Goal: Task Accomplishment & Management: Manage account settings

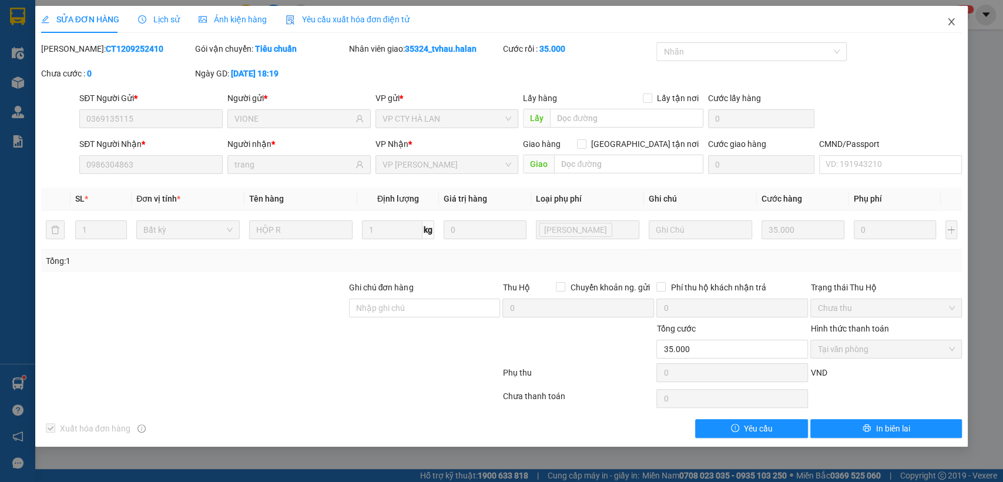
click at [950, 28] on span "Close" at bounding box center [951, 22] width 33 height 33
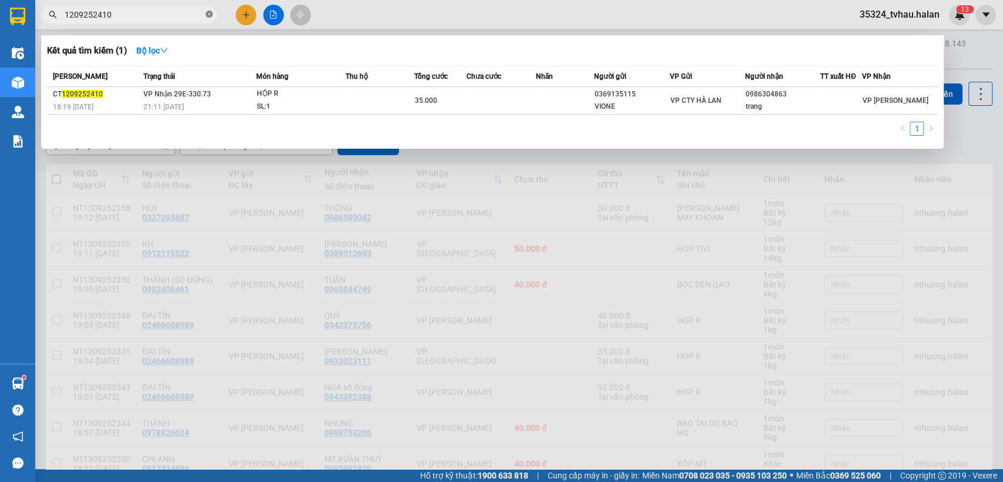
click at [211, 16] on icon "close-circle" at bounding box center [209, 14] width 7 height 7
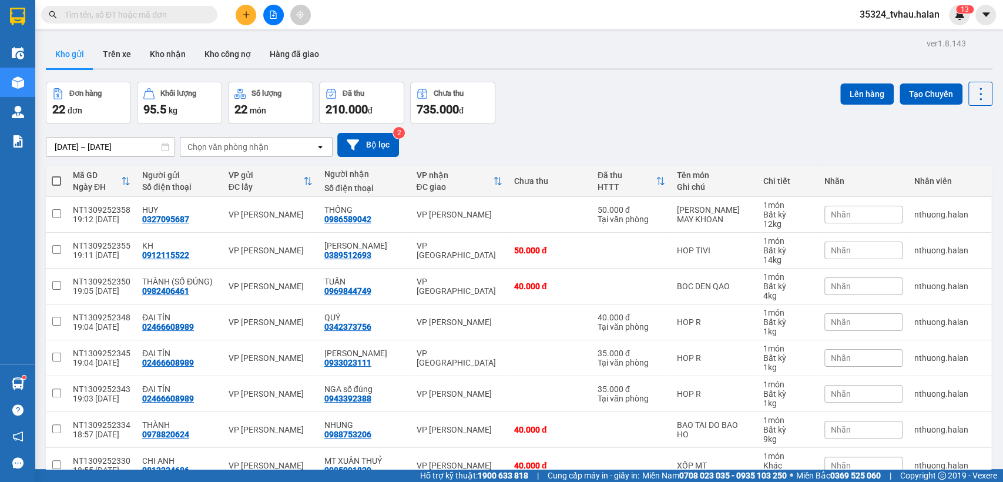
drag, startPoint x: 195, startPoint y: 16, endPoint x: 176, endPoint y: 4, distance: 22.5
click at [195, 16] on input "text" at bounding box center [134, 14] width 139 height 13
click at [177, 14] on input "text" at bounding box center [134, 14] width 139 height 13
click at [167, 6] on span at bounding box center [129, 15] width 176 height 18
click at [147, 12] on input "text" at bounding box center [134, 14] width 139 height 13
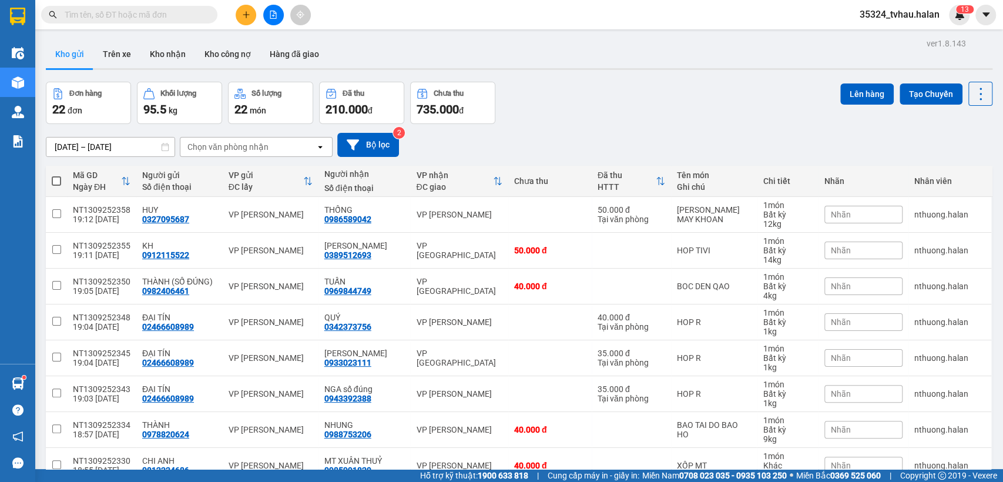
click at [161, 15] on input "text" at bounding box center [134, 14] width 139 height 13
click at [160, 21] on span at bounding box center [129, 15] width 176 height 18
click at [152, 12] on input "text" at bounding box center [134, 14] width 139 height 13
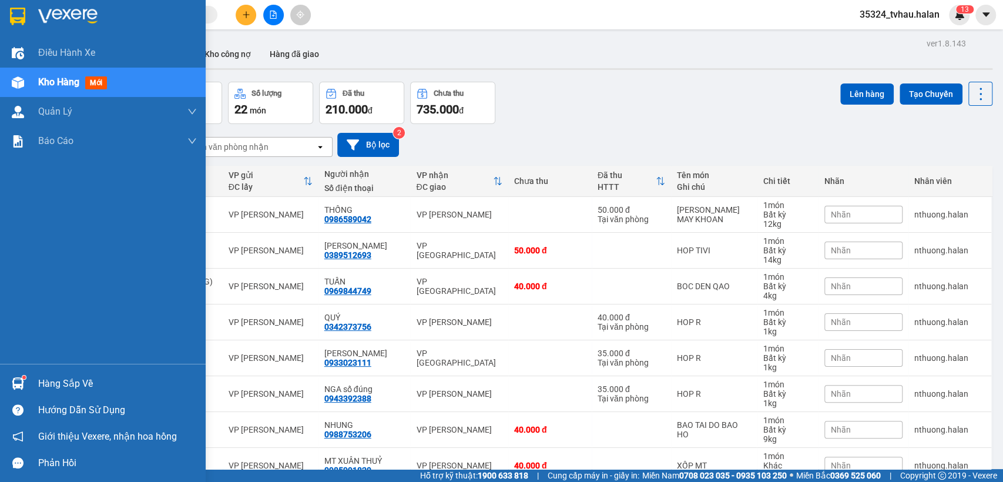
click at [59, 373] on div "Hàng sắp về" at bounding box center [103, 383] width 206 height 26
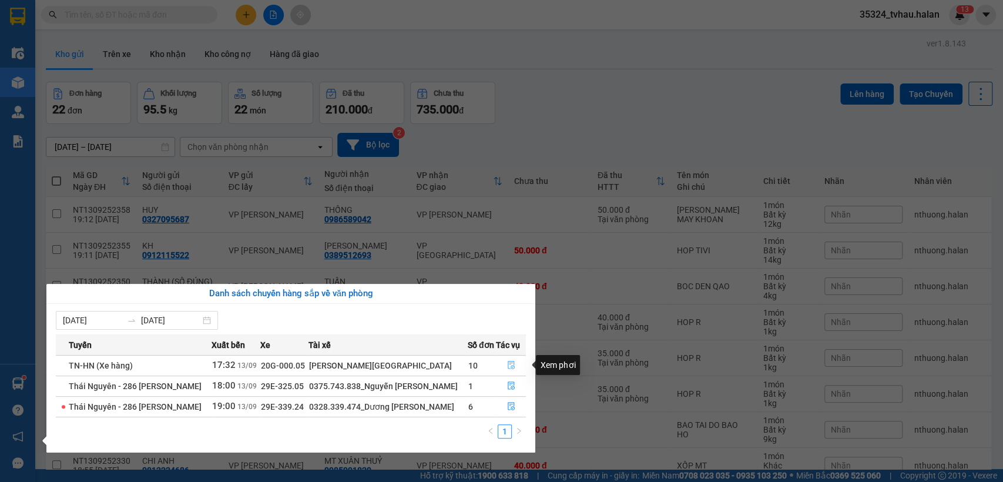
click at [514, 364] on button "button" at bounding box center [510, 365] width 29 height 19
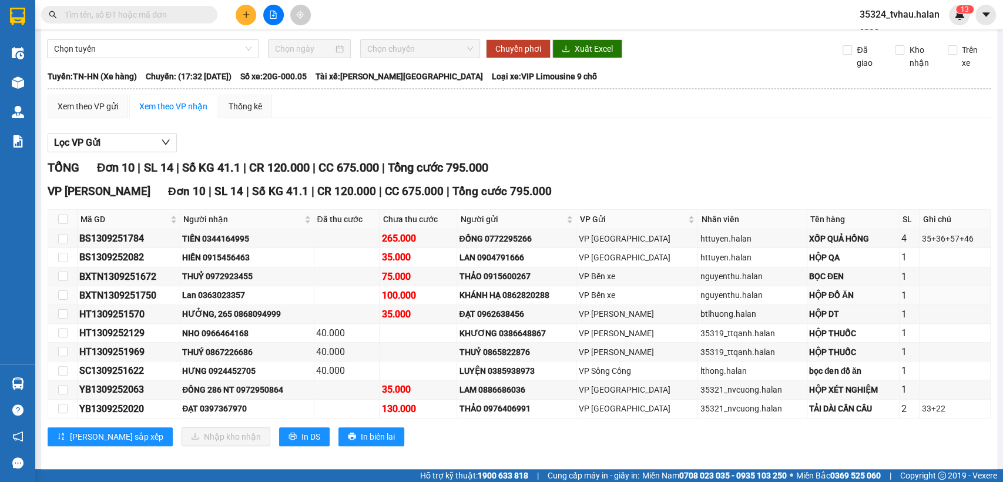
scroll to position [71, 0]
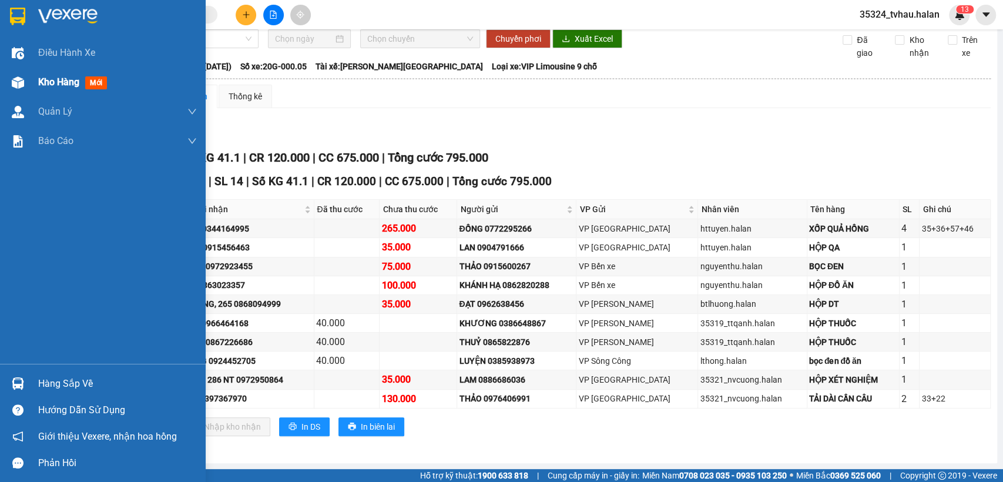
click at [0, 90] on div "Kho hàng mới" at bounding box center [103, 82] width 206 height 29
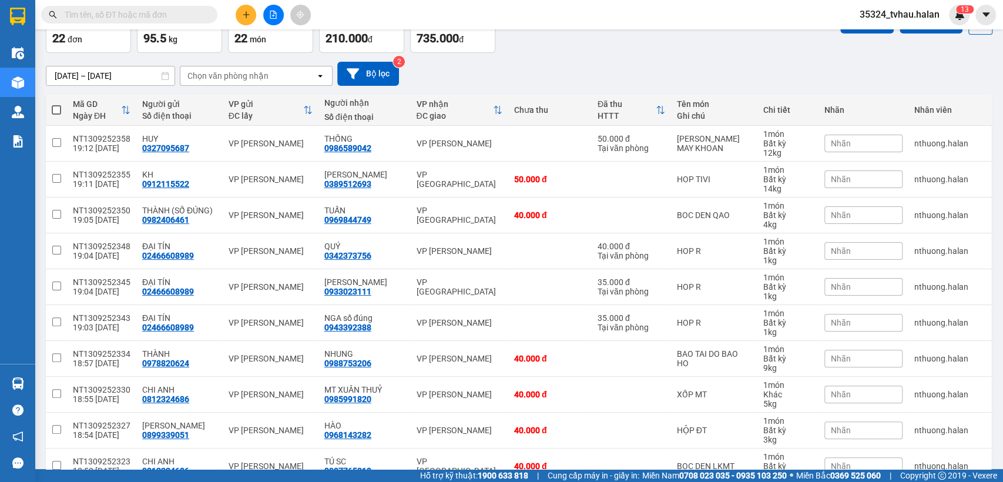
click at [179, 19] on input "text" at bounding box center [134, 14] width 139 height 13
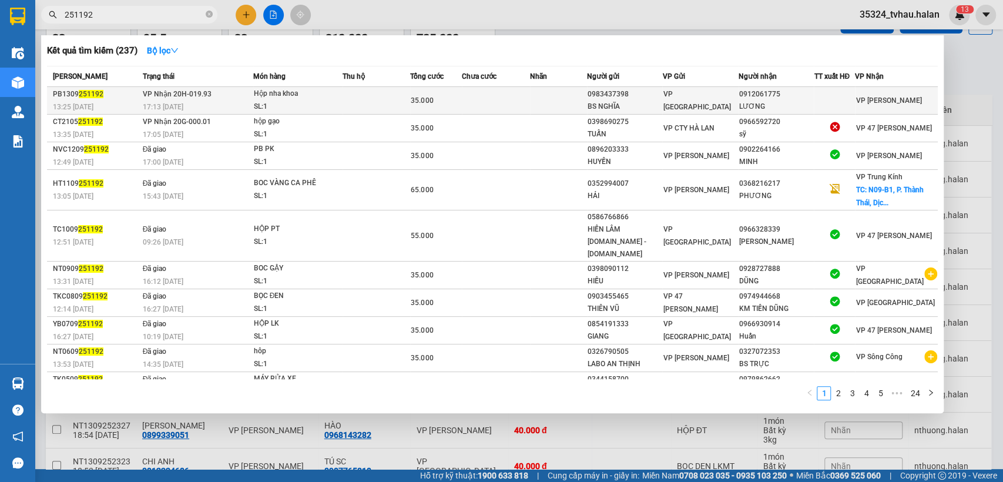
type input "251192"
click at [679, 97] on span "VP [GEOGRAPHIC_DATA]" at bounding box center [697, 100] width 68 height 21
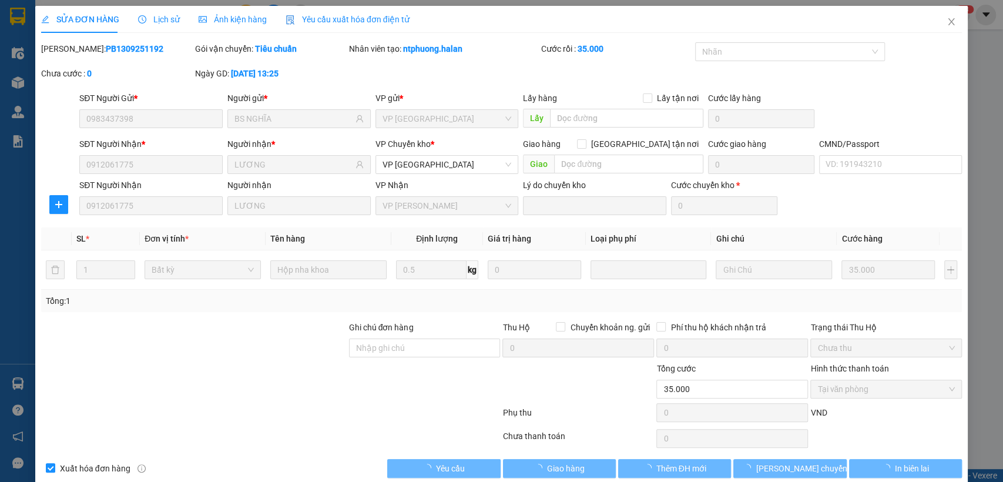
type input "0983437398"
type input "BS NGHĨA"
type input "0912061775"
type input "LƯƠNG"
type input "35.000"
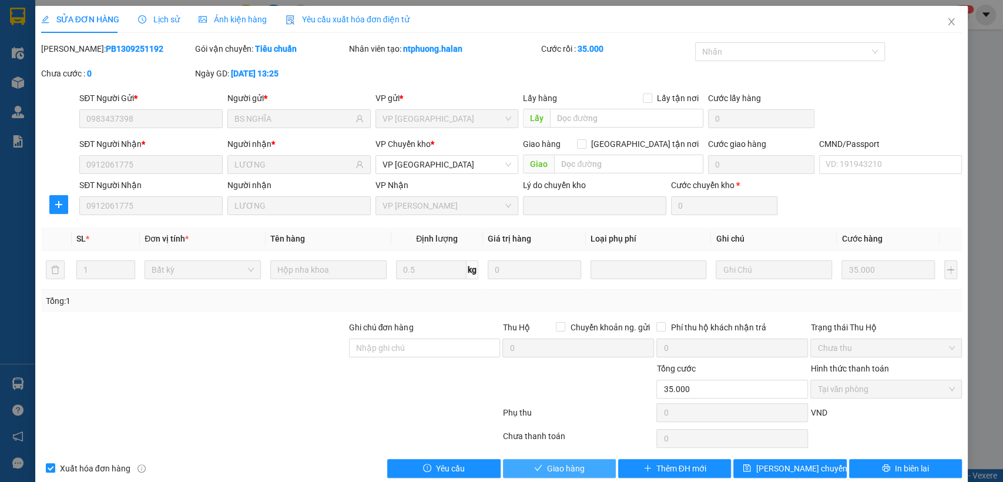
click at [573, 469] on span "Giao hàng" at bounding box center [566, 468] width 38 height 13
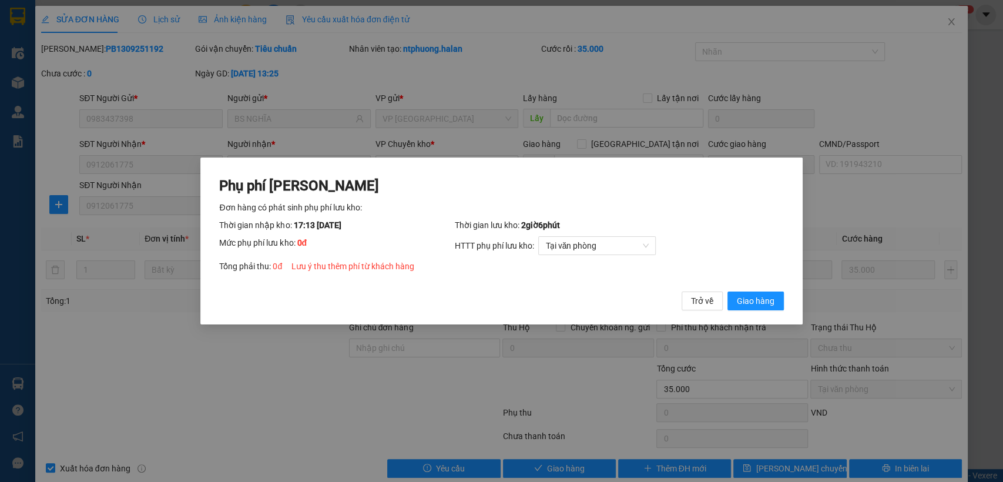
click at [727, 291] on button "Giao hàng" at bounding box center [755, 300] width 56 height 19
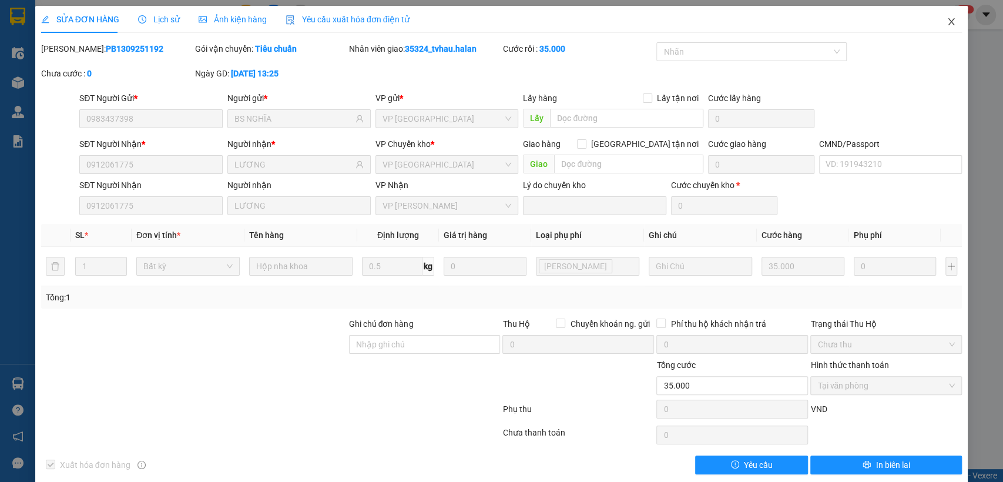
click at [948, 27] on span "Close" at bounding box center [951, 22] width 33 height 33
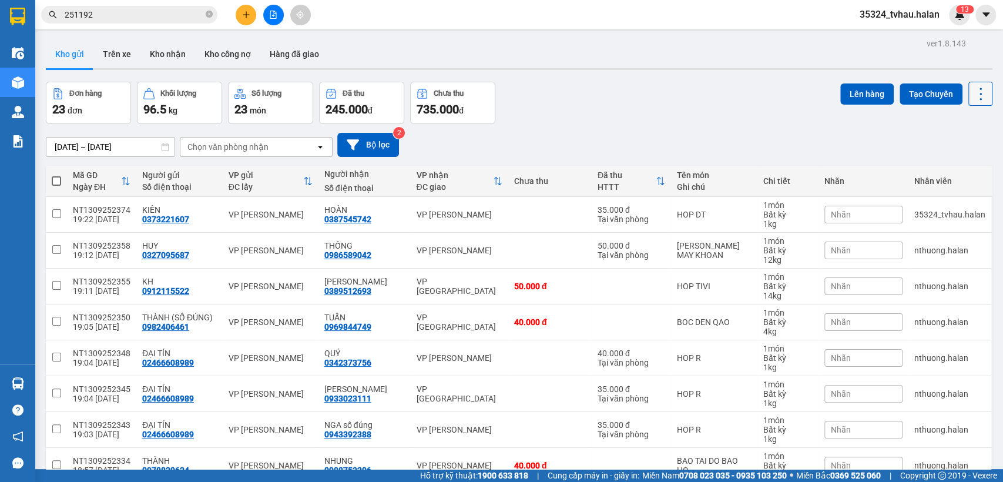
click at [972, 86] on icon at bounding box center [980, 94] width 16 height 16
click at [958, 170] on span "Làm mới" at bounding box center [953, 168] width 32 height 12
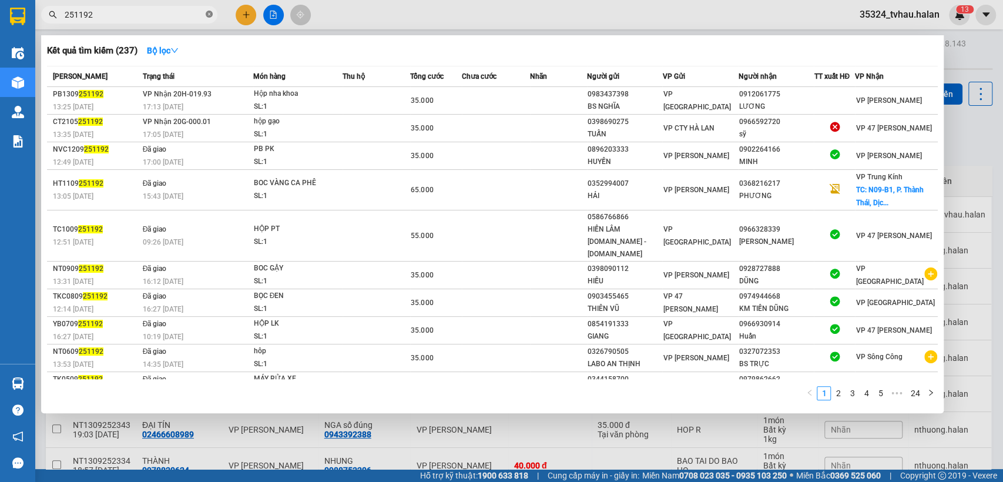
click at [209, 14] on icon "close-circle" at bounding box center [209, 14] width 7 height 7
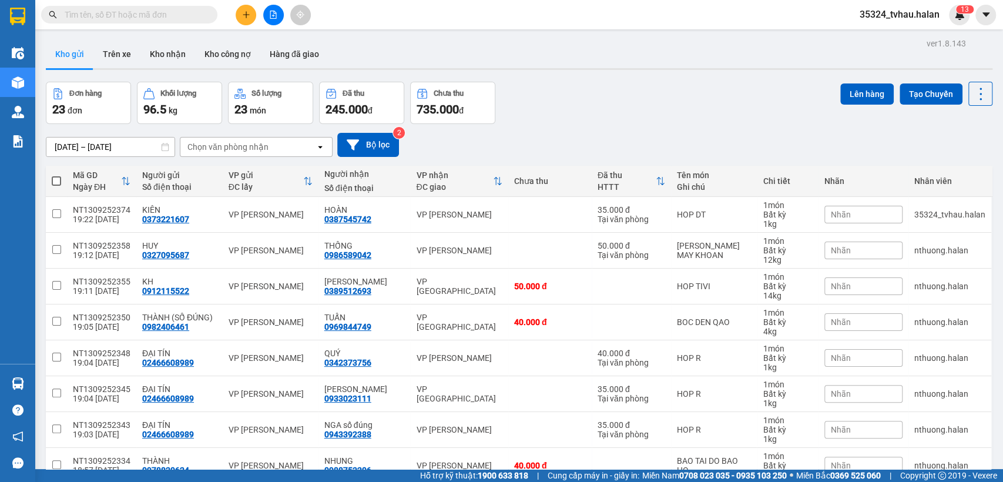
click at [627, 113] on div "Đơn hàng 23 đơn Khối lượng 96.5 kg Số lượng 23 món Đã thu 245.000 đ Chưa thu 73…" at bounding box center [519, 103] width 947 height 42
click at [174, 13] on input "text" at bounding box center [134, 14] width 139 height 13
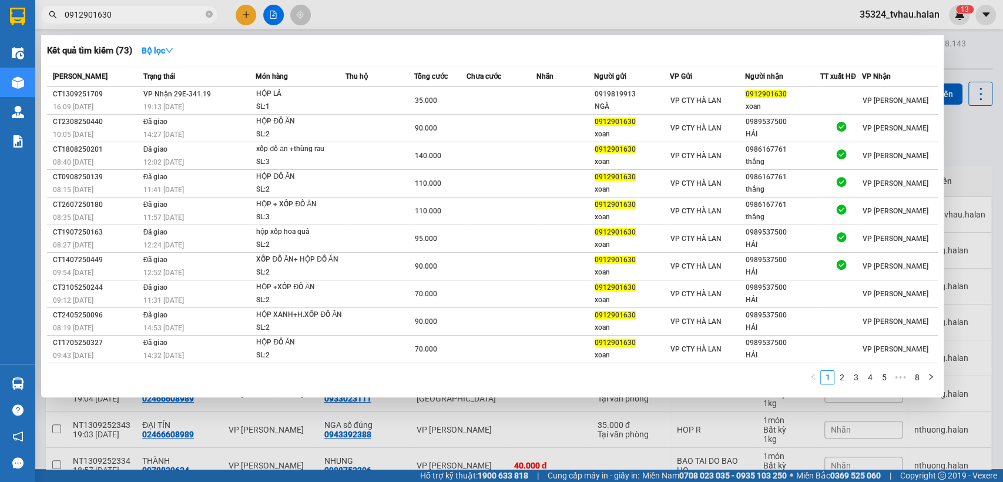
type input "0912901630"
click at [526, 58] on div "Kết quả tìm kiếm ( 73 ) Bộ lọc" at bounding box center [492, 50] width 891 height 19
click at [241, 12] on div at bounding box center [501, 241] width 1003 height 482
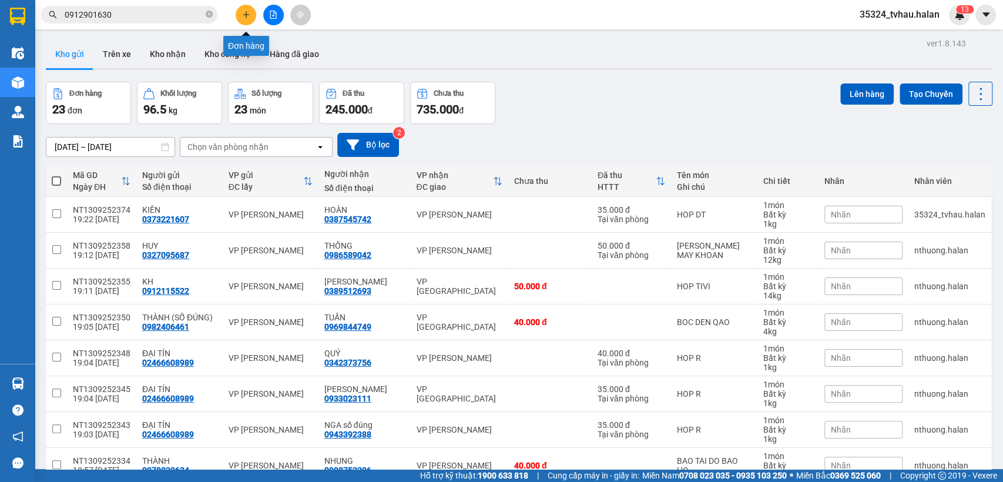
click at [242, 12] on icon "plus" at bounding box center [246, 15] width 8 height 8
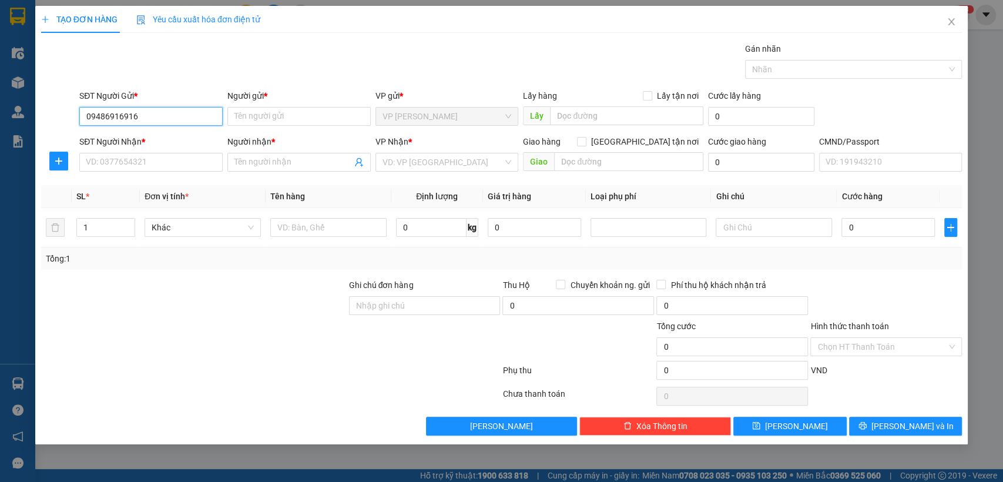
click at [146, 123] on input "09486916916" at bounding box center [150, 116] width 143 height 19
type input "0948691616"
click at [182, 133] on div "0948691616 - [GEOGRAPHIC_DATA]" at bounding box center [152, 139] width 132 height 13
type input "[PERSON_NAME]"
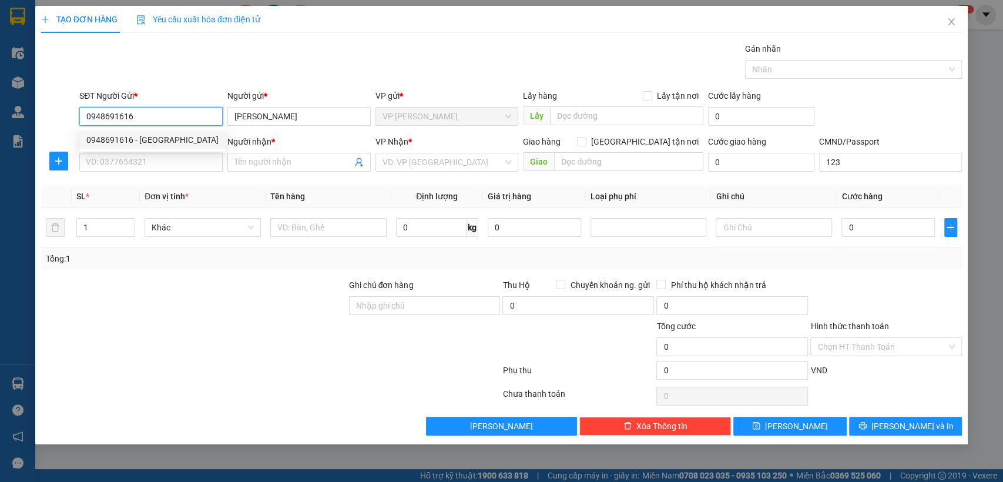
type input "123"
type input "0948691616"
click at [152, 175] on div "SĐT Người Nhận * VD: 0377654321" at bounding box center [150, 155] width 143 height 41
click at [155, 166] on input "SĐT Người Nhận *" at bounding box center [150, 162] width 143 height 19
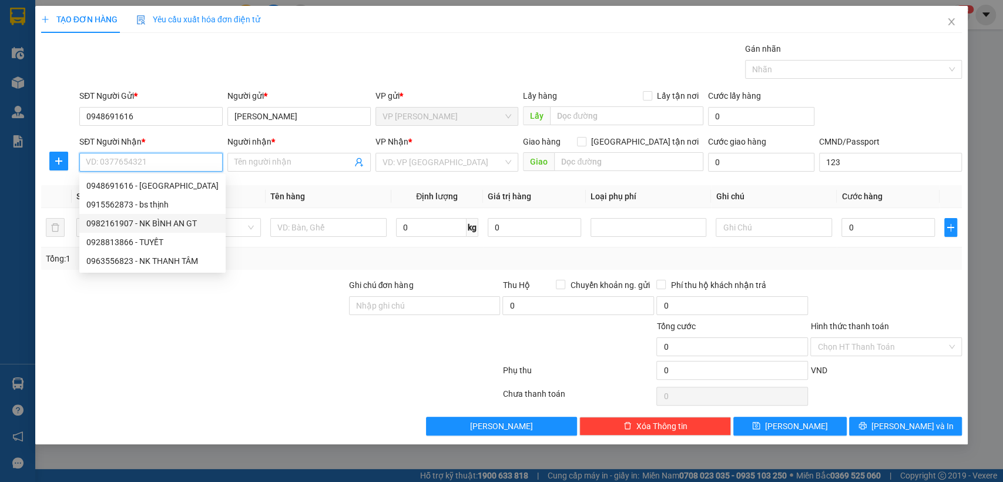
click at [158, 224] on div "0982161907 - NK BÌNH AN GT" at bounding box center [152, 223] width 132 height 13
type input "0982161907"
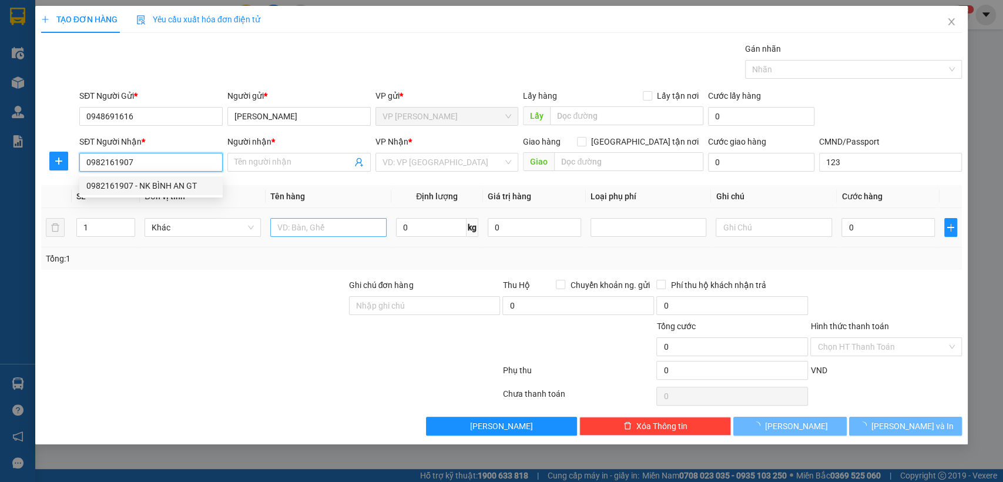
type input "NK BÌNH AN GT"
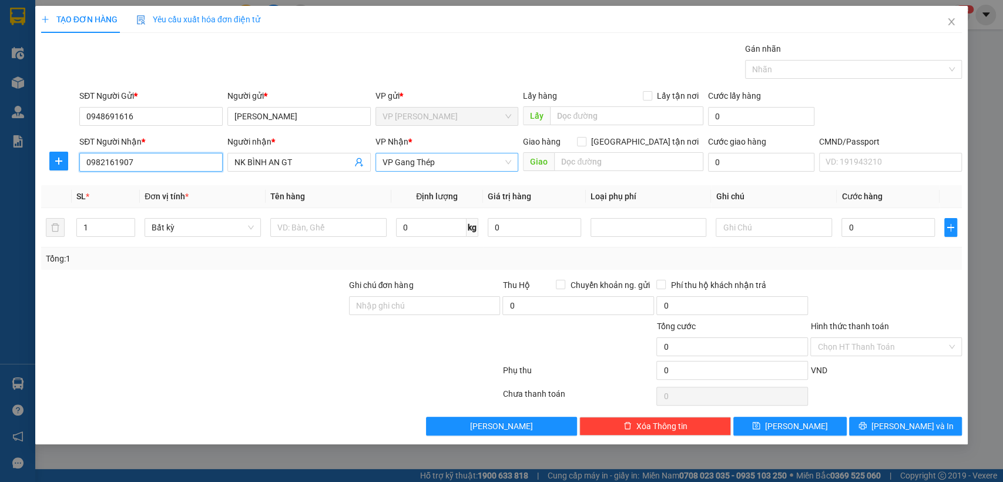
click at [422, 153] on span "VP Gang Thép" at bounding box center [447, 162] width 129 height 18
click at [417, 181] on div "Trống" at bounding box center [446, 202] width 143 height 53
click at [418, 166] on input "YH" at bounding box center [443, 162] width 121 height 18
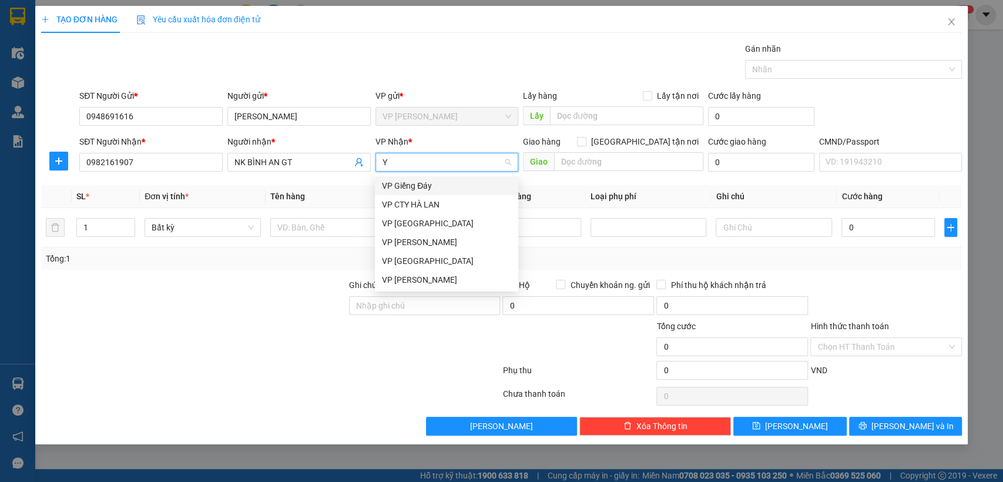
type input "YB"
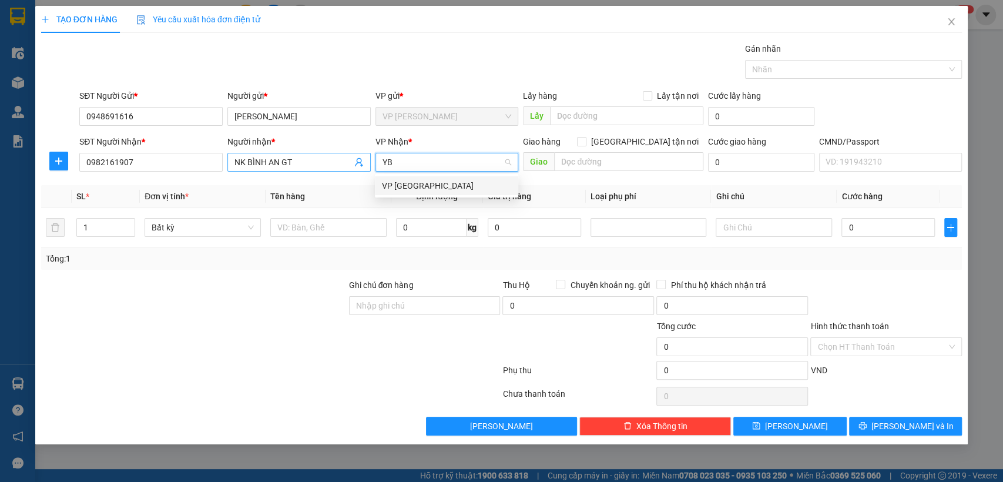
drag, startPoint x: 408, startPoint y: 193, endPoint x: 236, endPoint y: 170, distance: 173.7
click at [407, 193] on div "VP [GEOGRAPHIC_DATA]" at bounding box center [446, 185] width 143 height 19
click at [56, 167] on button "button" at bounding box center [58, 161] width 19 height 19
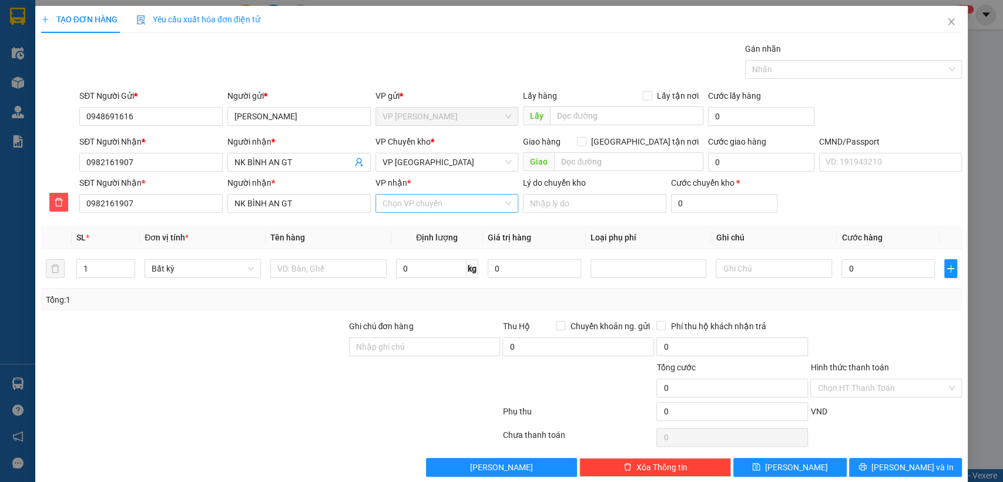
click at [440, 196] on input "VP nhận *" at bounding box center [443, 203] width 121 height 18
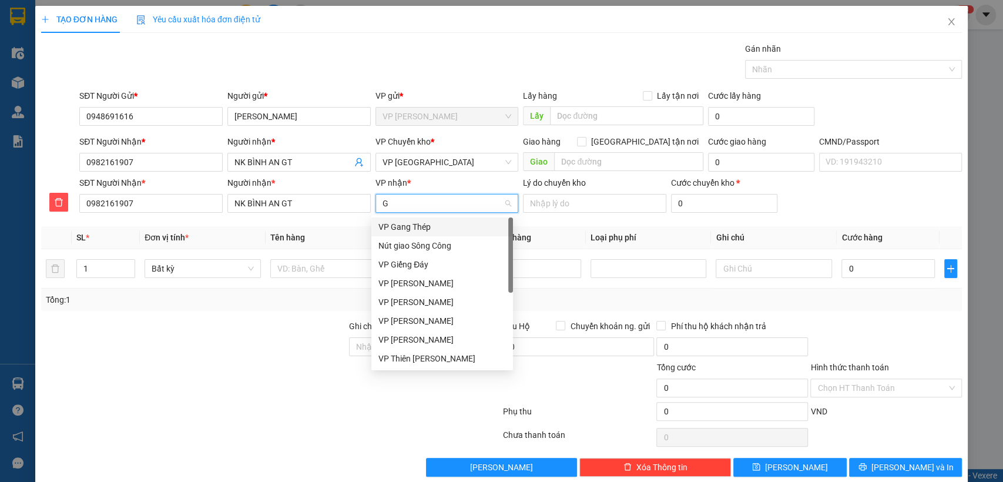
type input "GT"
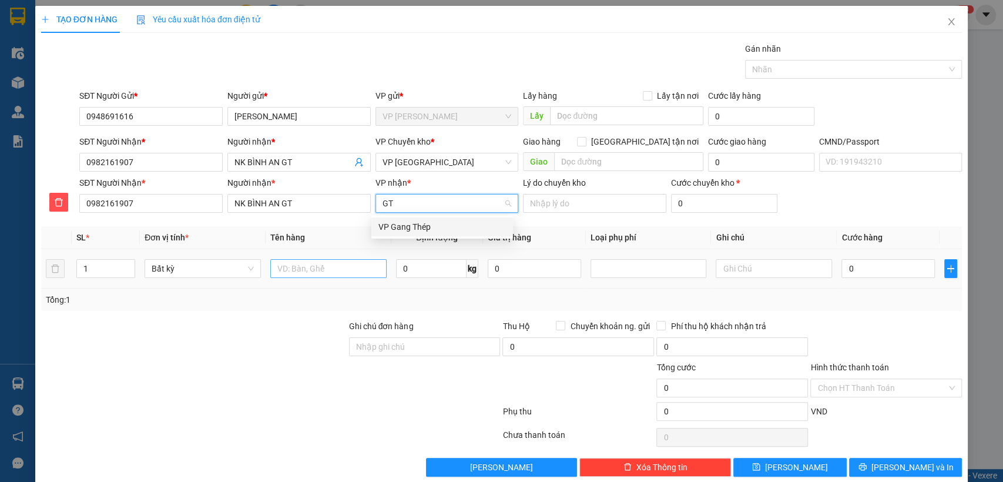
drag, startPoint x: 430, startPoint y: 222, endPoint x: 316, endPoint y: 269, distance: 123.1
click at [428, 224] on div "VP Gang Thép" at bounding box center [442, 226] width 128 height 13
click at [316, 269] on input "text" at bounding box center [328, 268] width 116 height 19
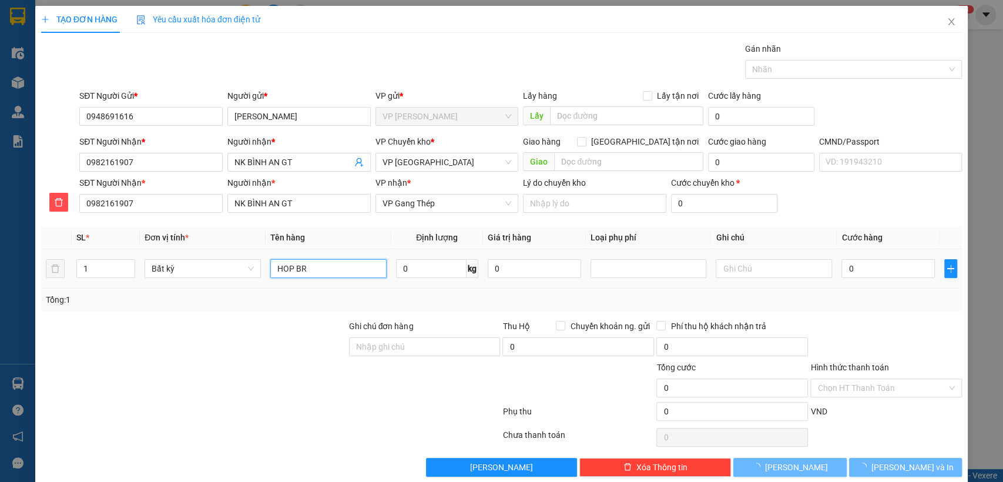
click at [315, 269] on input "HOP BR" at bounding box center [328, 268] width 116 height 19
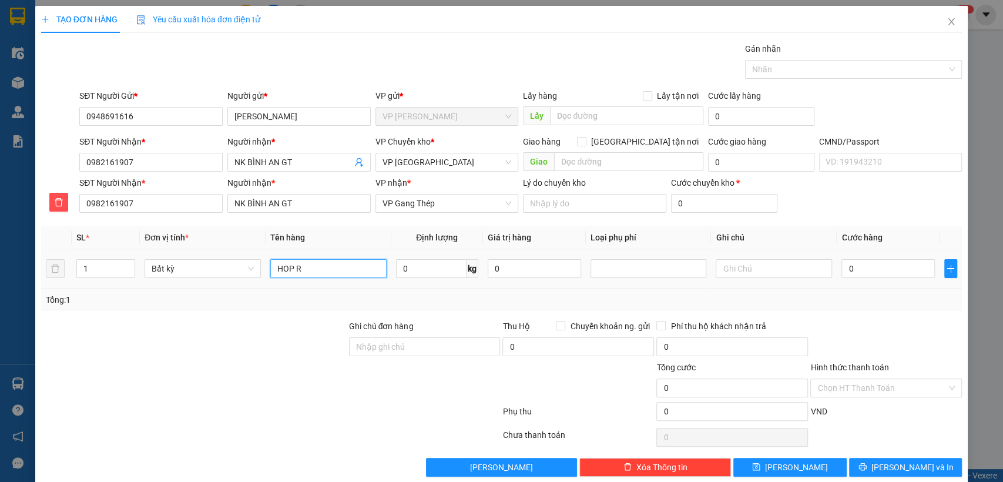
type input "HOP R"
type input "1"
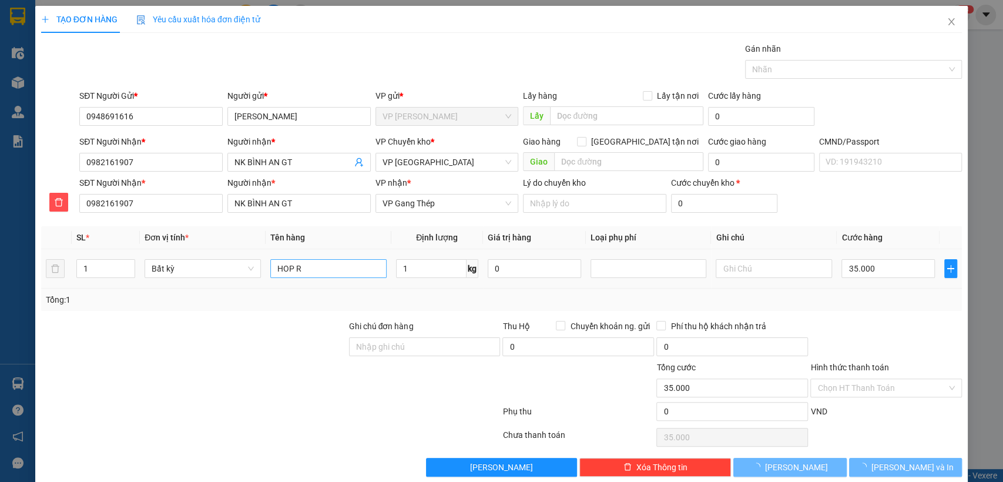
type input "35.000"
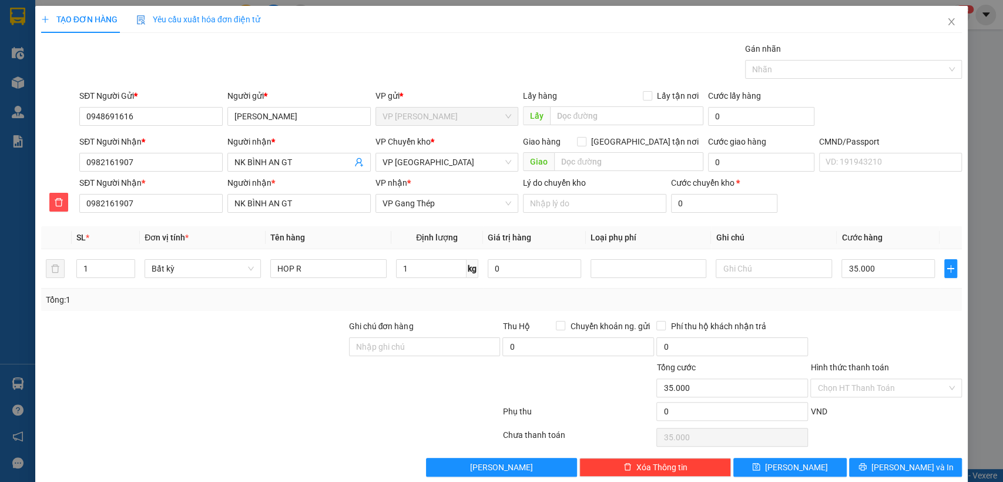
click at [857, 335] on div at bounding box center [886, 340] width 154 height 41
click at [860, 384] on input "Hình thức thanh toán" at bounding box center [881, 388] width 129 height 18
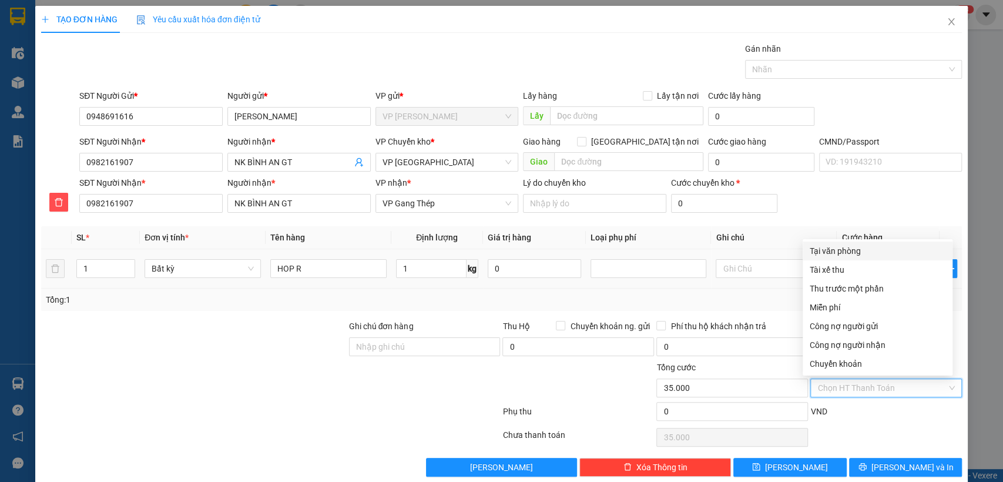
click at [846, 251] on div "Tại văn phòng" at bounding box center [878, 250] width 136 height 13
type input "0"
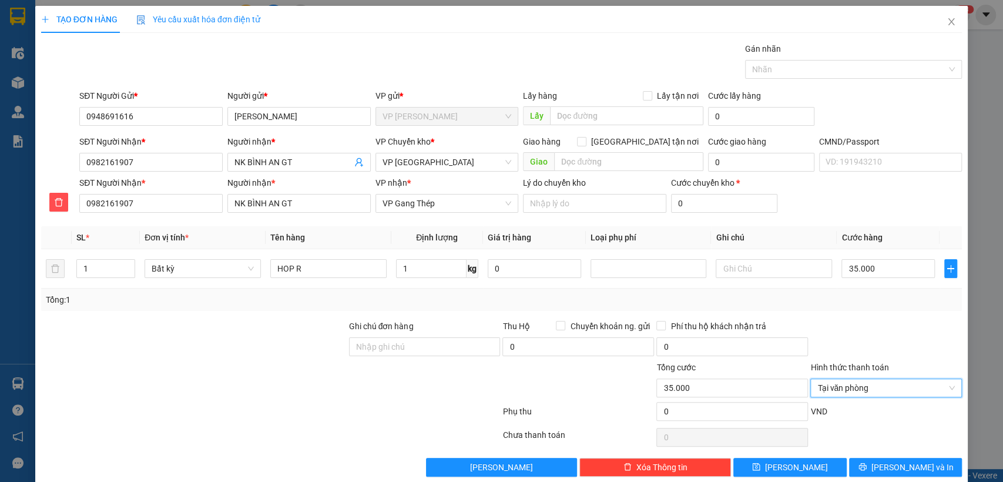
click at [879, 454] on div "Transit Pickup Surcharge Ids Transit Deliver Surcharge Ids Transit Deliver Surc…" at bounding box center [501, 259] width 921 height 434
click at [867, 466] on icon "printer" at bounding box center [862, 466] width 8 height 8
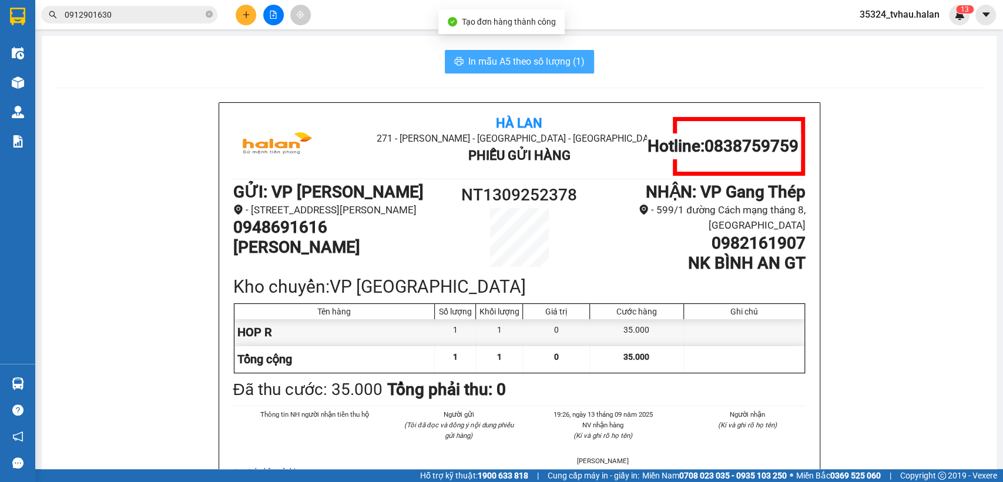
click at [522, 63] on span "In mẫu A5 theo số lượng (1)" at bounding box center [526, 61] width 116 height 15
click at [282, 252] on h1 "[PERSON_NAME]" at bounding box center [340, 247] width 214 height 20
click at [282, 237] on h1 "0948691616" at bounding box center [340, 227] width 214 height 20
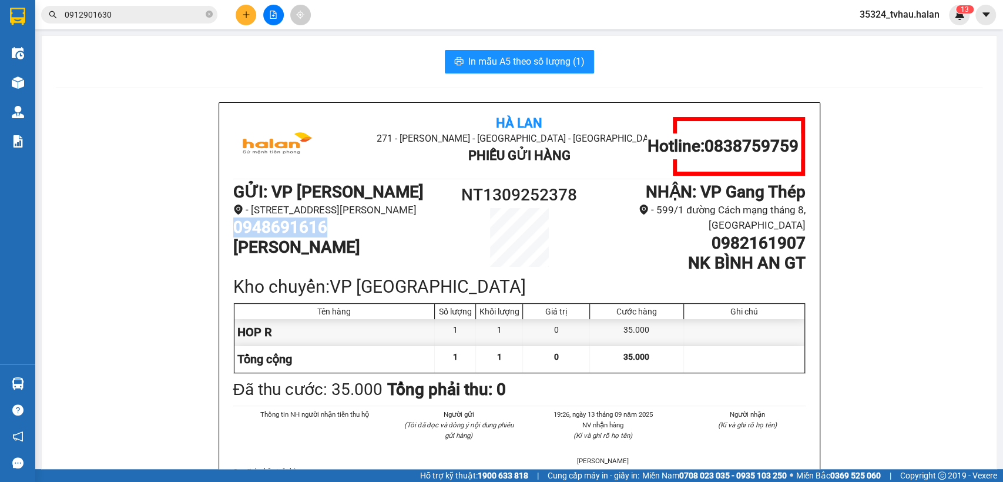
click at [282, 237] on h1 "0948691616" at bounding box center [340, 227] width 214 height 20
click at [568, 288] on div "Kho chuyển: VP [GEOGRAPHIC_DATA]" at bounding box center [519, 287] width 572 height 28
click at [248, 15] on icon "plus" at bounding box center [246, 15] width 8 height 8
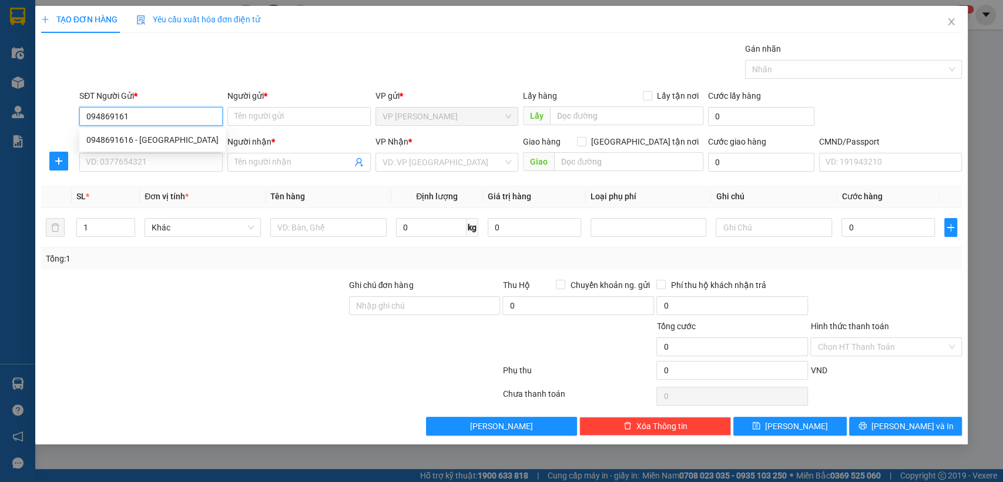
type input "0948691616"
type input "[PERSON_NAME]"
type input "0948691616"
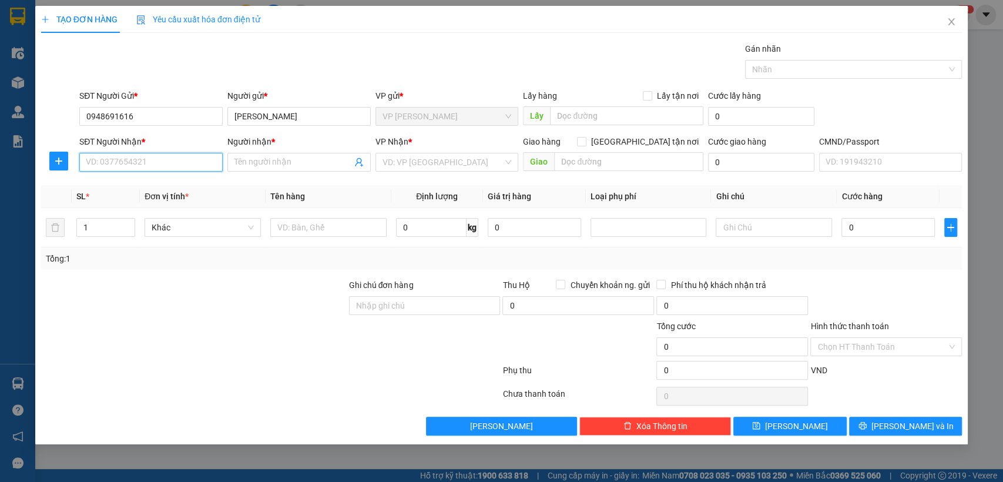
click at [182, 153] on input "SĐT Người Nhận *" at bounding box center [150, 162] width 143 height 19
type input "0915562873"
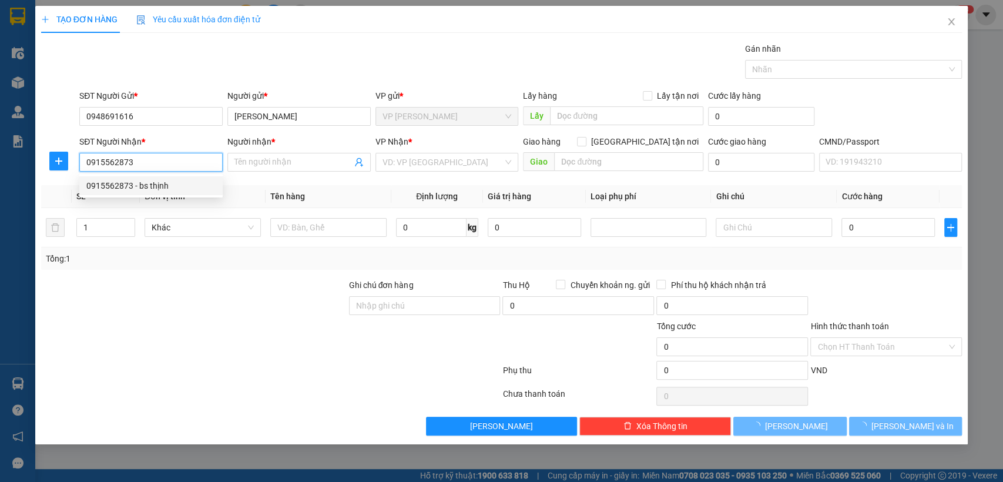
type input "bs thịnh"
type input "123"
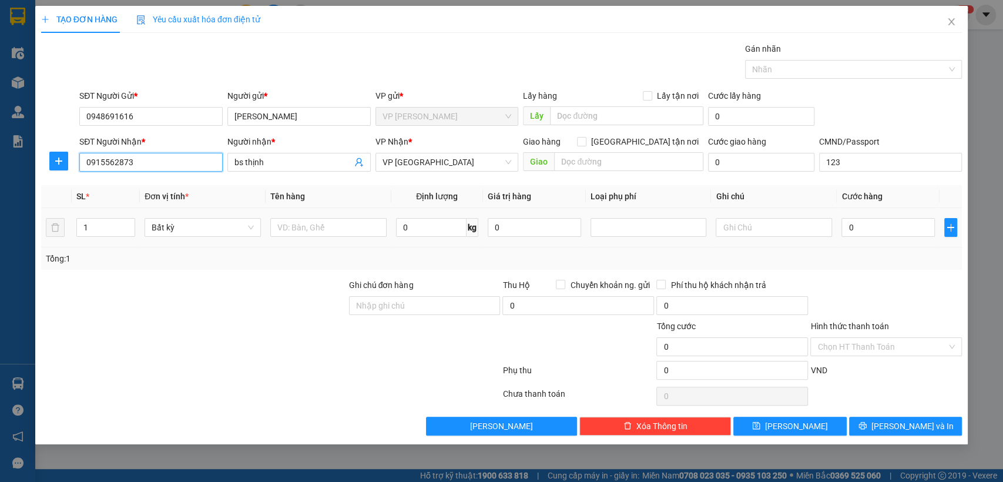
type input "0915562873"
click at [368, 240] on td at bounding box center [329, 227] width 126 height 39
click at [364, 223] on input "text" at bounding box center [328, 227] width 116 height 19
type input "HOP R"
type input "1"
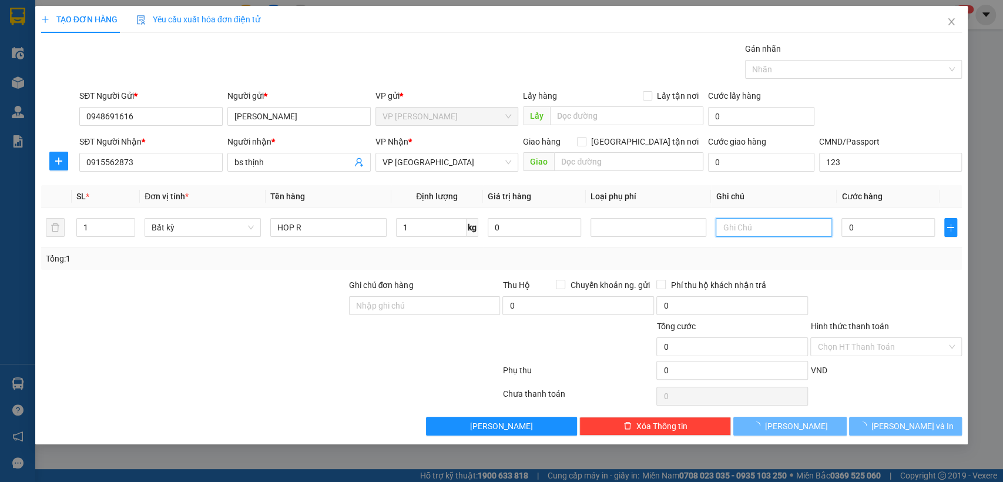
type input "35.000"
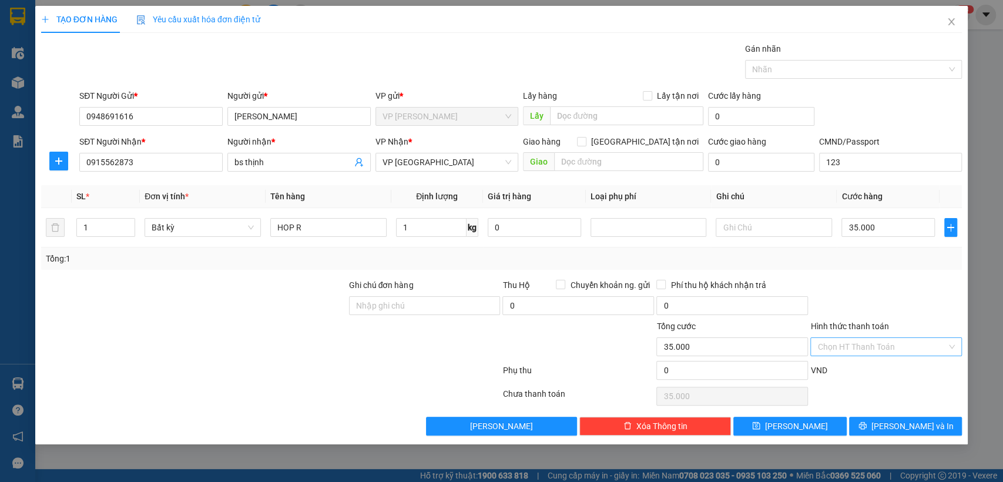
click at [870, 344] on input "Hình thức thanh toán" at bounding box center [881, 347] width 129 height 18
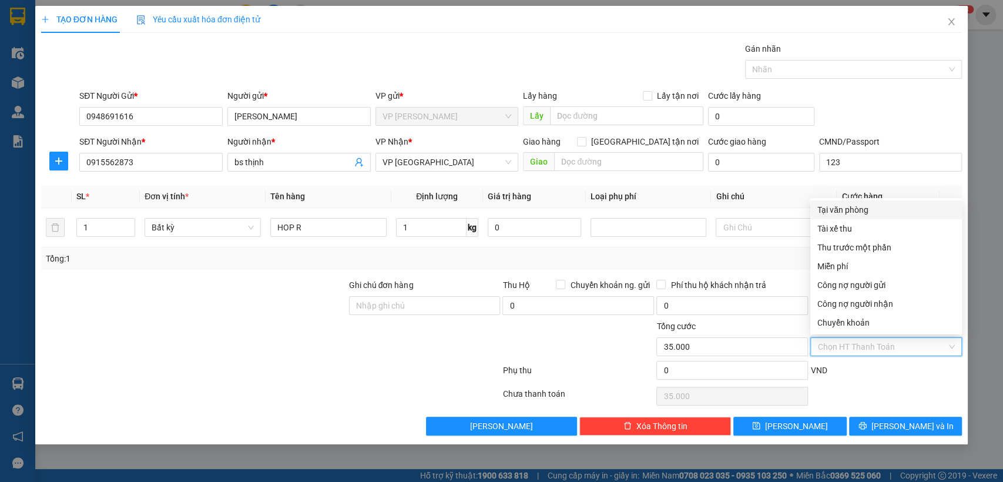
click at [854, 205] on div "Tại văn phòng" at bounding box center [885, 209] width 137 height 13
type input "0"
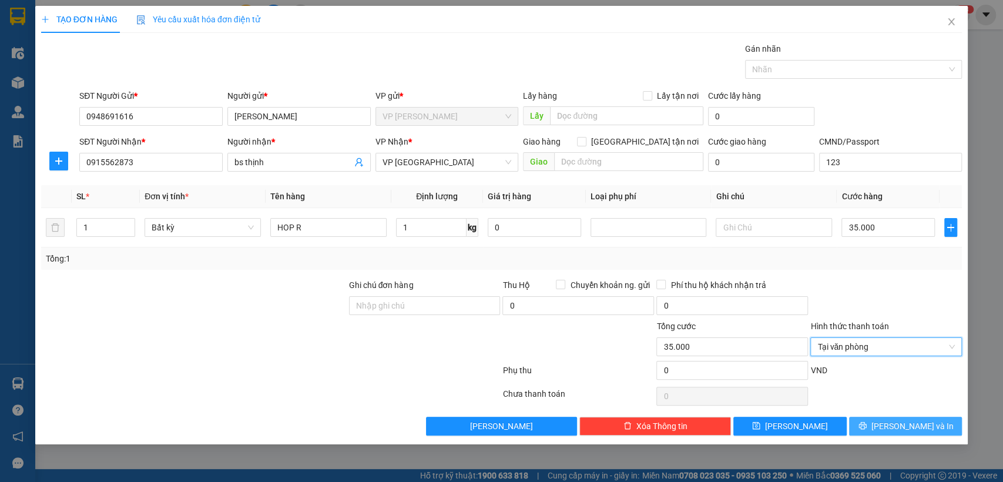
click at [891, 431] on button "[PERSON_NAME] và In" at bounding box center [905, 426] width 113 height 19
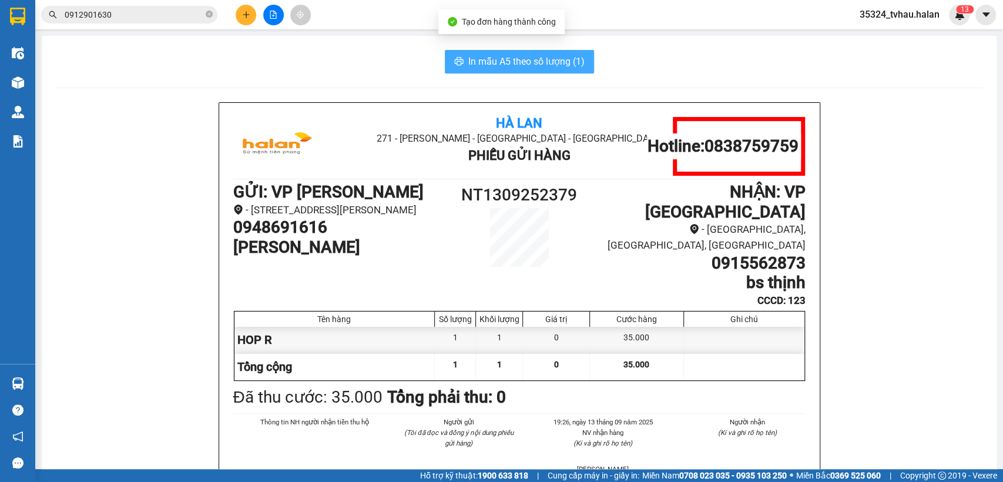
click at [553, 59] on span "In mẫu A5 theo số lượng (1)" at bounding box center [526, 61] width 116 height 15
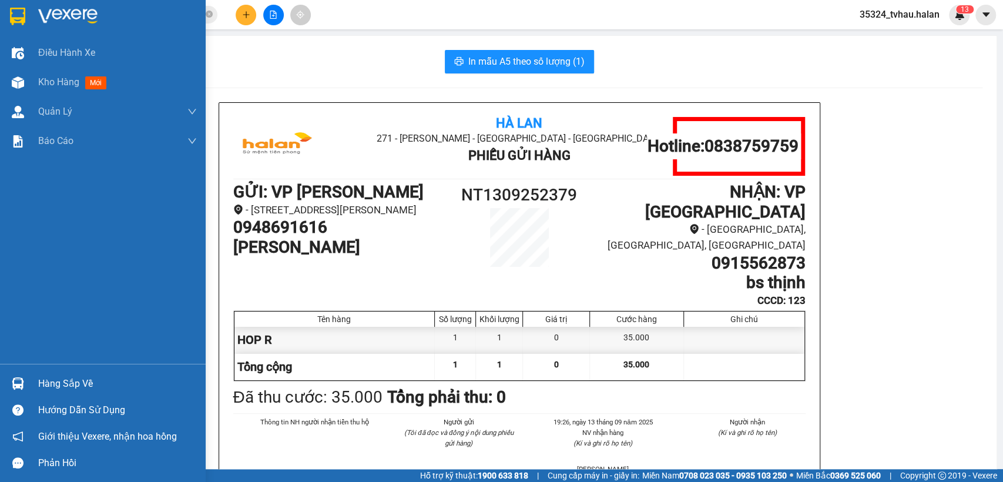
click at [56, 385] on div "Hàng sắp về" at bounding box center [117, 384] width 159 height 18
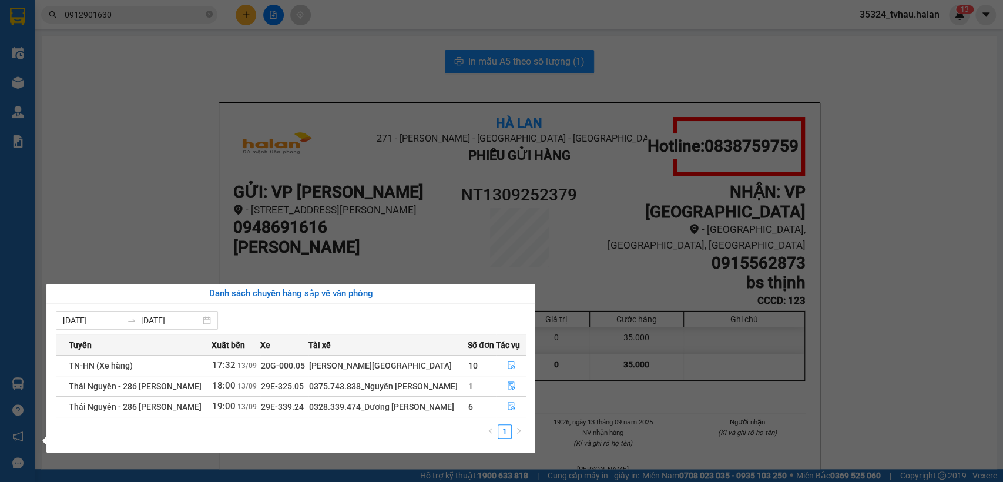
click at [616, 383] on section "Kết quả tìm kiếm ( 73 ) Bộ lọc Mã ĐH Trạng thái Món hàng Thu hộ Tổng cước Chưa …" at bounding box center [501, 241] width 1003 height 482
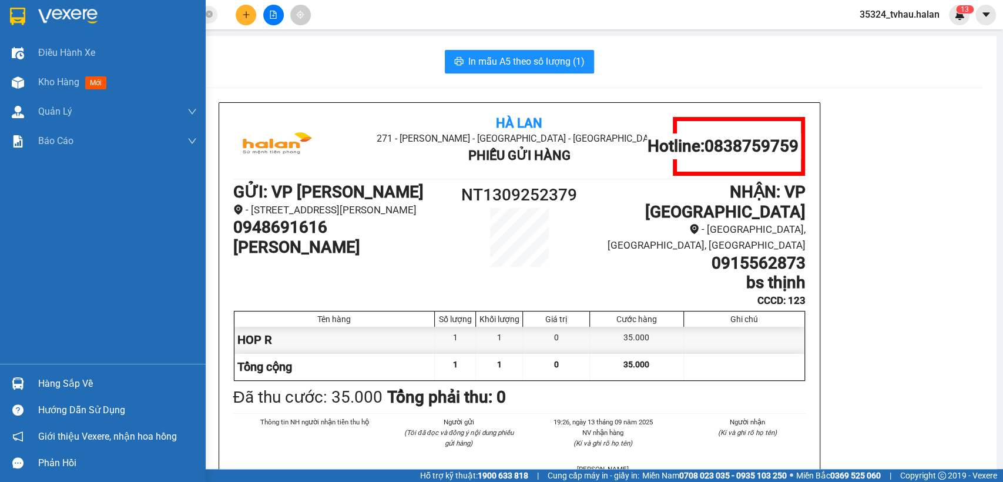
click at [2, 384] on div "Hàng sắp về" at bounding box center [103, 383] width 206 height 26
click at [0, 385] on div "Điều hành xe Kho hàng mới Quản [PERSON_NAME] lý chuyến Quản lý kiểm kho Báo cáo…" at bounding box center [103, 241] width 206 height 482
click at [0, 385] on div "Hàng sắp về" at bounding box center [103, 383] width 206 height 26
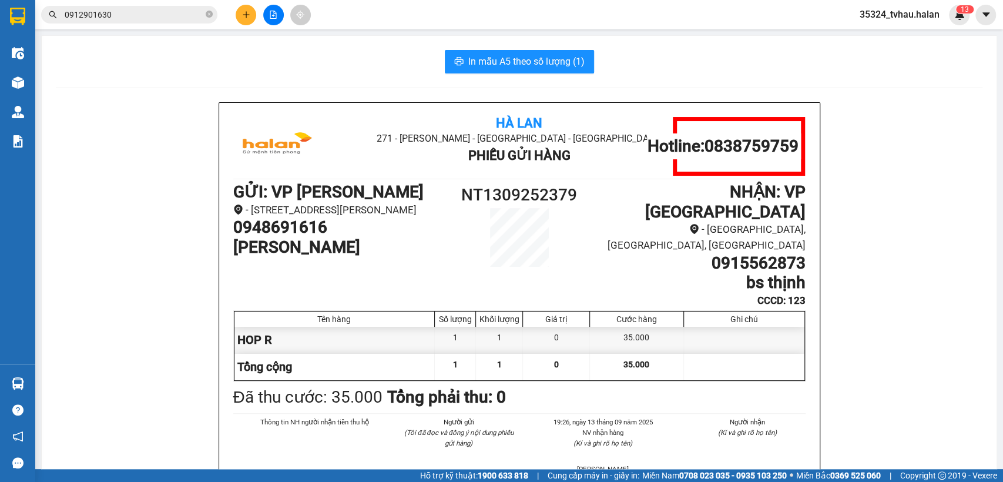
click at [619, 382] on section "Kết quả tìm kiếm ( 73 ) Bộ lọc Mã ĐH Trạng thái Món hàng Thu hộ Tổng cước Chưa …" at bounding box center [501, 241] width 1003 height 482
click at [236, 11] on button at bounding box center [246, 15] width 21 height 21
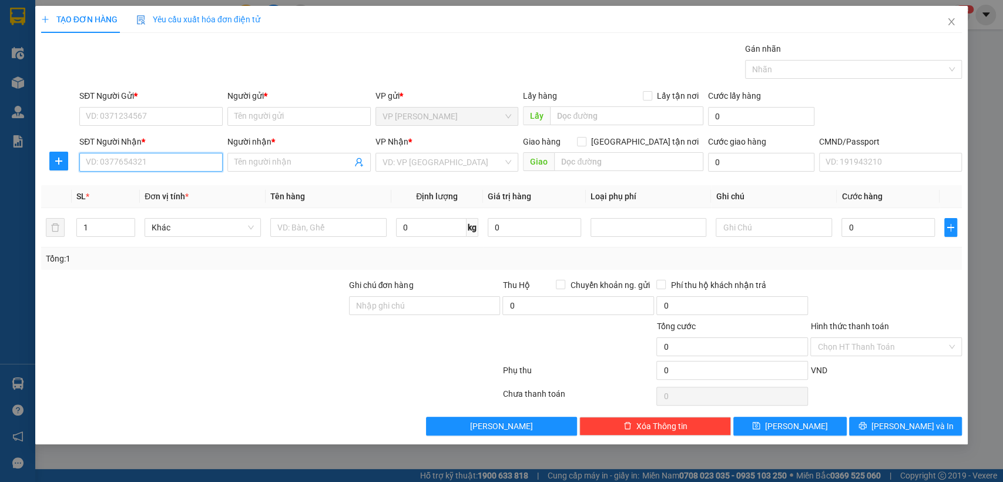
click at [123, 160] on input "SĐT Người Nhận *" at bounding box center [150, 162] width 143 height 19
type input "0988753206"
drag, startPoint x: 125, startPoint y: 185, endPoint x: 127, endPoint y: 172, distance: 13.1
click at [125, 184] on div "0988753206 - NHUNG" at bounding box center [150, 185] width 129 height 13
type input "NHUNG"
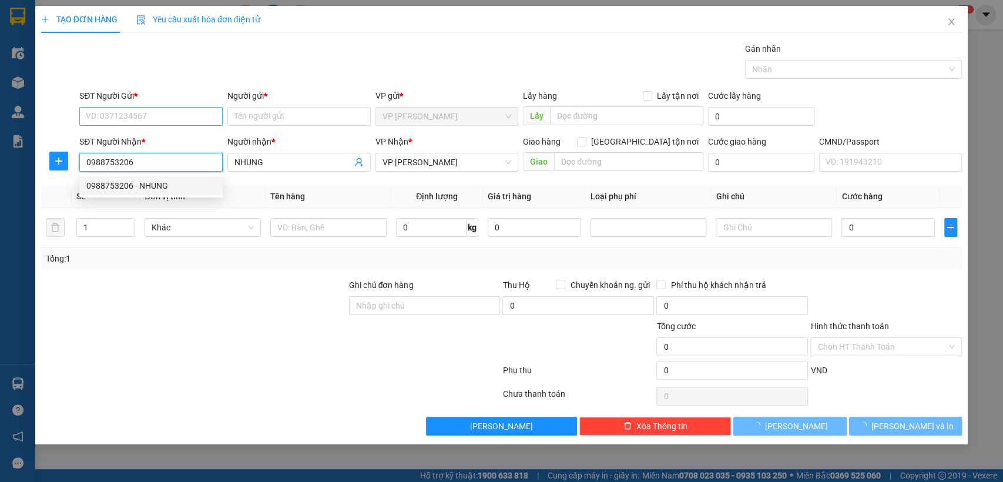
type input "0988753206"
click at [144, 121] on input "SĐT Người Gửi *" at bounding box center [150, 116] width 143 height 19
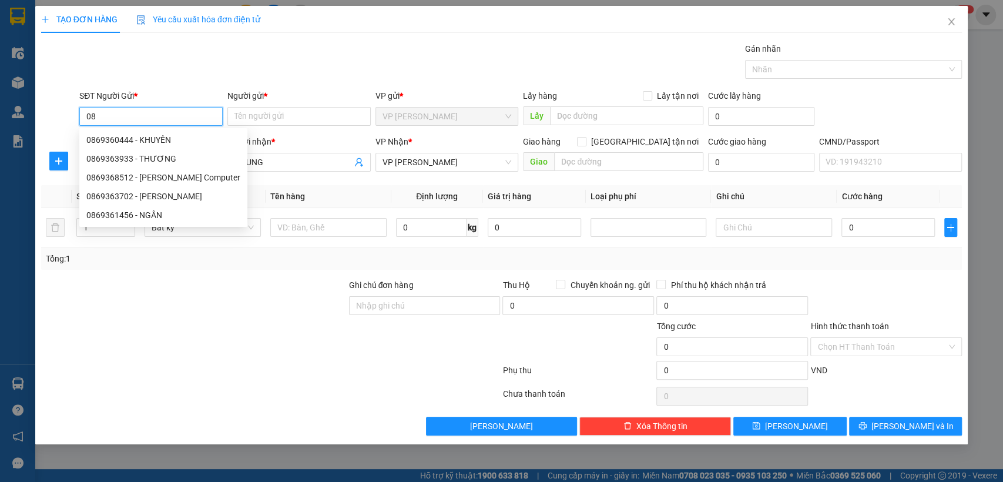
type input "0"
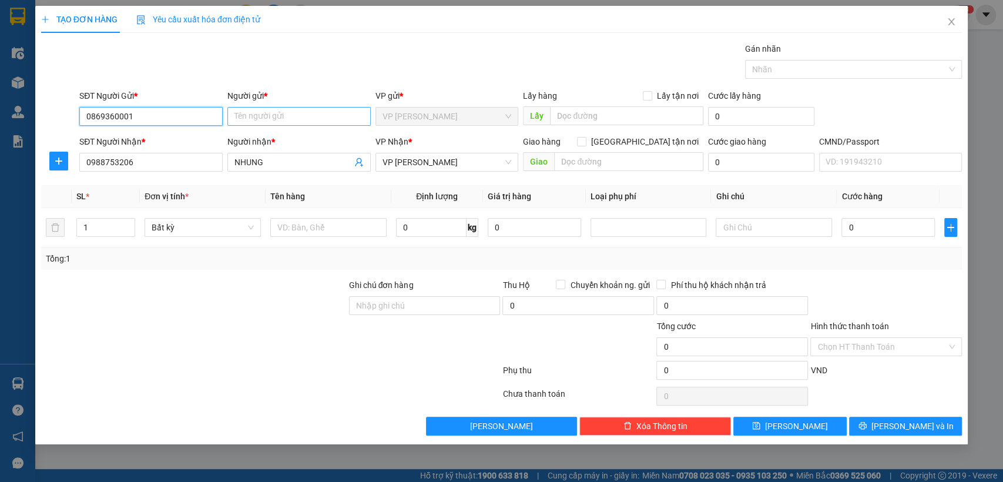
type input "0869360001"
click at [280, 110] on input "Người gửi *" at bounding box center [298, 116] width 143 height 19
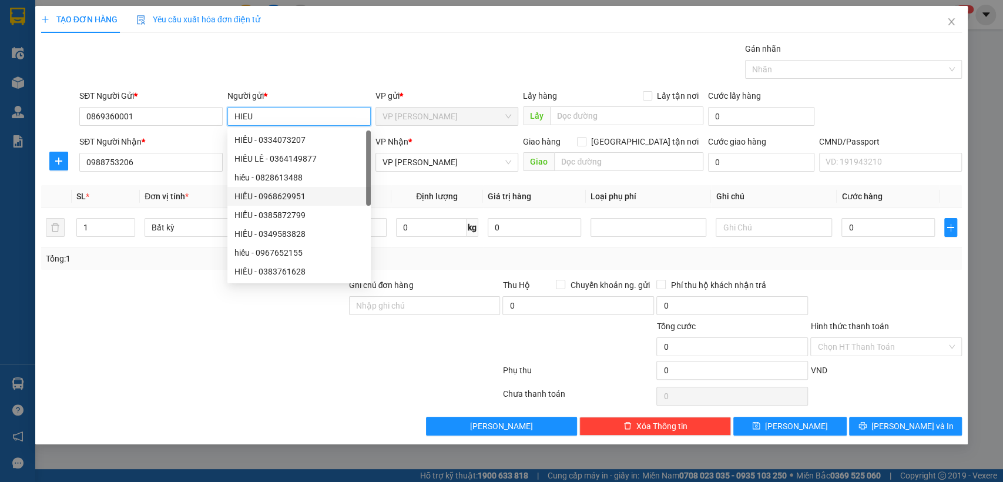
type input "HIEU"
click at [420, 65] on div "Gói vận chuyển * Tiêu chuẩn Gán nhãn Nhãn" at bounding box center [520, 62] width 887 height 41
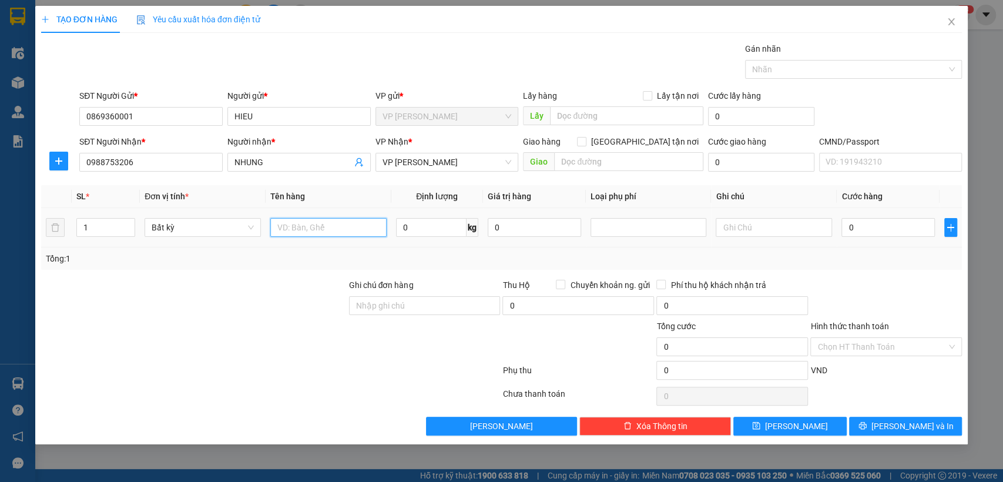
click at [378, 230] on input "text" at bounding box center [328, 227] width 116 height 19
type input "BOC"
type input "1"
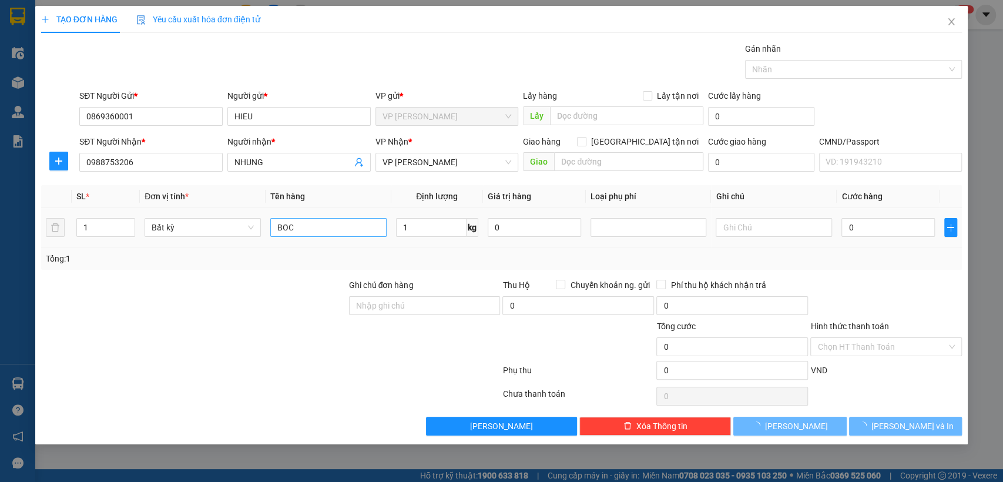
type input "35.000"
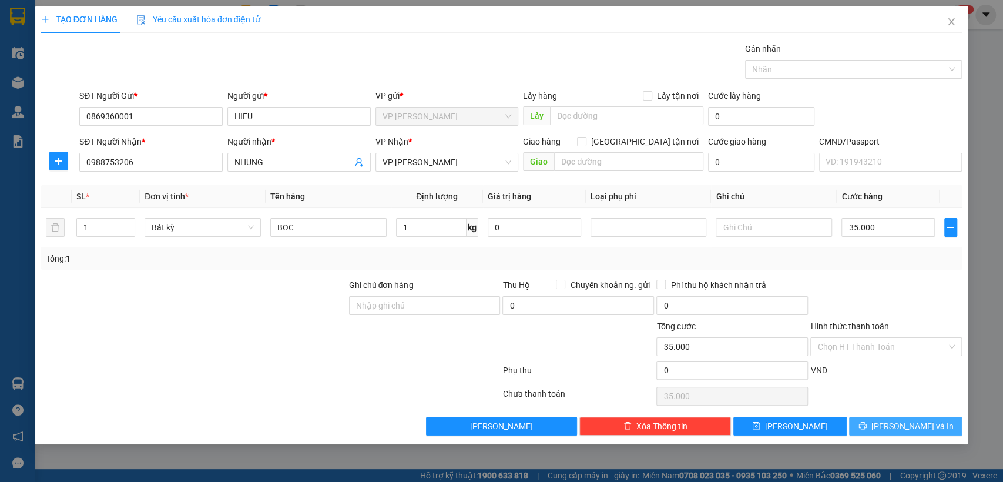
click at [866, 427] on icon "printer" at bounding box center [862, 426] width 8 height 8
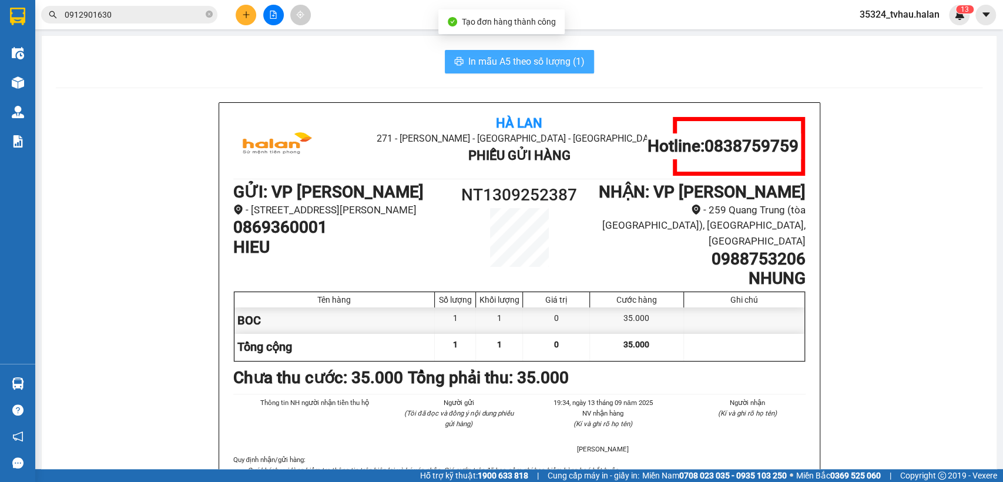
click at [532, 61] on span "In mẫu A5 theo số lượng (1)" at bounding box center [526, 61] width 116 height 15
click at [150, 15] on input "0912901630" at bounding box center [134, 14] width 139 height 13
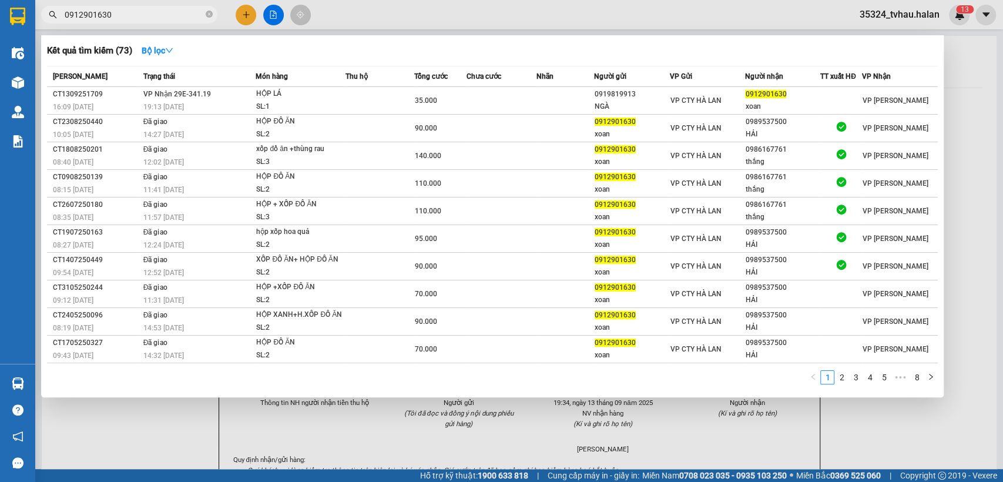
click at [150, 15] on input "0912901630" at bounding box center [134, 14] width 139 height 13
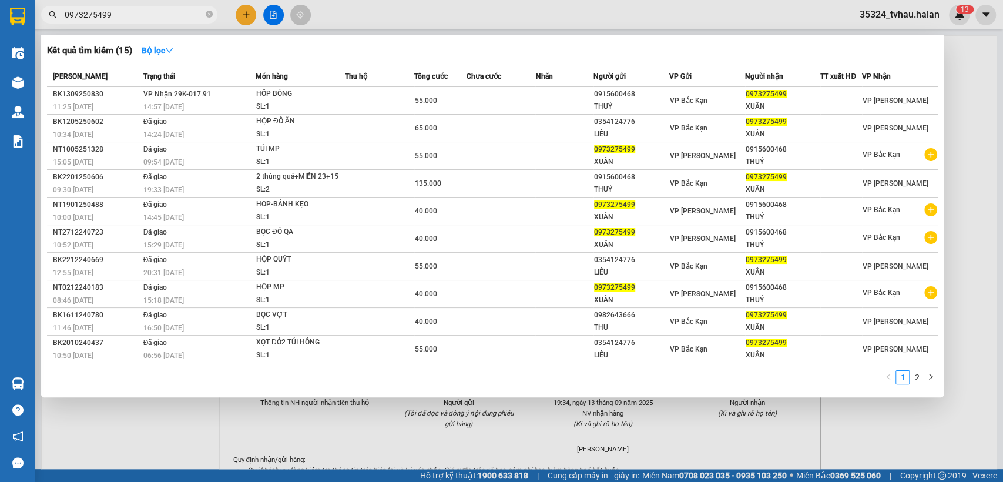
type input "0973275499"
click at [315, 82] on div "Món hàng" at bounding box center [300, 76] width 89 height 13
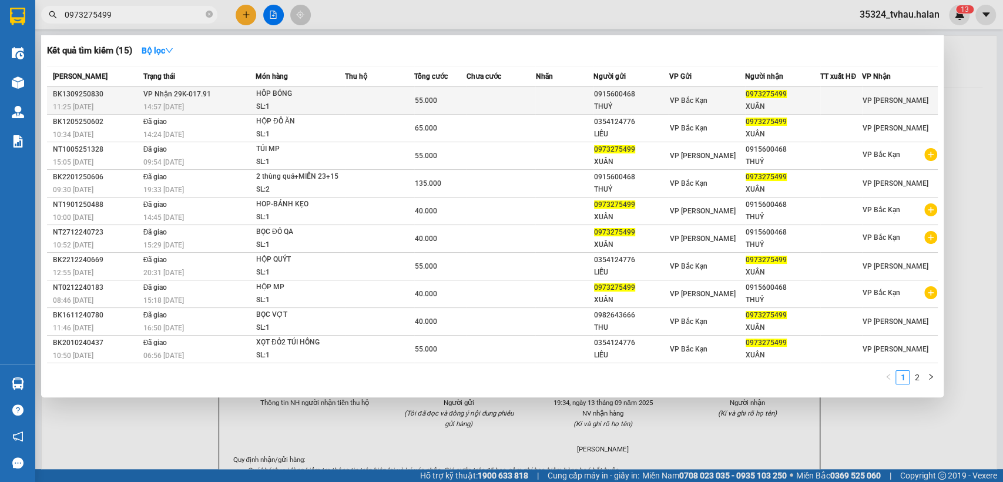
click at [306, 100] on div "SL: 1" at bounding box center [300, 106] width 88 height 13
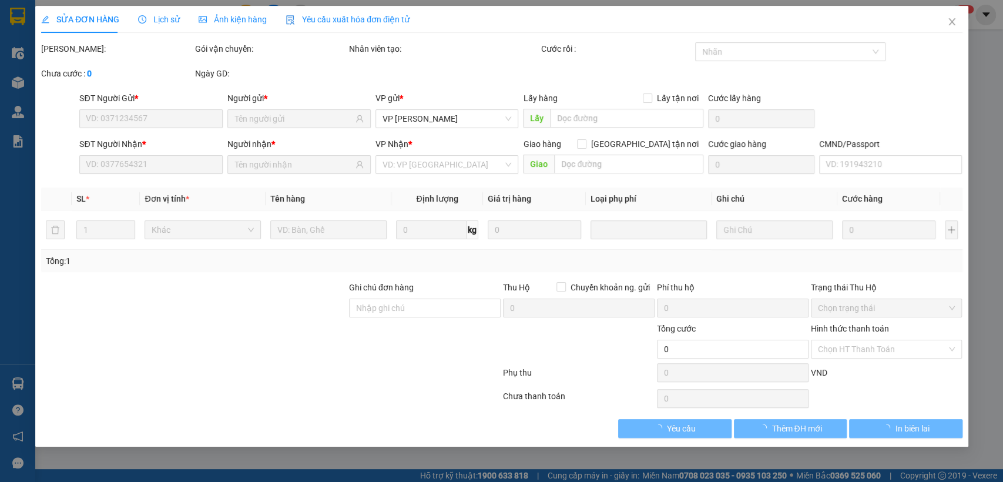
type input "0915600468"
type input "THUỶ"
type input "0973275499"
type input "XUÂN"
type input "55.000"
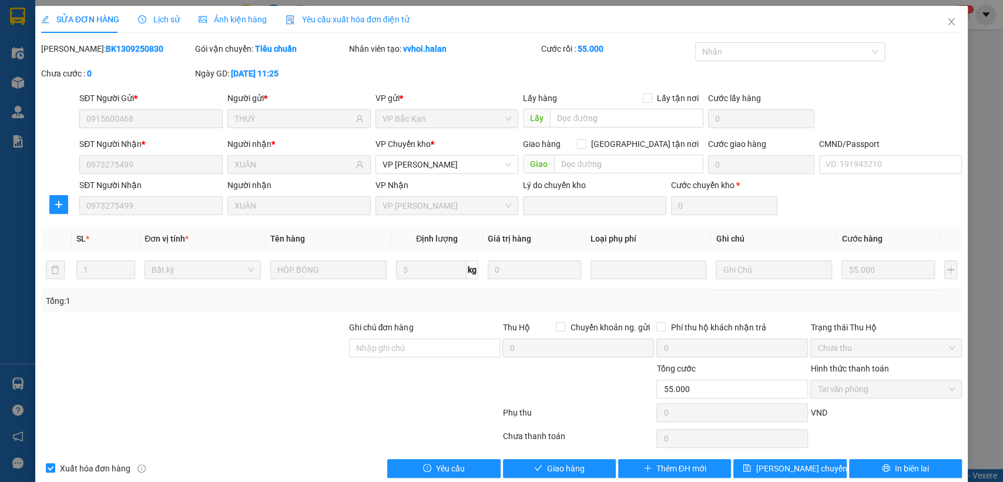
click at [578, 457] on div "Total Paid Fee 55.000 Total UnPaid Fee 0 Cash Collection Total Fee Mã ĐH: BK130…" at bounding box center [501, 259] width 921 height 435
click at [571, 479] on div "SỬA ĐƠN HÀNG Lịch sử Ảnh kiện hàng Yêu cầu xuất hóa đơn điện tử Total Paid Fee …" at bounding box center [501, 246] width 933 height 481
click at [573, 459] on button "Giao hàng" at bounding box center [559, 468] width 113 height 19
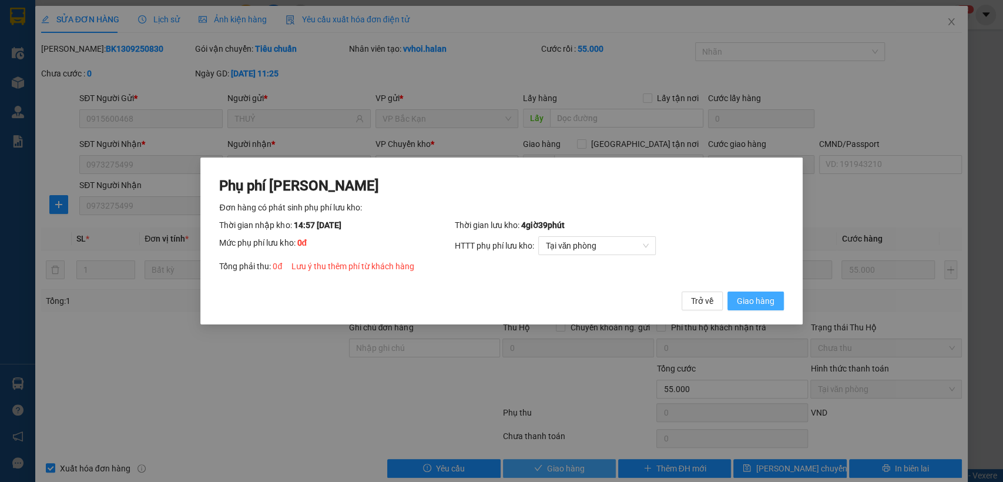
click at [727, 291] on button "Giao hàng" at bounding box center [755, 300] width 56 height 19
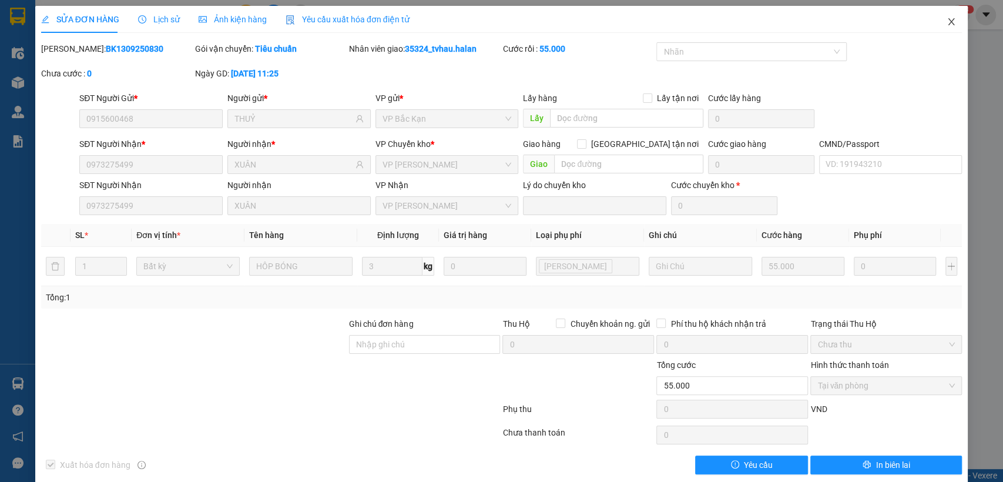
click at [947, 26] on icon "close" at bounding box center [951, 21] width 9 height 9
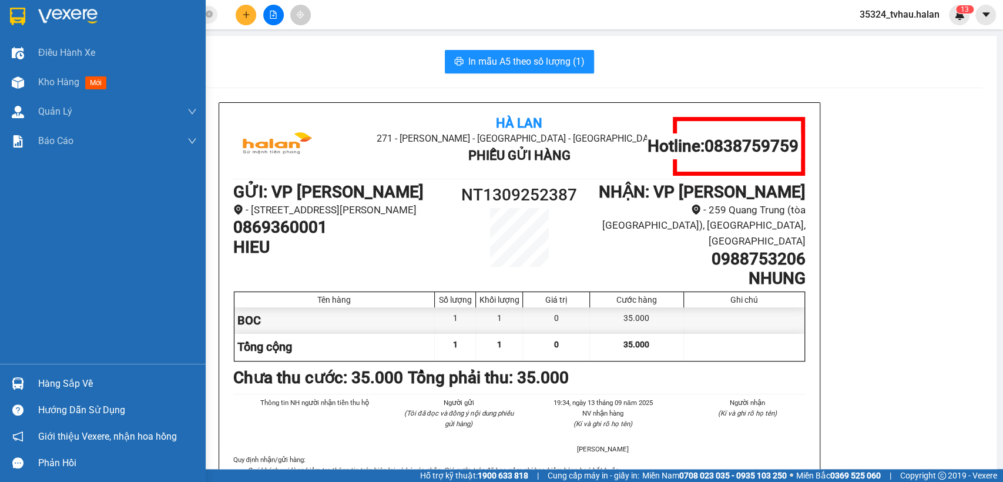
click at [26, 365] on div "Hàng sắp về Hướng dẫn sử dụng Giới thiệu Vexere, nhận hoa hồng Phản hồi" at bounding box center [103, 420] width 206 height 112
click at [135, 371] on div "Hàng sắp về" at bounding box center [103, 383] width 206 height 26
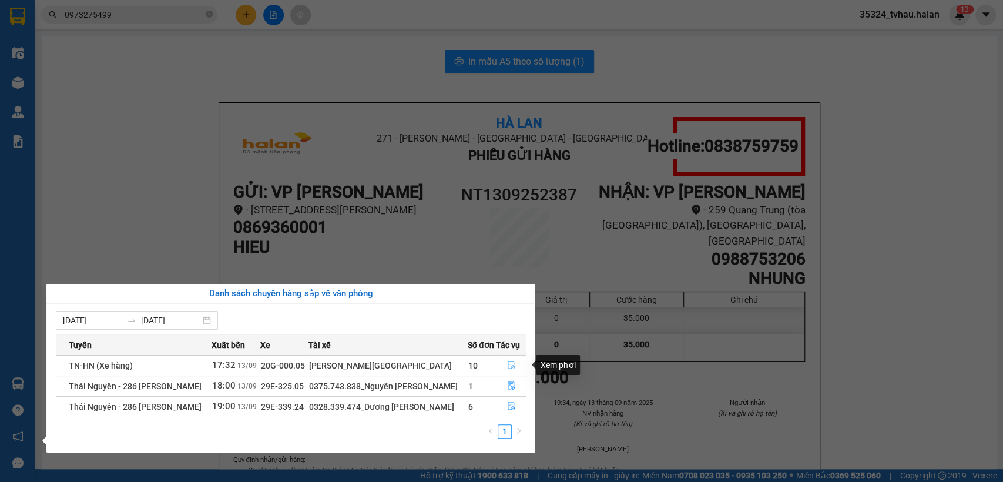
click at [515, 363] on button "button" at bounding box center [510, 365] width 29 height 19
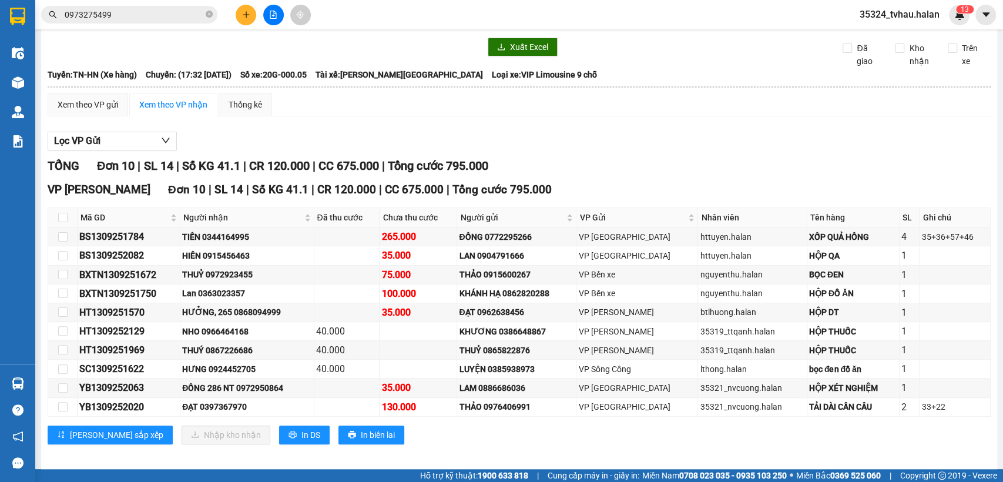
scroll to position [71, 0]
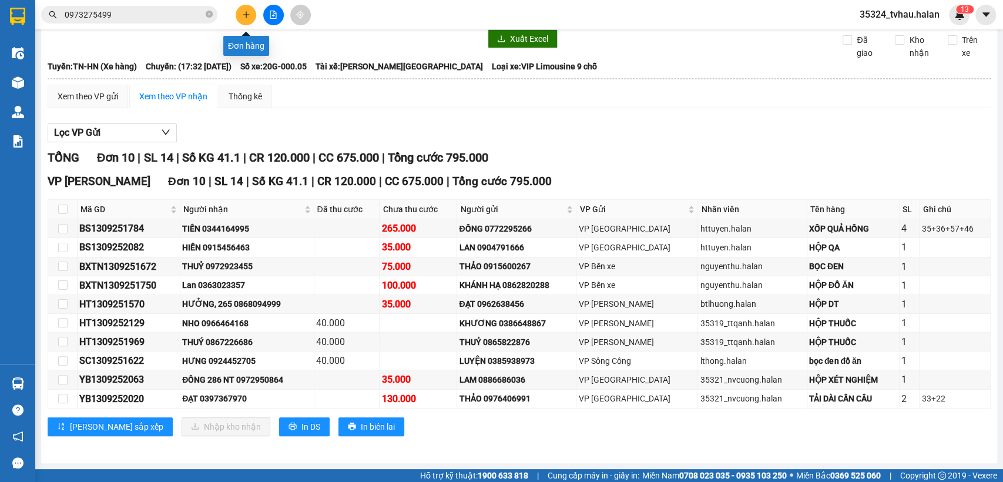
click at [243, 5] on button at bounding box center [246, 15] width 21 height 21
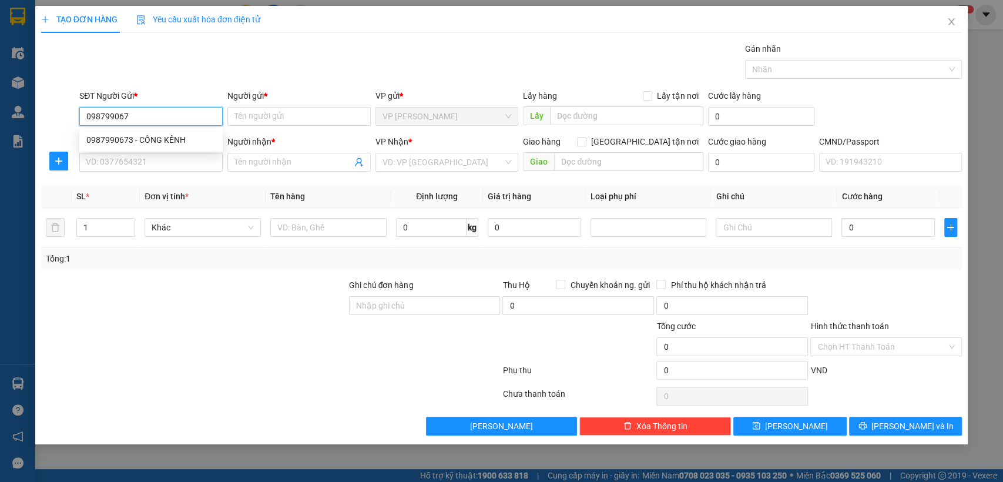
type input "0987990673"
type input "CỒNG KỀNH"
type input "0987990673"
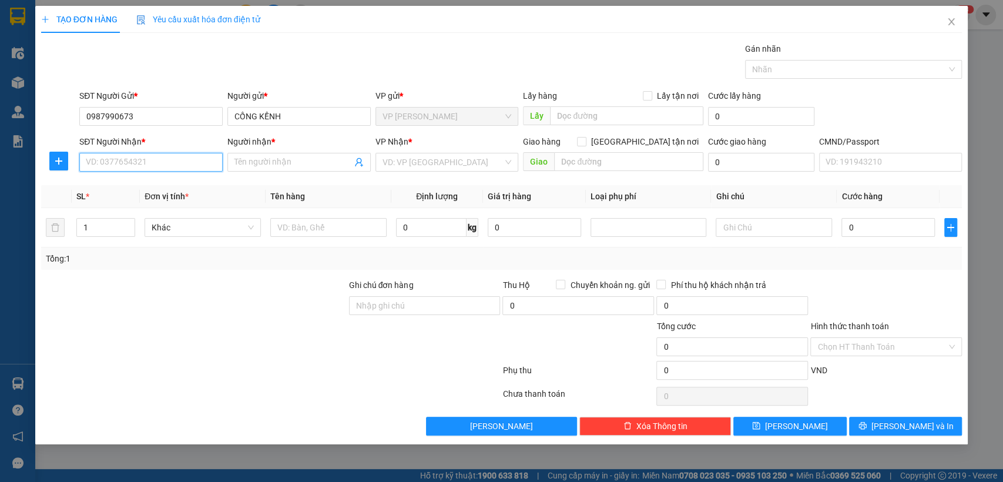
click at [132, 169] on input "SĐT Người Nhận *" at bounding box center [150, 162] width 143 height 19
click at [166, 155] on input "0961124205" at bounding box center [150, 162] width 143 height 19
click at [121, 164] on input "0961124205" at bounding box center [150, 162] width 143 height 19
type input "0961121205"
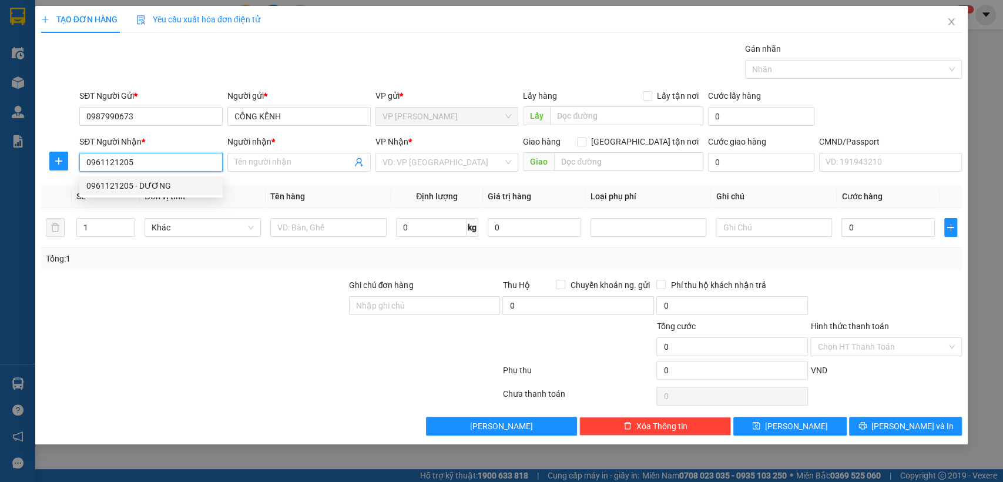
click at [134, 188] on div "0961121205 - DƯƠNG" at bounding box center [150, 185] width 129 height 13
type input "DƯƠNG"
type input "0961121205"
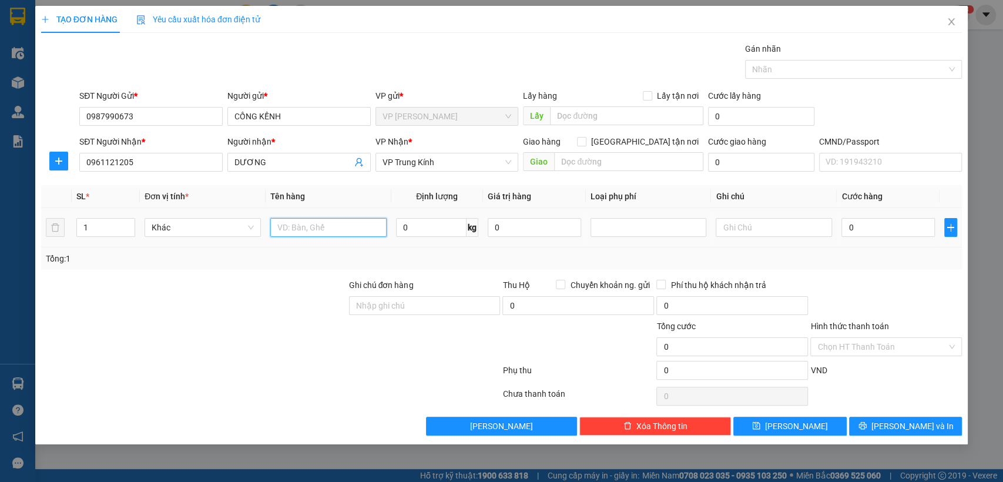
click at [311, 226] on input "text" at bounding box center [328, 227] width 116 height 19
click at [401, 170] on span "VP Trung Kính" at bounding box center [447, 162] width 129 height 18
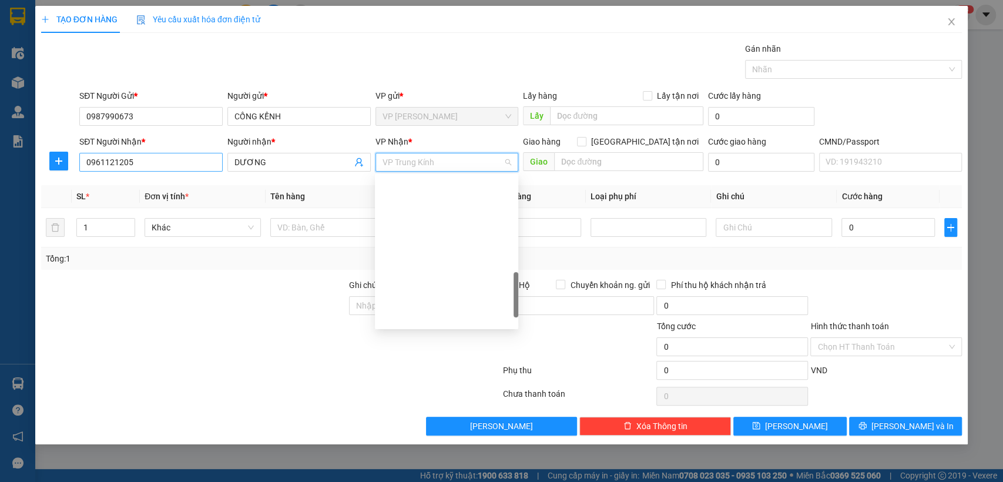
scroll to position [395, 0]
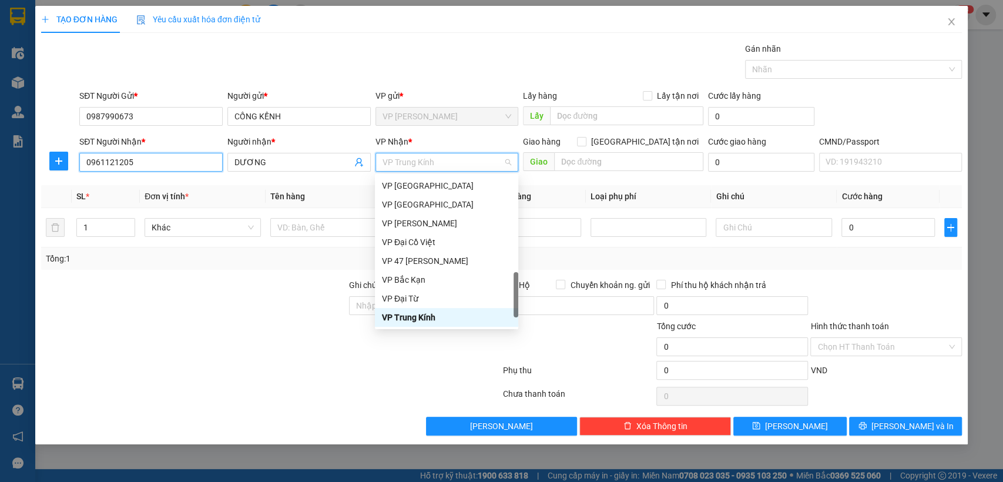
click at [184, 166] on input "0961121205" at bounding box center [150, 162] width 143 height 19
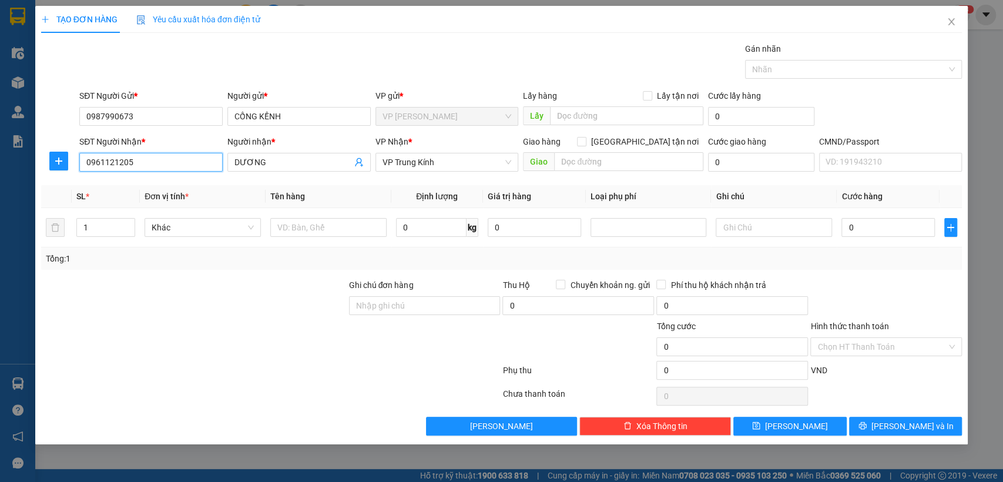
click at [184, 166] on input "0961121205" at bounding box center [150, 162] width 143 height 19
click at [415, 171] on div "VP Nhận * VP Trung Kính" at bounding box center [446, 155] width 143 height 41
click at [415, 165] on span "VP Trung Kính" at bounding box center [447, 162] width 129 height 18
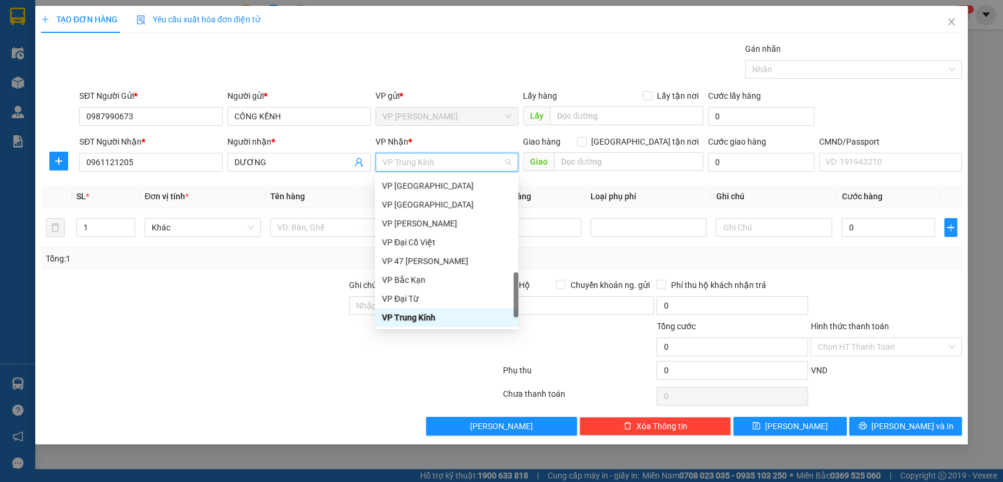
type input "S"
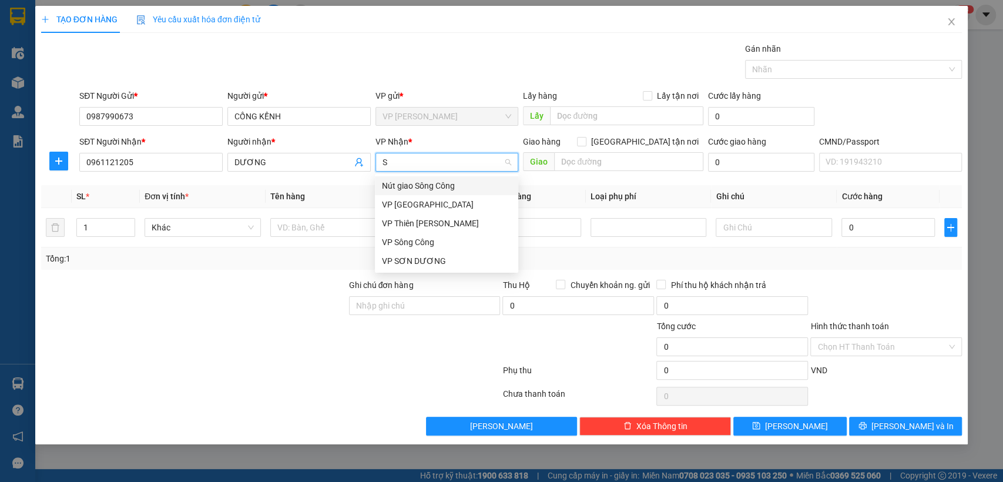
scroll to position [0, 0]
drag, startPoint x: 418, startPoint y: 203, endPoint x: 410, endPoint y: 213, distance: 12.6
click at [418, 203] on div "VP [GEOGRAPHIC_DATA]" at bounding box center [446, 204] width 129 height 13
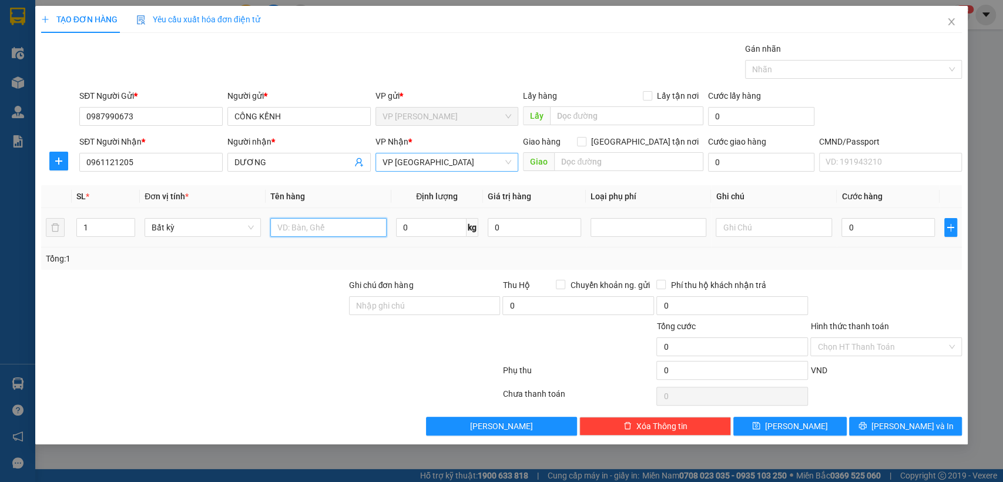
click at [316, 234] on input "text" at bounding box center [328, 227] width 116 height 19
type input "BOC DEN"
type input "8"
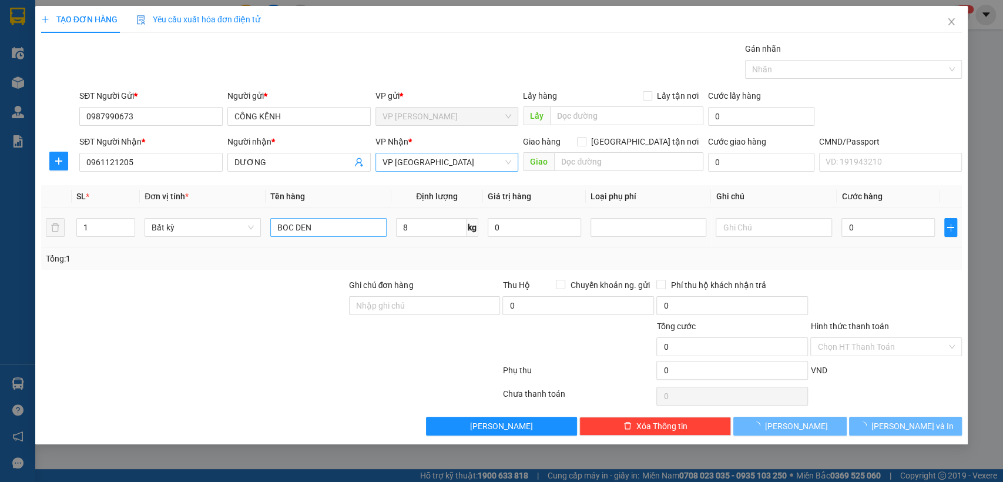
type input "40.000"
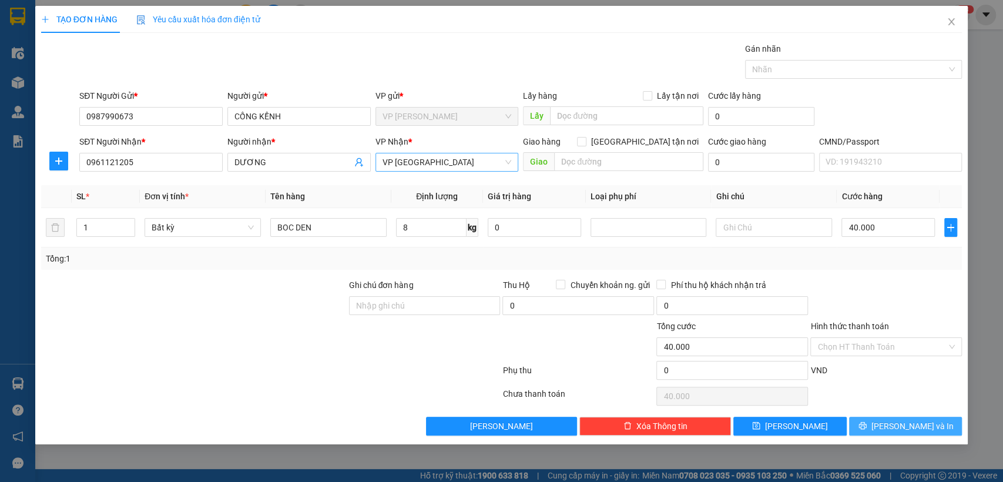
drag, startPoint x: 907, startPoint y: 429, endPoint x: 898, endPoint y: 428, distance: 8.2
click at [905, 429] on span "[PERSON_NAME] và In" at bounding box center [912, 426] width 82 height 13
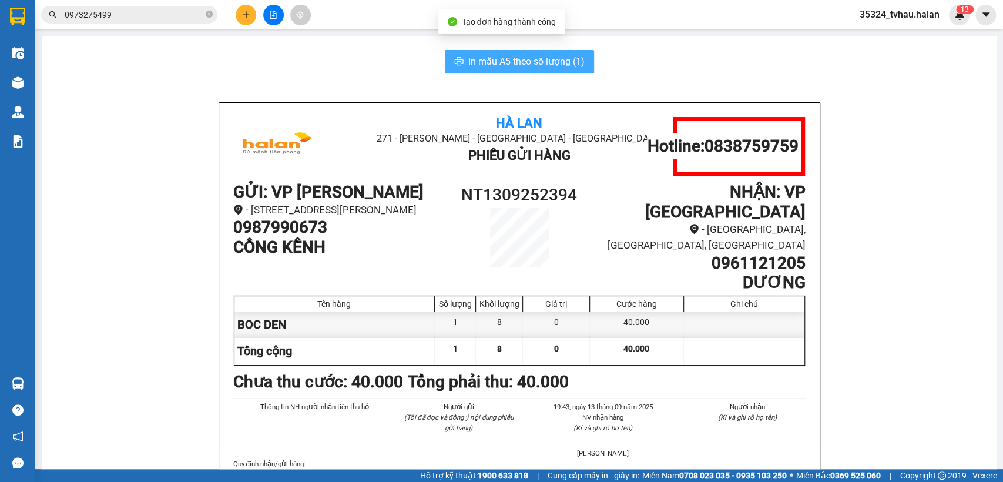
click at [472, 56] on span "In mẫu A5 theo số lượng (1)" at bounding box center [526, 61] width 116 height 15
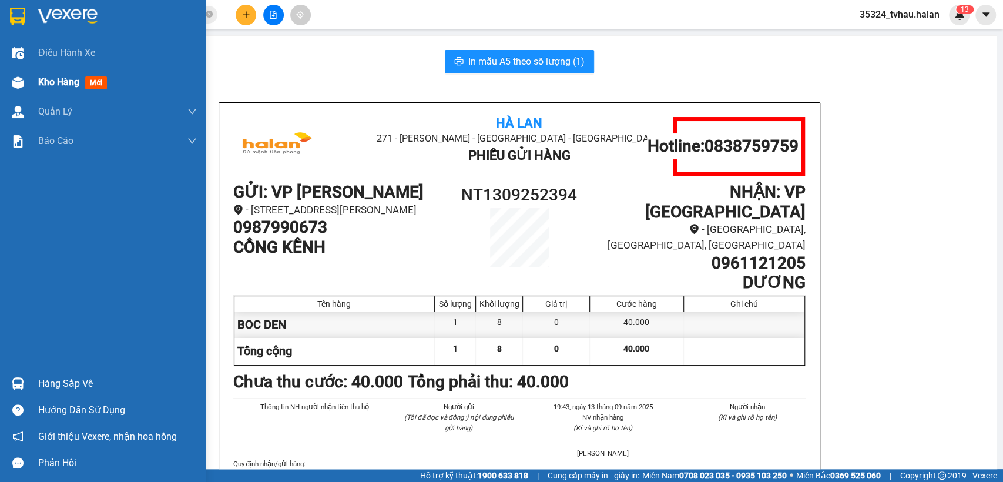
click at [38, 71] on div "Kho hàng mới" at bounding box center [103, 82] width 206 height 29
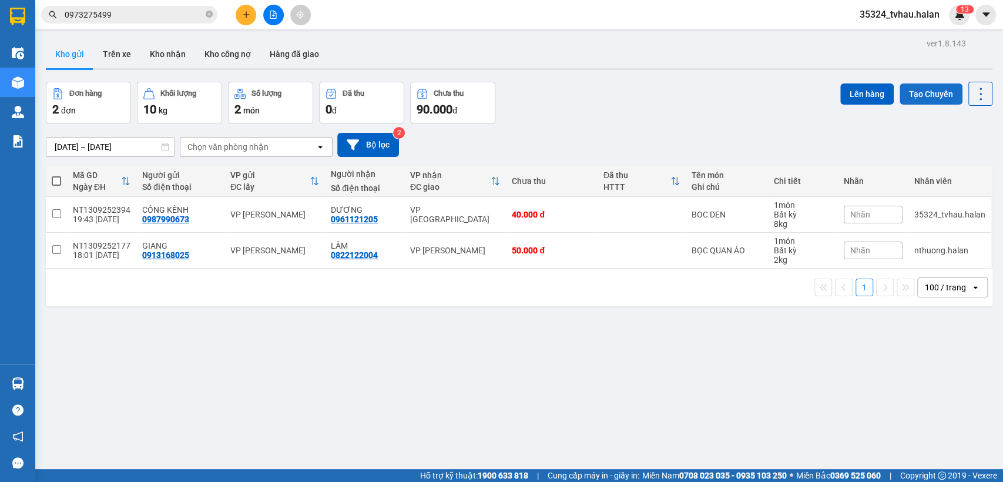
click at [907, 94] on button "Tạo Chuyến" at bounding box center [931, 93] width 63 height 21
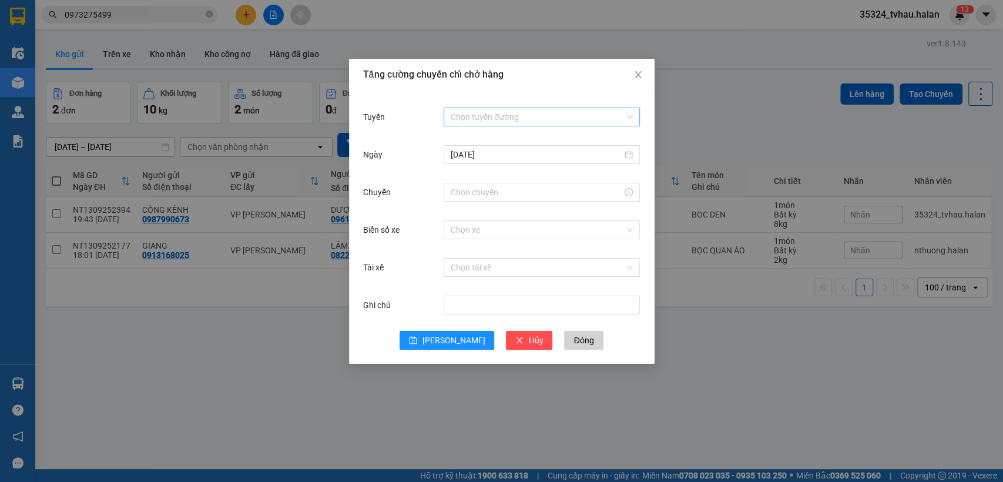
click at [488, 119] on input "Tuyến" at bounding box center [538, 117] width 174 height 18
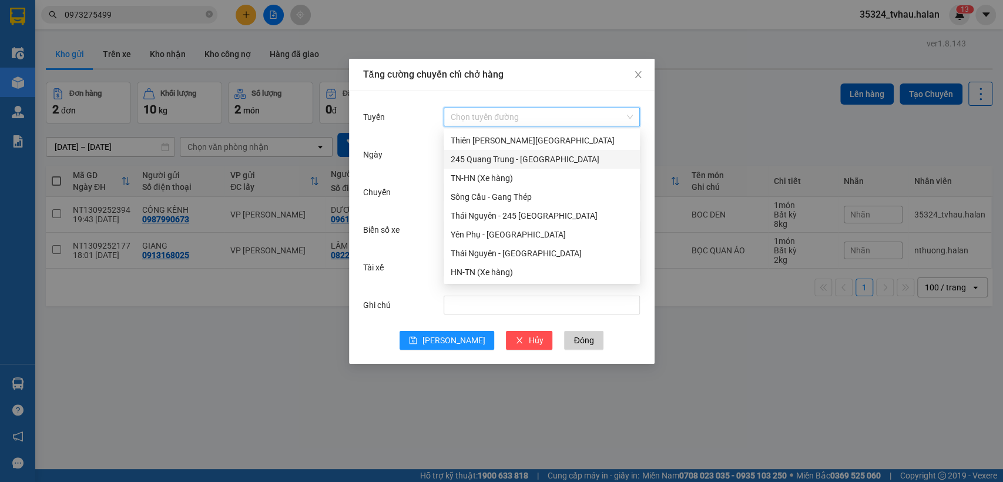
scroll to position [174, 0]
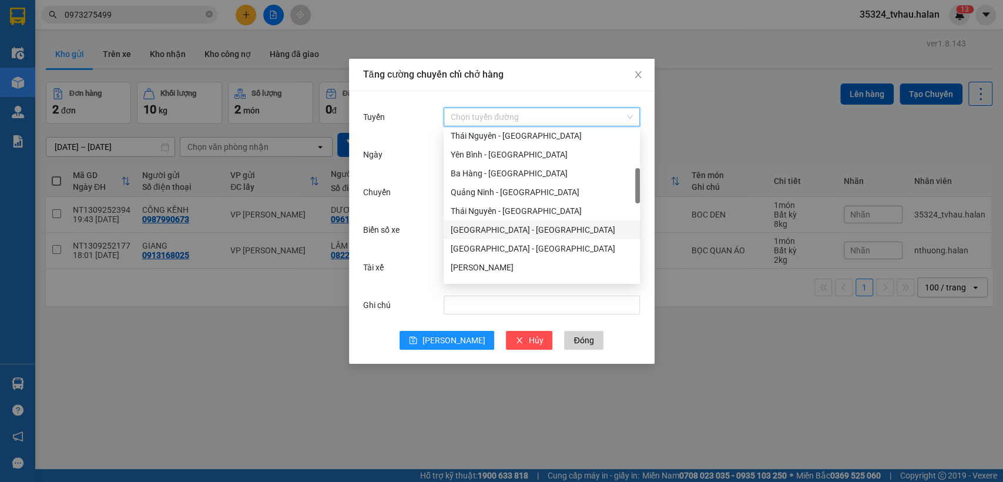
click at [474, 234] on div "[GEOGRAPHIC_DATA] - [GEOGRAPHIC_DATA]" at bounding box center [542, 229] width 182 height 13
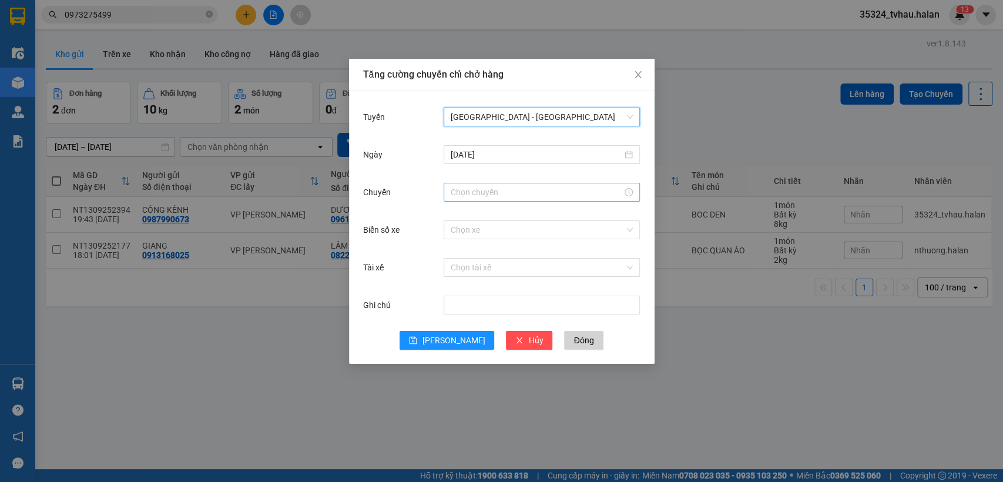
click at [484, 196] on input "Chuyến" at bounding box center [537, 192] width 172 height 13
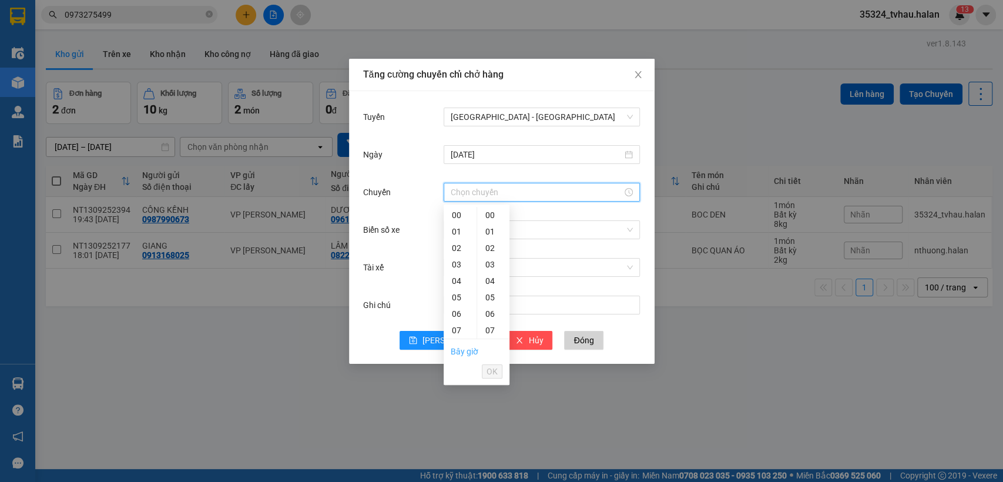
click at [456, 356] on link "Bây giờ" at bounding box center [465, 351] width 28 height 9
type input "19:43"
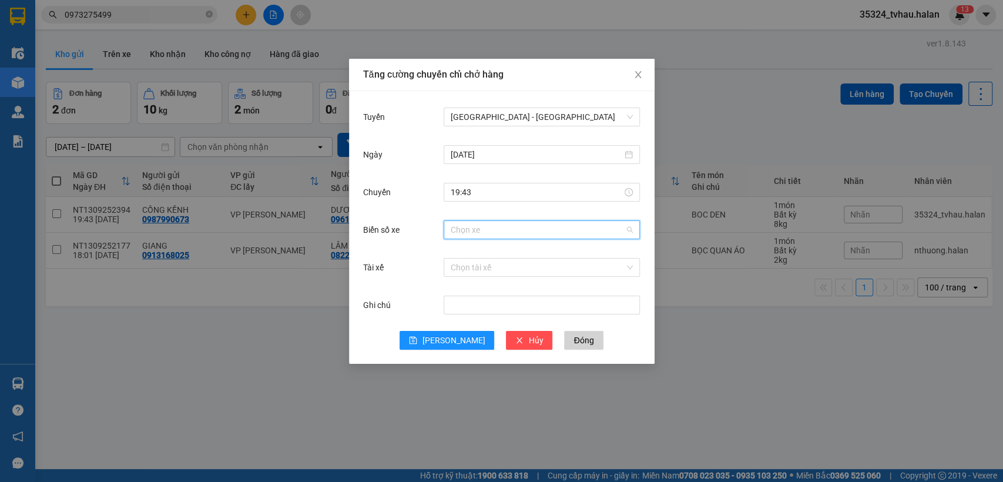
click at [487, 236] on input "Biển số xe" at bounding box center [538, 230] width 174 height 18
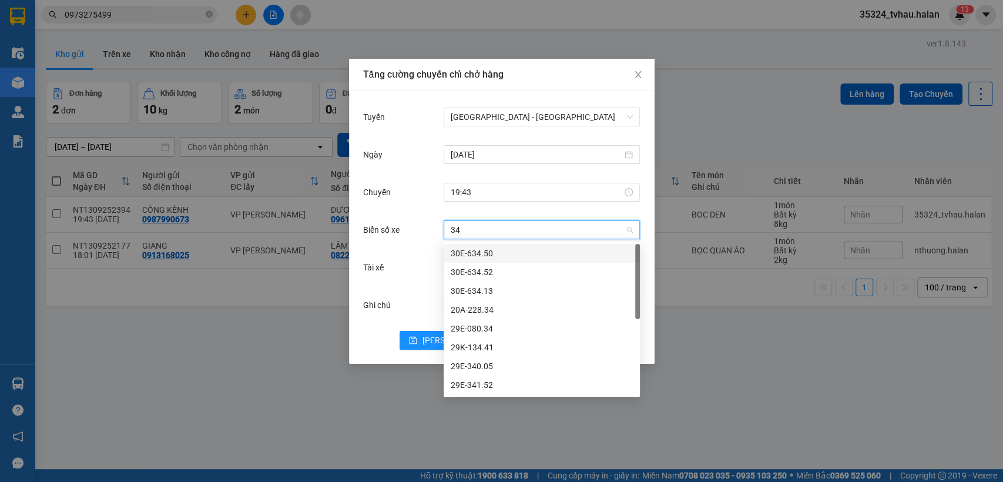
type input "341"
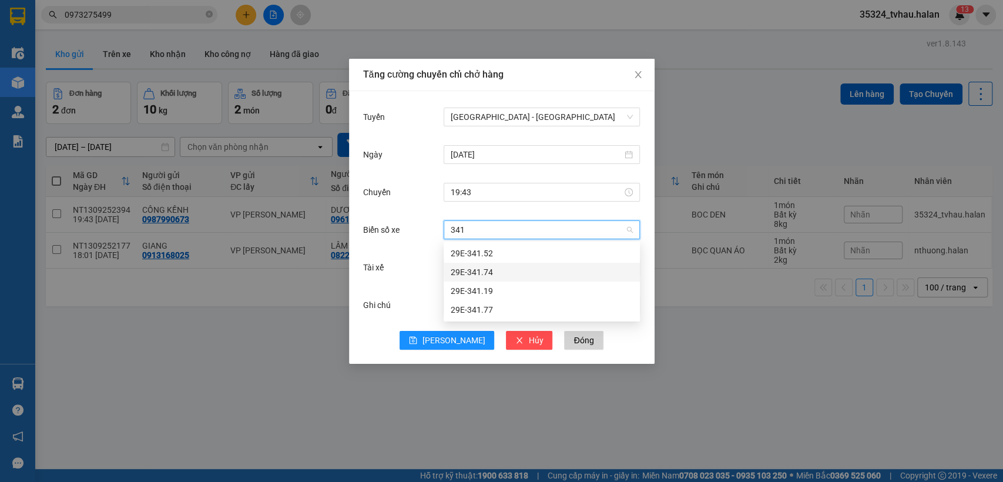
click at [478, 269] on div "29E-341.74" at bounding box center [542, 272] width 182 height 13
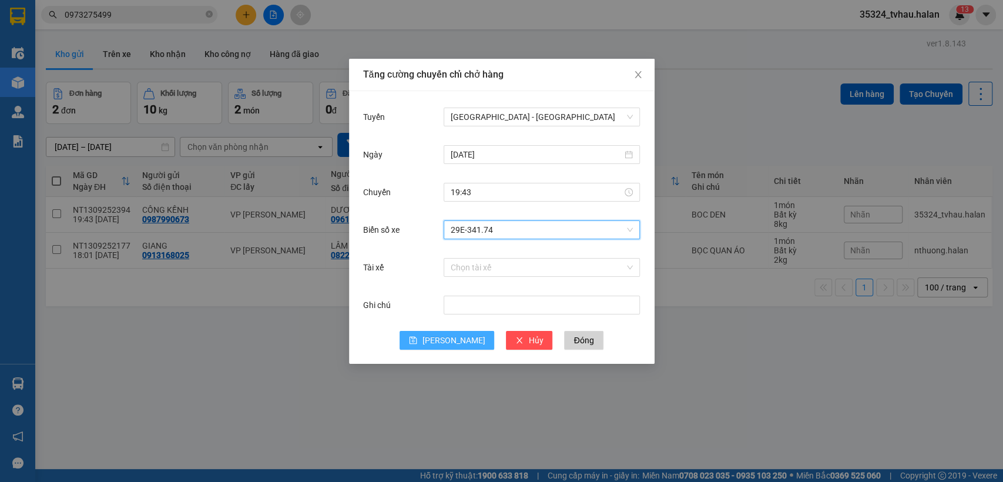
click at [454, 344] on span "[PERSON_NAME]" at bounding box center [453, 340] width 63 height 13
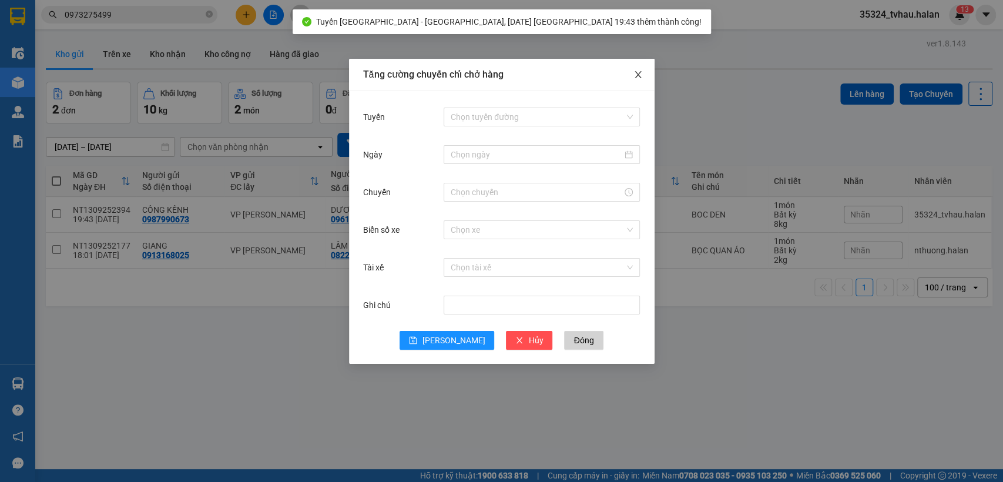
click at [633, 77] on icon "close" at bounding box center [637, 74] width 9 height 9
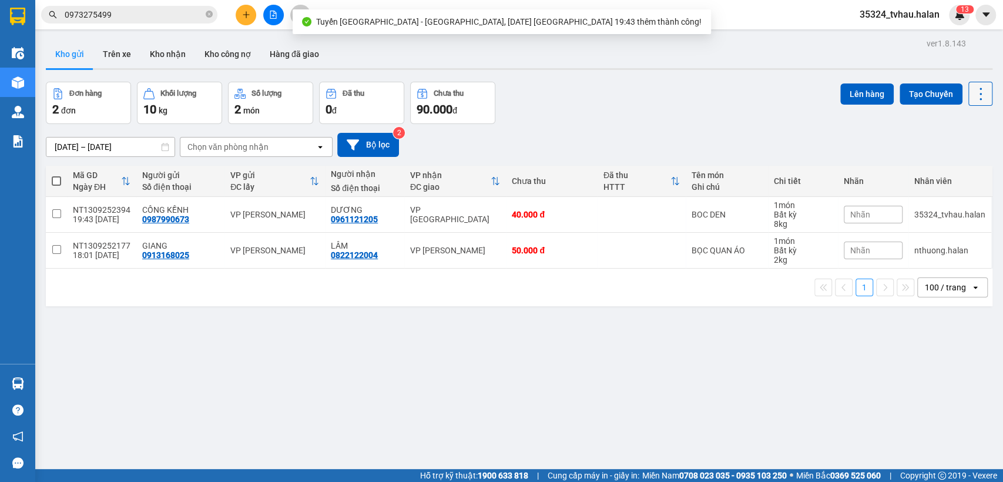
click at [972, 94] on icon at bounding box center [980, 94] width 16 height 16
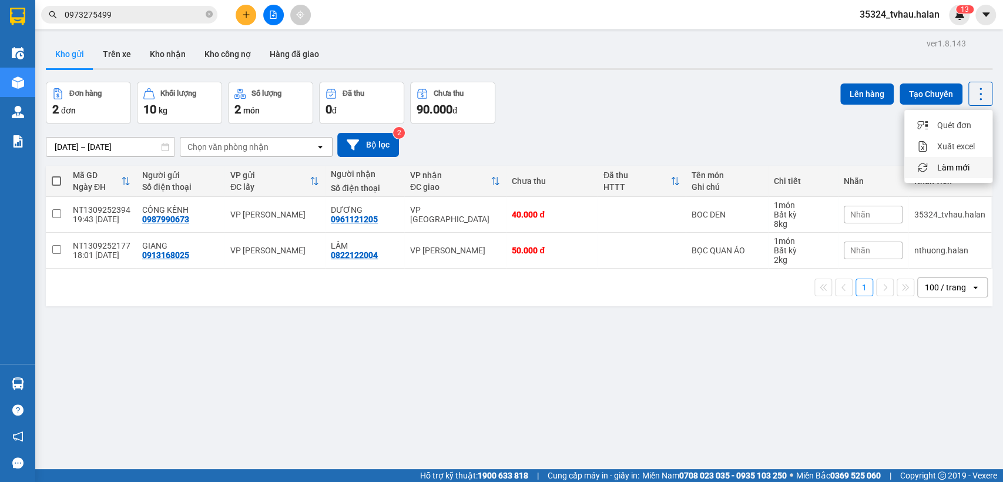
click at [959, 170] on span "Làm mới" at bounding box center [953, 168] width 32 height 12
click at [556, 257] on td "50.000 đ" at bounding box center [551, 251] width 91 height 36
checkbox input "true"
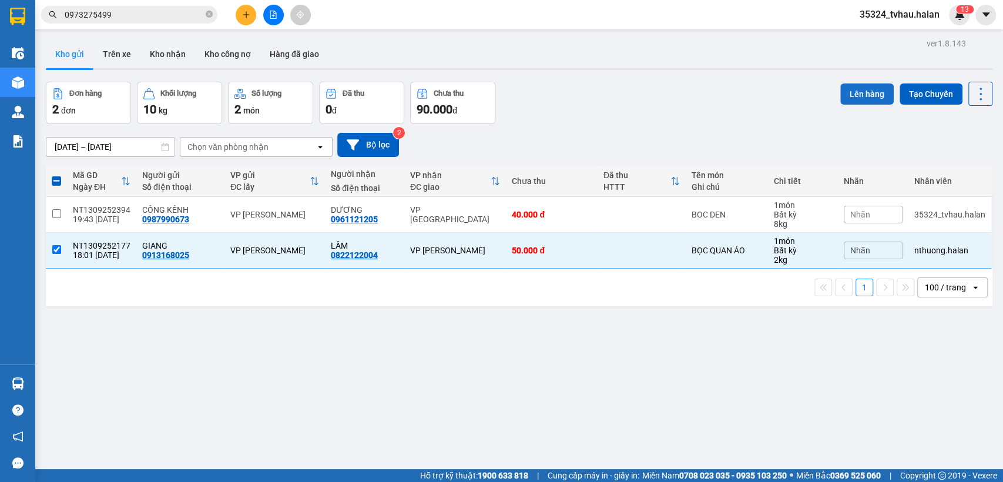
click at [843, 103] on button "Lên hàng" at bounding box center [866, 93] width 53 height 21
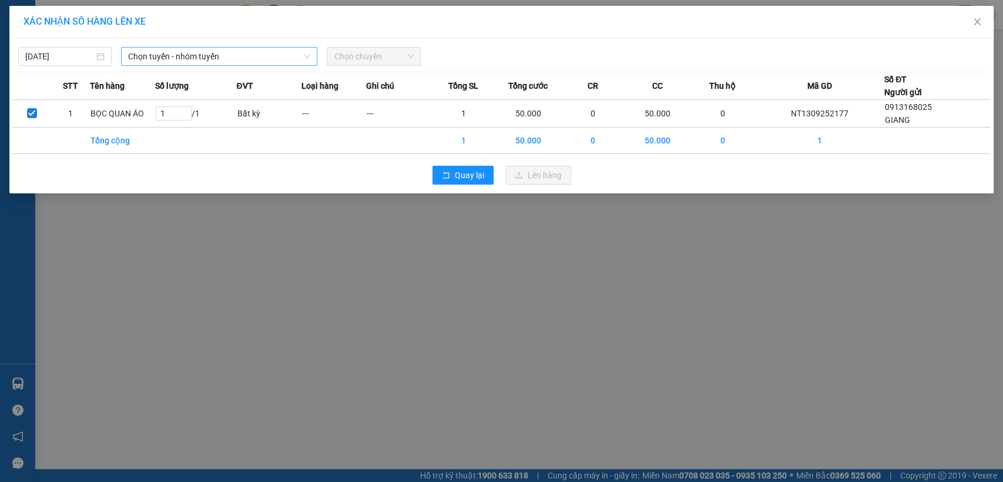
click at [251, 54] on span "Chọn tuyến - nhóm tuyến" at bounding box center [219, 57] width 182 height 18
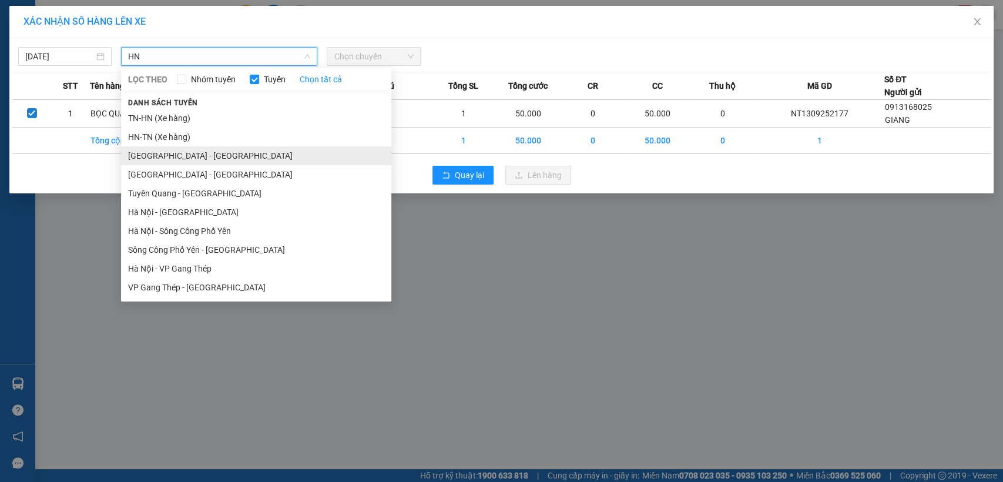
type input "HN"
drag, startPoint x: 220, startPoint y: 156, endPoint x: 249, endPoint y: 145, distance: 31.6
click at [220, 156] on li "[GEOGRAPHIC_DATA] - [GEOGRAPHIC_DATA]" at bounding box center [256, 155] width 270 height 19
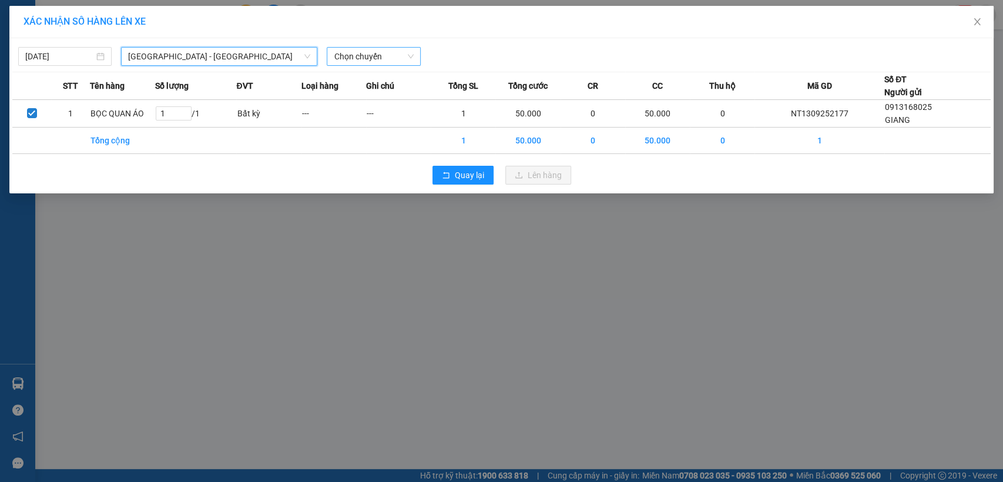
click at [349, 52] on span "Chọn chuyến" at bounding box center [373, 57] width 79 height 18
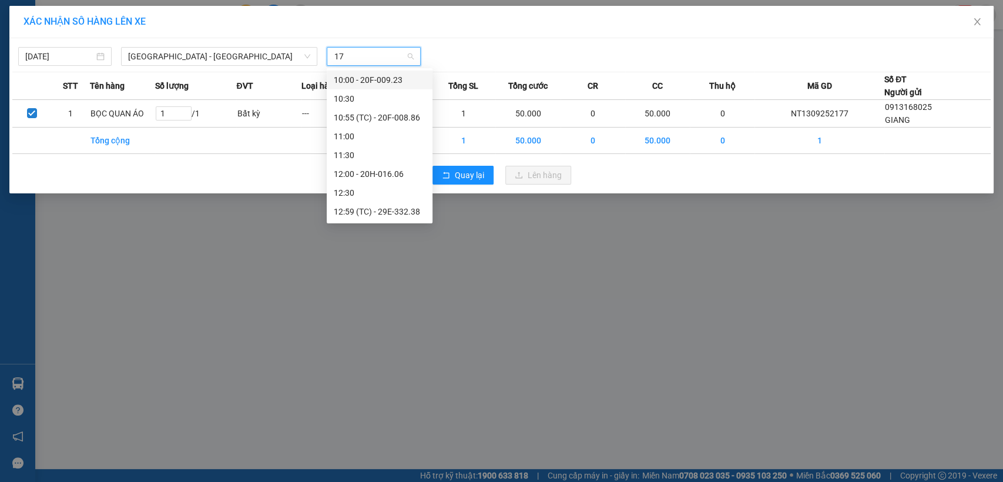
type input "174"
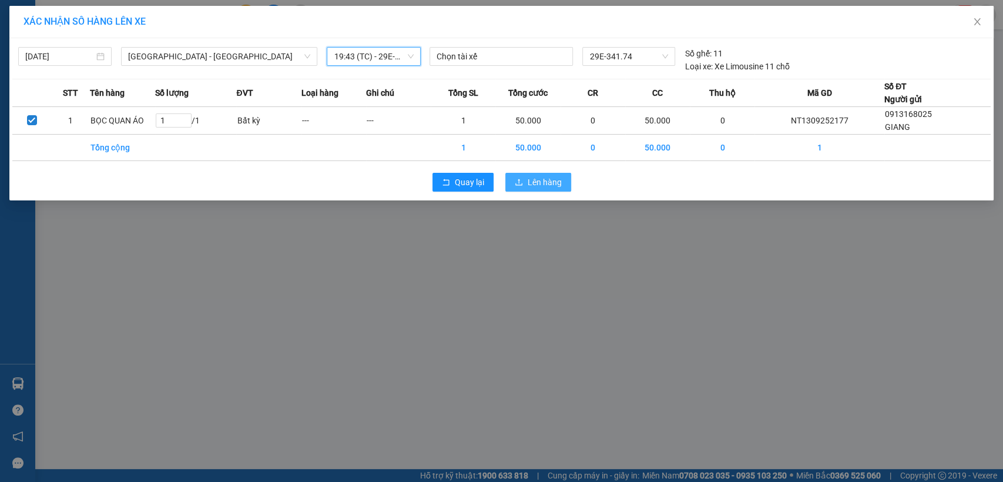
click at [522, 173] on button "Lên hàng" at bounding box center [538, 182] width 66 height 19
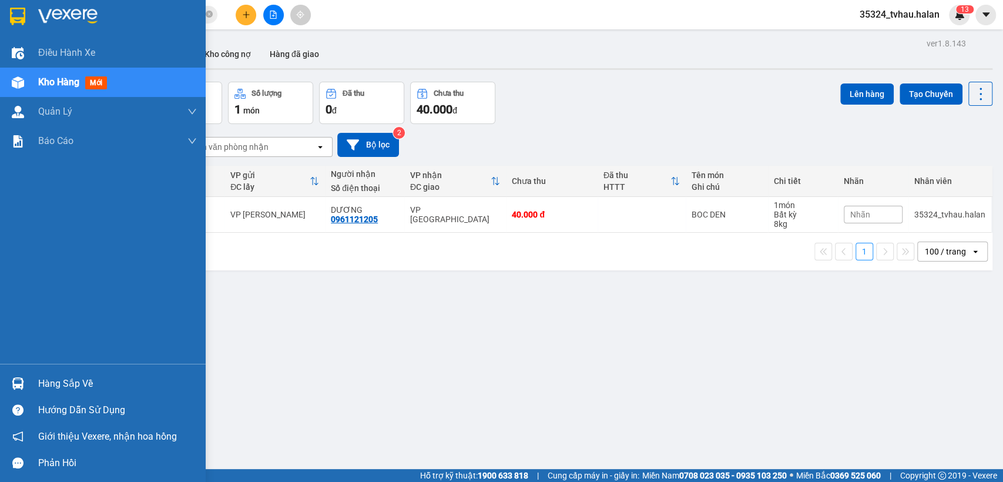
click at [96, 380] on div "Hàng sắp về" at bounding box center [117, 384] width 159 height 18
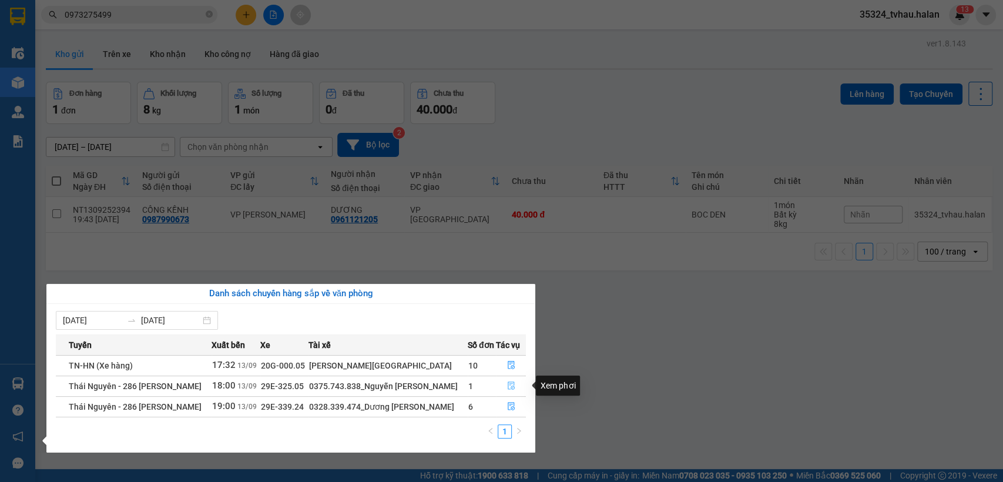
click at [508, 384] on icon "file-done" at bounding box center [511, 386] width 7 height 8
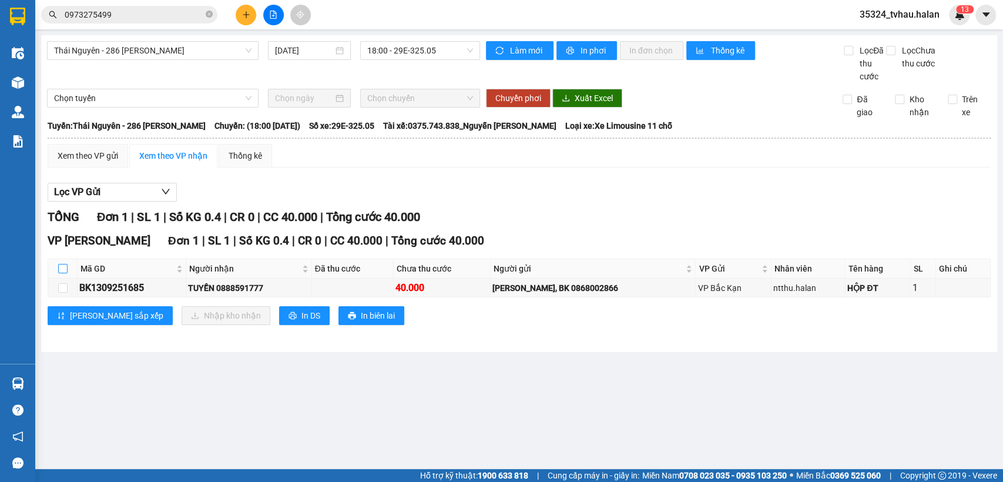
click at [66, 271] on input "checkbox" at bounding box center [62, 268] width 9 height 9
checkbox input "true"
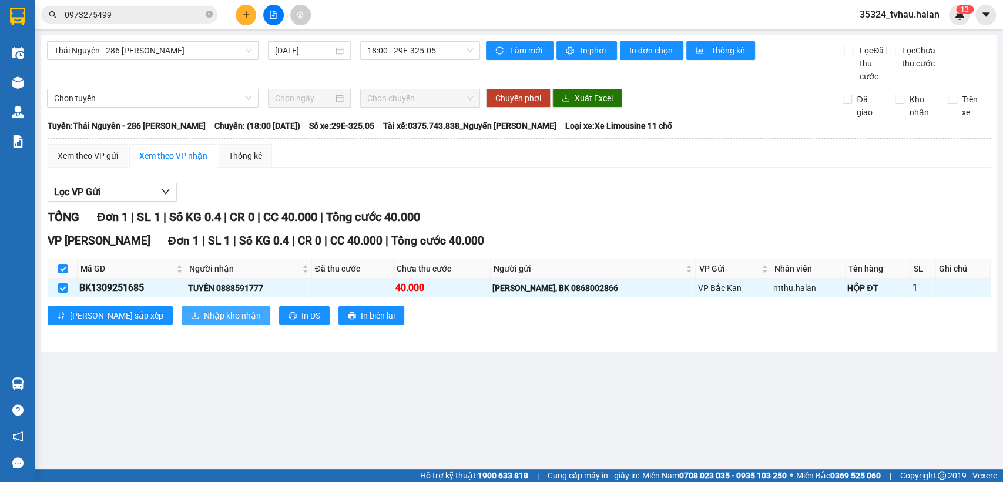
click at [182, 314] on button "Nhập kho nhận" at bounding box center [226, 315] width 89 height 19
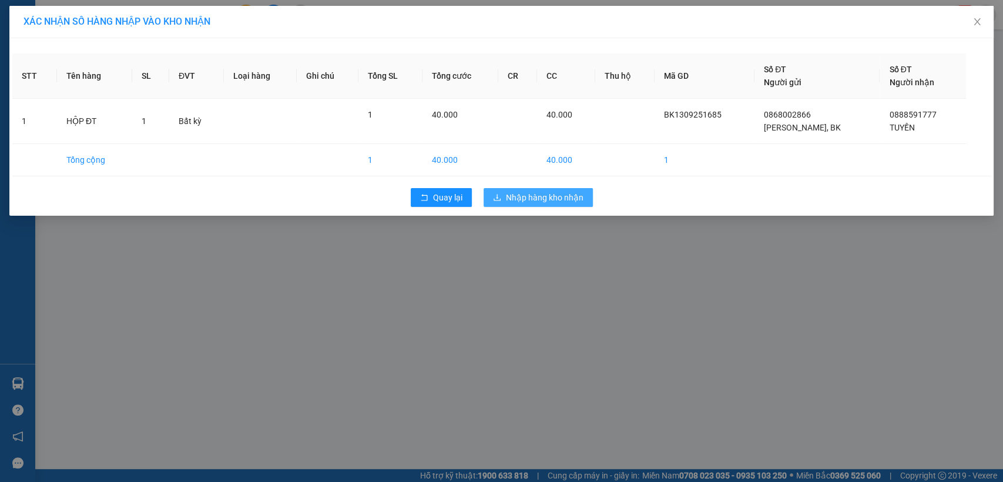
click at [527, 194] on span "Nhập hàng kho nhận" at bounding box center [545, 197] width 78 height 13
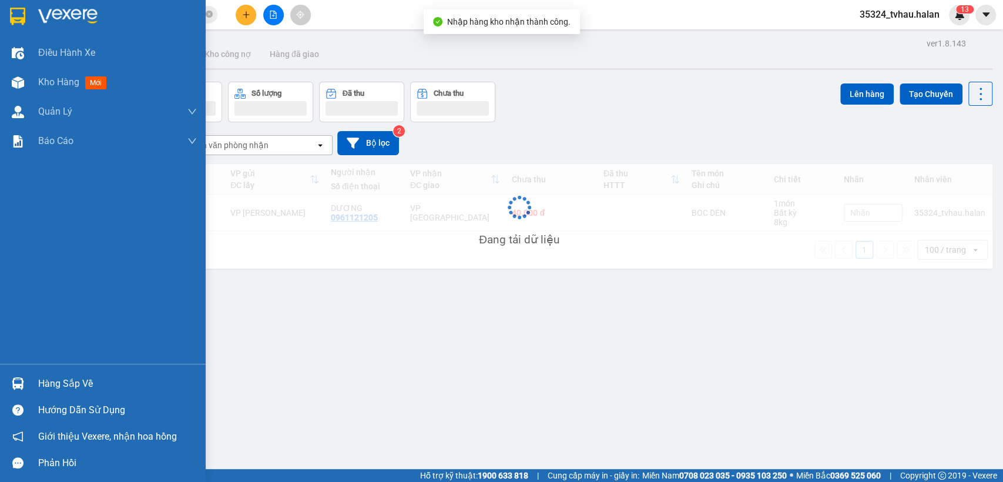
click at [22, 377] on img at bounding box center [18, 383] width 12 height 12
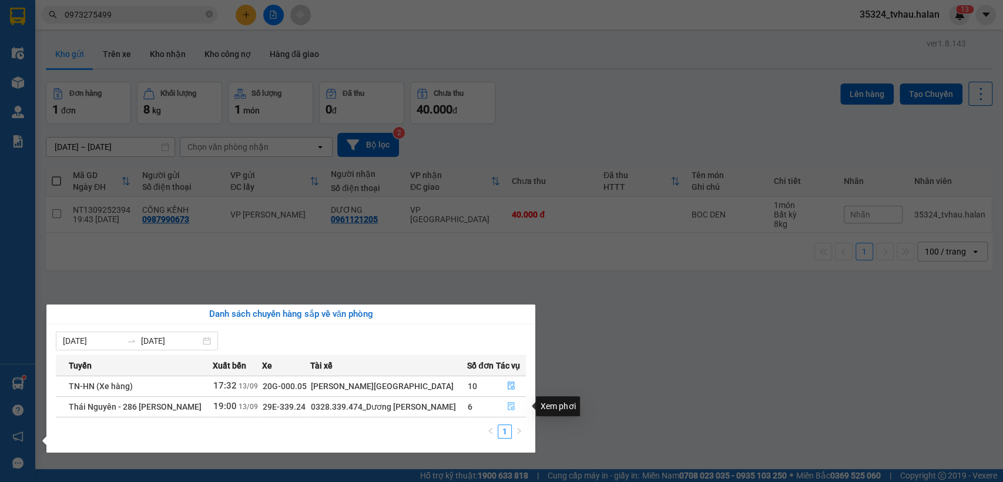
click at [511, 405] on icon "file-done" at bounding box center [511, 406] width 8 height 8
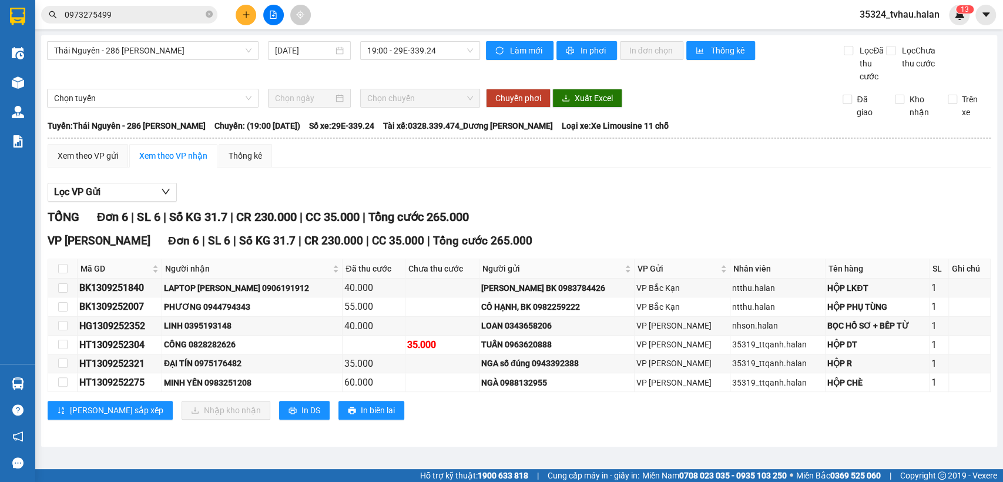
click at [445, 422] on div "VP [PERSON_NAME] Đơn 6 | SL 6 | Số KG 31.7 | CR 230.000 | CC 35.000 | Tổng cước…" at bounding box center [519, 330] width 943 height 196
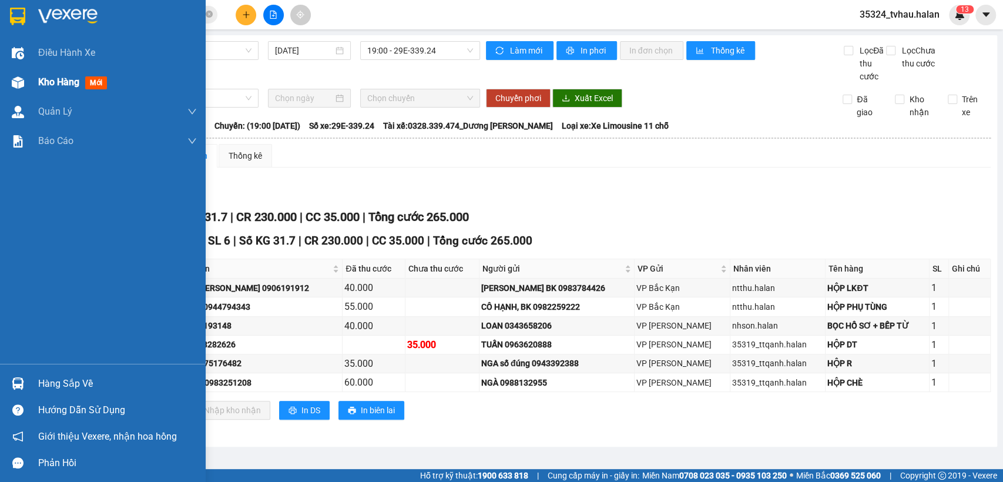
click at [16, 79] on img at bounding box center [18, 82] width 12 height 12
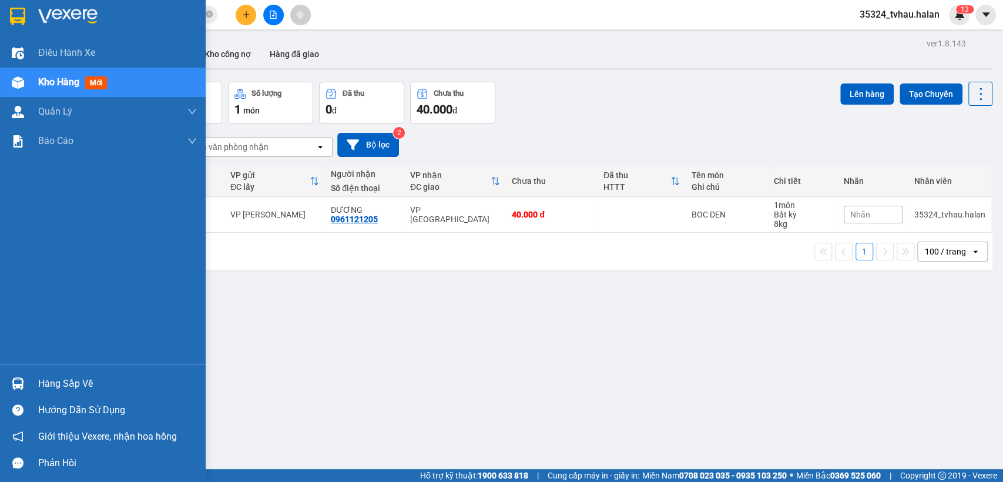
click at [52, 380] on div "Hàng sắp về" at bounding box center [117, 384] width 159 height 18
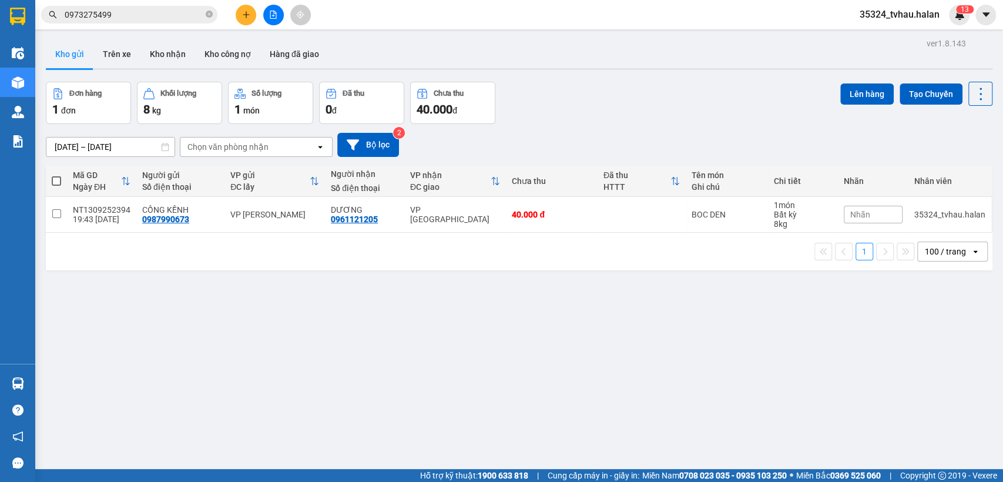
click at [958, 97] on section "Kết quả tìm kiếm ( 15 ) Bộ lọc Mã ĐH Trạng thái Món hàng Thu hộ Tổng cước Chưa …" at bounding box center [501, 241] width 1003 height 482
click at [972, 96] on icon at bounding box center [980, 94] width 16 height 16
click at [944, 169] on span "Làm mới" at bounding box center [953, 168] width 32 height 12
click at [207, 15] on icon "close-circle" at bounding box center [209, 14] width 7 height 7
click at [204, 8] on span at bounding box center [129, 15] width 176 height 18
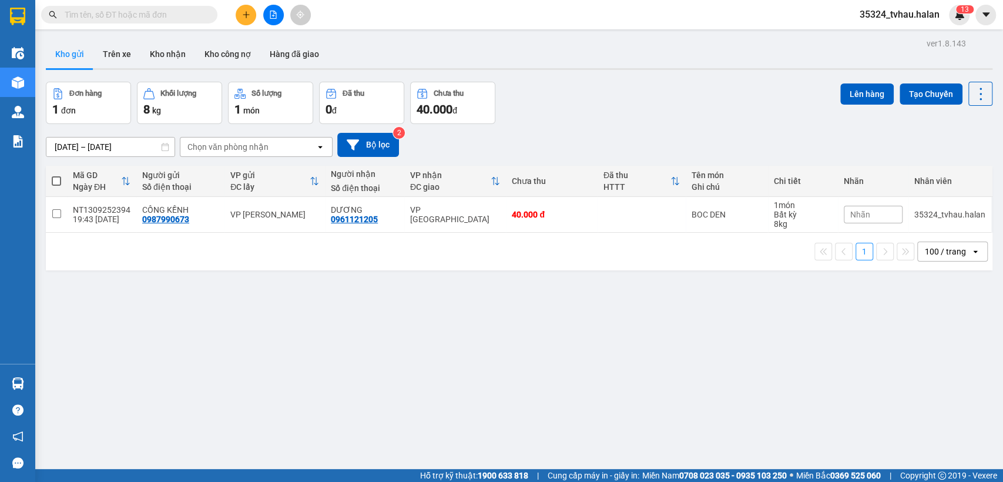
click at [195, 15] on input "text" at bounding box center [134, 14] width 139 height 13
click at [972, 90] on icon at bounding box center [980, 94] width 16 height 16
click at [957, 161] on li "Làm mới" at bounding box center [948, 167] width 88 height 21
click at [972, 95] on icon at bounding box center [980, 94] width 16 height 16
drag, startPoint x: 950, startPoint y: 170, endPoint x: 824, endPoint y: 137, distance: 129.3
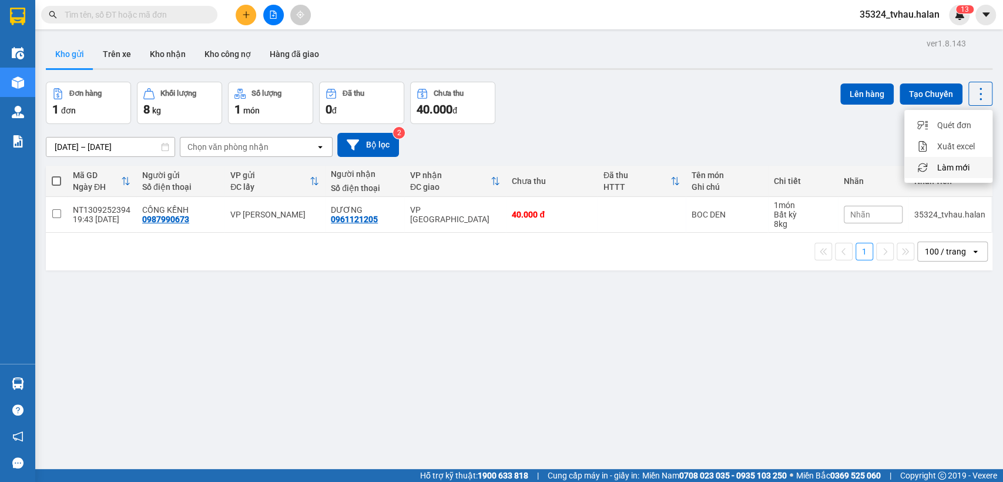
click at [950, 169] on span "Làm mới" at bounding box center [953, 168] width 32 height 12
click at [188, 12] on input "text" at bounding box center [134, 14] width 139 height 13
click at [180, 17] on input "text" at bounding box center [134, 14] width 139 height 13
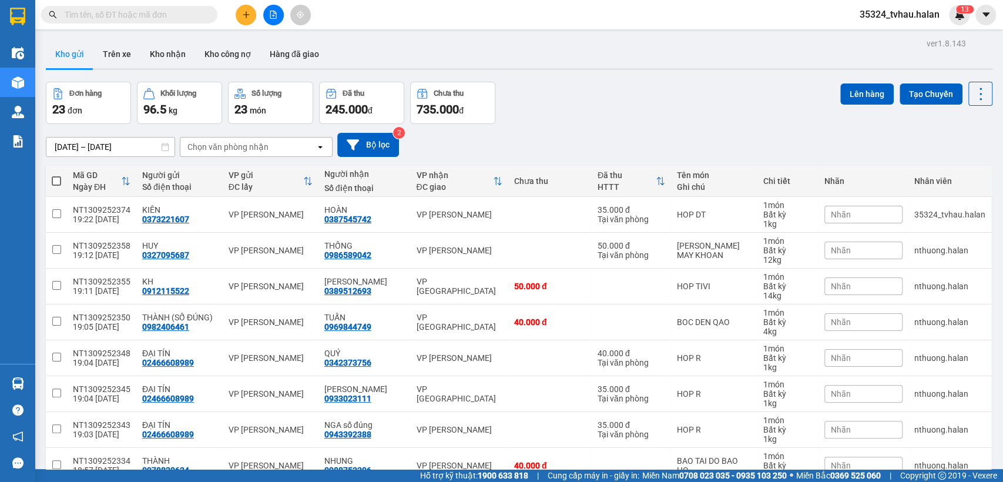
click at [177, 10] on input "text" at bounding box center [134, 14] width 139 height 13
click at [130, 14] on input "text" at bounding box center [134, 14] width 139 height 13
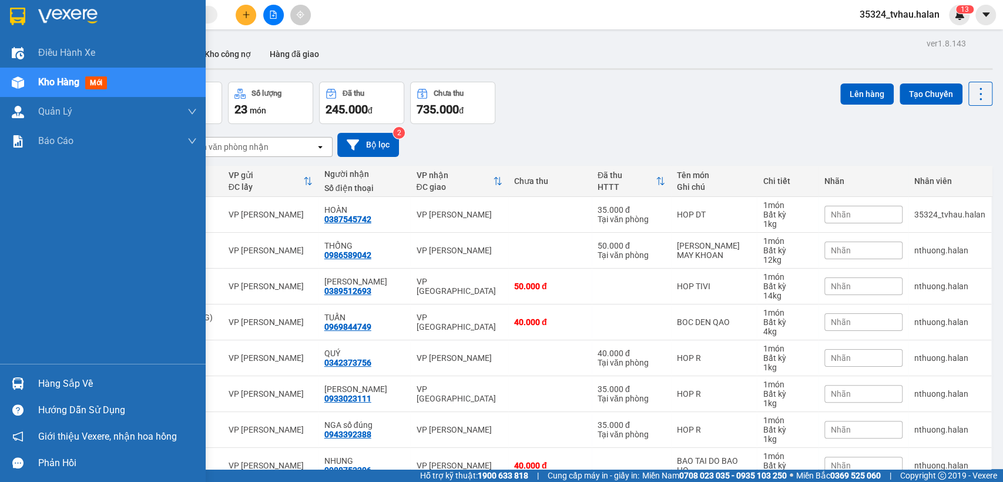
click at [75, 383] on div "Hàng sắp về" at bounding box center [117, 384] width 159 height 18
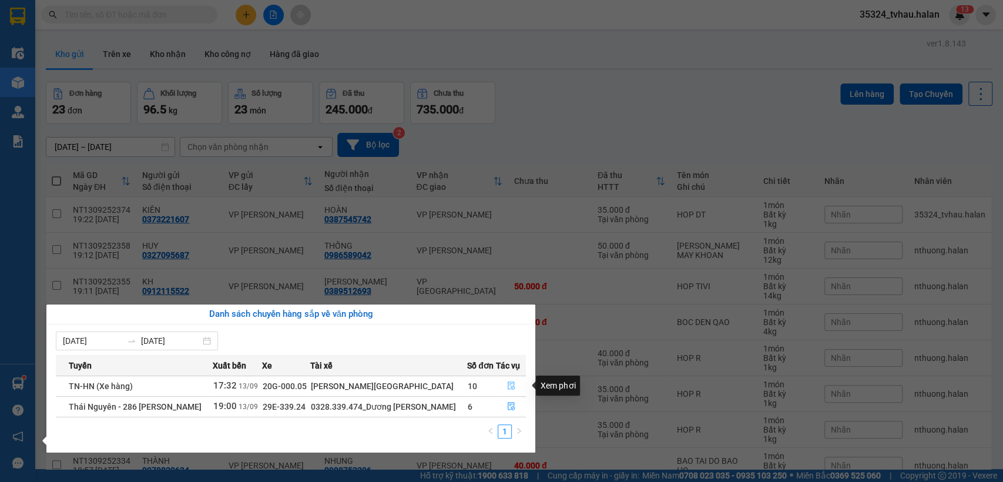
click at [511, 380] on button "button" at bounding box center [510, 386] width 29 height 19
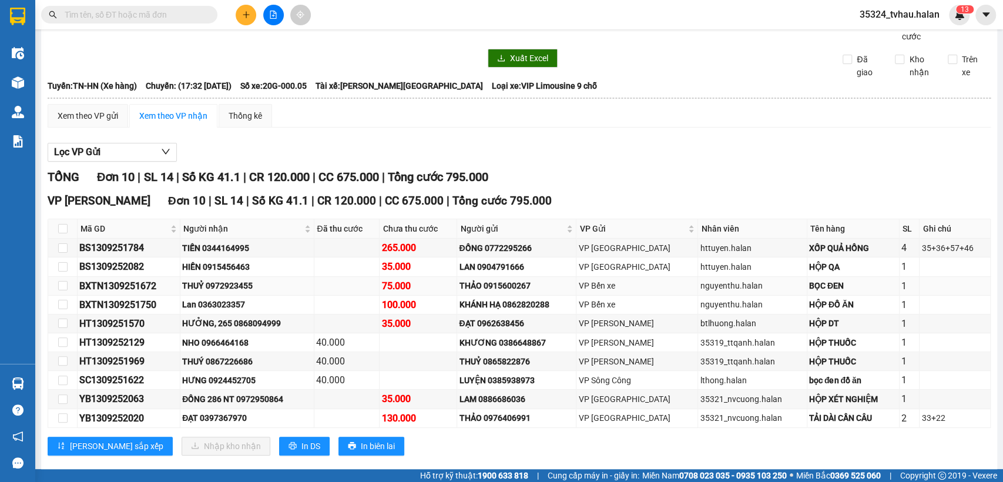
scroll to position [71, 0]
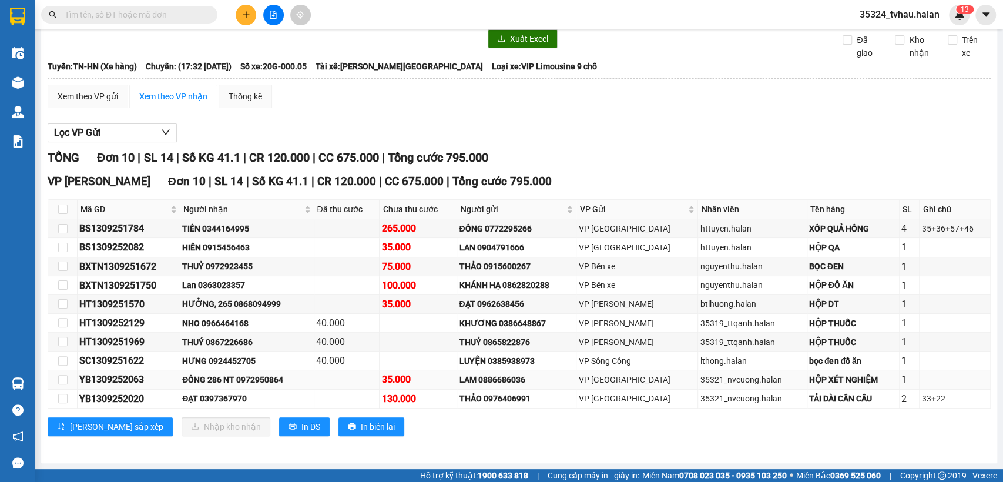
click at [262, 377] on div "ĐỒNG 286 NT 0972950864" at bounding box center [246, 379] width 129 height 13
click at [377, 383] on td at bounding box center [347, 379] width 66 height 19
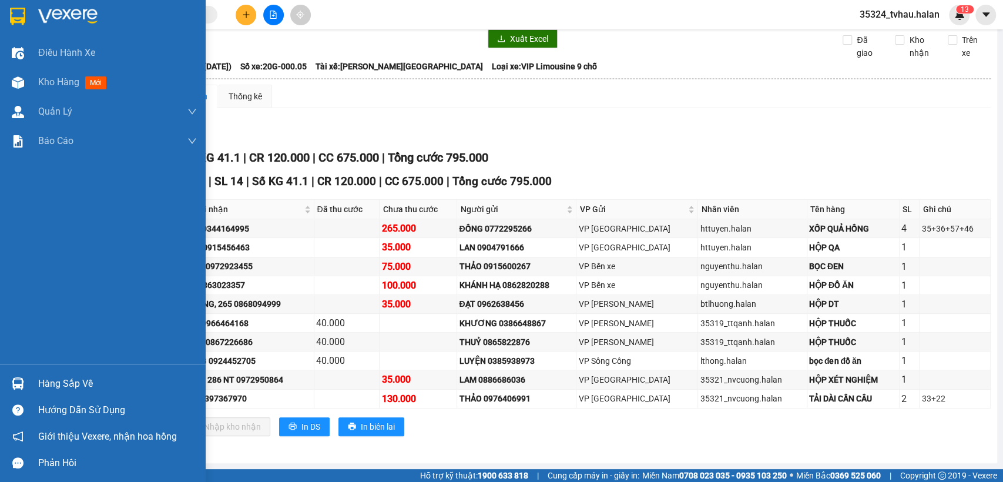
drag, startPoint x: 17, startPoint y: 388, endPoint x: 82, endPoint y: 387, distance: 64.7
click at [18, 388] on img at bounding box center [18, 383] width 12 height 12
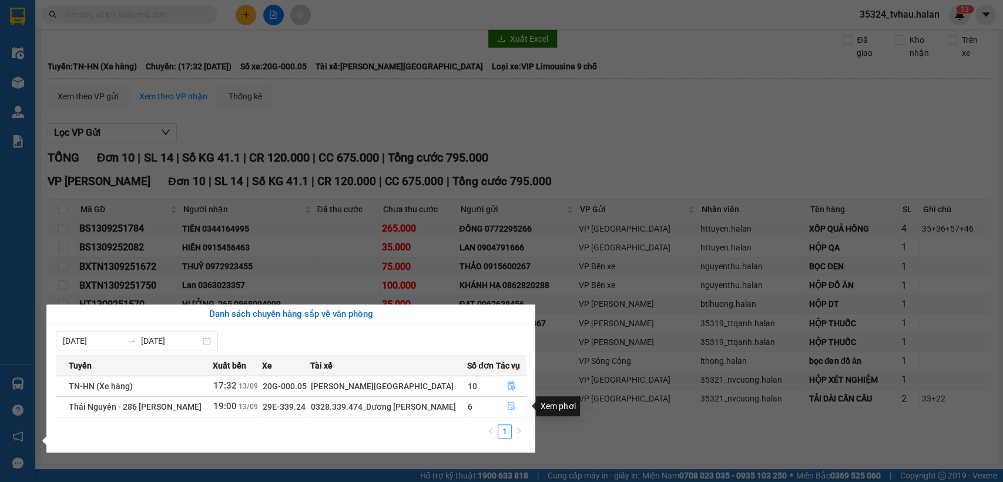
click at [508, 402] on icon "file-done" at bounding box center [511, 406] width 8 height 8
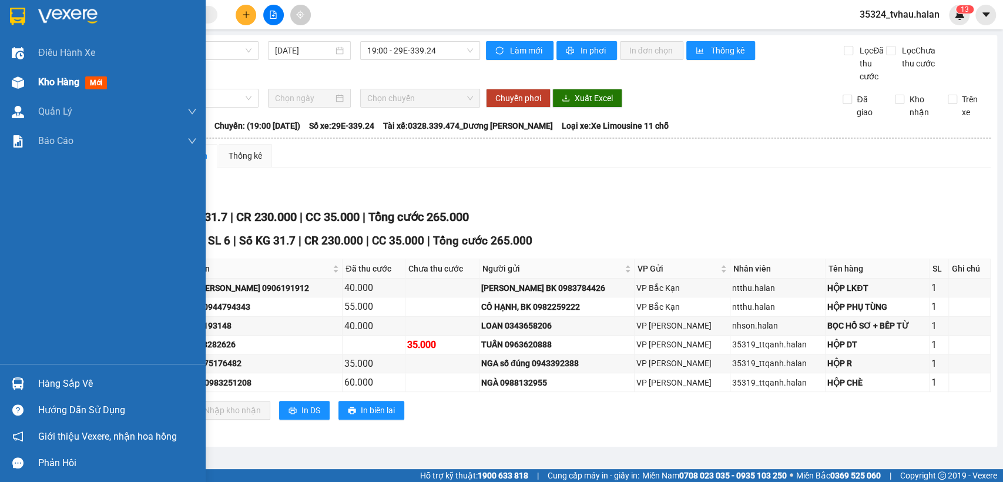
click at [82, 86] on div "Kho hàng mới" at bounding box center [74, 82] width 73 height 15
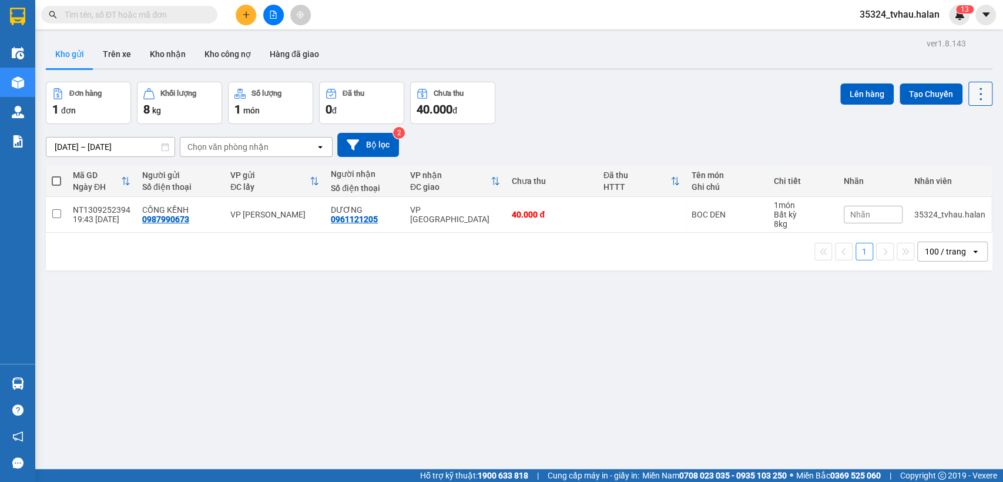
click at [975, 95] on icon at bounding box center [980, 94] width 16 height 16
click at [960, 168] on span "Làm mới" at bounding box center [953, 168] width 32 height 12
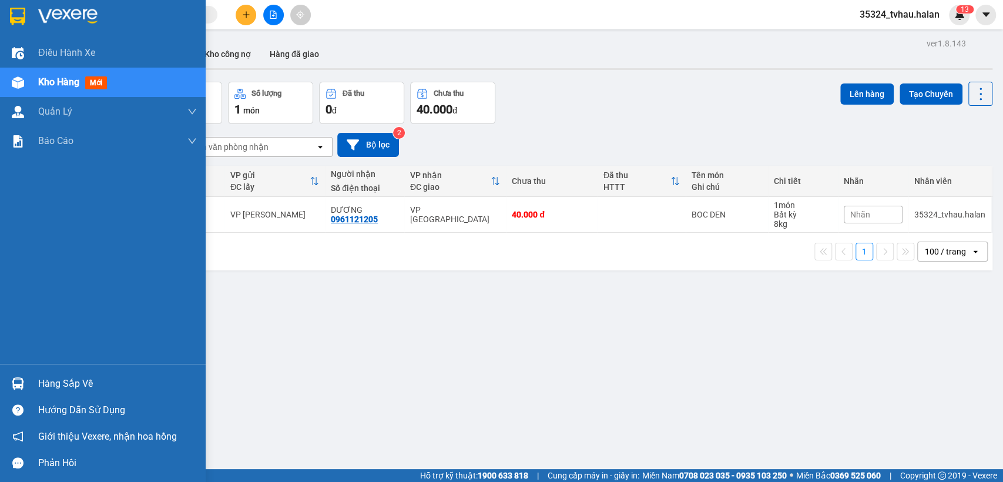
click at [0, 378] on div "Hàng sắp về" at bounding box center [103, 383] width 206 height 26
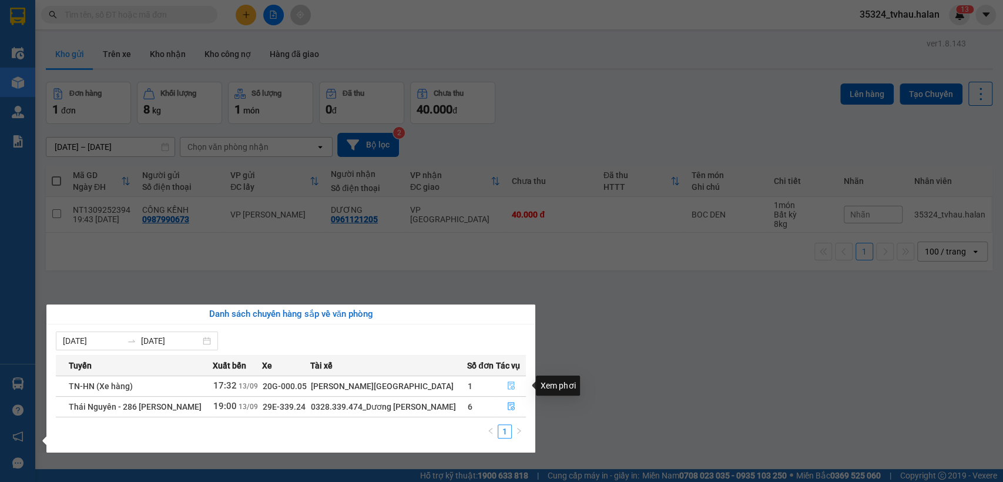
click at [507, 386] on icon "file-done" at bounding box center [511, 385] width 8 height 8
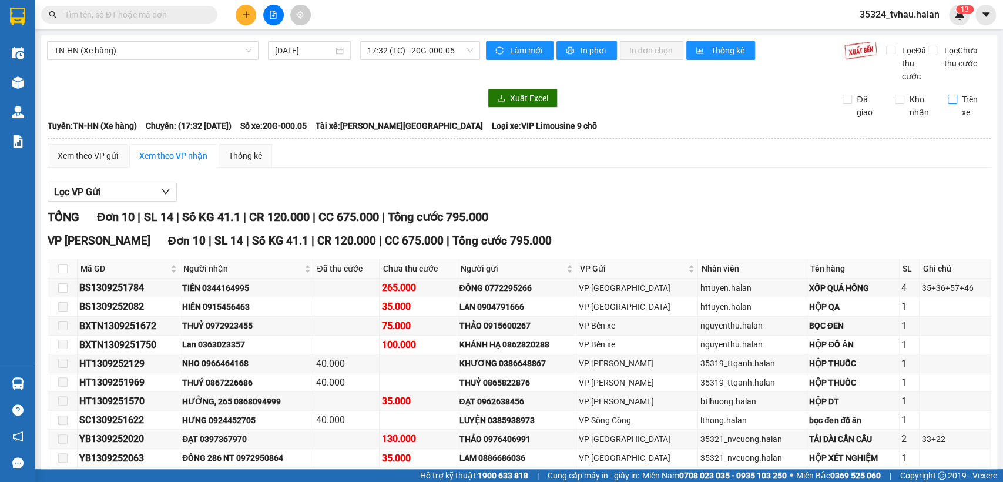
click at [957, 116] on span "Trên xe" at bounding box center [974, 106] width 34 height 26
click at [950, 104] on input "Trên xe" at bounding box center [952, 99] width 9 height 9
checkbox input "true"
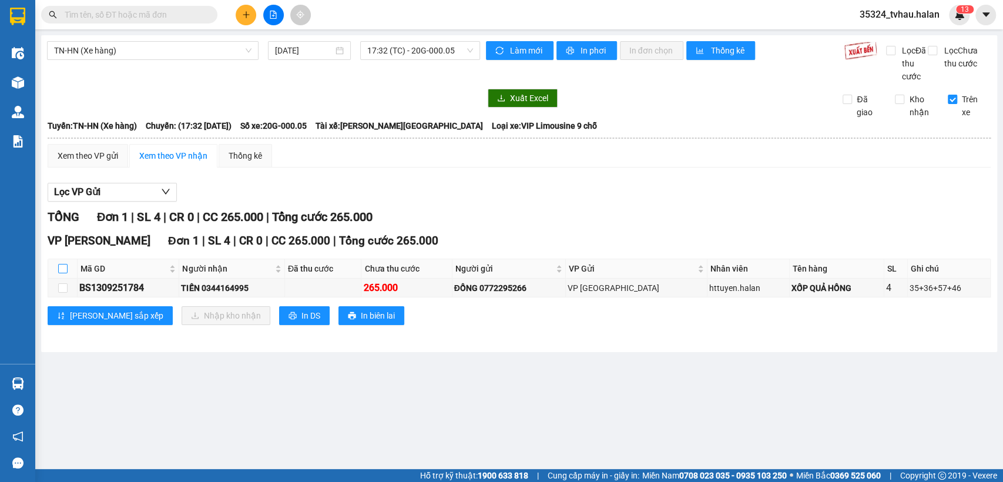
click at [60, 270] on input "checkbox" at bounding box center [62, 268] width 9 height 9
checkbox input "true"
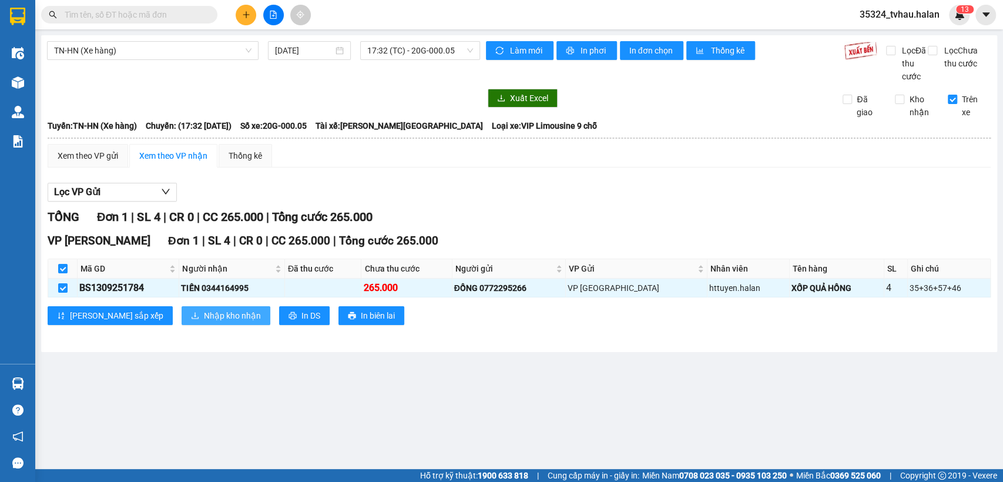
click at [204, 314] on span "Nhập kho nhận" at bounding box center [232, 315] width 57 height 13
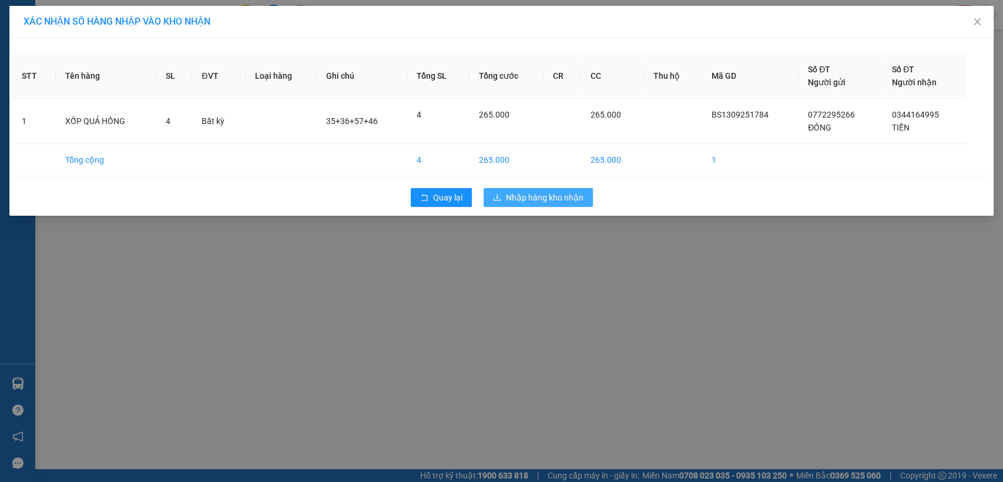
click at [525, 203] on span "Nhập hàng kho nhận" at bounding box center [545, 197] width 78 height 13
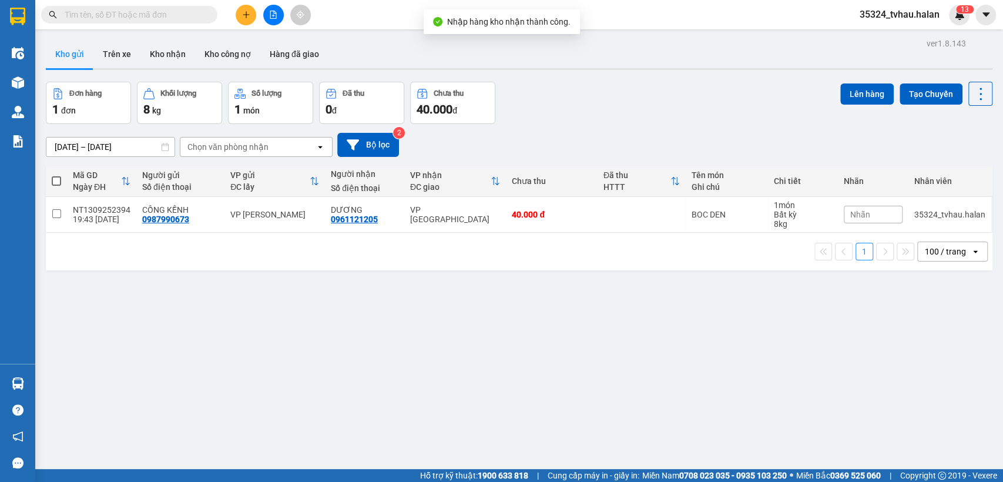
click at [147, 18] on input "text" at bounding box center [134, 14] width 139 height 13
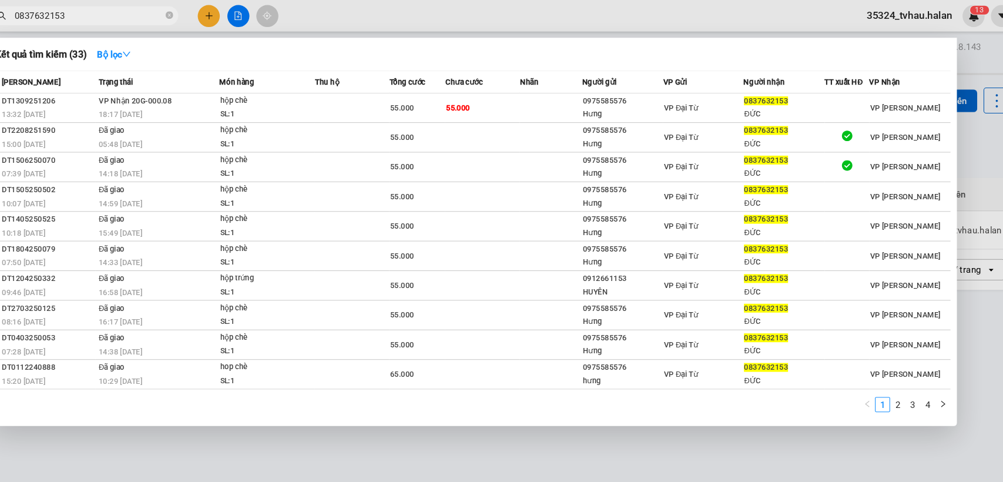
type input "0837632153"
click at [961, 160] on div at bounding box center [501, 241] width 1003 height 482
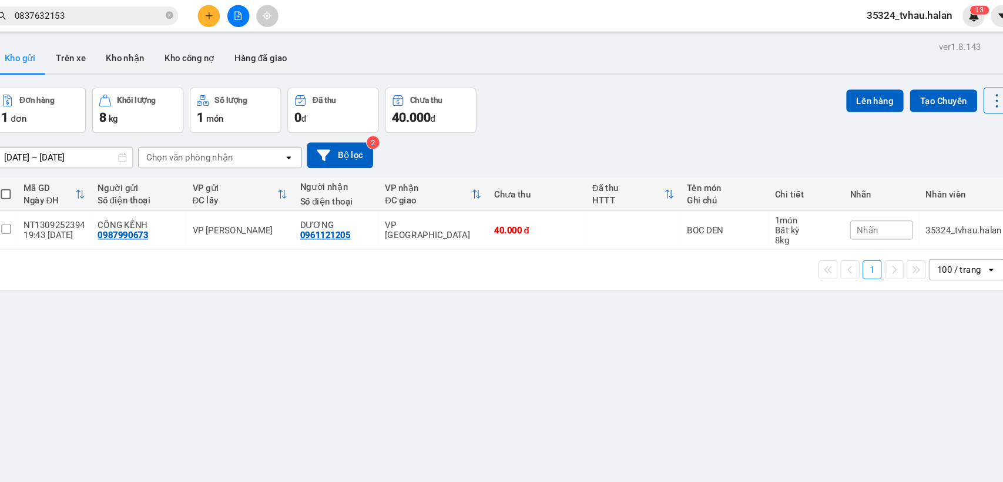
click at [756, 68] on div at bounding box center [519, 69] width 947 height 2
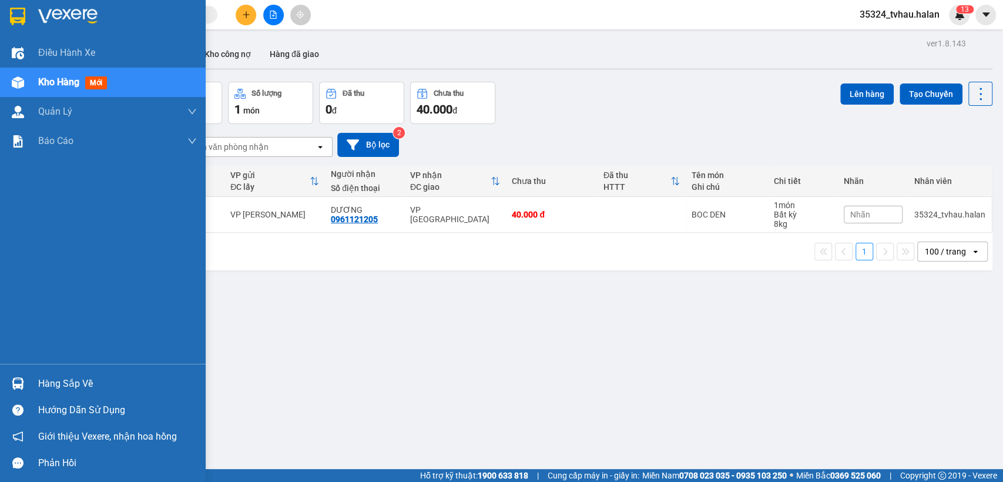
click at [37, 378] on div "Hàng sắp về" at bounding box center [103, 383] width 206 height 26
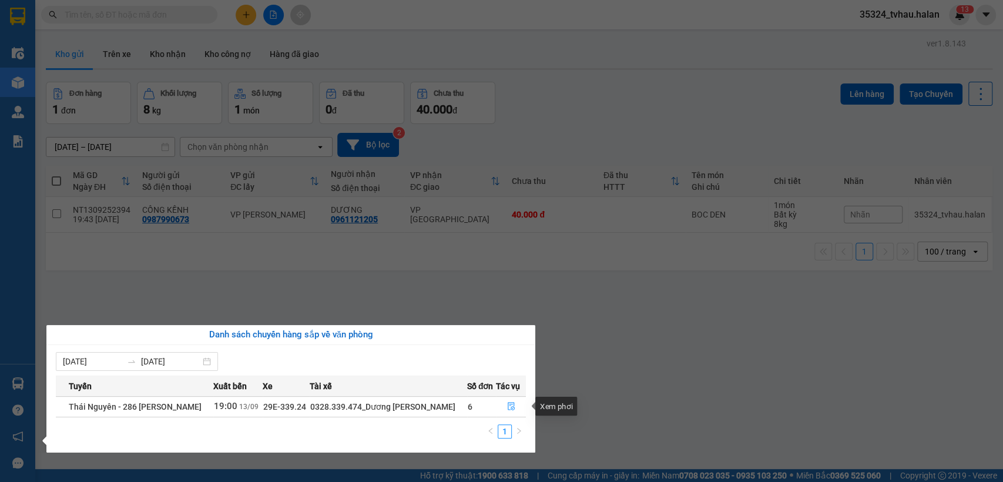
click at [651, 387] on section "Kết quả tìm kiếm ( 0 ) Bộ lọc No Data 35324_tvhau.halan 1 3 Điều hành xe Kho hà…" at bounding box center [501, 241] width 1003 height 482
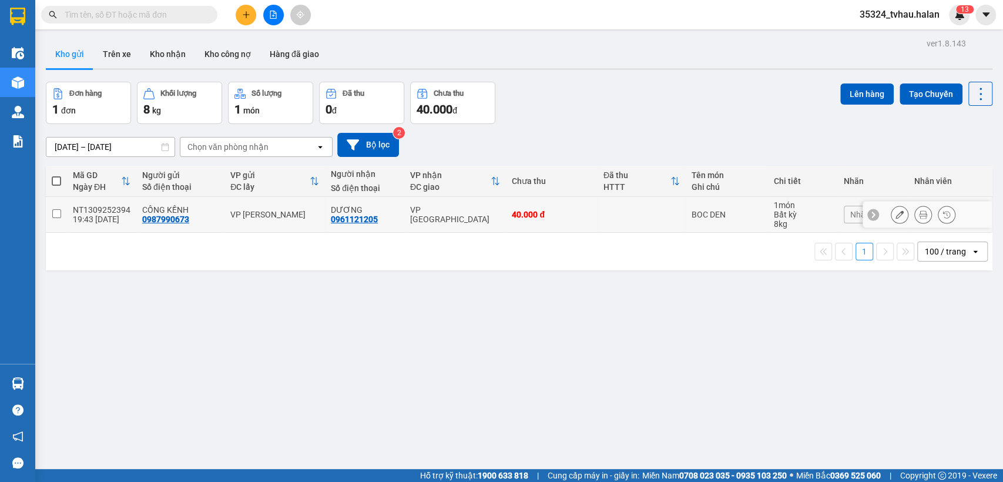
click at [545, 213] on div "40.000 đ" at bounding box center [551, 214] width 79 height 9
checkbox input "true"
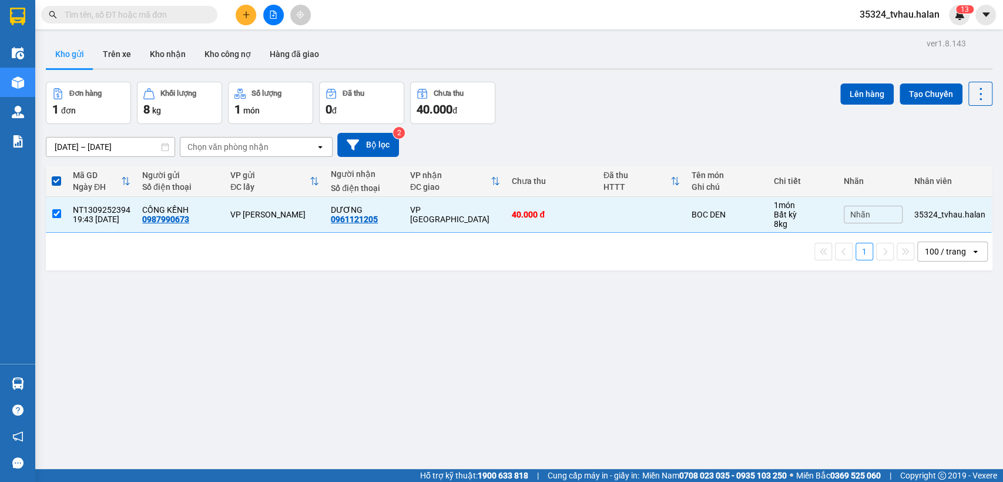
click at [987, 90] on main "ver 1.8.143 Kho gửi Trên xe Kho nhận Kho công nợ Hàng đã giao Đơn hàng 1 đơn Kh…" at bounding box center [501, 234] width 1003 height 469
drag, startPoint x: 981, startPoint y: 93, endPoint x: 973, endPoint y: 106, distance: 15.5
click at [981, 93] on button at bounding box center [980, 94] width 24 height 24
click at [952, 169] on span "Làm mới" at bounding box center [953, 168] width 32 height 12
click at [860, 91] on button "Lên hàng" at bounding box center [866, 93] width 53 height 21
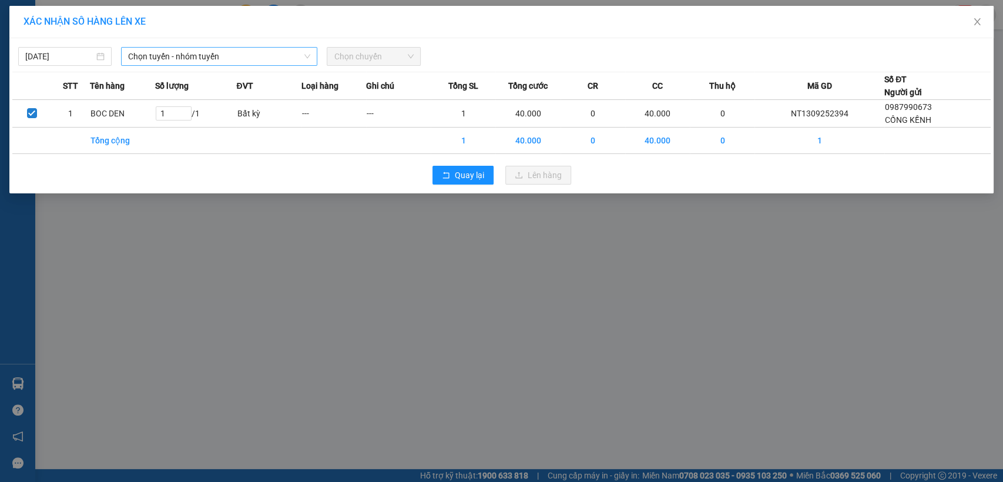
click at [209, 58] on span "Chọn tuyến - nhóm tuyến" at bounding box center [219, 57] width 182 height 18
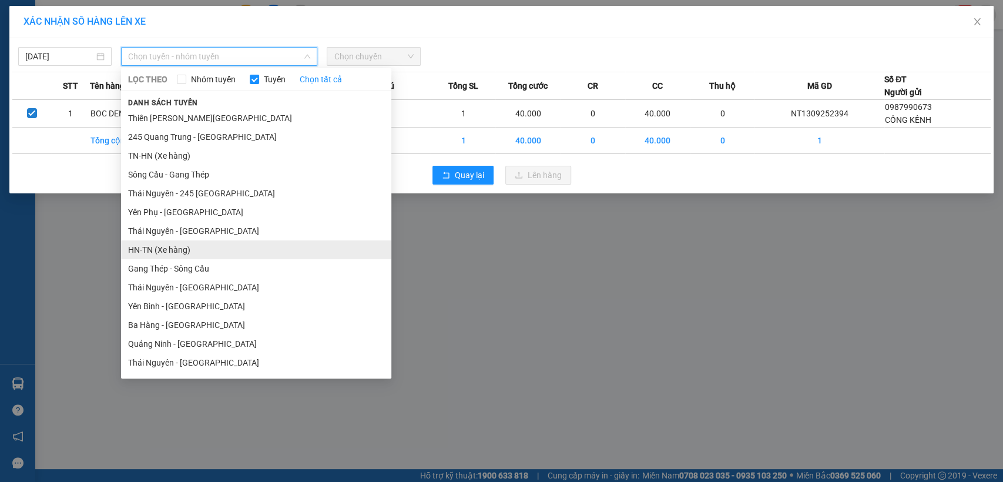
click at [169, 253] on li "HN-TN (Xe hàng)" at bounding box center [256, 249] width 270 height 19
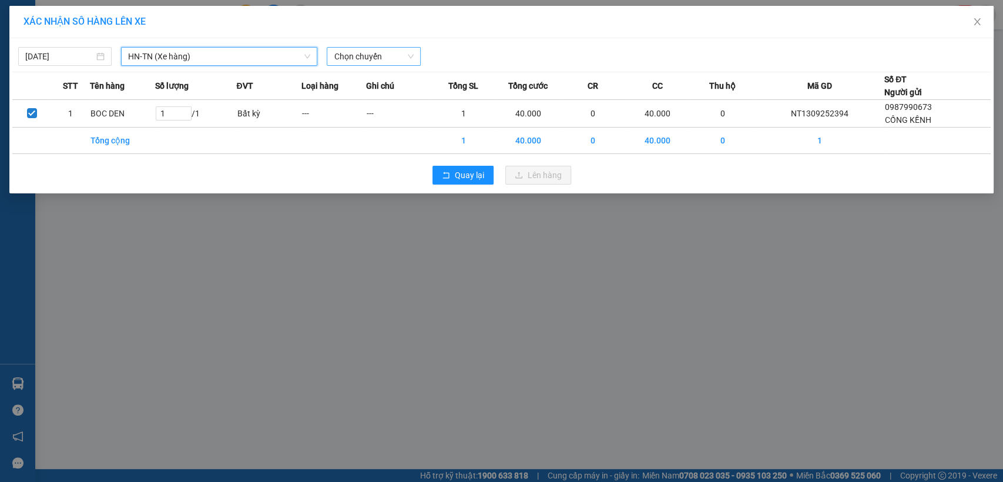
click at [379, 59] on span "Chọn chuyến" at bounding box center [373, 57] width 79 height 18
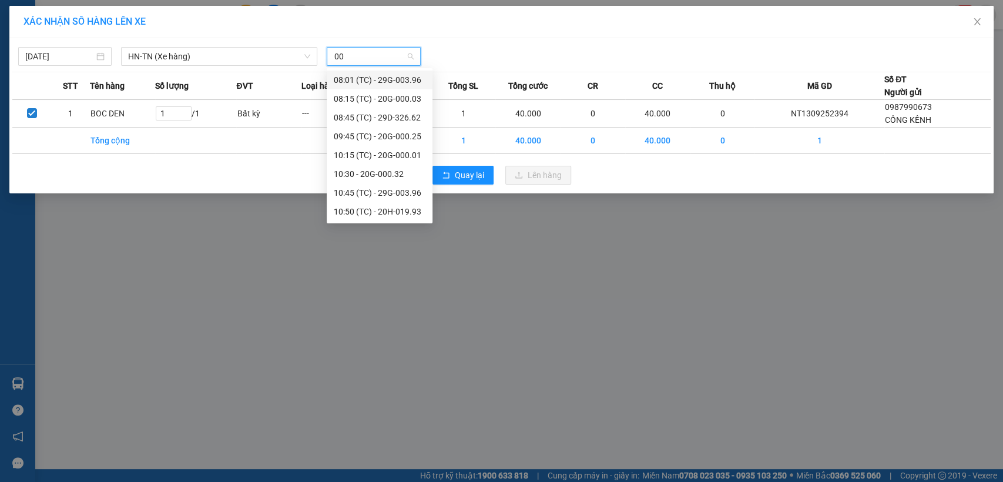
type input "005"
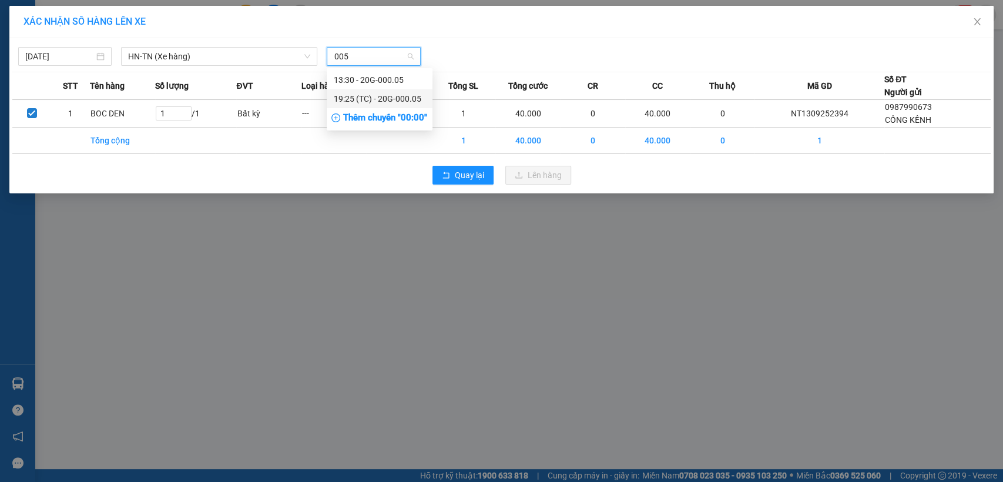
drag, startPoint x: 385, startPoint y: 100, endPoint x: 395, endPoint y: 105, distance: 11.6
click at [385, 100] on div "19:25 (TC) - 20G-000.05" at bounding box center [380, 98] width 92 height 13
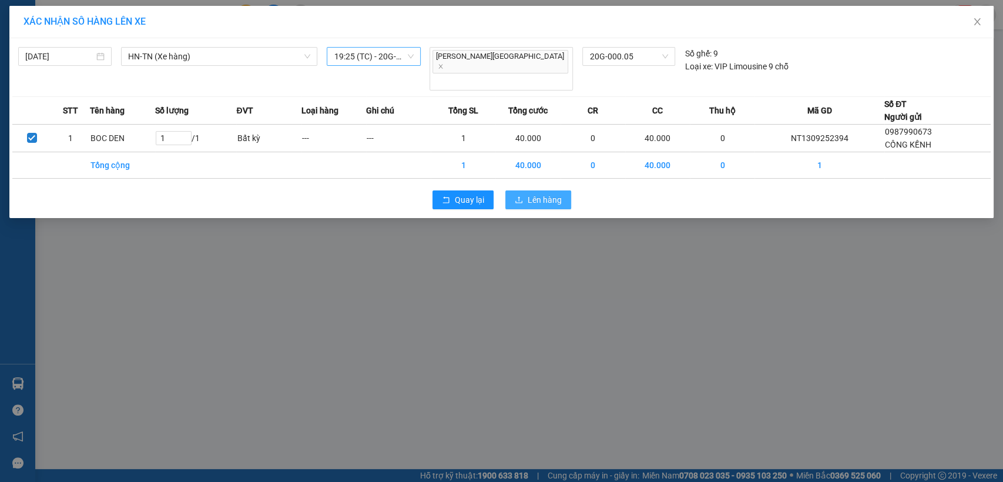
click at [522, 196] on icon "upload" at bounding box center [519, 200] width 8 height 8
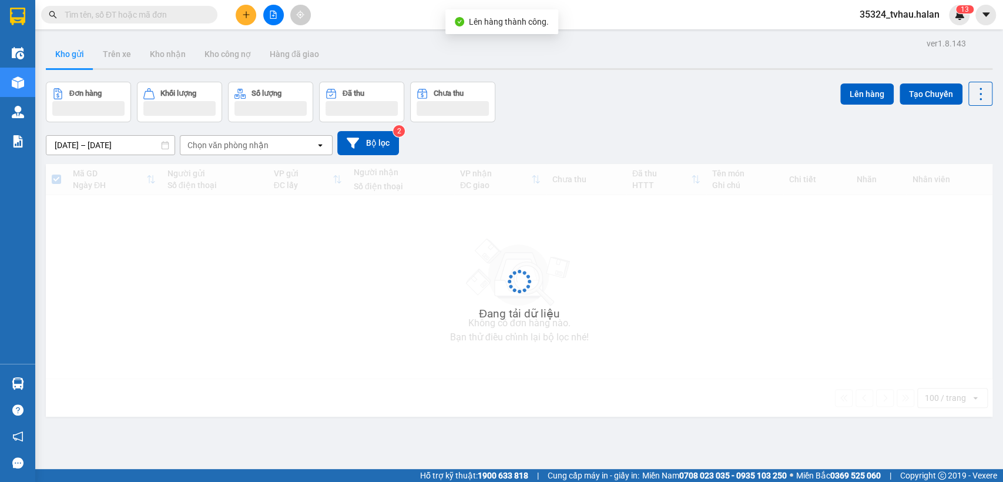
click at [174, 15] on input "text" at bounding box center [134, 14] width 139 height 13
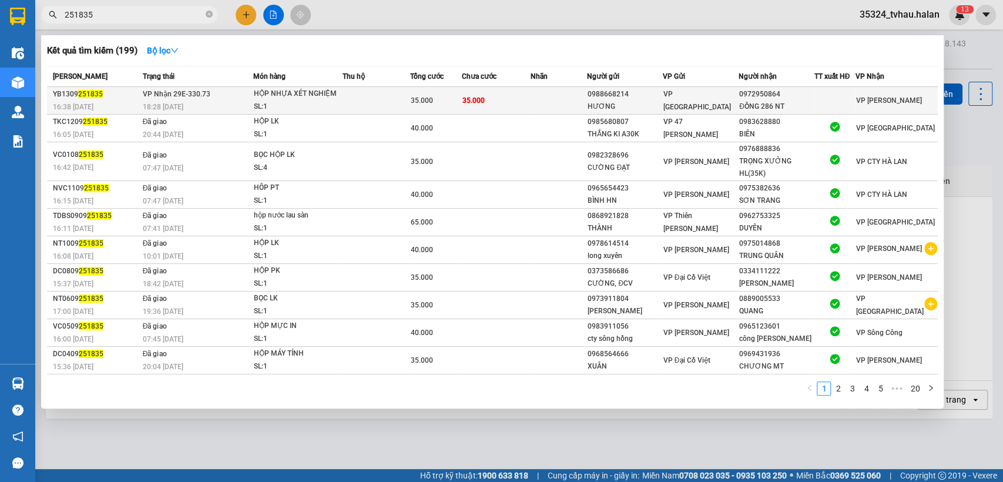
type input "251835"
click at [656, 96] on div "0988668214" at bounding box center [625, 94] width 74 height 12
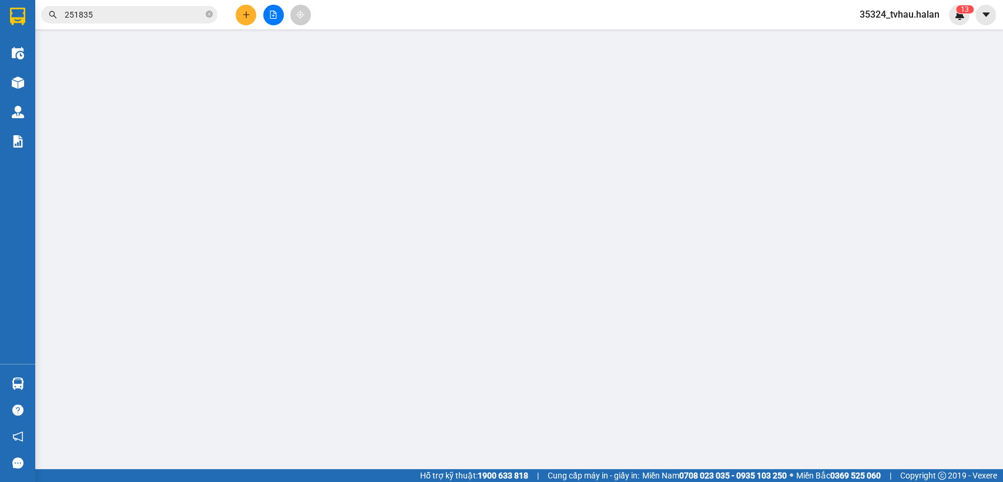
type input "0988668214"
type input "HƯƠNG"
type input "0972950864"
type input "ĐỒNG 286 NT"
type input "35.000"
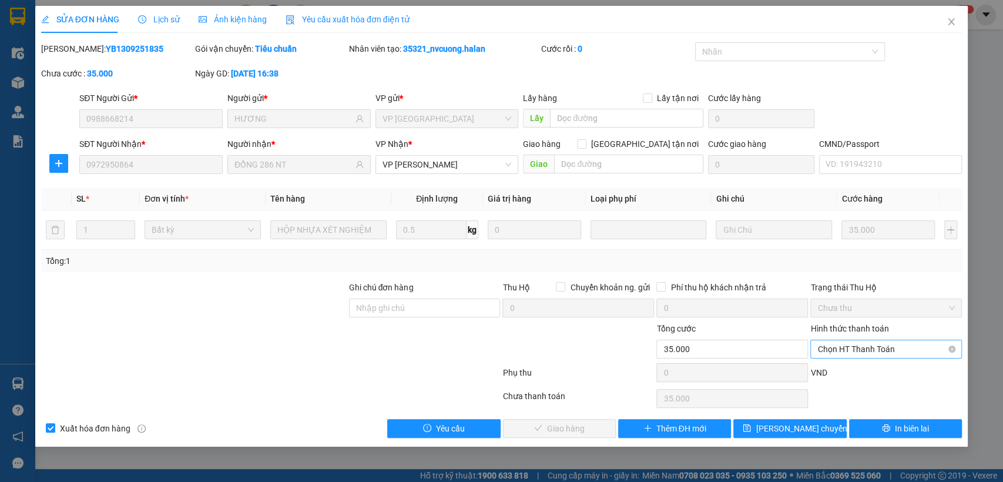
click at [893, 348] on span "Chọn HT Thanh Toán" at bounding box center [885, 349] width 137 height 18
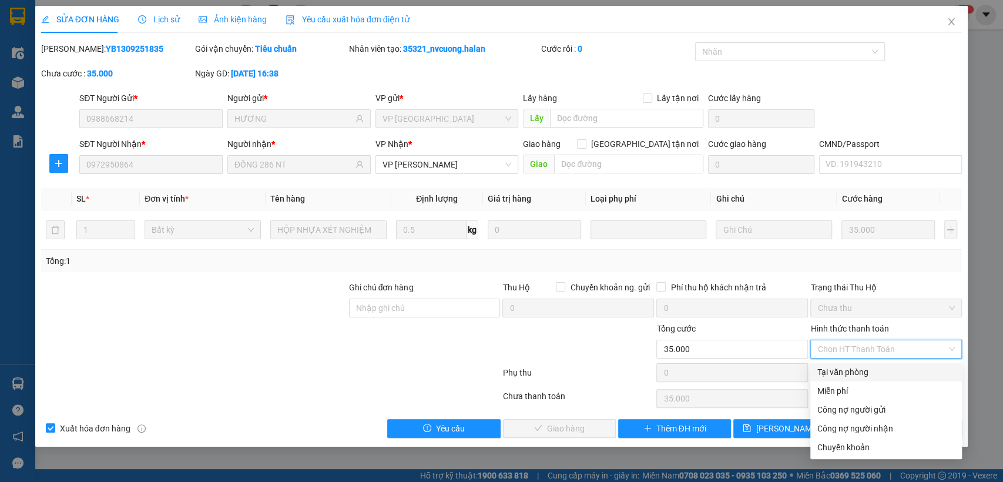
click at [863, 363] on div "Tại văn phòng" at bounding box center [886, 372] width 152 height 19
type input "0"
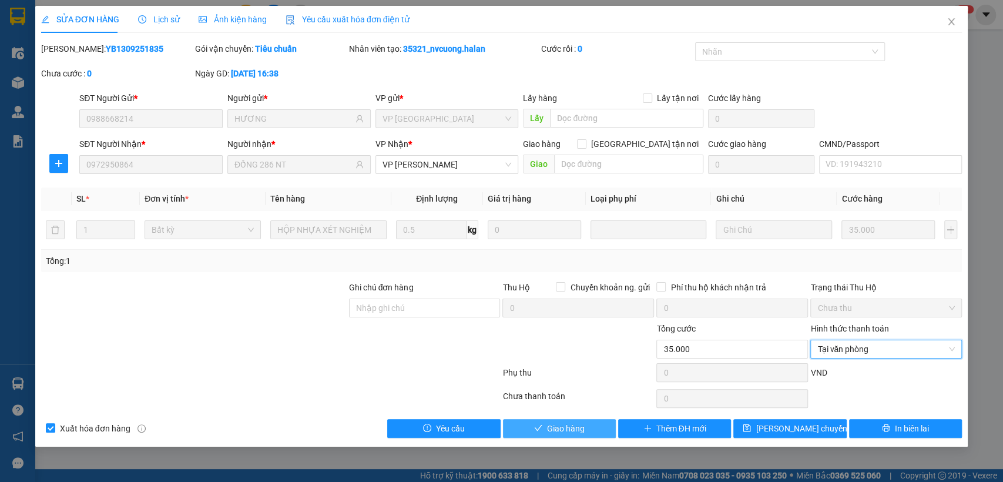
click at [556, 426] on span "Giao hàng" at bounding box center [566, 428] width 38 height 13
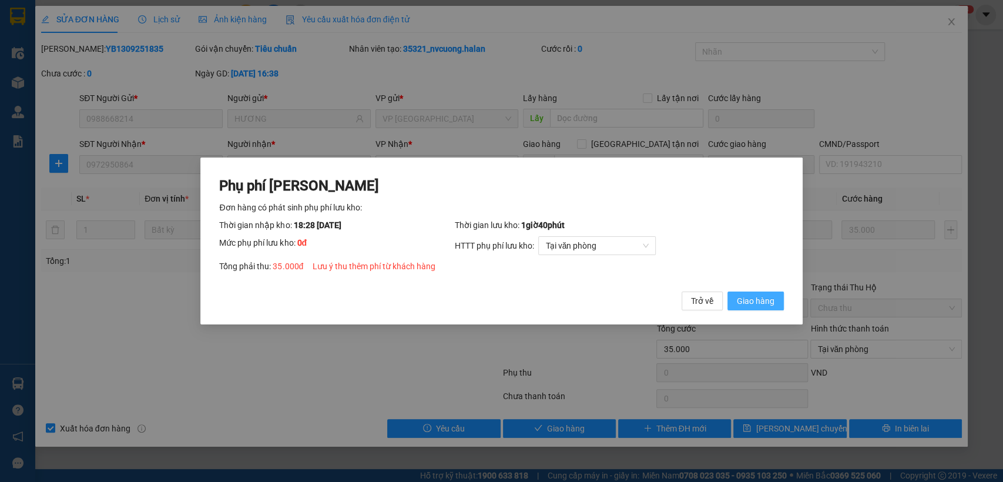
click at [756, 294] on span "Giao hàng" at bounding box center [756, 300] width 38 height 13
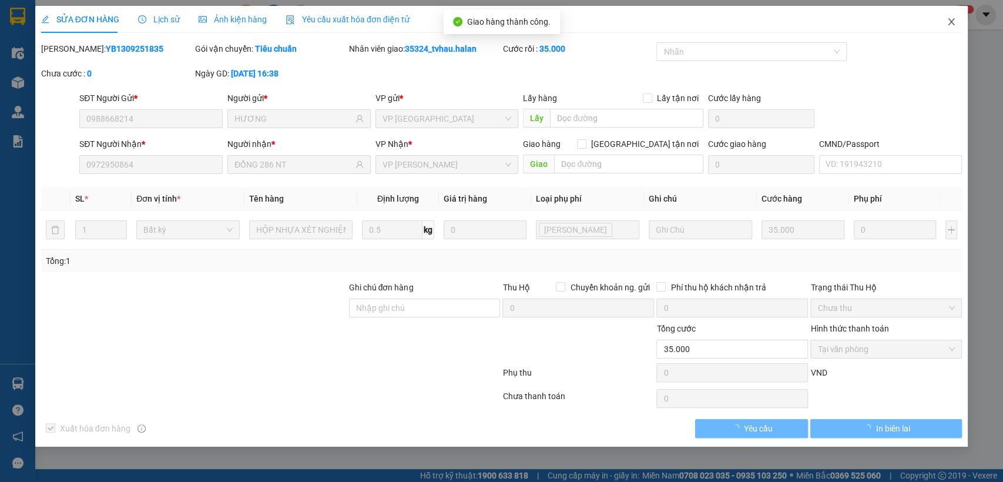
drag, startPoint x: 954, startPoint y: 20, endPoint x: 724, endPoint y: 5, distance: 230.2
click at [954, 20] on icon "close" at bounding box center [951, 21] width 9 height 9
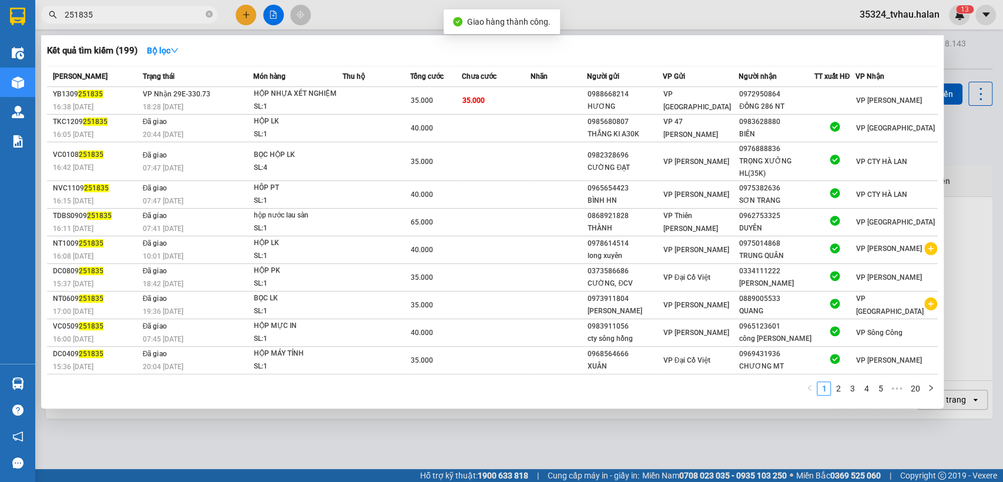
click at [180, 20] on input "251835" at bounding box center [134, 14] width 139 height 13
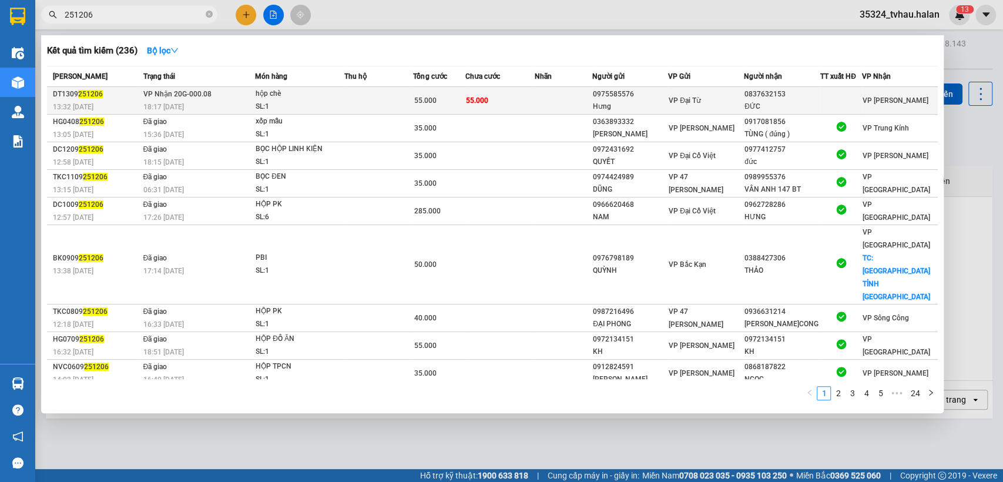
type input "251206"
click at [691, 99] on span "VP Đại Từ" at bounding box center [685, 100] width 32 height 8
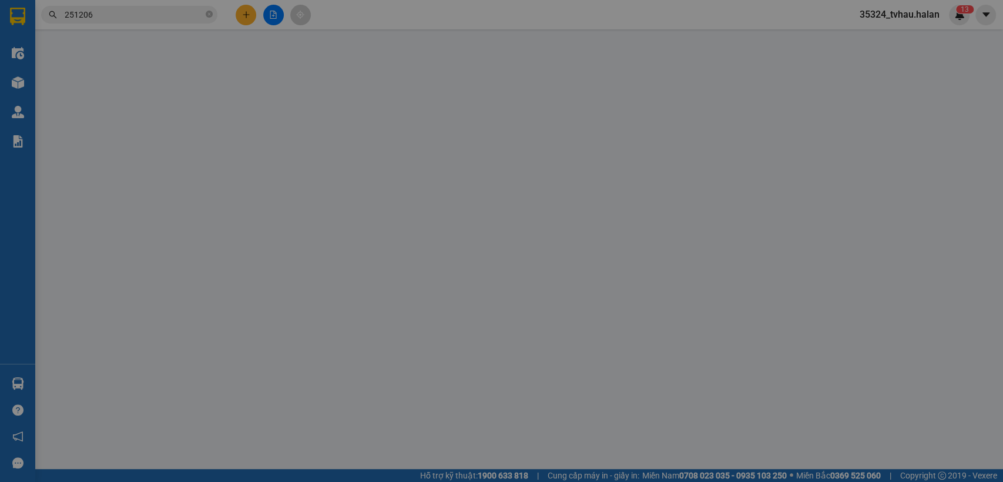
type input "0975585576"
type input "Hưng"
type input "0837632153"
type input "ĐỨC"
type input "55.000"
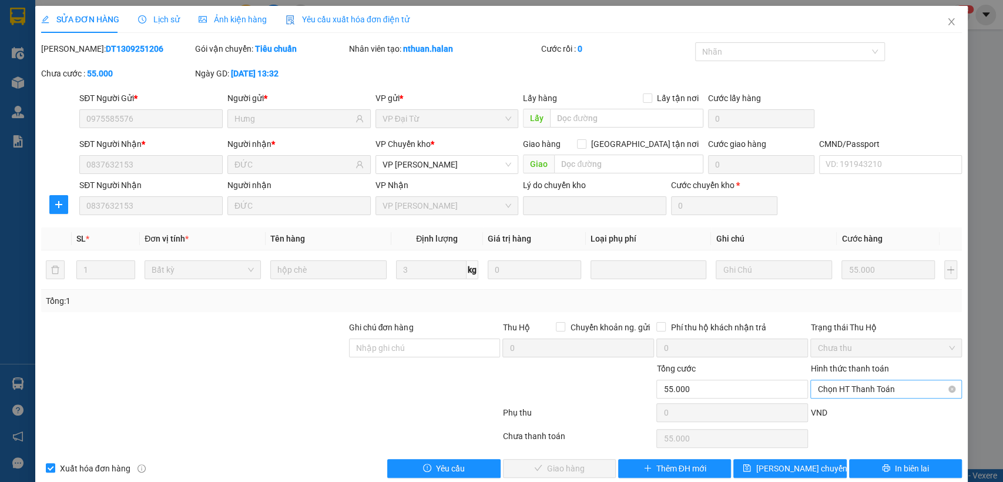
click at [851, 384] on span "Chọn HT Thanh Toán" at bounding box center [885, 389] width 137 height 18
click at [843, 283] on div "Tại văn phòng" at bounding box center [878, 289] width 136 height 13
type input "0"
click at [552, 457] on div "Total Paid Fee 0 Total UnPaid Fee 55.000 Cash Collection Total Fee Mã ĐH: DT130…" at bounding box center [501, 259] width 921 height 435
click at [547, 462] on span "Giao hàng" at bounding box center [566, 468] width 38 height 13
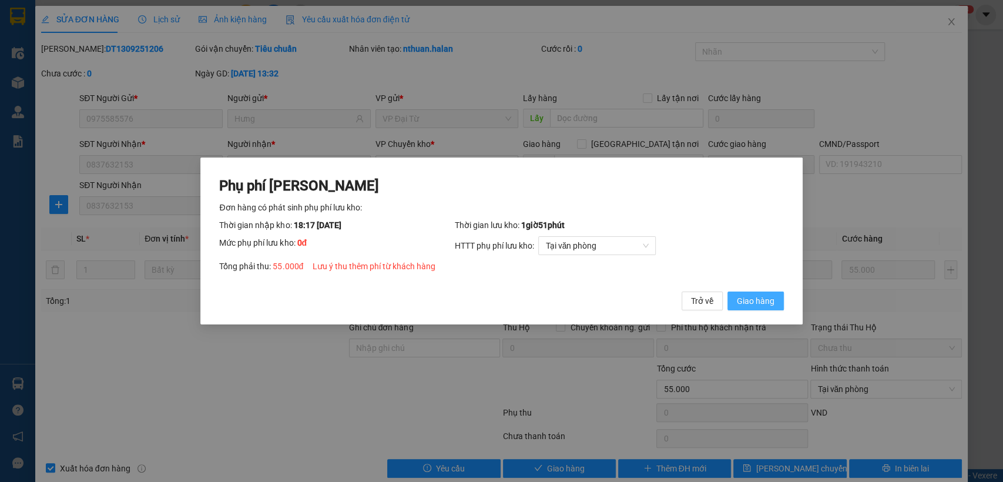
click at [759, 301] on span "Giao hàng" at bounding box center [756, 300] width 38 height 13
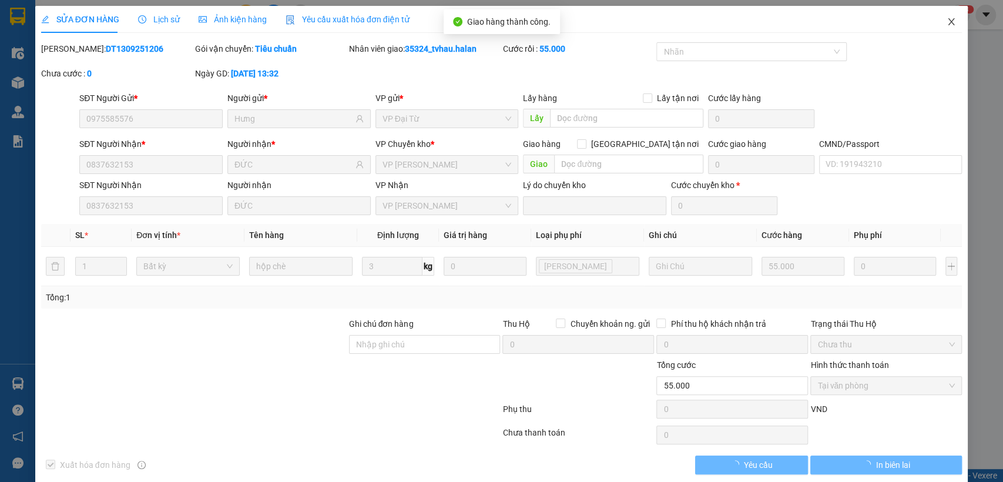
click at [950, 15] on span "Close" at bounding box center [951, 22] width 33 height 33
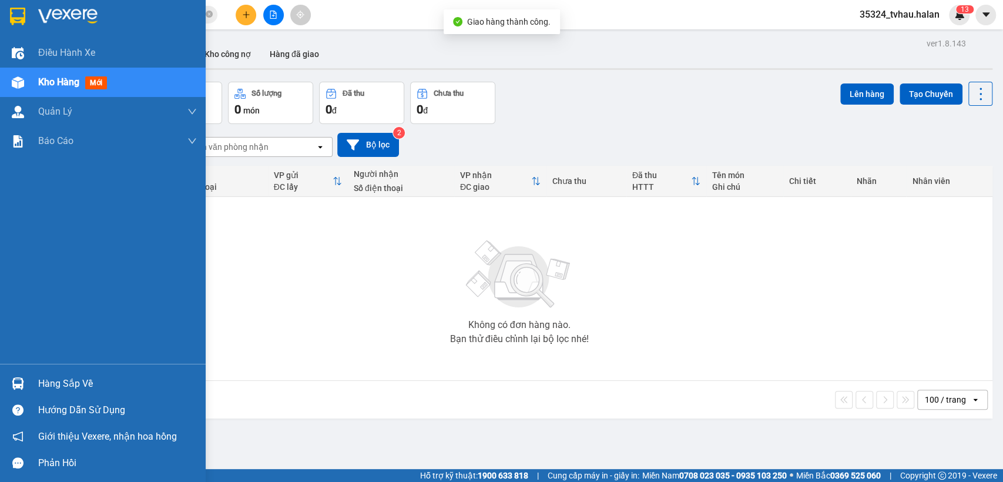
drag, startPoint x: 109, startPoint y: 382, endPoint x: 154, endPoint y: 381, distance: 45.2
click at [109, 381] on div "Hàng sắp về" at bounding box center [117, 384] width 159 height 18
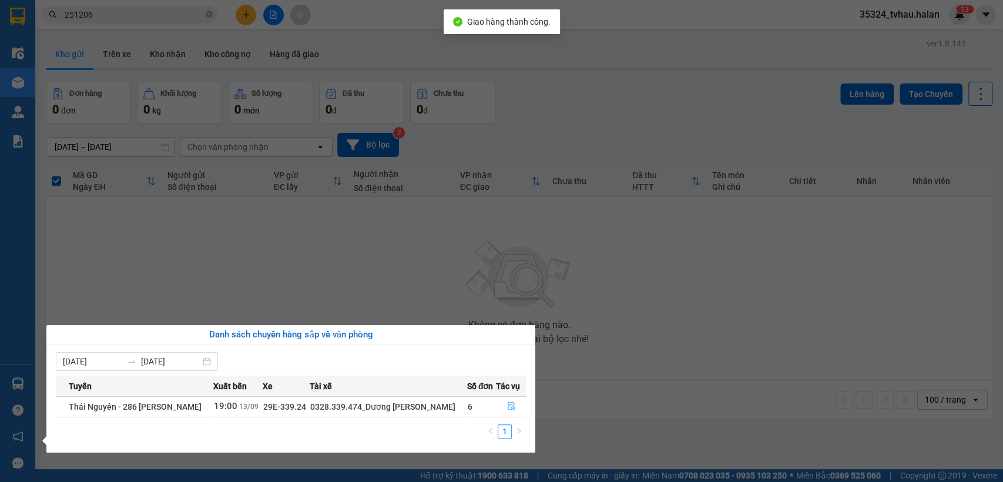
click at [774, 380] on section "Kết quả tìm kiếm ( 236 ) Bộ lọc Mã ĐH Trạng thái Món hàng Thu hộ Tổng cước Chưa…" at bounding box center [501, 241] width 1003 height 482
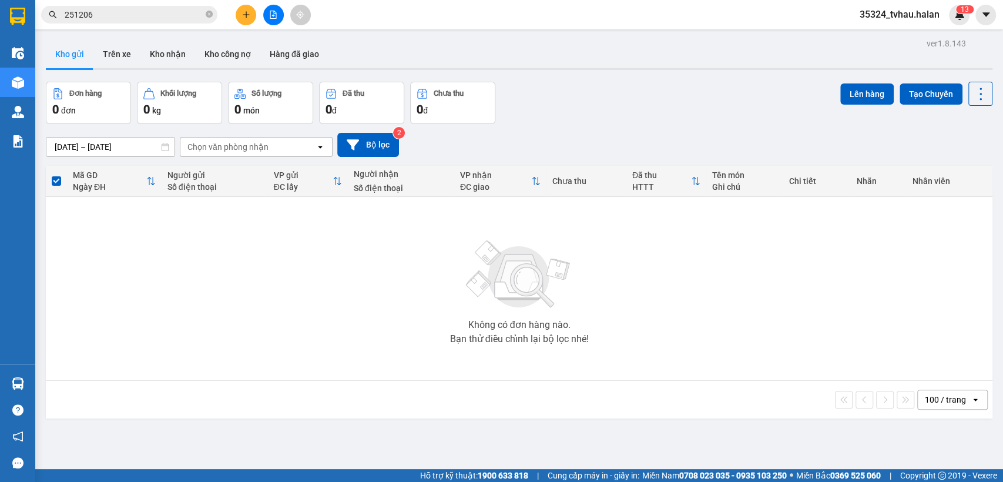
click at [171, 13] on input "251206" at bounding box center [134, 14] width 139 height 13
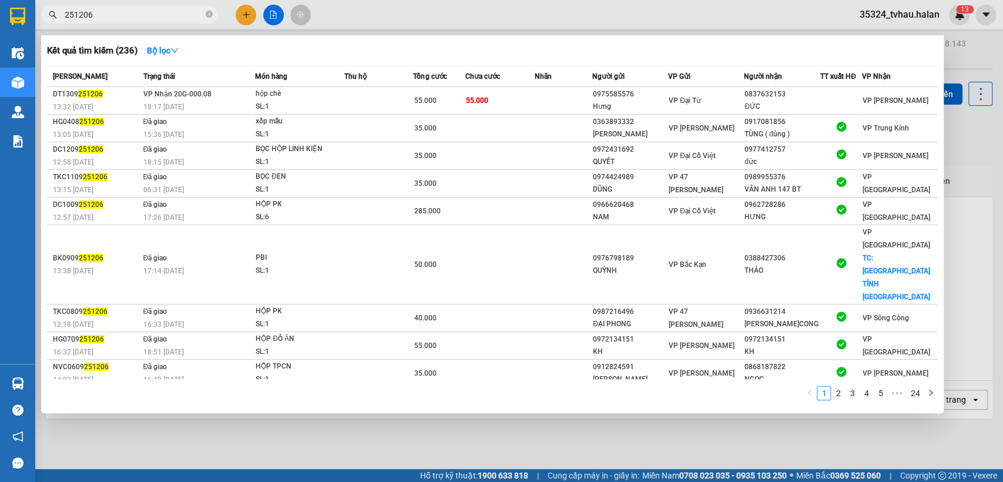
click at [171, 13] on input "251206" at bounding box center [134, 14] width 139 height 13
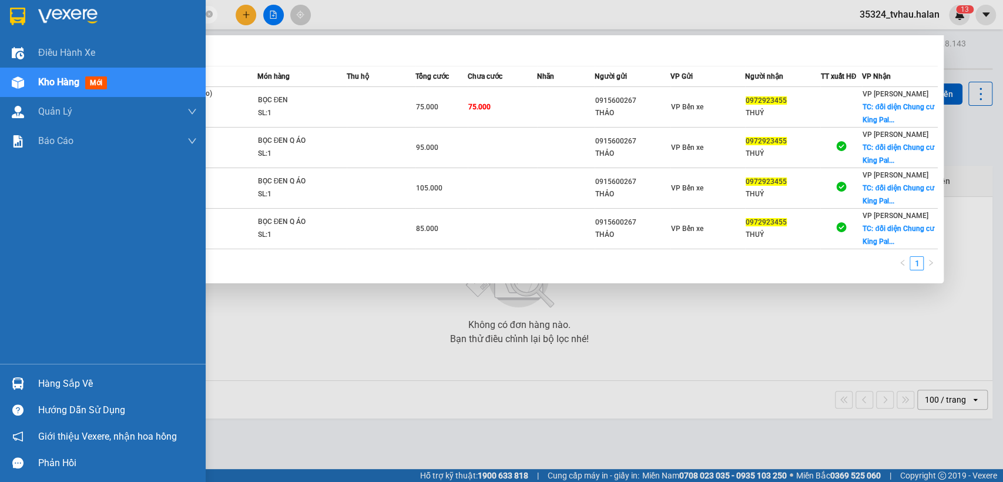
drag, startPoint x: 29, startPoint y: 377, endPoint x: 357, endPoint y: 370, distance: 327.9
click at [31, 376] on div "Hàng sắp về" at bounding box center [103, 383] width 206 height 26
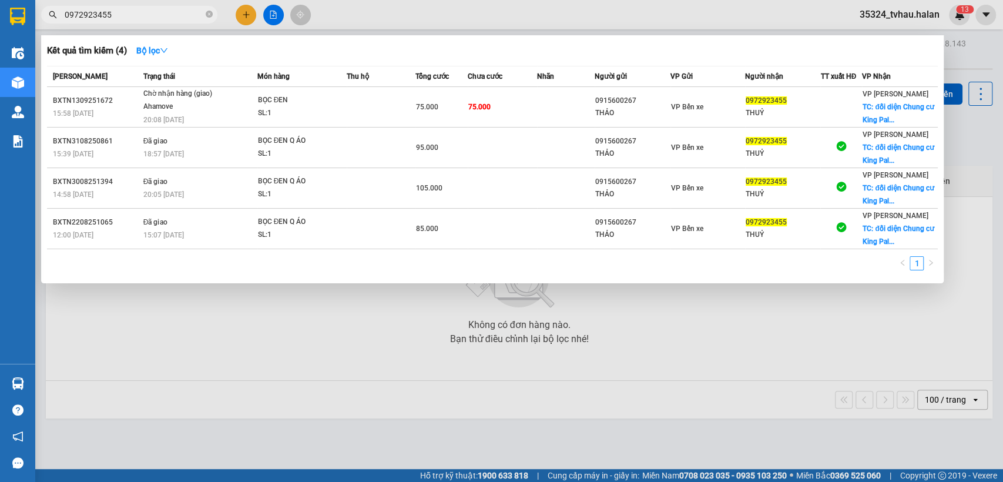
click at [677, 392] on section "Kết quả tìm kiếm ( 4 ) Bộ lọc Mã ĐH Trạng thái Món hàng Thu hộ Tổng cước Chưa c…" at bounding box center [501, 241] width 1003 height 482
click at [679, 391] on div at bounding box center [501, 241] width 1003 height 482
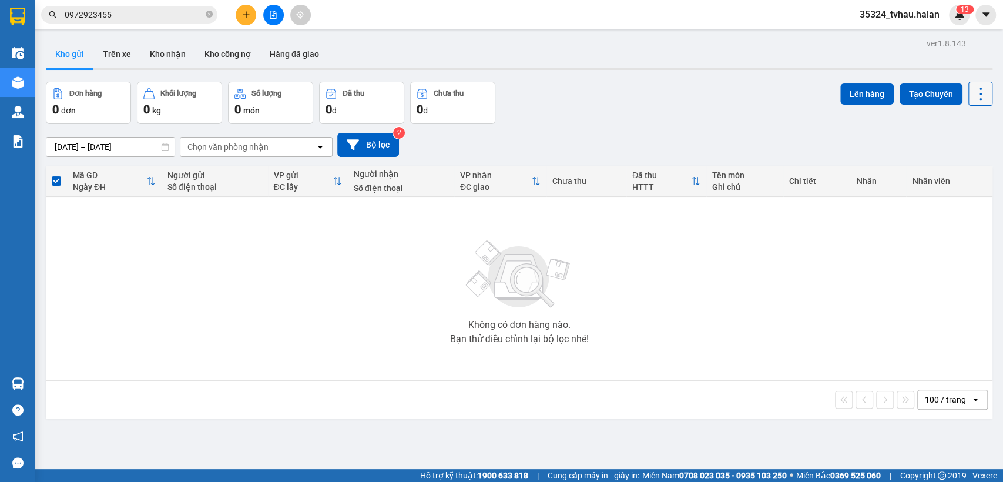
click at [968, 82] on button at bounding box center [980, 94] width 24 height 24
click at [951, 175] on li "Làm mới" at bounding box center [948, 167] width 88 height 21
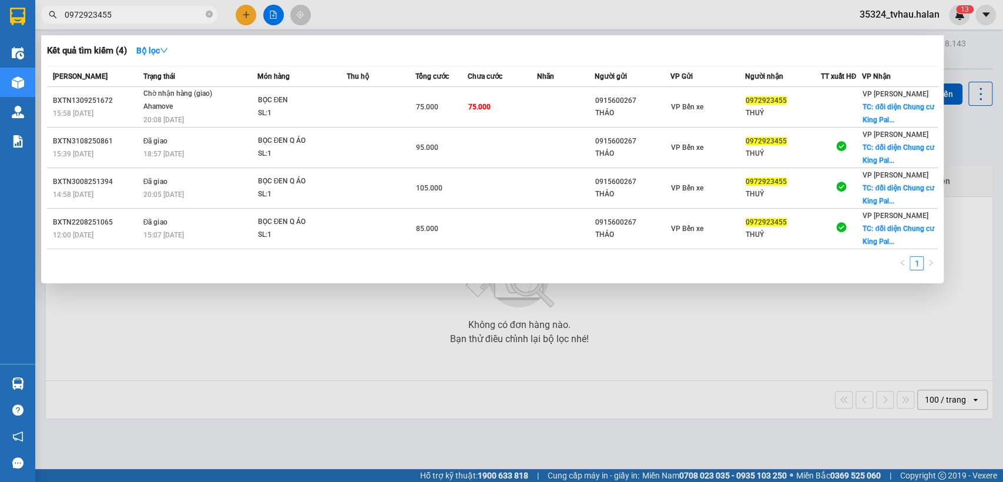
click at [139, 14] on input "0972923455" at bounding box center [134, 14] width 139 height 13
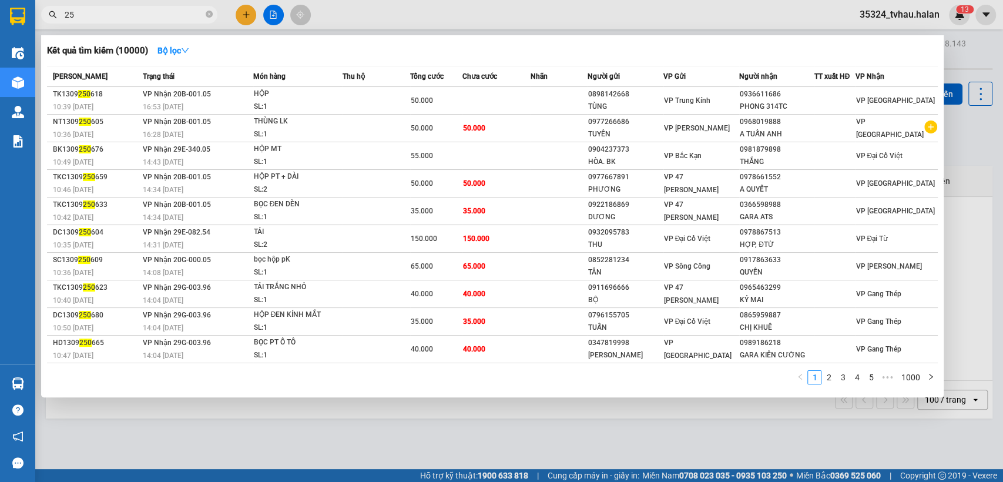
type input "2"
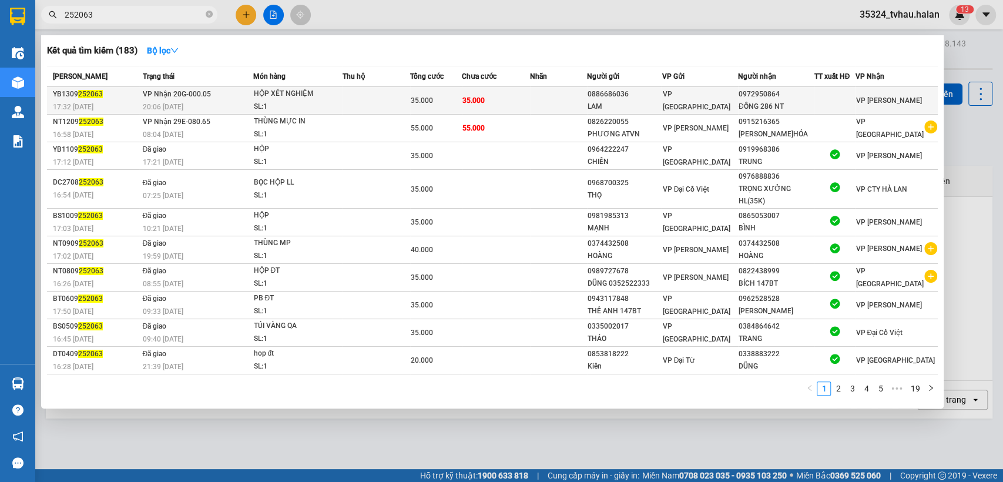
type input "252063"
click at [700, 98] on span "VP [GEOGRAPHIC_DATA]" at bounding box center [696, 100] width 68 height 21
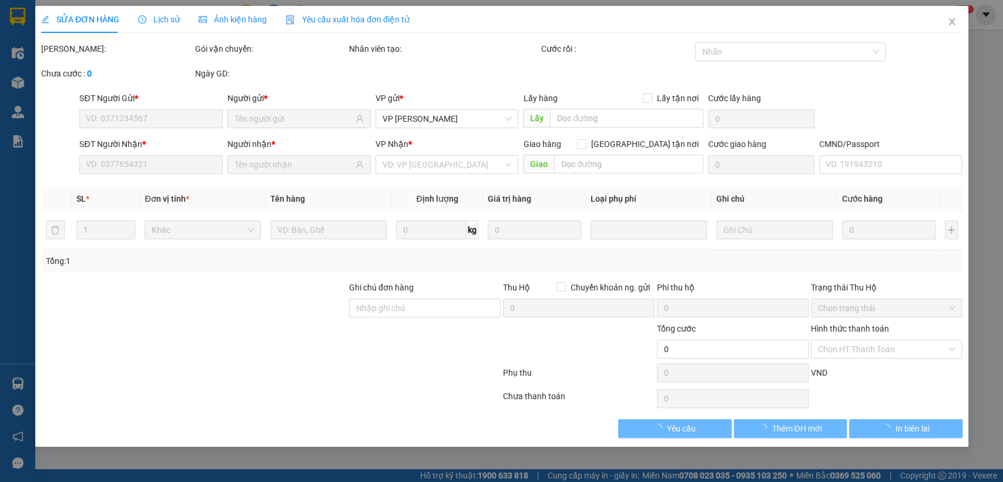
type input "0886686036"
type input "LAM"
type input "0972950864"
type input "ĐỒNG 286 NT"
type input "35.000"
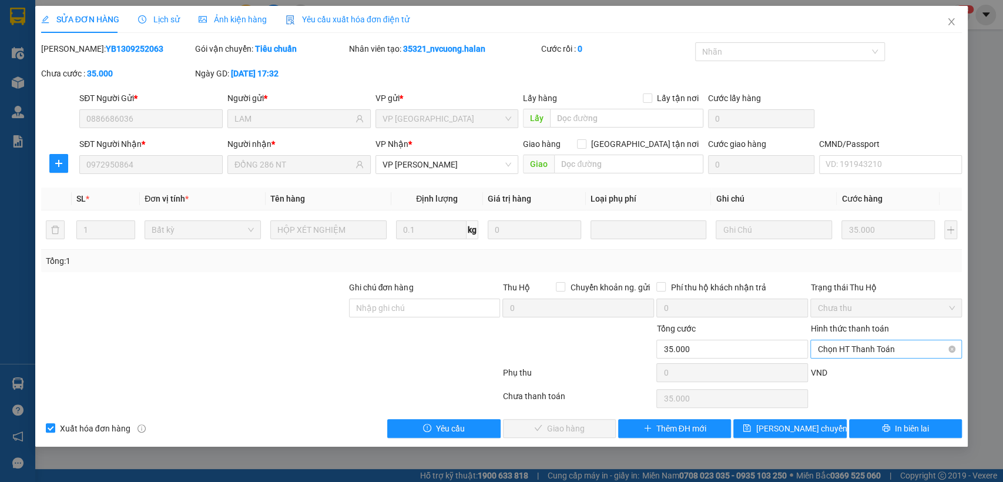
click at [830, 345] on span "Chọn HT Thanh Toán" at bounding box center [885, 349] width 137 height 18
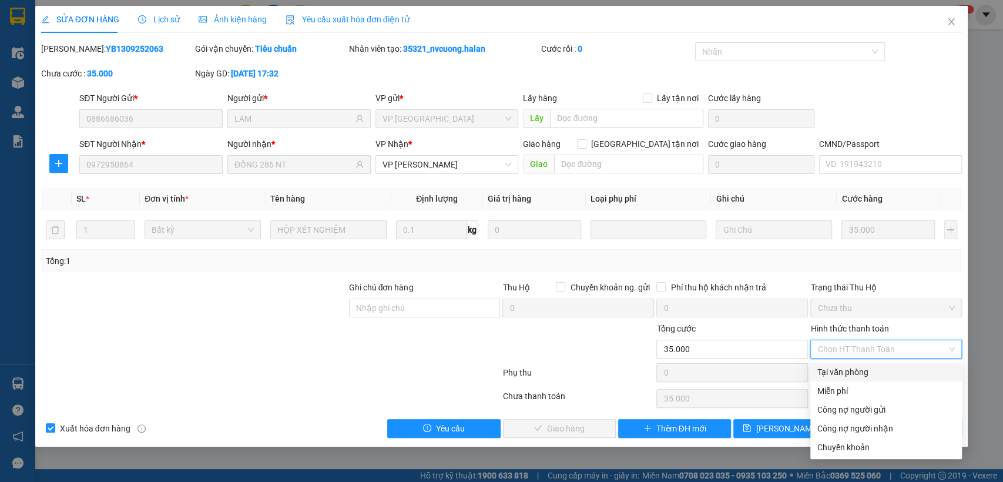
click at [838, 364] on div "Tại văn phòng" at bounding box center [886, 372] width 152 height 19
type input "0"
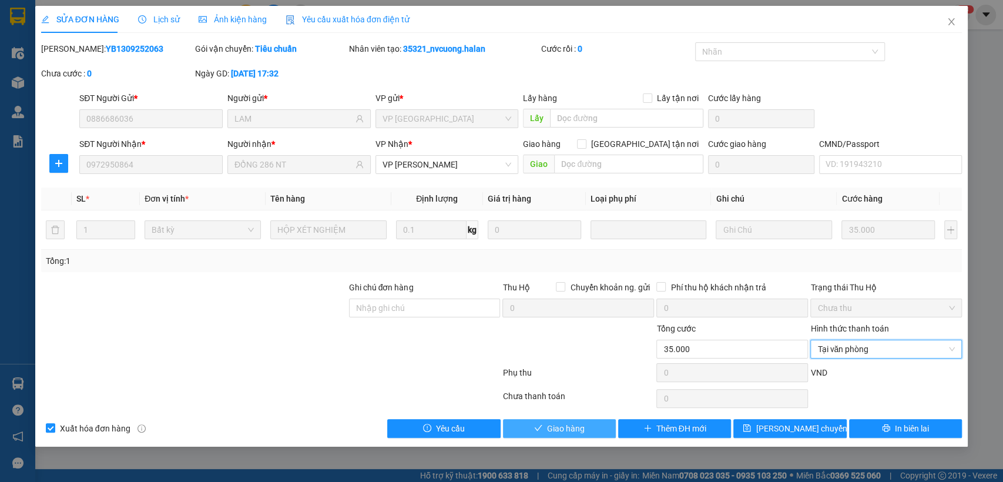
click at [598, 420] on button "Giao hàng" at bounding box center [559, 428] width 113 height 19
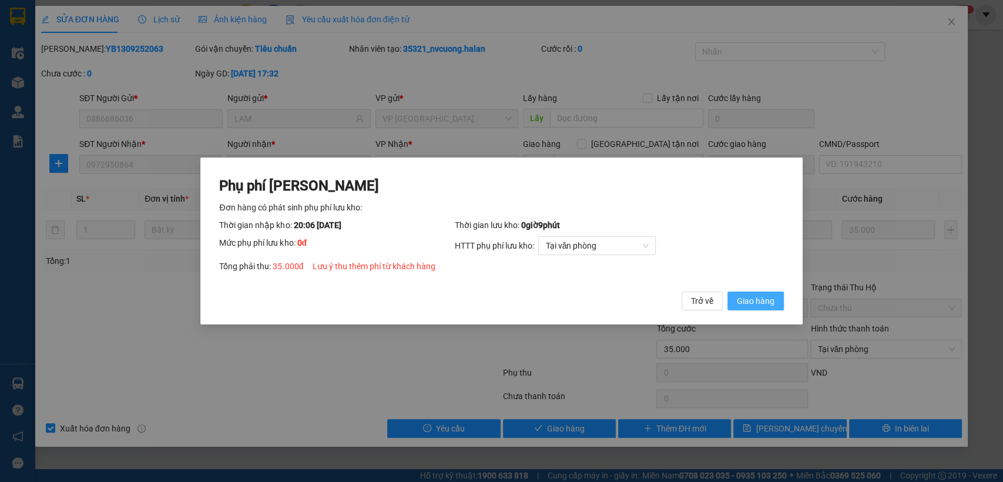
click at [756, 299] on span "Giao hàng" at bounding box center [756, 300] width 38 height 13
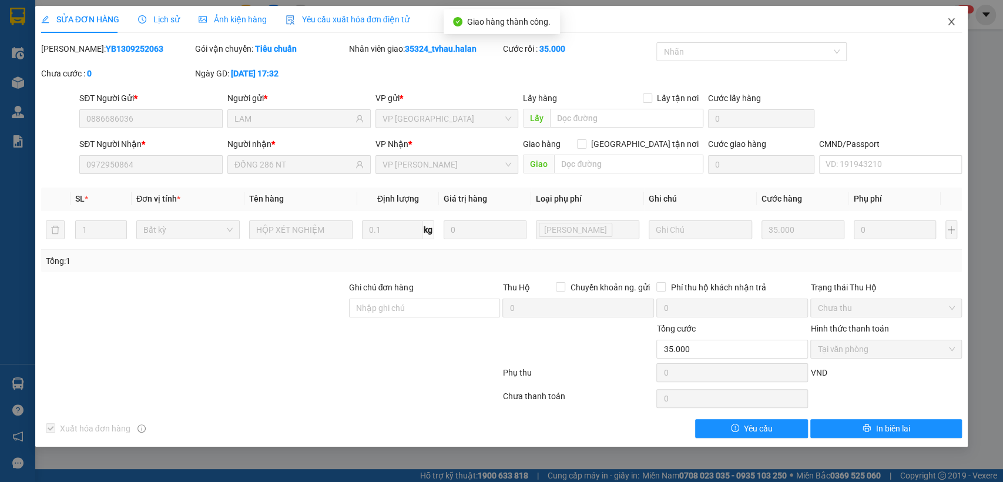
click at [952, 22] on icon "close" at bounding box center [951, 21] width 9 height 9
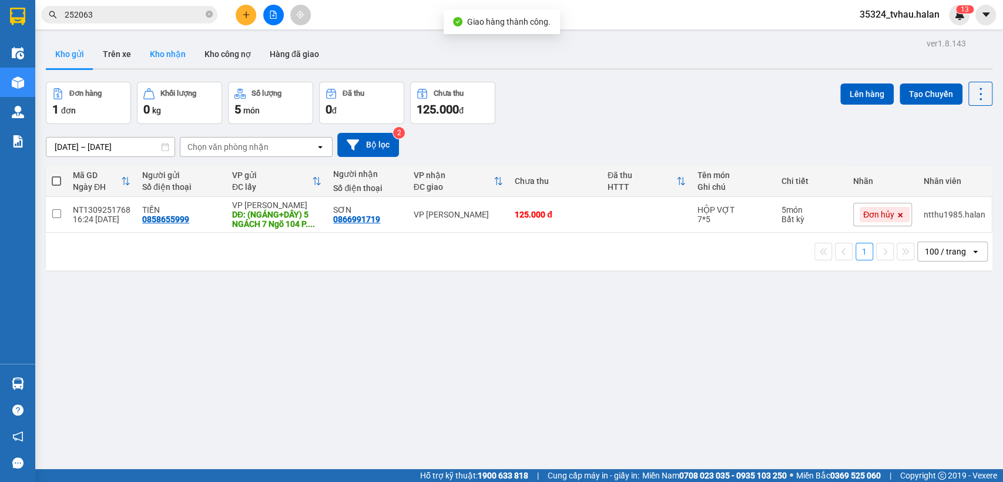
click at [178, 50] on button "Kho nhận" at bounding box center [167, 54] width 55 height 28
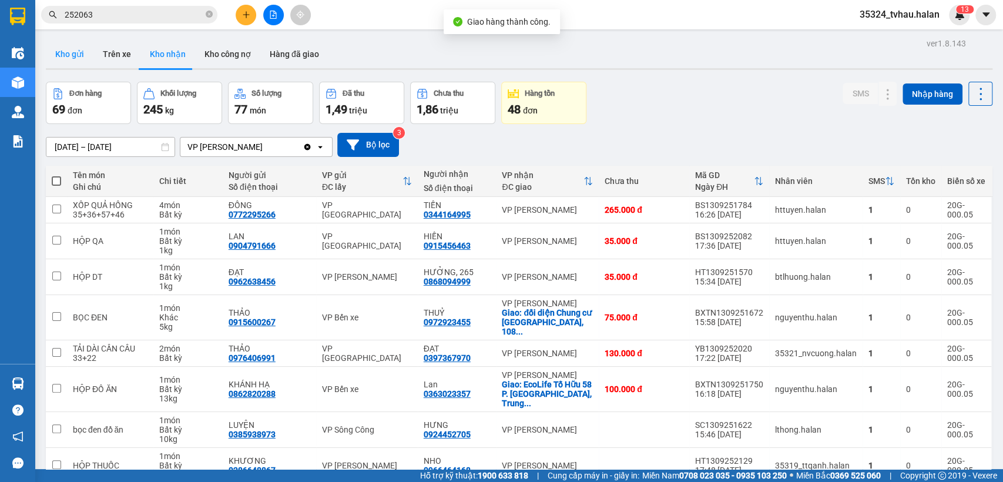
click at [67, 58] on button "Kho gửi" at bounding box center [70, 54] width 48 height 28
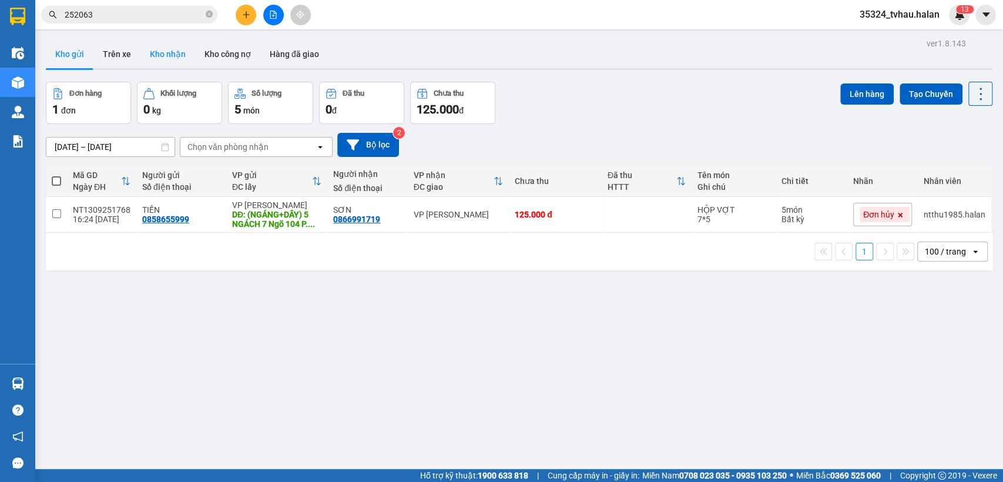
click at [179, 51] on button "Kho nhận" at bounding box center [167, 54] width 55 height 28
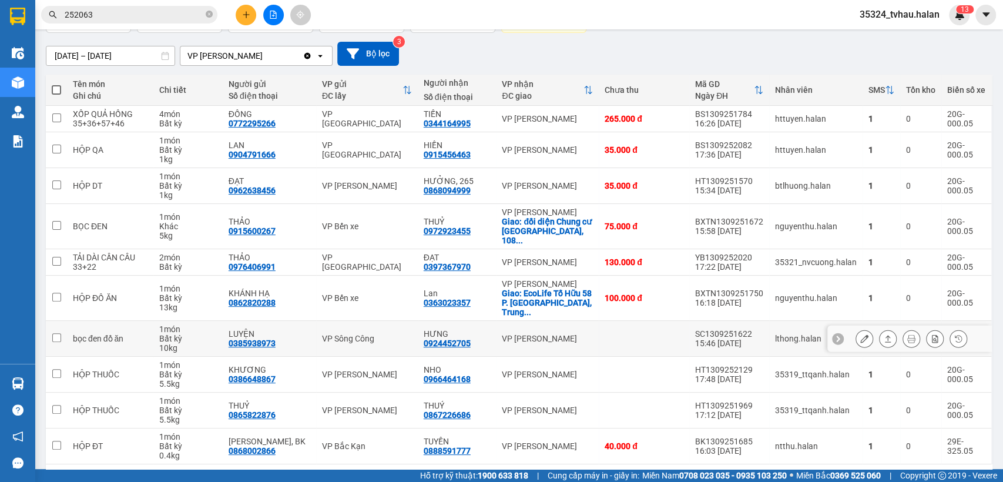
scroll to position [115, 0]
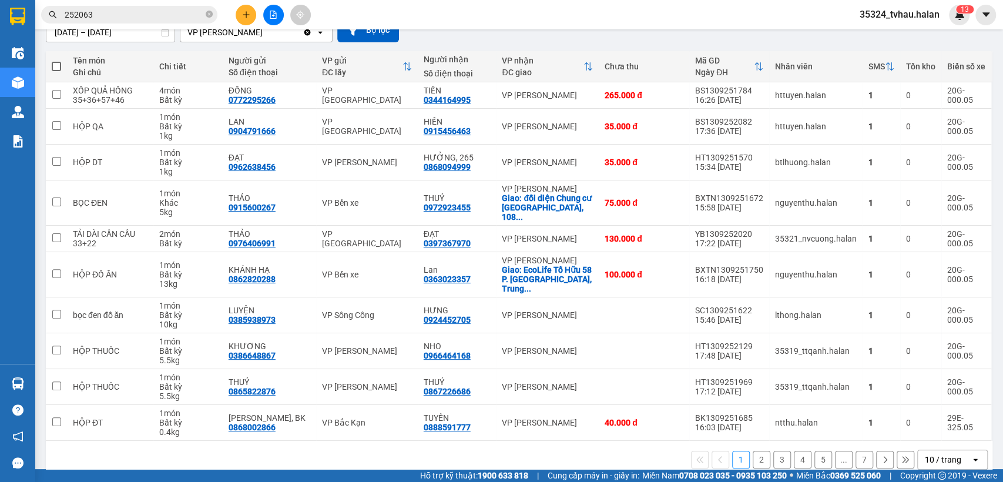
click at [940, 454] on div "10 / trang" at bounding box center [943, 460] width 36 height 12
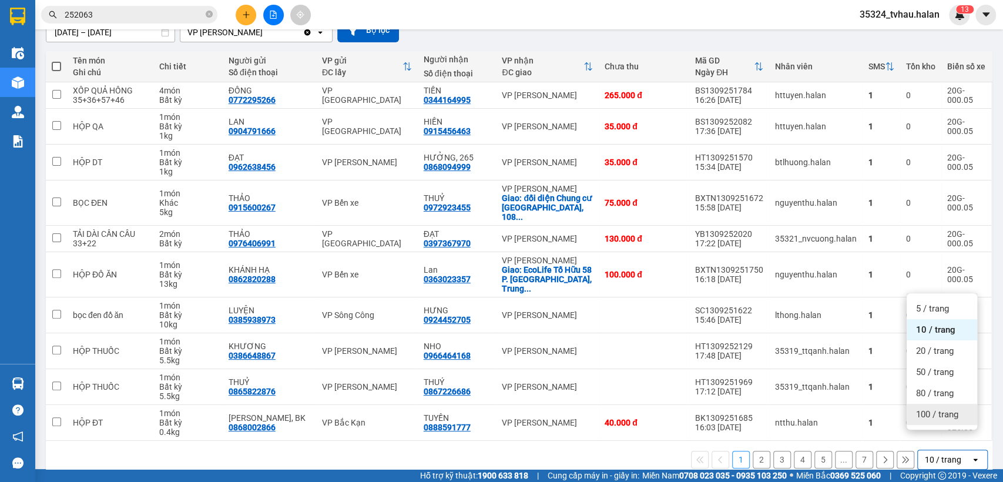
click at [939, 414] on span "100 / trang" at bounding box center [937, 414] width 42 height 12
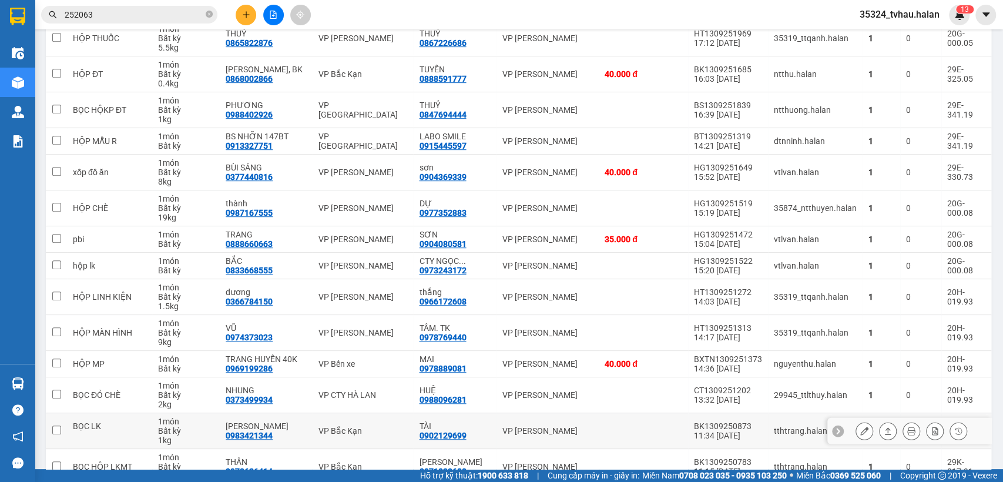
scroll to position [637, 0]
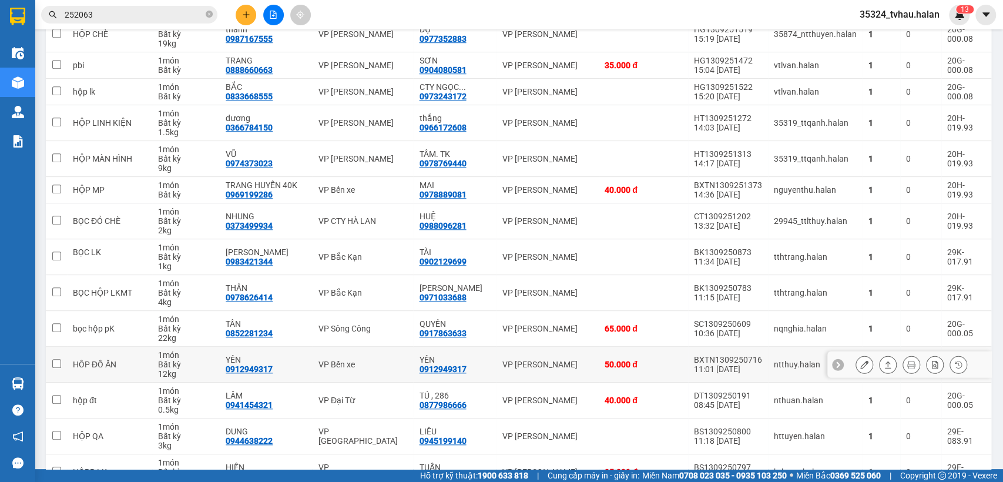
click at [739, 355] on div "BXTN1309250716" at bounding box center [728, 359] width 68 height 9
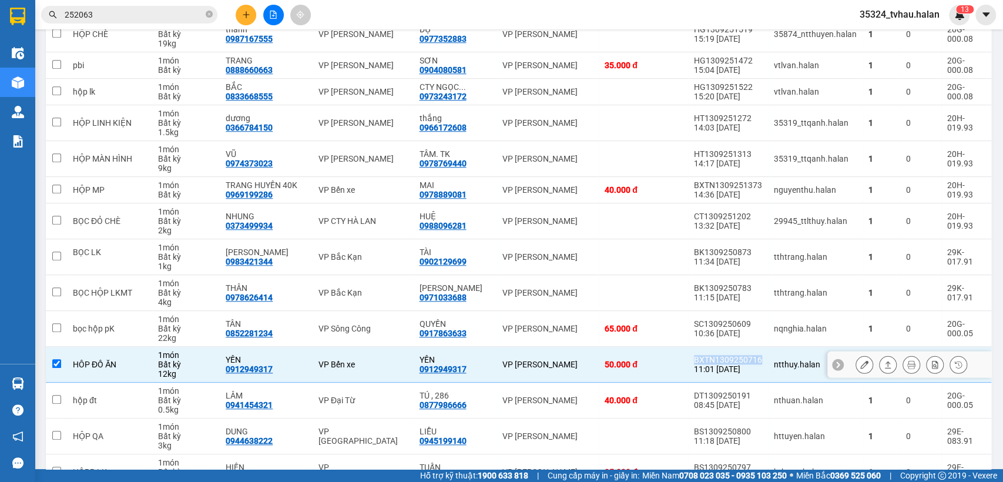
click at [739, 355] on div "BXTN1309250716" at bounding box center [728, 359] width 68 height 9
checkbox input "false"
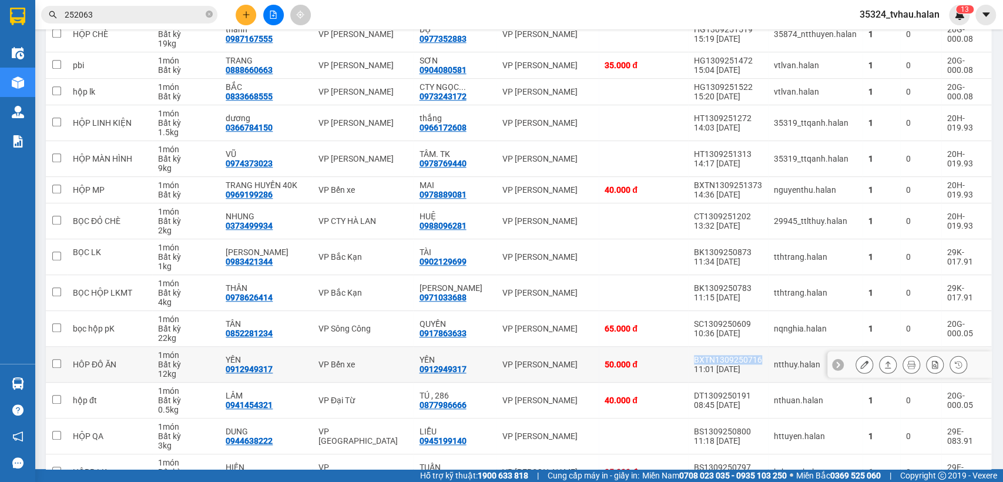
copy div "BXTN1309250716"
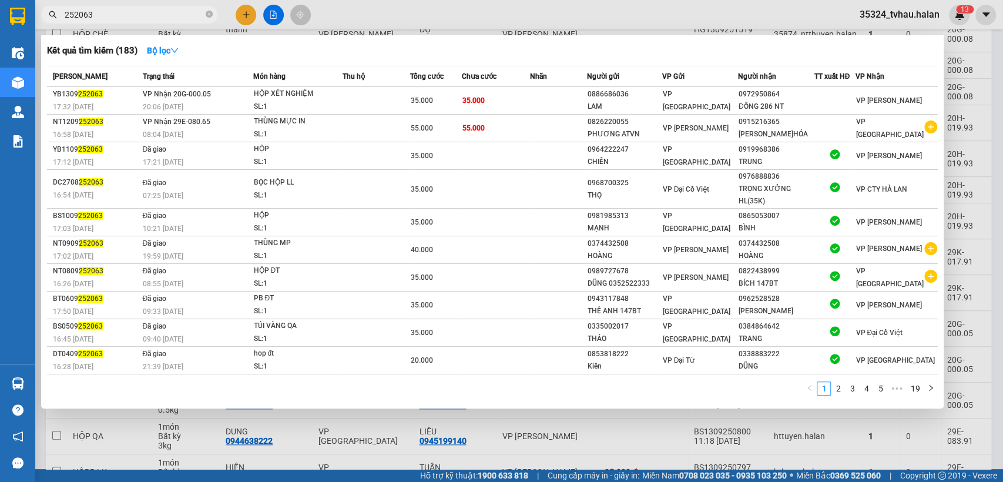
click at [160, 17] on input "252063" at bounding box center [134, 14] width 139 height 13
paste input "BXTN1309250716"
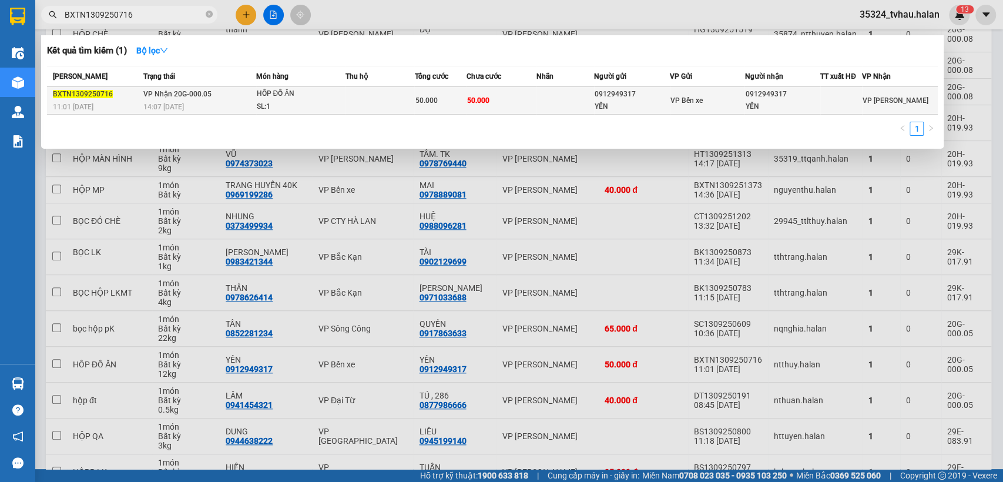
type input "BXTN1309250716"
click at [765, 97] on div "0912949317" at bounding box center [782, 94] width 75 height 12
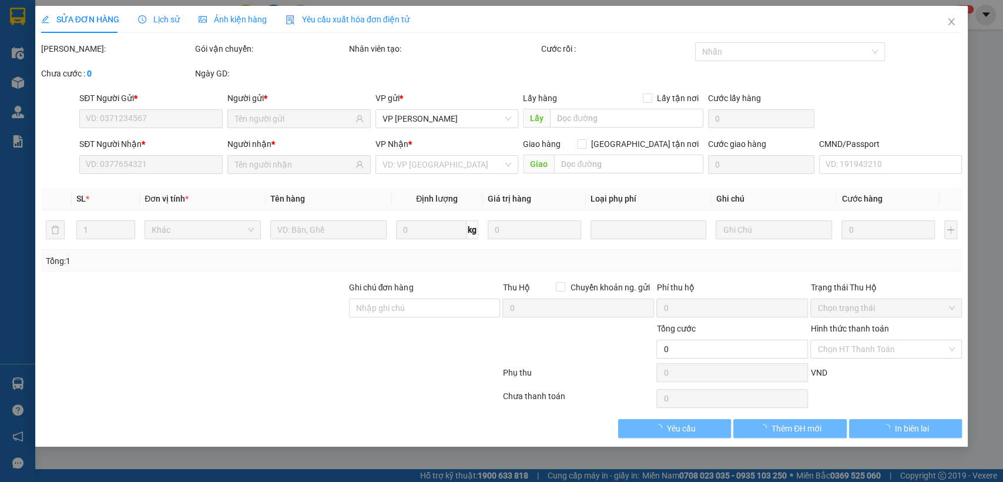
type input "0912949317"
type input "YẾN"
type input "0912949317"
type input "YẾN"
type input "50.000"
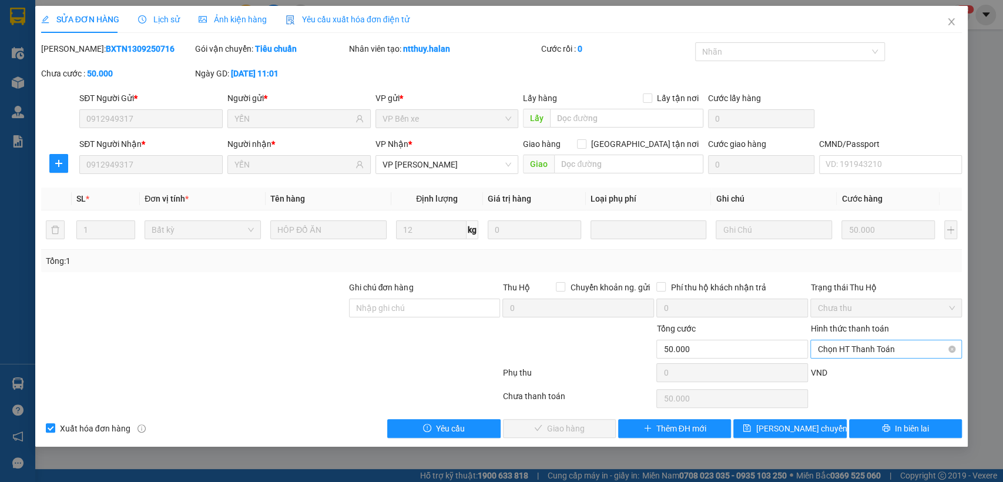
click at [873, 353] on span "Chọn HT Thanh Toán" at bounding box center [885, 349] width 137 height 18
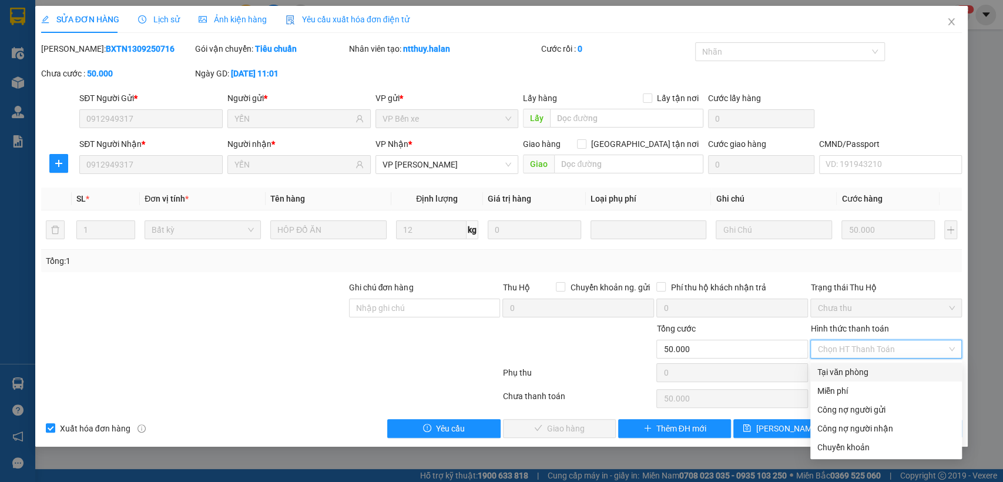
click at [834, 369] on div "Tại văn phòng" at bounding box center [885, 371] width 137 height 13
type input "0"
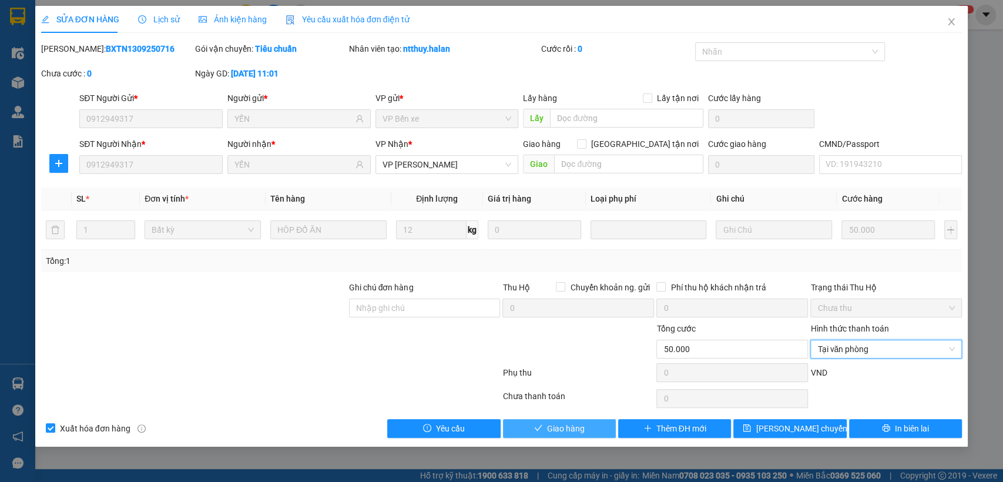
click at [586, 425] on button "Giao hàng" at bounding box center [559, 428] width 113 height 19
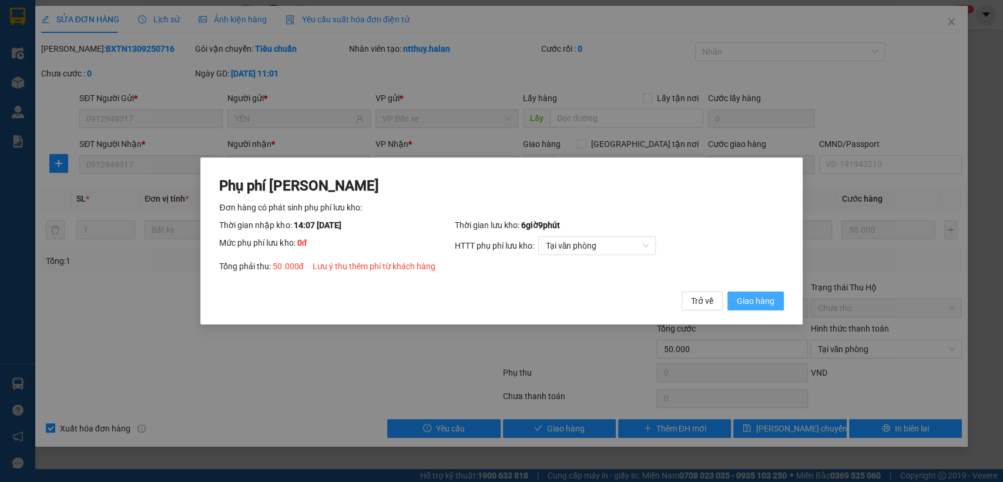
click at [765, 299] on span "Giao hàng" at bounding box center [756, 300] width 38 height 13
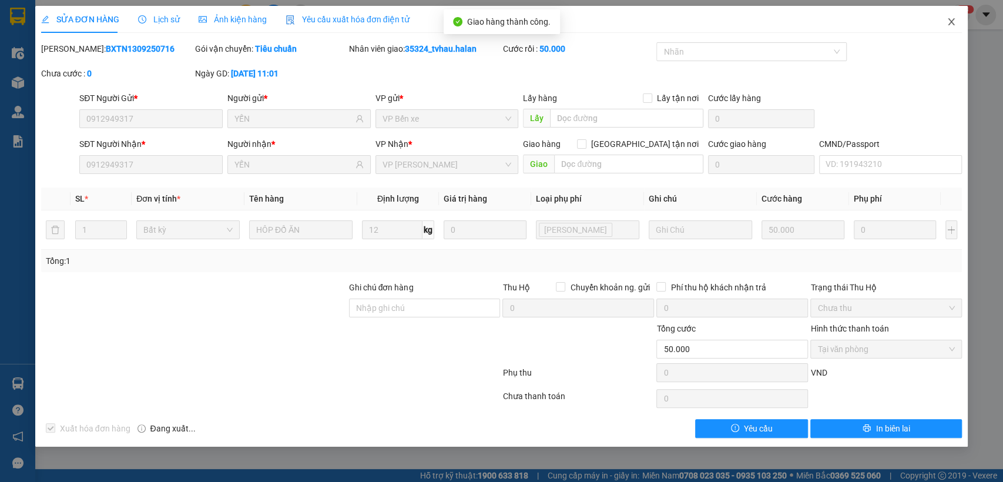
click at [958, 15] on span "Close" at bounding box center [951, 22] width 33 height 33
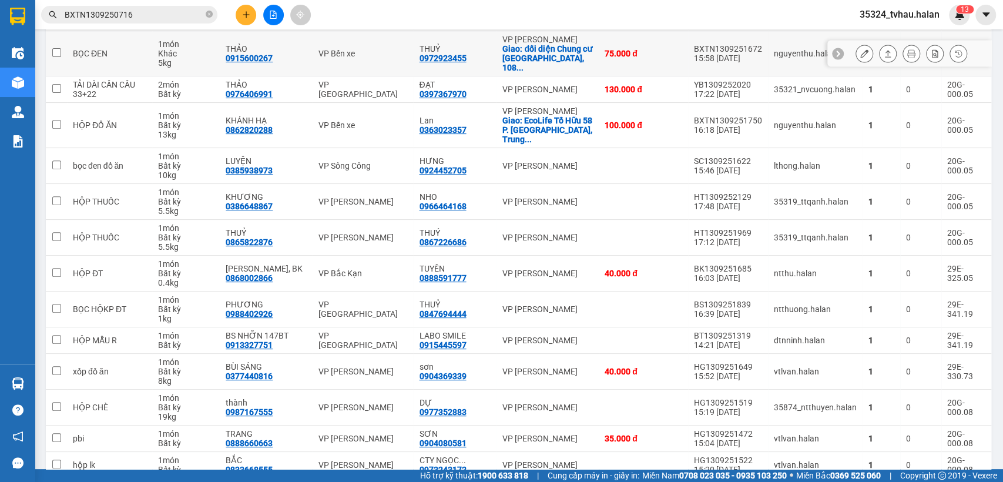
scroll to position [348, 0]
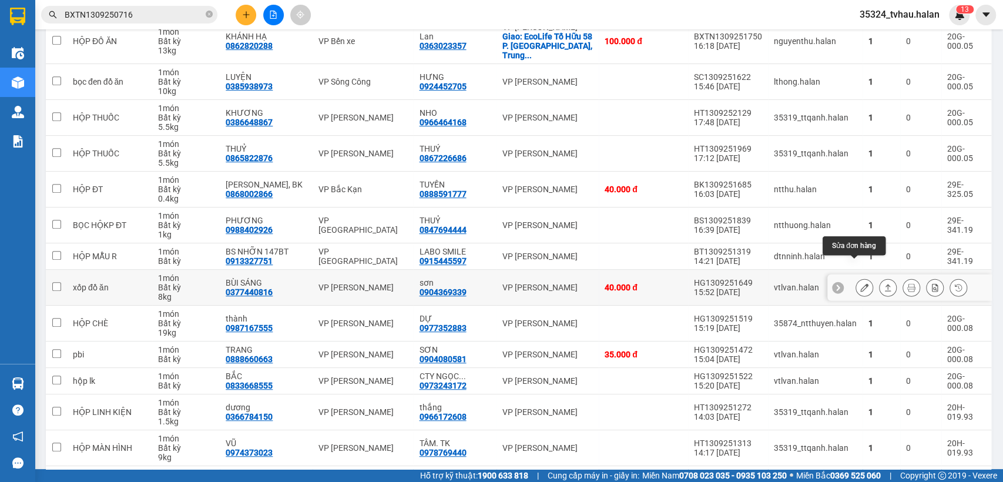
click at [860, 283] on icon at bounding box center [864, 287] width 8 height 8
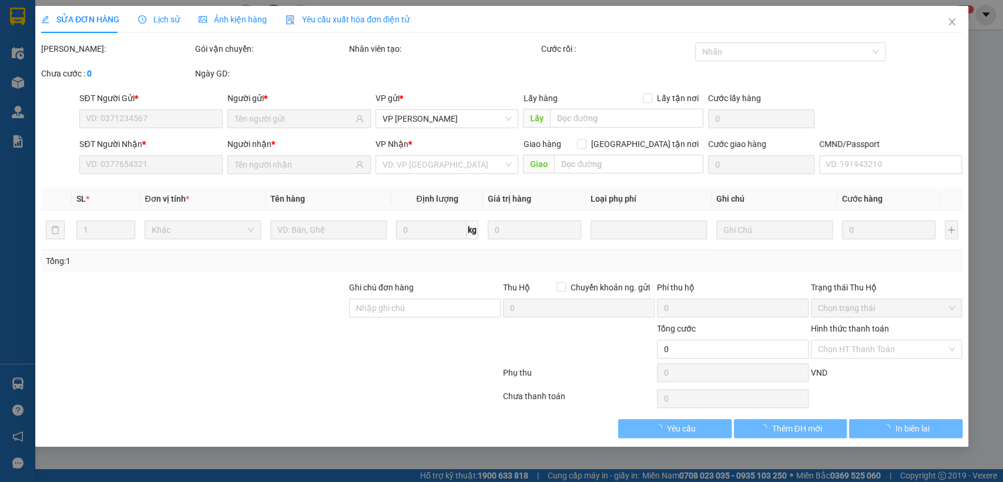
type input "0377440816"
type input "BÙI SÁNG"
type input "0904369339"
type input "sơn"
type input "40.000"
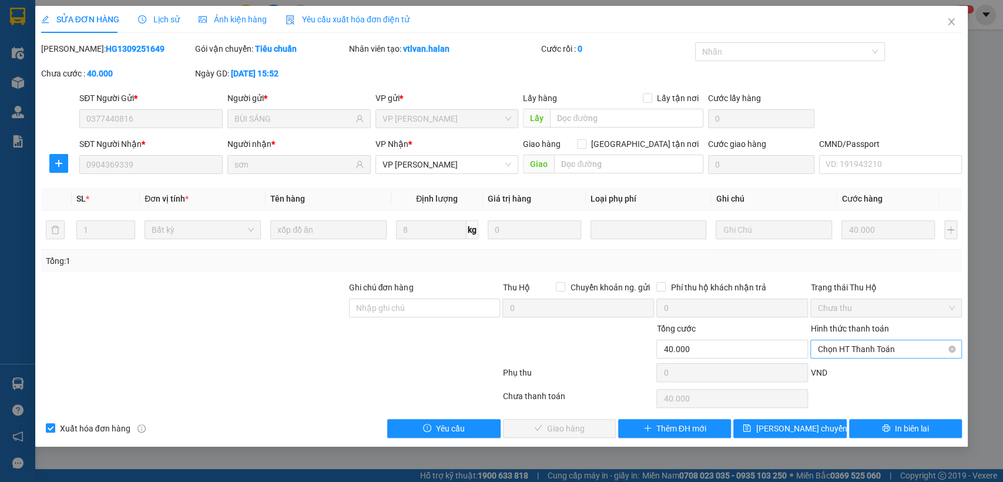
click at [848, 352] on span "Chọn HT Thanh Toán" at bounding box center [885, 349] width 137 height 18
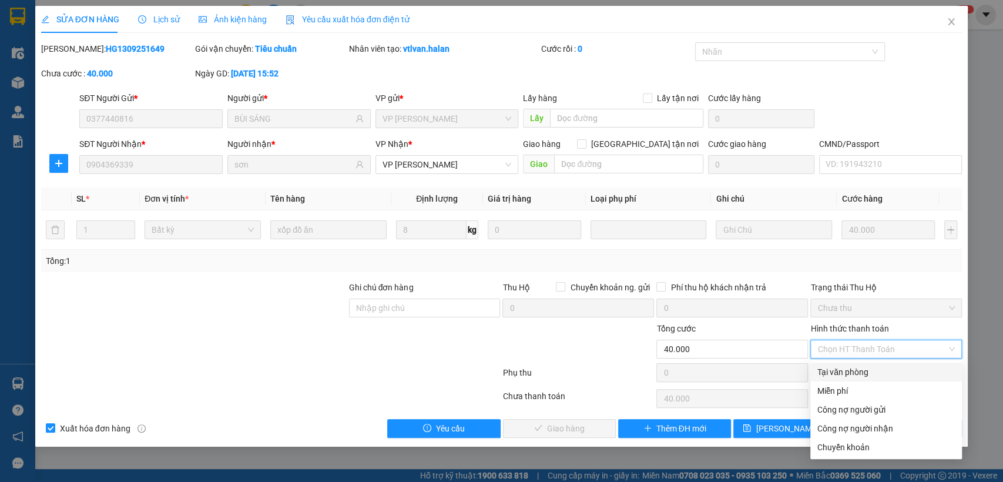
click at [840, 365] on div "Tại văn phòng" at bounding box center [885, 371] width 137 height 13
type input "0"
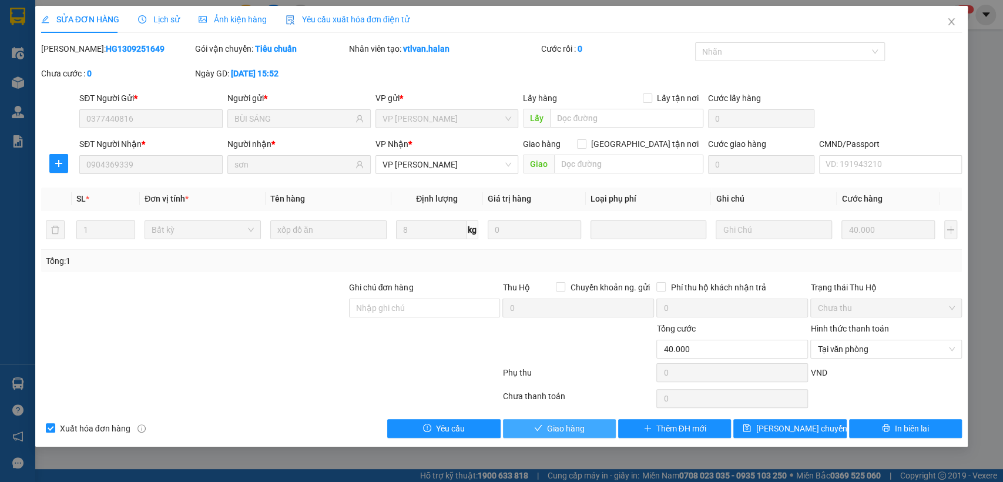
click at [576, 423] on span "Giao hàng" at bounding box center [566, 428] width 38 height 13
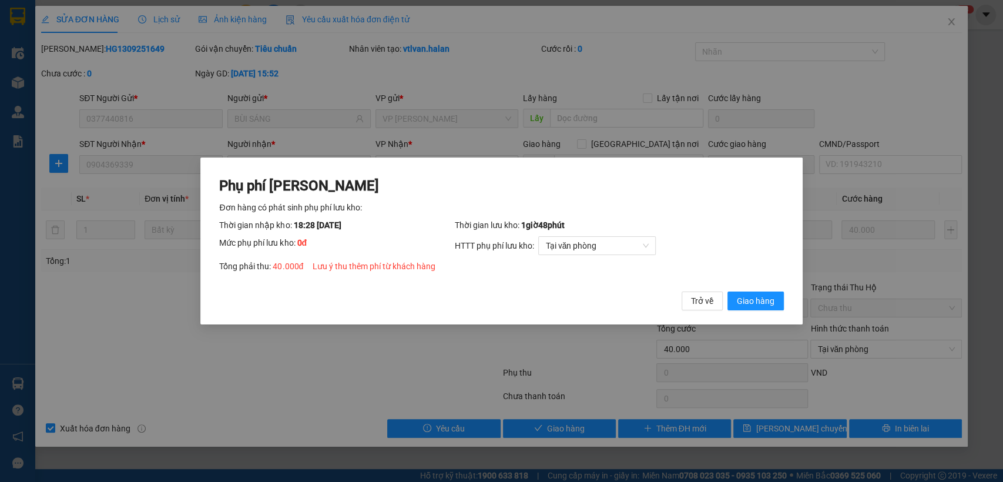
click at [752, 304] on button "Giao hàng" at bounding box center [755, 300] width 56 height 19
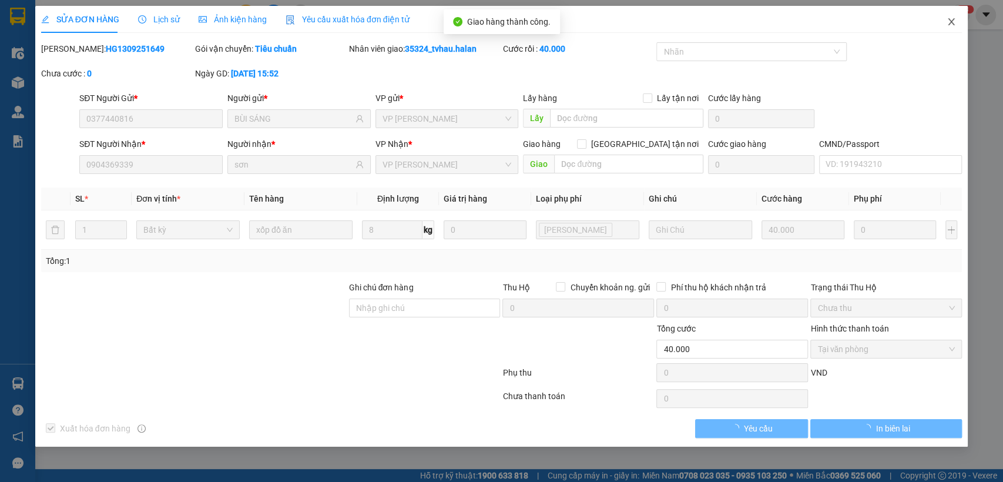
click at [952, 22] on icon "close" at bounding box center [951, 21] width 9 height 9
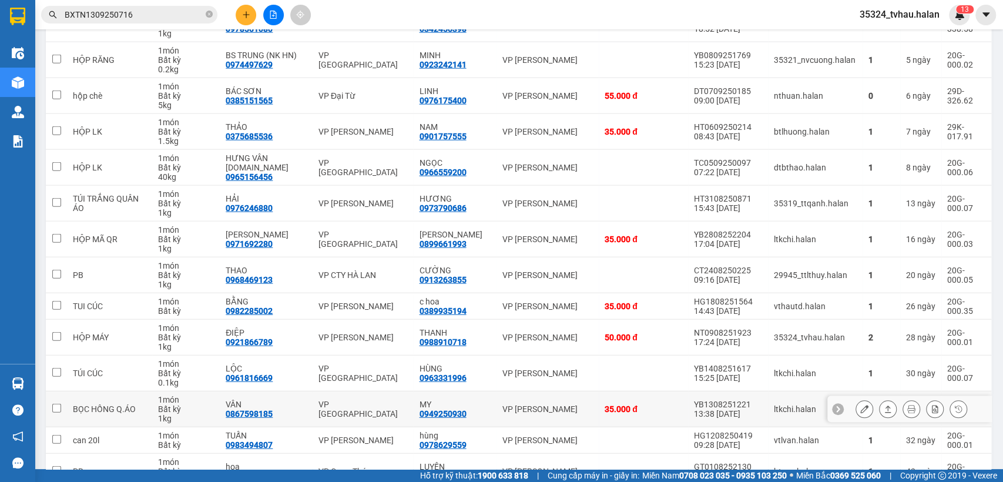
scroll to position [2060, 0]
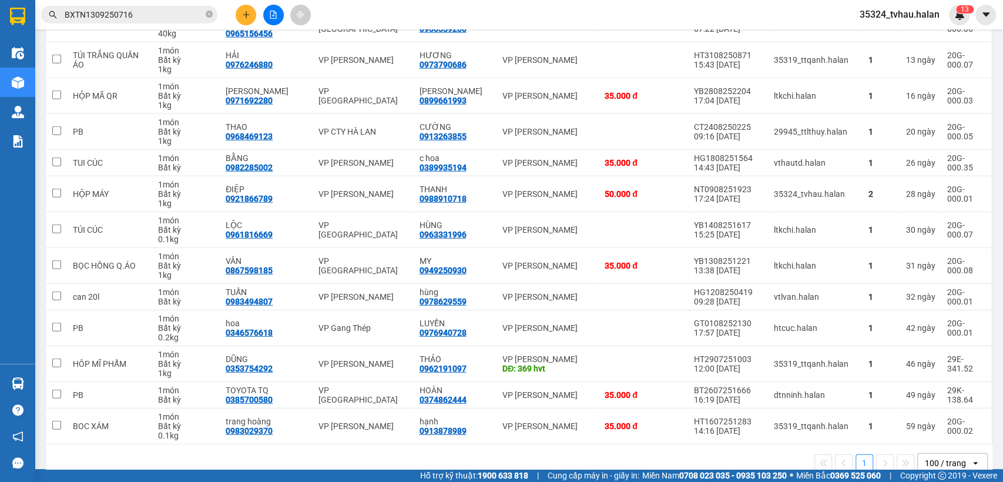
click at [553, 450] on div "1 100 / trang open" at bounding box center [519, 463] width 947 height 38
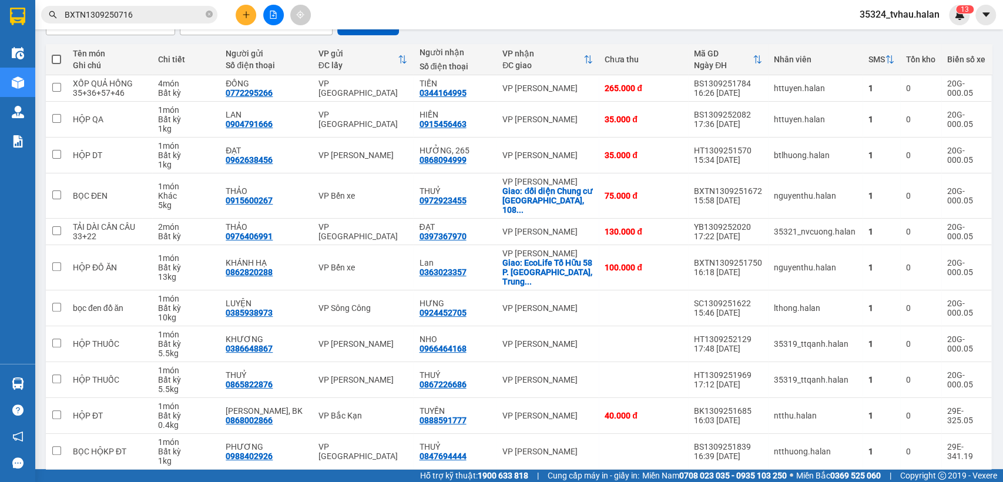
scroll to position [0, 0]
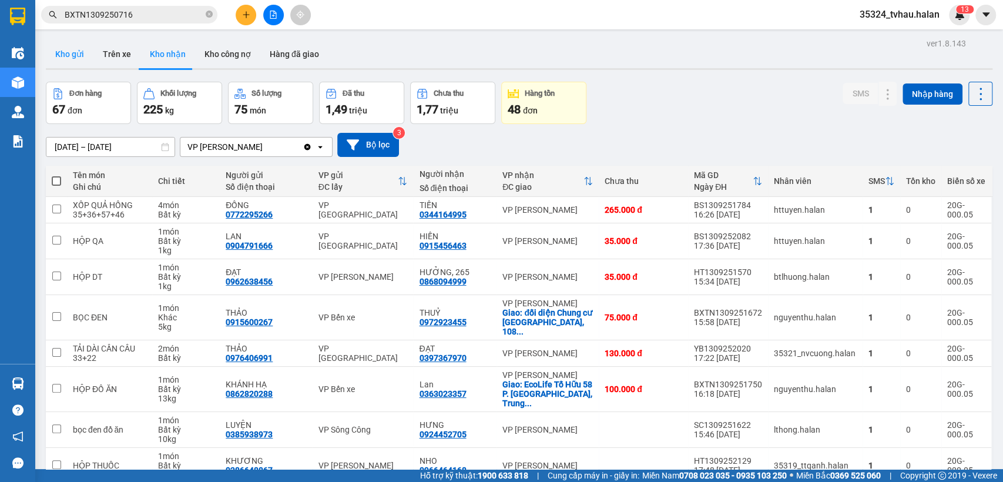
click at [83, 53] on button "Kho gửi" at bounding box center [70, 54] width 48 height 28
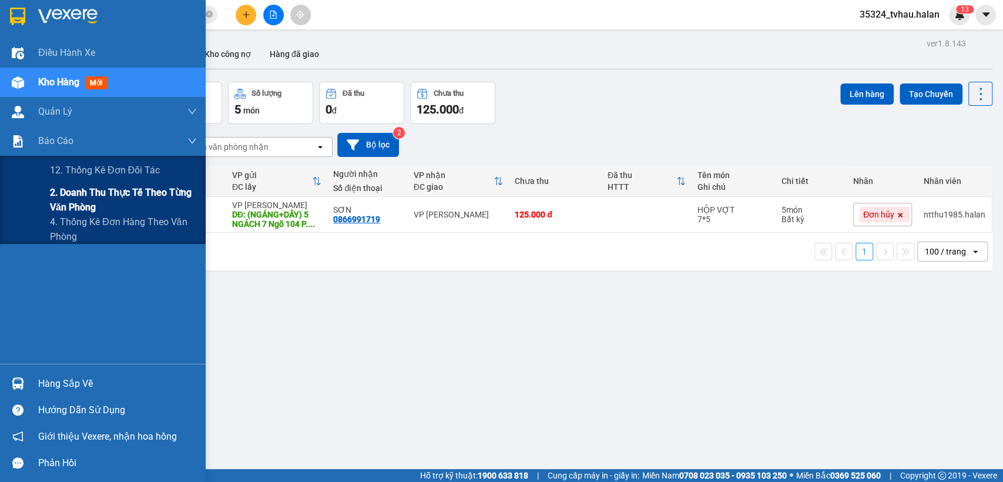
drag, startPoint x: 113, startPoint y: 204, endPoint x: 120, endPoint y: 204, distance: 7.7
click at [113, 204] on span "2. Doanh thu thực tế theo từng văn phòng" at bounding box center [123, 199] width 147 height 29
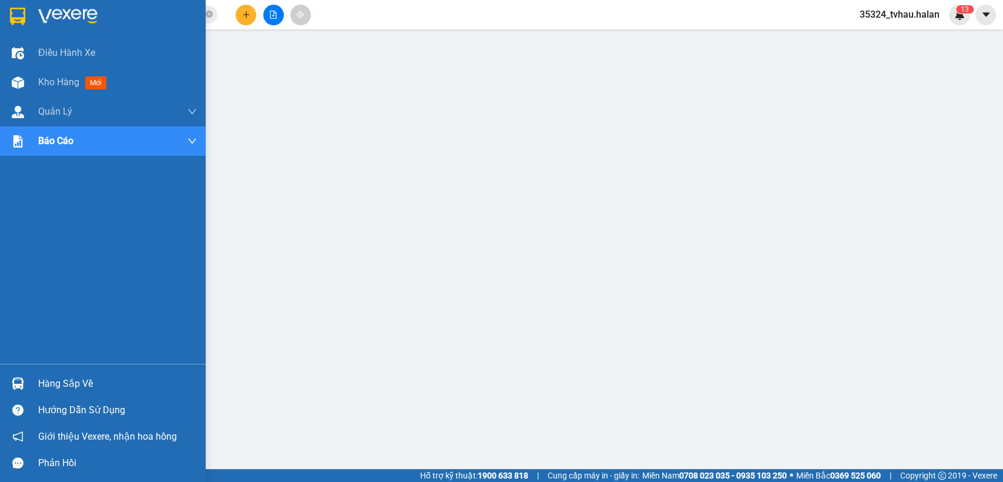
click at [6, 372] on div "Hàng sắp về" at bounding box center [103, 383] width 206 height 26
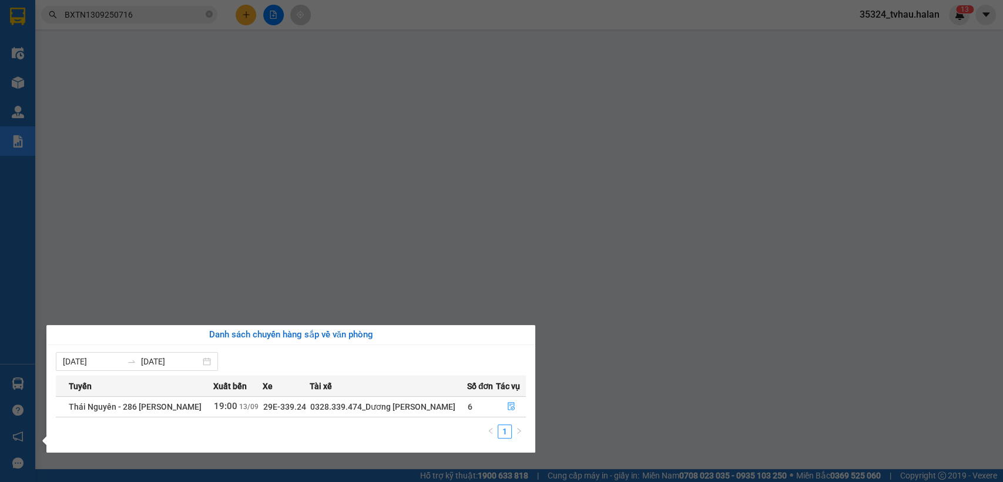
click at [156, 16] on section "Kết quả tìm kiếm ( 1 ) Bộ lọc Mã ĐH Trạng thái Món hàng Thu hộ Tổng cước Chưa c…" at bounding box center [501, 241] width 1003 height 482
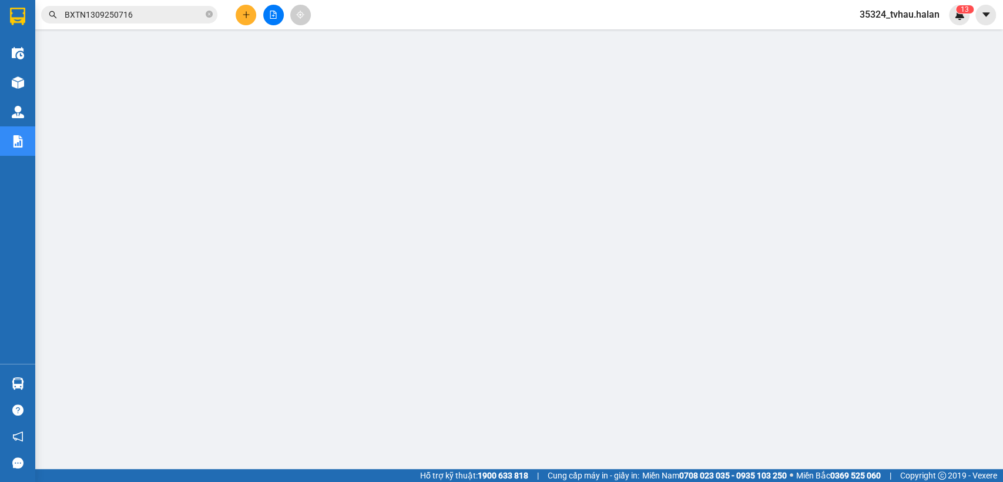
click at [156, 16] on input "BXTN1309250716" at bounding box center [134, 14] width 139 height 13
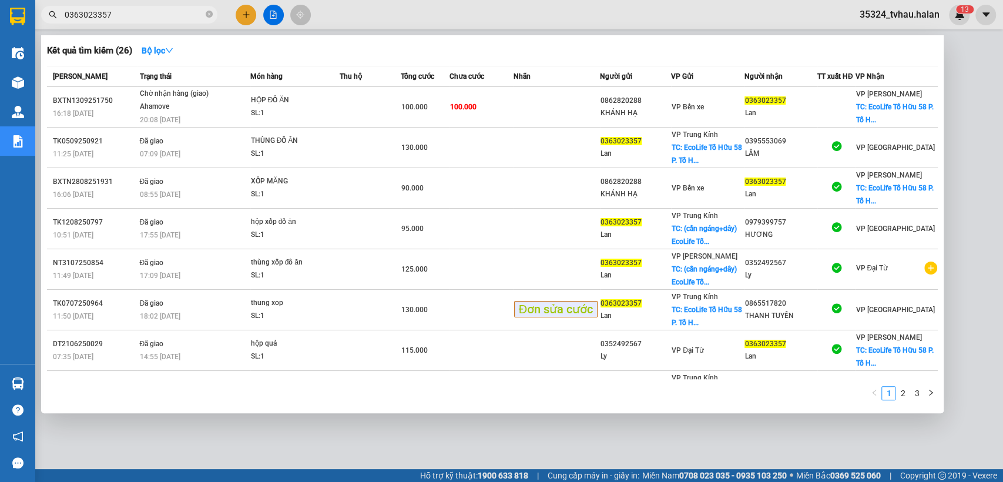
type input "0363023357"
click at [967, 142] on div at bounding box center [501, 241] width 1003 height 482
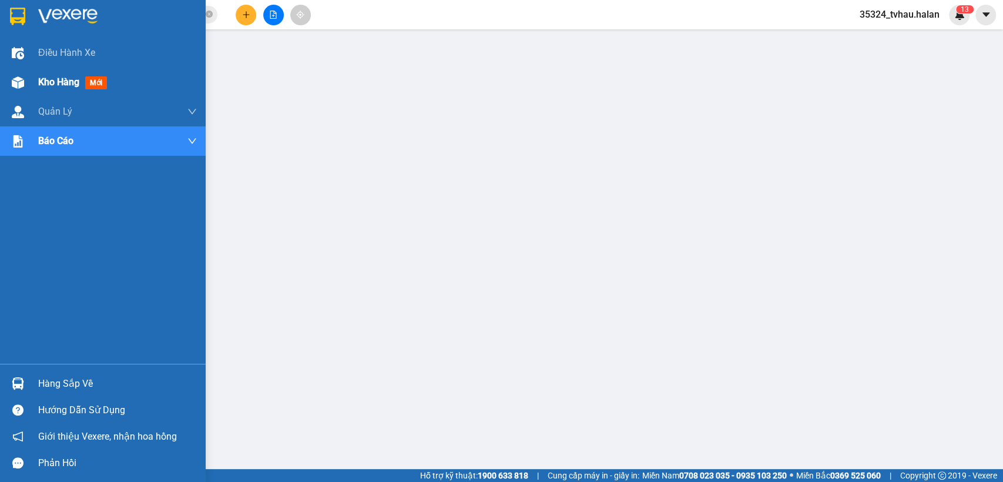
click at [33, 95] on div "Kho hàng mới" at bounding box center [103, 82] width 206 height 29
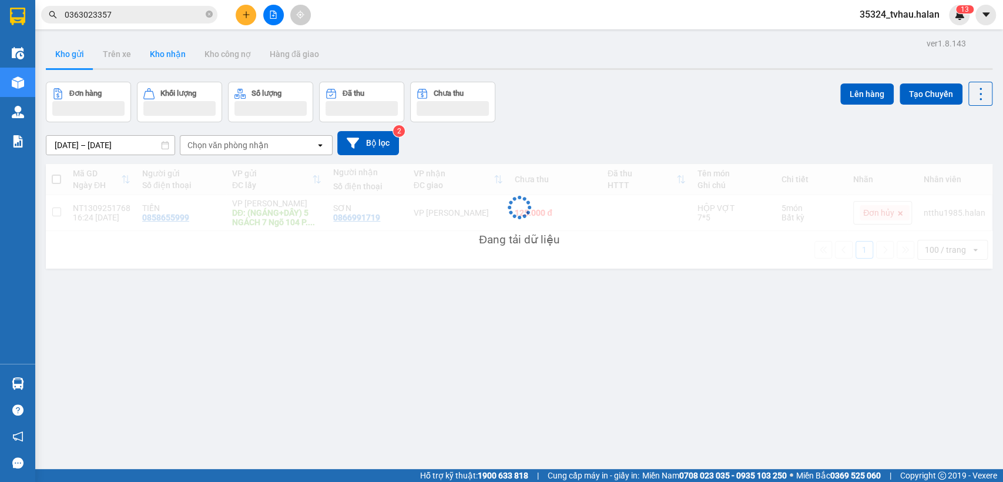
click at [169, 56] on button "Kho nhận" at bounding box center [167, 54] width 55 height 28
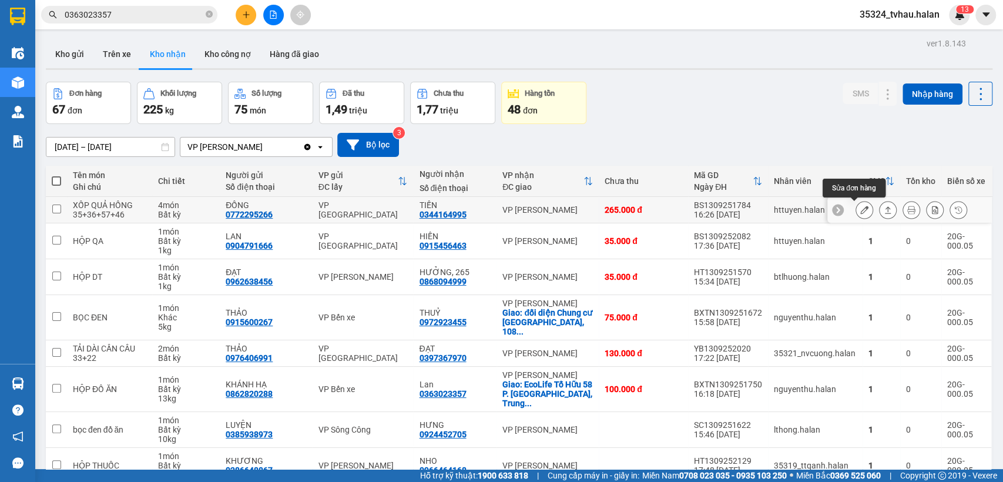
click at [860, 207] on icon at bounding box center [864, 210] width 8 height 8
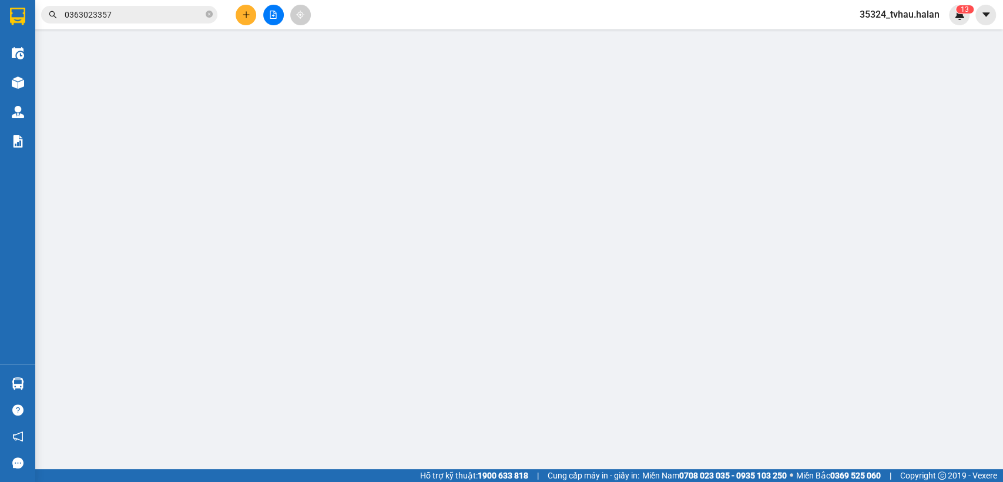
type input "0772295266"
type input "ĐỒNG"
type input "0344164995"
type input "TIẾN"
type input "265.000"
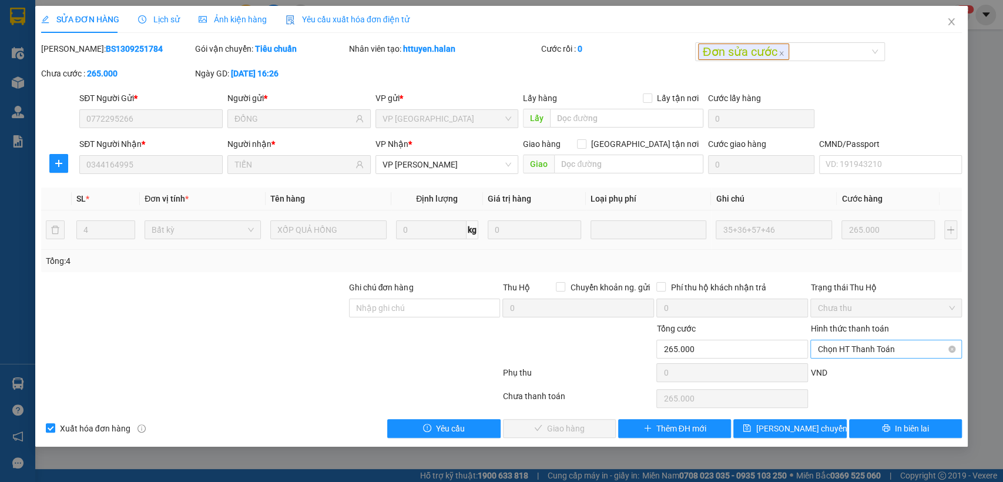
click at [855, 346] on span "Chọn HT Thanh Toán" at bounding box center [885, 349] width 137 height 18
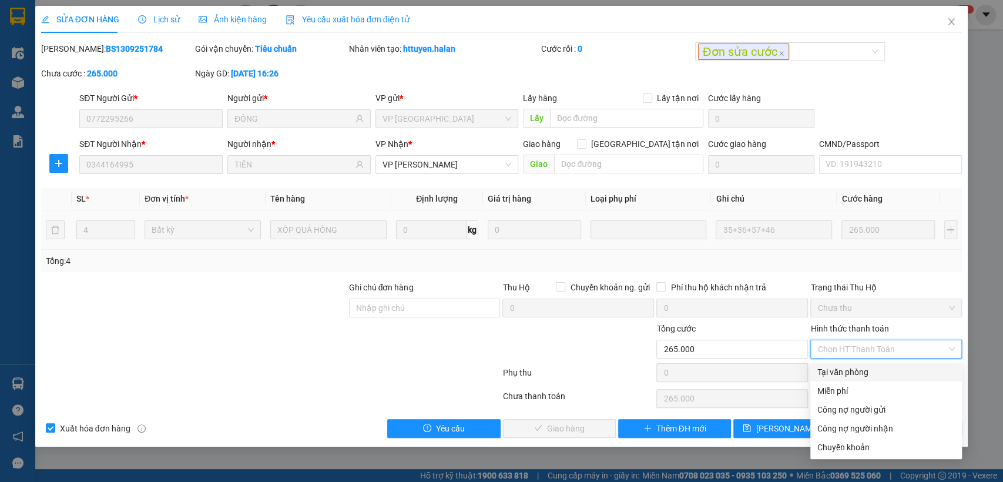
click at [840, 366] on div "Tại văn phòng" at bounding box center [885, 371] width 137 height 13
type input "0"
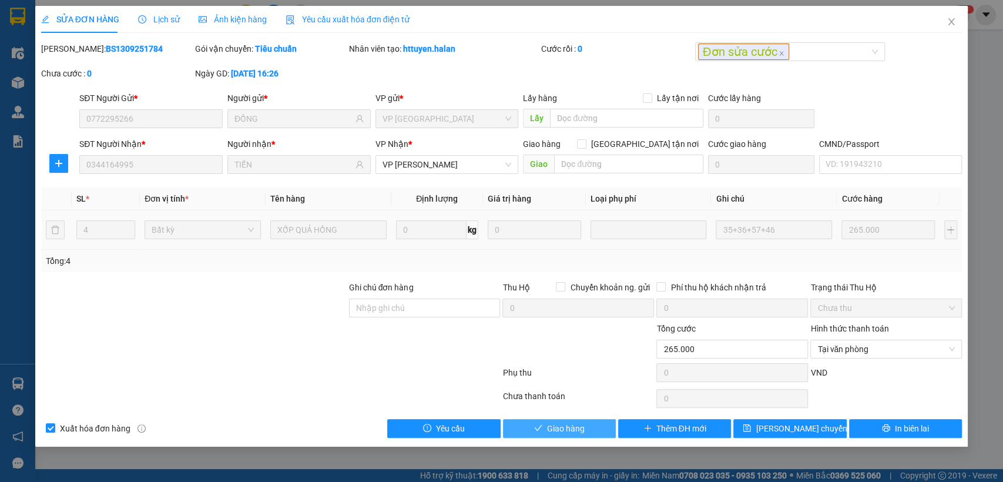
click at [590, 423] on button "Giao hàng" at bounding box center [559, 428] width 113 height 19
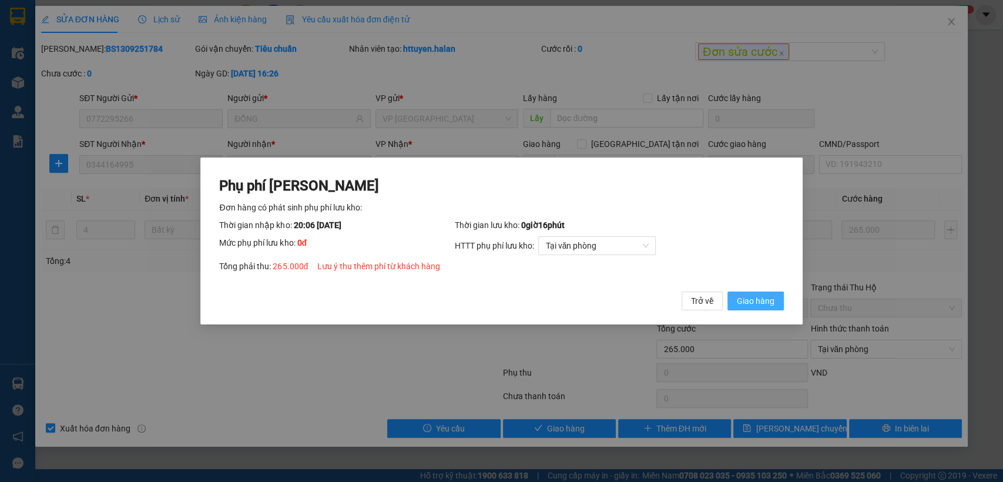
click at [751, 305] on span "Giao hàng" at bounding box center [756, 300] width 38 height 13
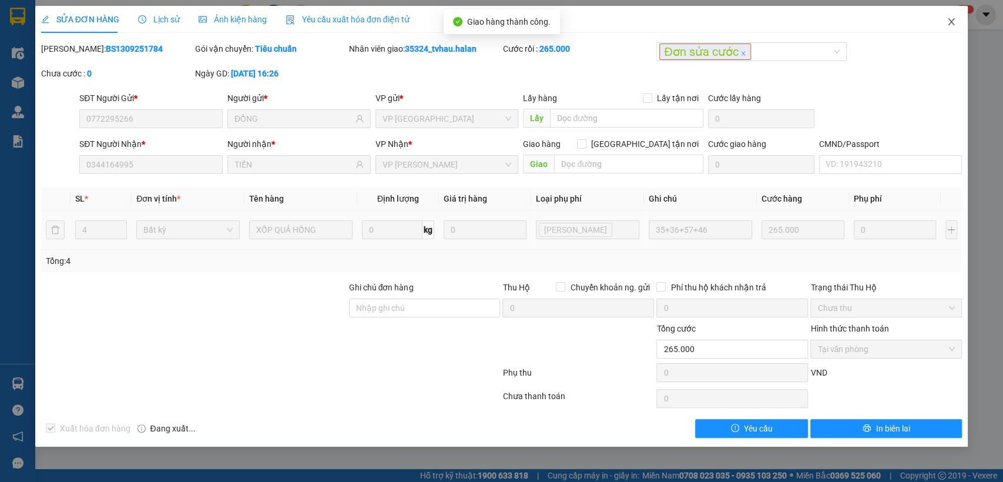
click at [950, 21] on icon "close" at bounding box center [951, 21] width 6 height 7
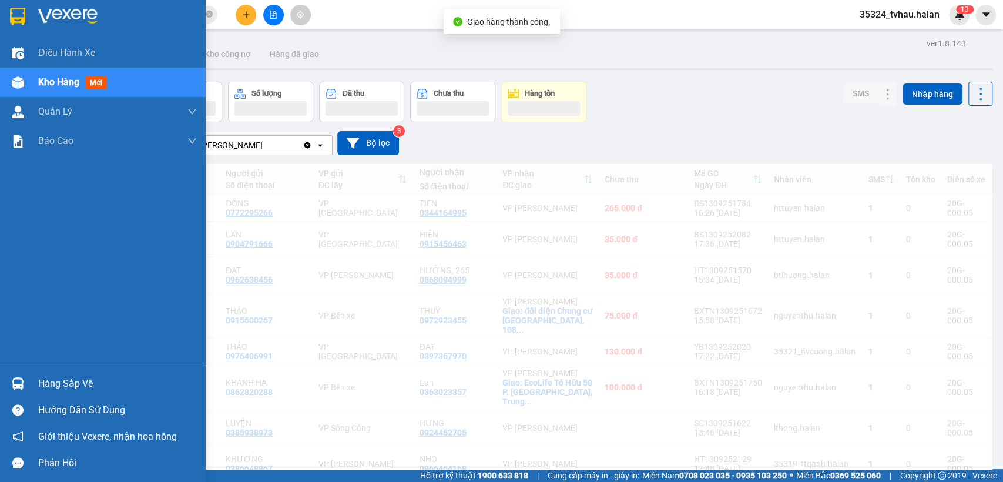
click at [0, 388] on div "Hàng sắp về" at bounding box center [103, 383] width 206 height 26
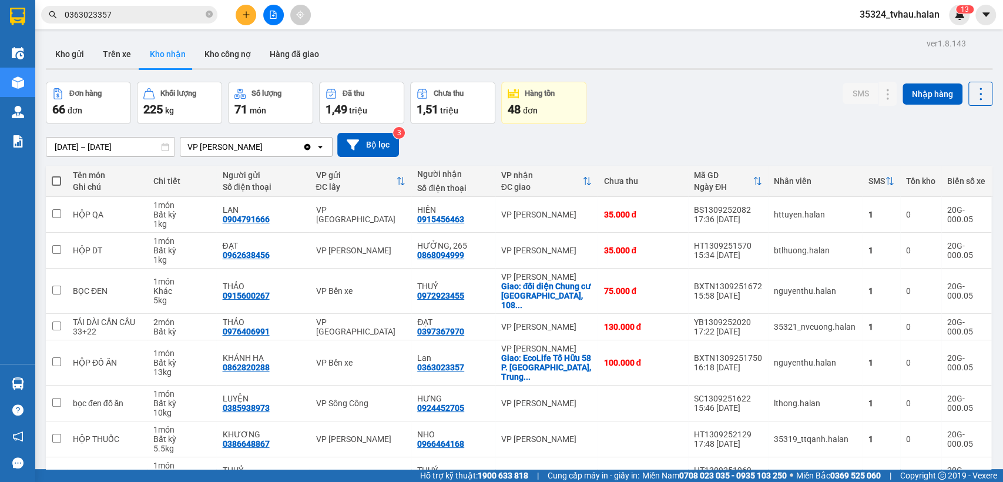
click at [683, 77] on section "Kết quả tìm kiếm ( 26 ) Bộ lọc Mã ĐH Trạng thái Món hàng Thu hộ Tổng cước Chưa …" at bounding box center [501, 241] width 1003 height 482
click at [71, 54] on button "Kho gửi" at bounding box center [70, 54] width 48 height 28
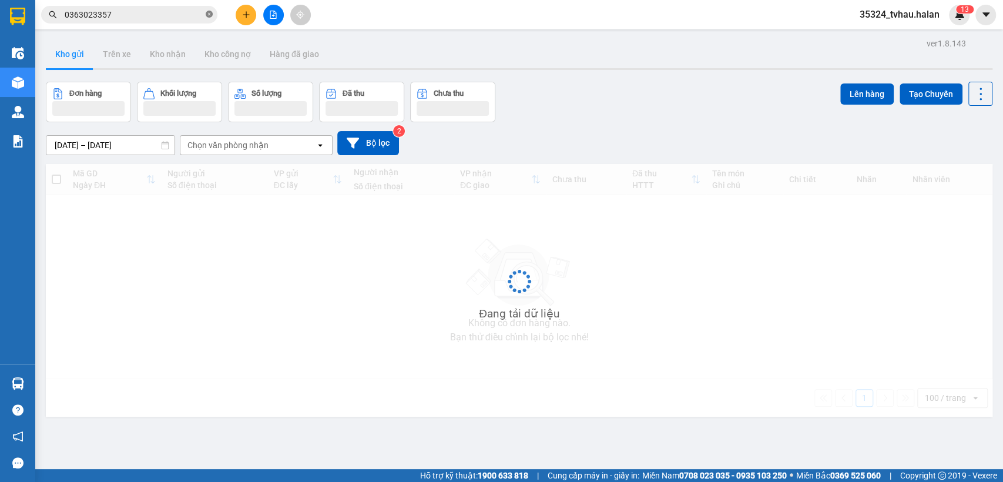
click at [211, 19] on span at bounding box center [209, 14] width 7 height 11
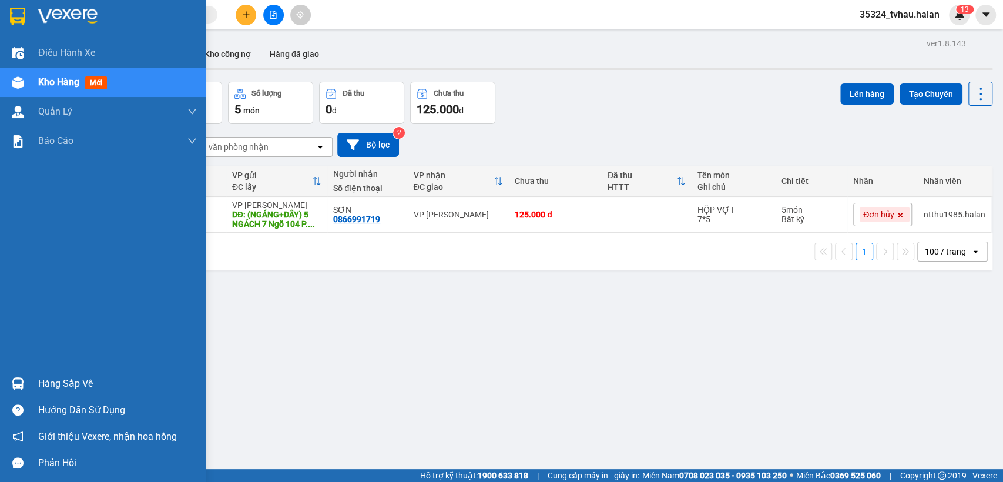
drag, startPoint x: 79, startPoint y: 387, endPoint x: 99, endPoint y: 378, distance: 21.6
click at [80, 386] on div "Hàng sắp về" at bounding box center [117, 384] width 159 height 18
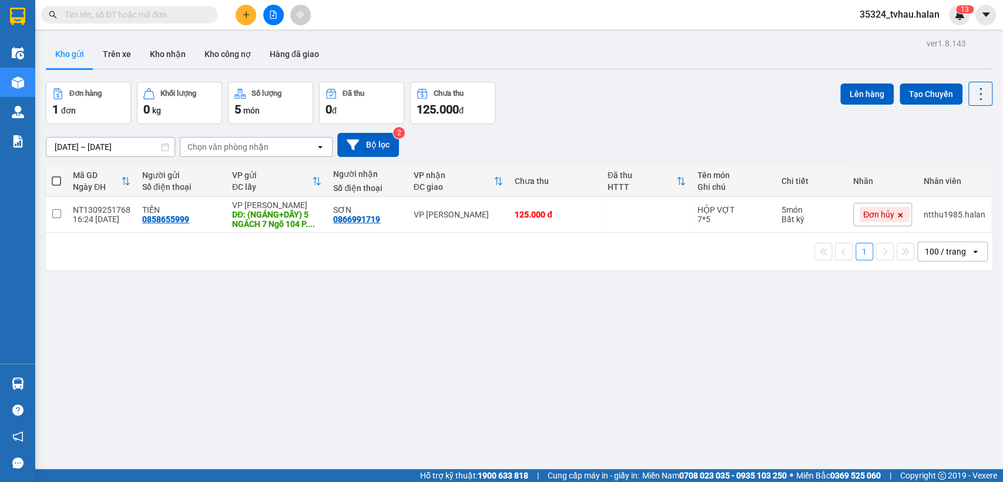
click at [628, 353] on section "Kết quả tìm kiếm ( 26 ) Bộ lọc Mã ĐH Trạng thái Món hàng Thu hộ Tổng cước Chưa …" at bounding box center [501, 241] width 1003 height 482
click at [169, 13] on input "text" at bounding box center [134, 14] width 139 height 13
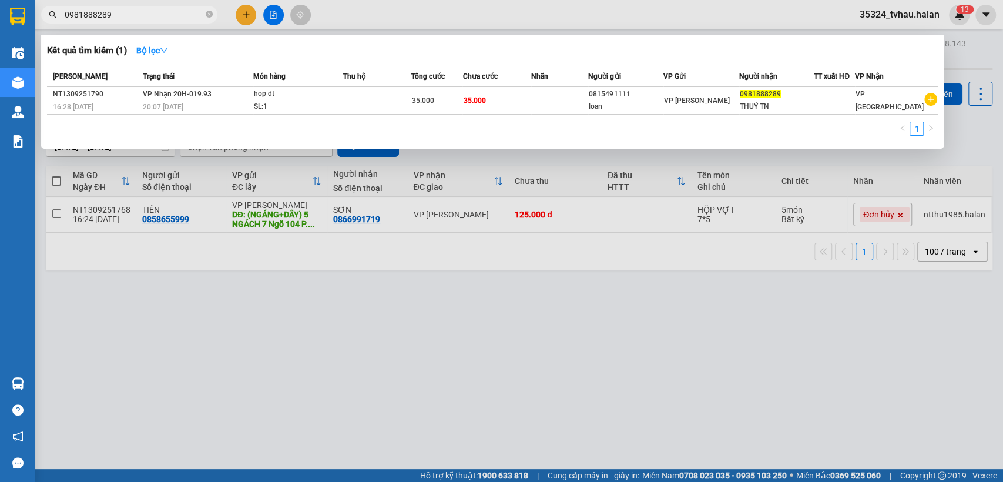
type input "0981888289"
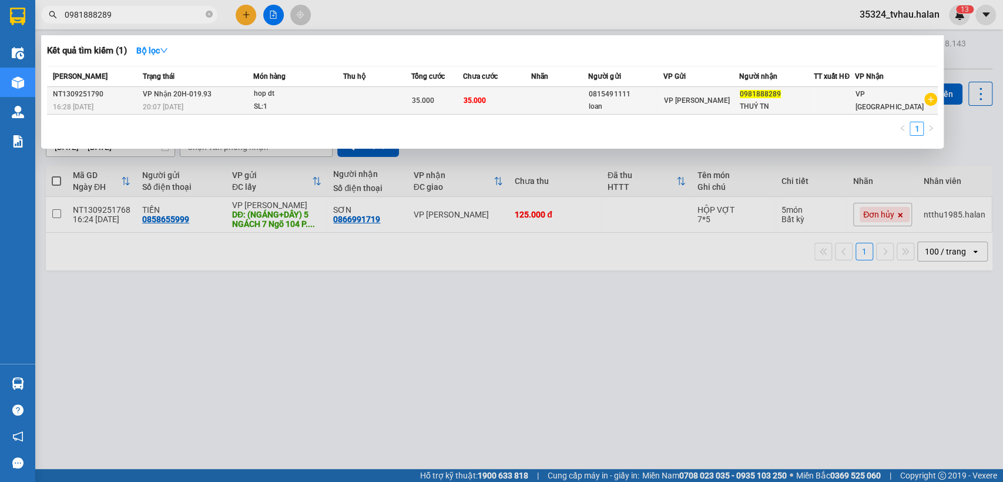
click at [764, 90] on span "0981888289" at bounding box center [760, 94] width 41 height 8
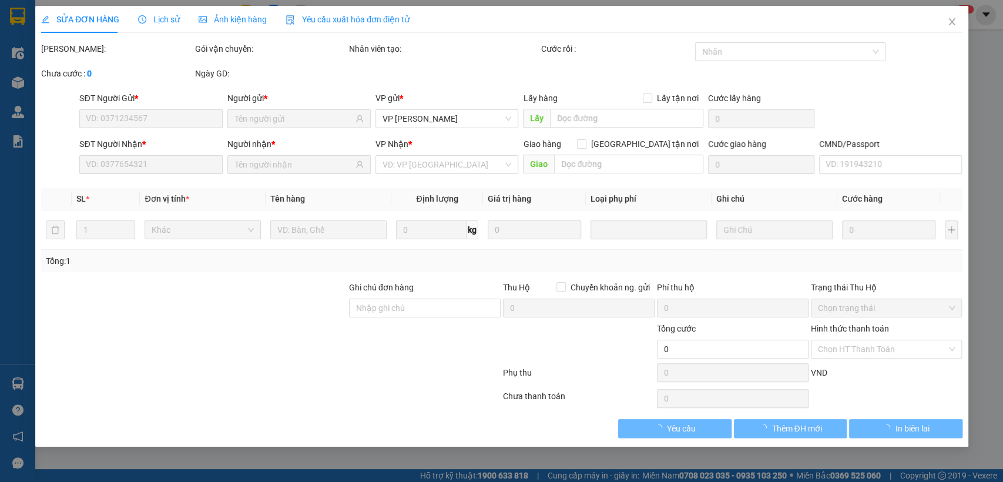
type input "0815491111"
type input "0981888289"
type input "35.000"
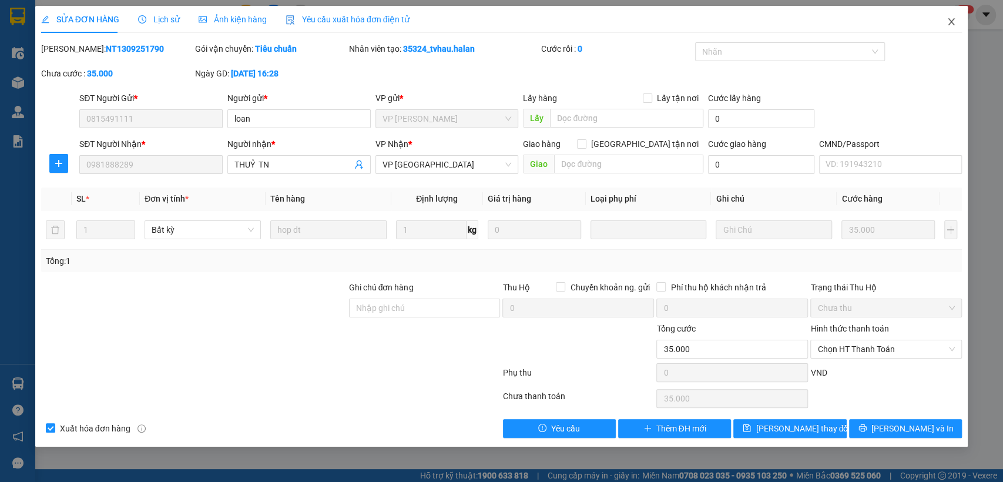
click at [962, 21] on span "Close" at bounding box center [951, 22] width 33 height 33
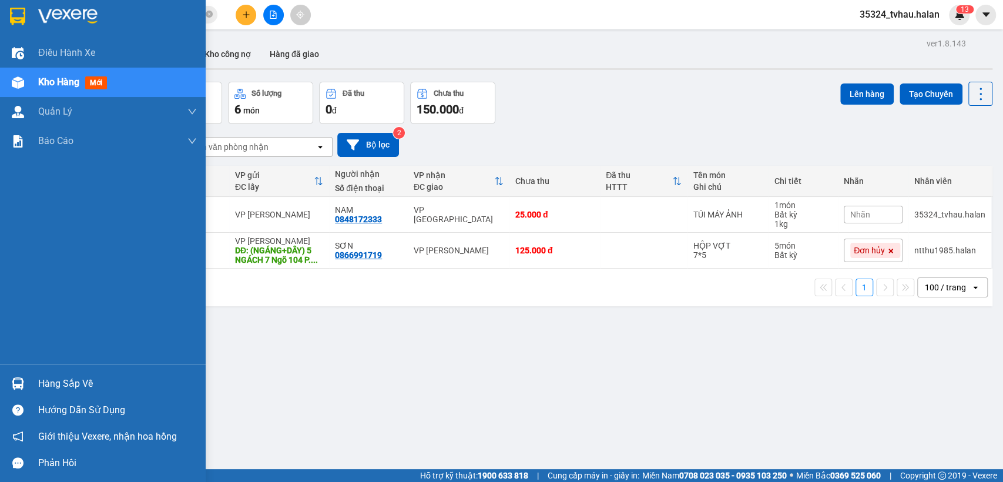
click at [120, 375] on div "Hàng sắp về" at bounding box center [117, 384] width 159 height 18
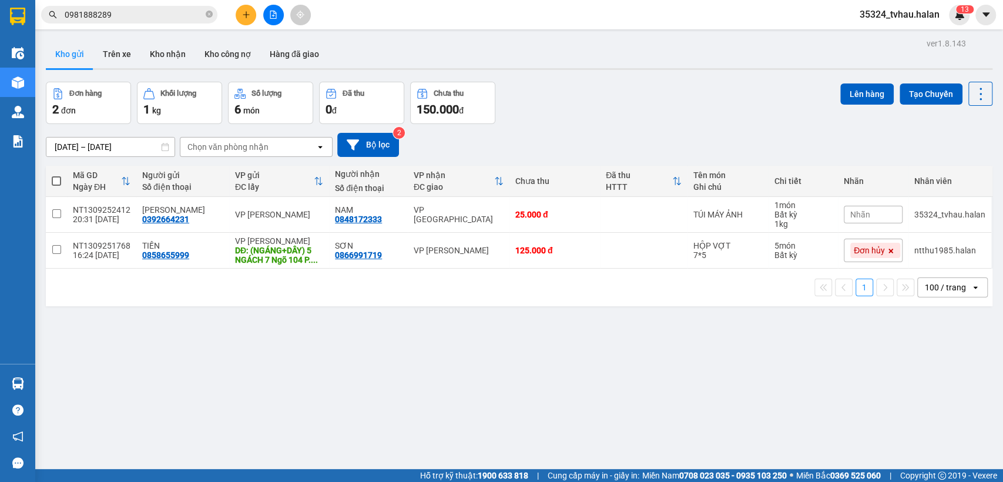
click at [870, 391] on section "Kết quả tìm kiếm ( 1 ) Bộ lọc Mã ĐH Trạng thái Món hàng Thu hộ Tổng cước Chưa c…" at bounding box center [501, 241] width 1003 height 482
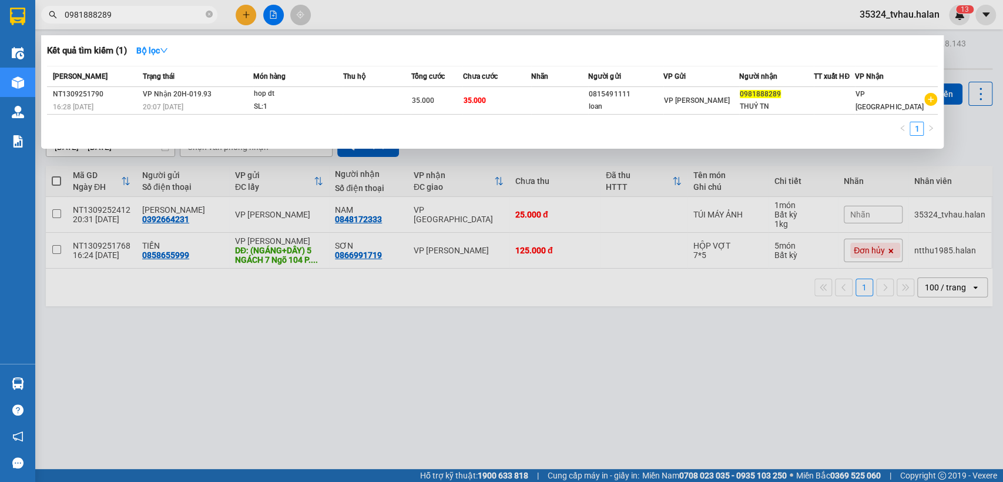
click at [169, 8] on input "0981888289" at bounding box center [134, 14] width 139 height 13
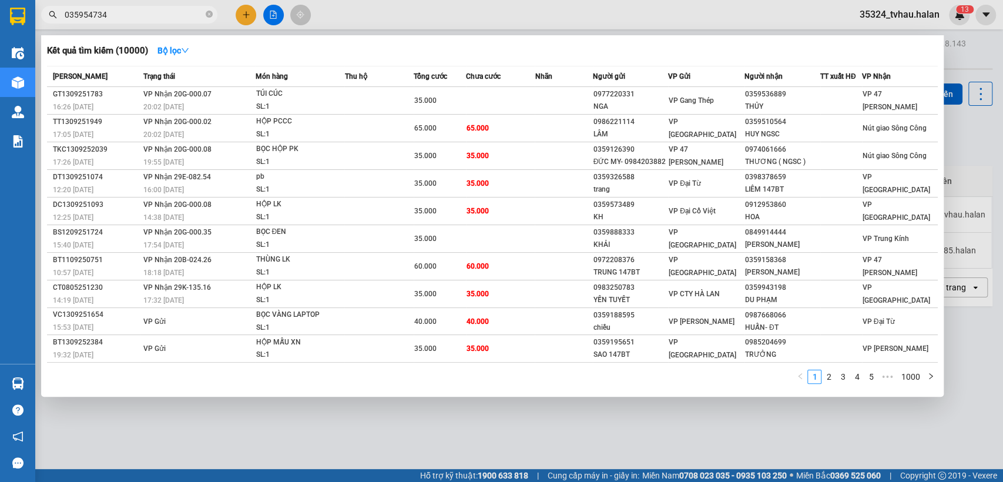
type input "0359547346"
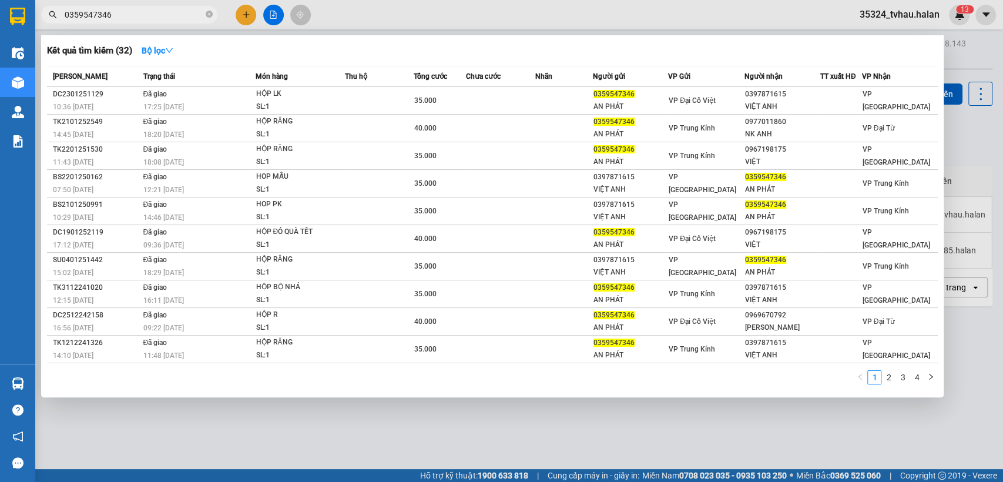
click at [193, 15] on input "0359547346" at bounding box center [134, 14] width 139 height 13
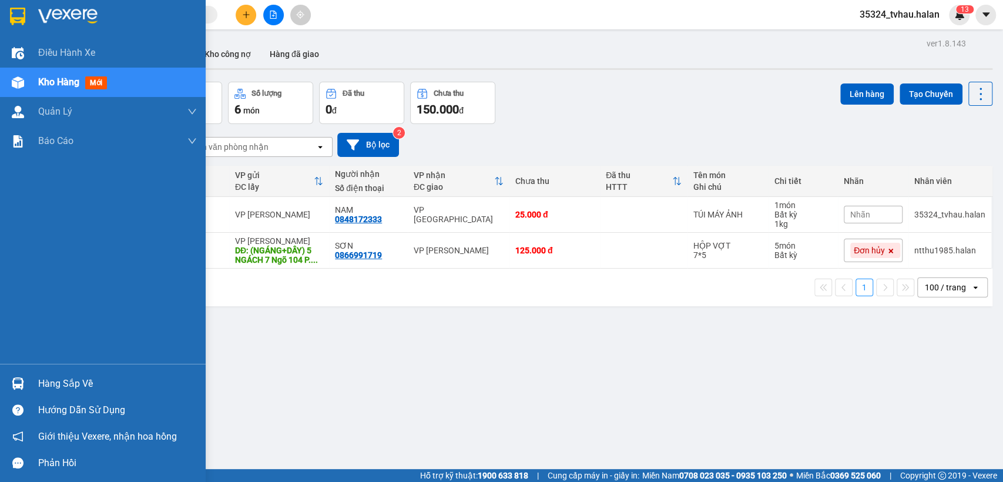
drag, startPoint x: 59, startPoint y: 377, endPoint x: 444, endPoint y: 374, distance: 384.9
click at [62, 377] on div "Hàng sắp về" at bounding box center [117, 384] width 159 height 18
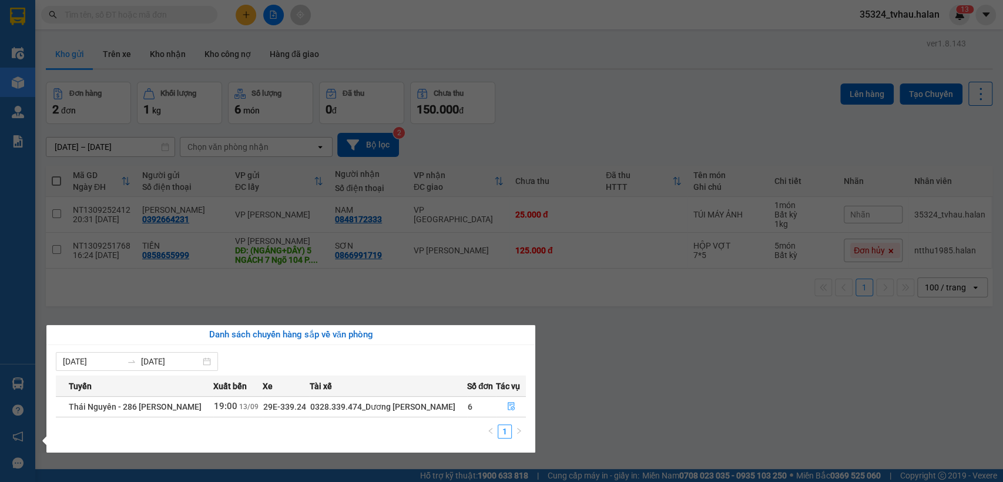
click at [834, 376] on section "Kết quả tìm kiếm ( 32 ) Bộ lọc Mã ĐH Trạng thái Món hàng Thu hộ Tổng cước Chưa …" at bounding box center [501, 241] width 1003 height 482
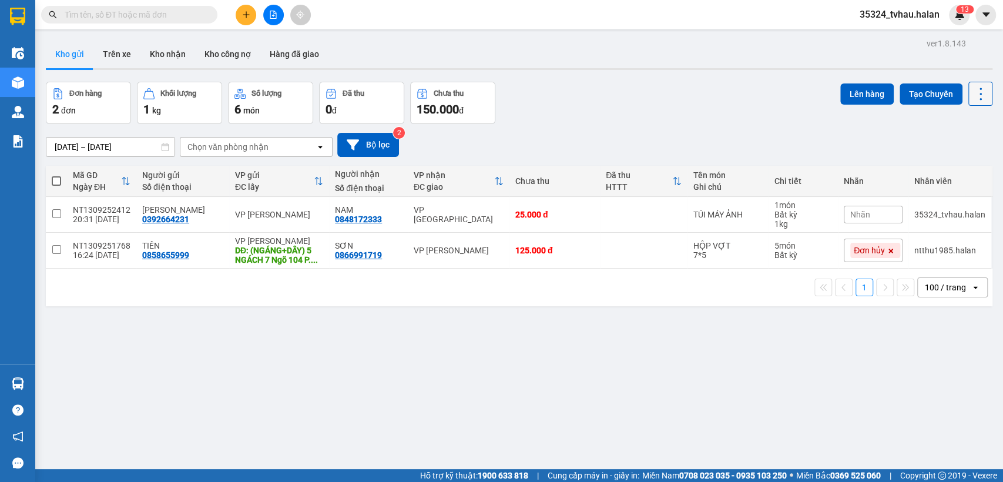
click at [972, 100] on icon at bounding box center [980, 94] width 16 height 16
click at [951, 167] on span "Làm mới" at bounding box center [953, 168] width 32 height 12
click at [183, 24] on div "Kết quả tìm kiếm ( 32 ) Bộ lọc Mã ĐH Trạng thái Món hàng Thu hộ Tổng cước Chưa …" at bounding box center [114, 15] width 229 height 21
click at [183, 20] on input "text" at bounding box center [134, 14] width 139 height 13
drag, startPoint x: 184, startPoint y: 17, endPoint x: 193, endPoint y: 1, distance: 18.9
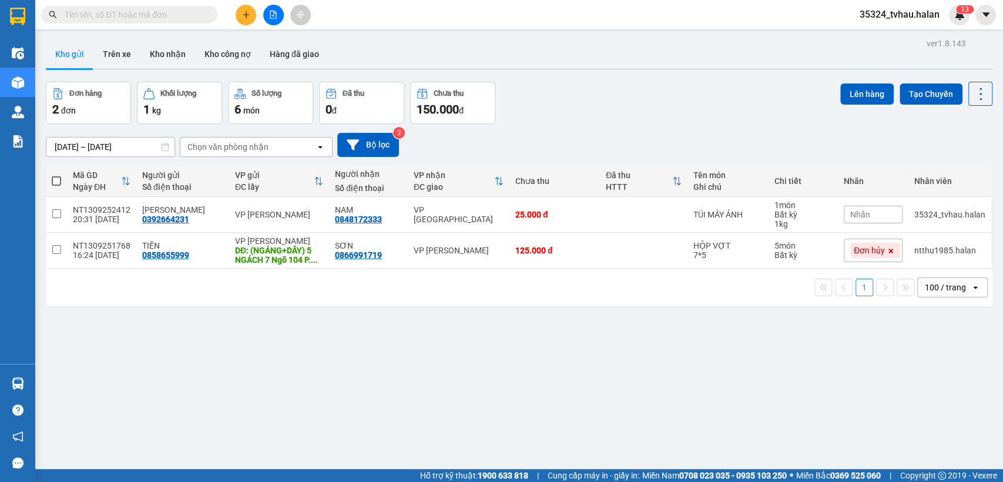
click at [184, 16] on input "text" at bounding box center [134, 14] width 139 height 13
click at [242, 17] on icon "plus" at bounding box center [246, 15] width 8 height 8
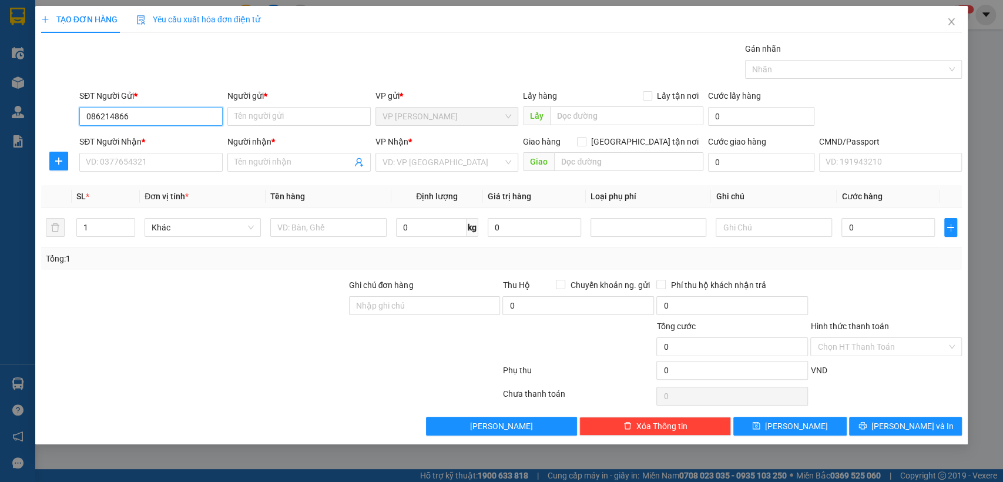
type input "0862148666"
click at [146, 137] on div "0862148666 - ĐẠT" at bounding box center [150, 139] width 129 height 13
type input "ĐẠT"
click at [140, 147] on body "Kết quả tìm kiếm ( 32 ) Bộ lọc Mã ĐH Trạng thái Món hàng Thu hộ Tổng cước Chưa …" at bounding box center [501, 241] width 1003 height 482
type input "0862148666"
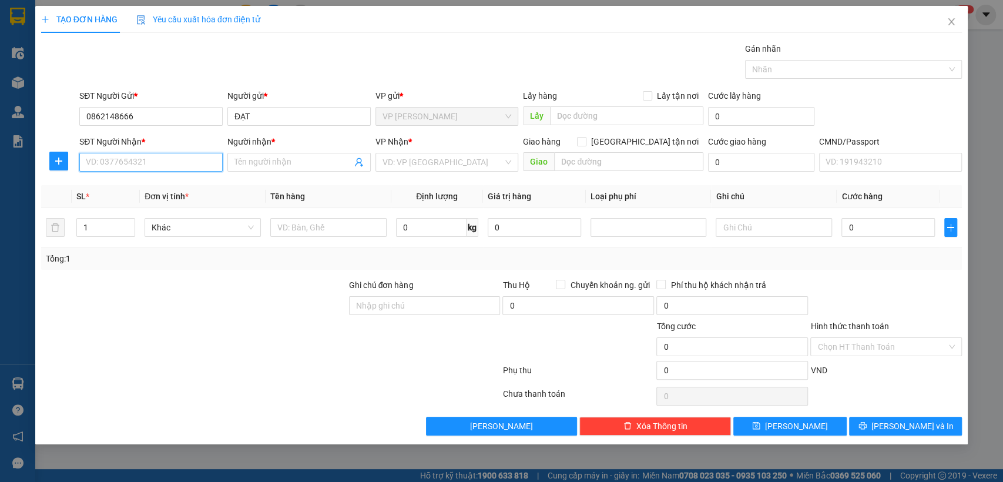
click at [132, 156] on input "SĐT Người Nhận *" at bounding box center [150, 162] width 143 height 19
type input "0878640666"
drag, startPoint x: 154, startPoint y: 187, endPoint x: 329, endPoint y: 226, distance: 179.5
click at [155, 186] on div "0878640666 - TÚ" at bounding box center [150, 185] width 129 height 13
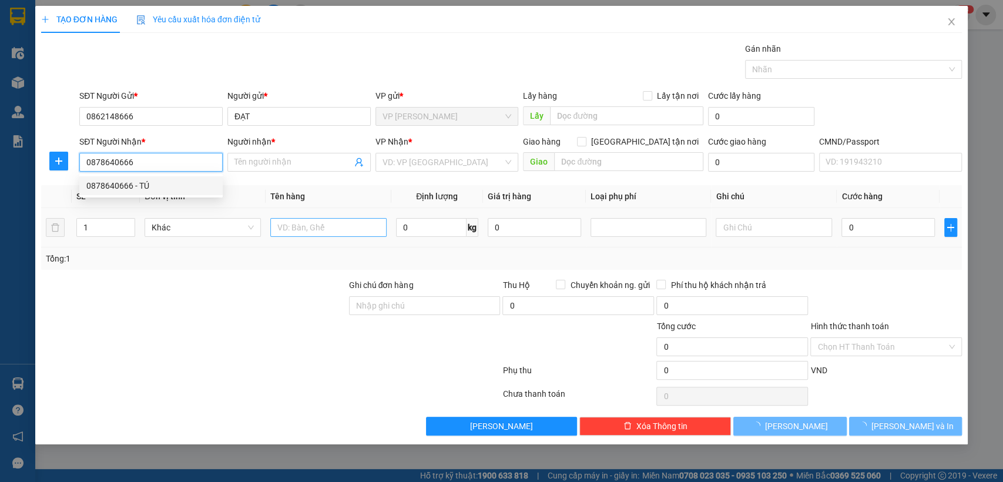
type input "TÚ"
type input "0878640666"
click at [323, 232] on input "text" at bounding box center [328, 227] width 116 height 19
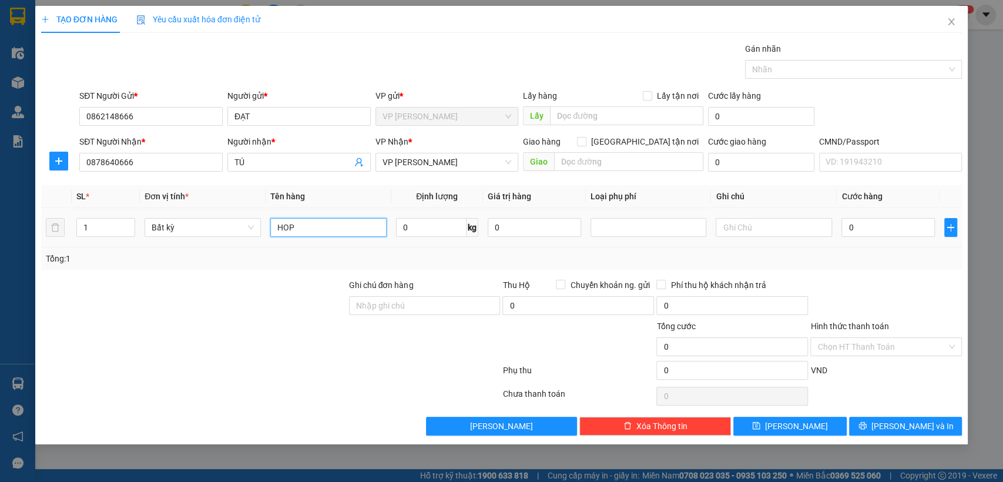
type input "HOP"
type input "1"
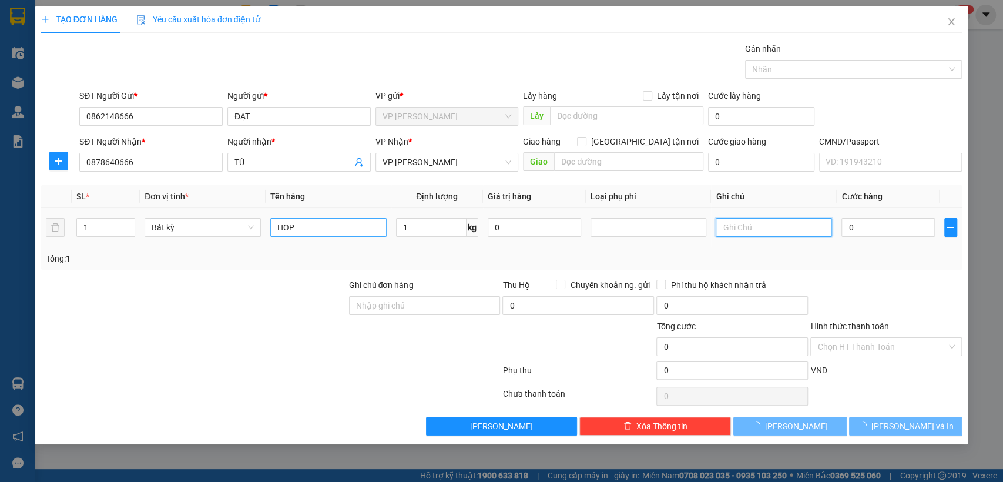
type input "35.000"
click at [323, 232] on input "HOP" at bounding box center [328, 227] width 116 height 19
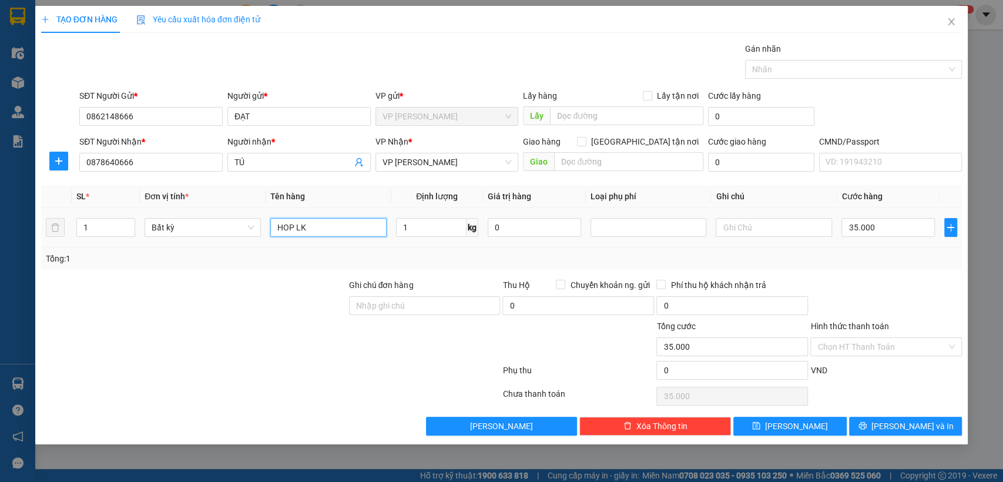
type input "HOP LK"
drag, startPoint x: 790, startPoint y: 256, endPoint x: 908, endPoint y: 404, distance: 188.9
click at [790, 259] on div "Tổng: 1" at bounding box center [502, 258] width 912 height 13
click at [917, 428] on span "[PERSON_NAME] và In" at bounding box center [912, 426] width 82 height 13
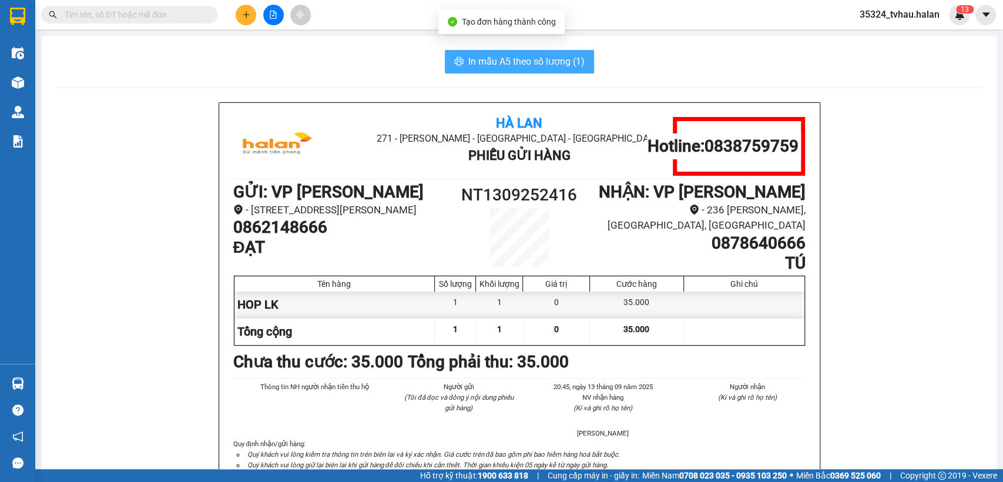
click at [474, 68] on span "In mẫu A5 theo số lượng (1)" at bounding box center [526, 61] width 116 height 15
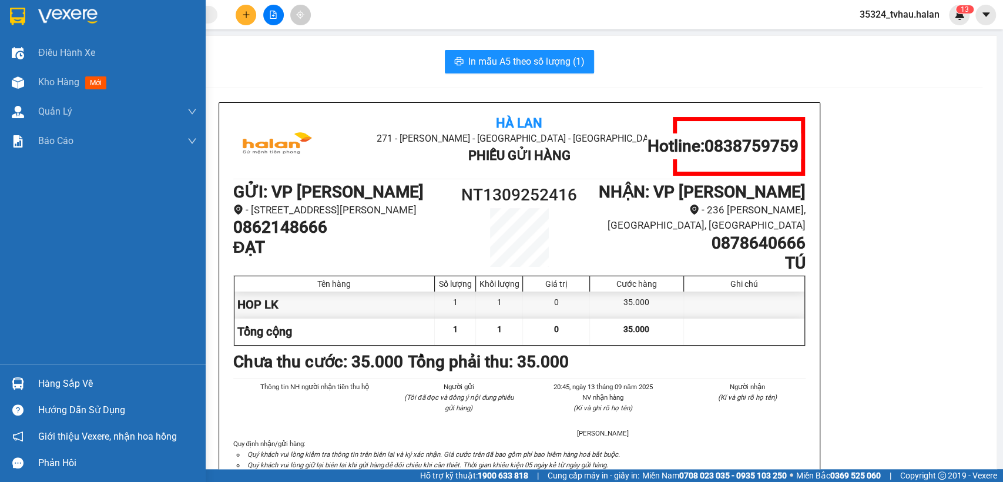
click at [12, 389] on img at bounding box center [18, 383] width 12 height 12
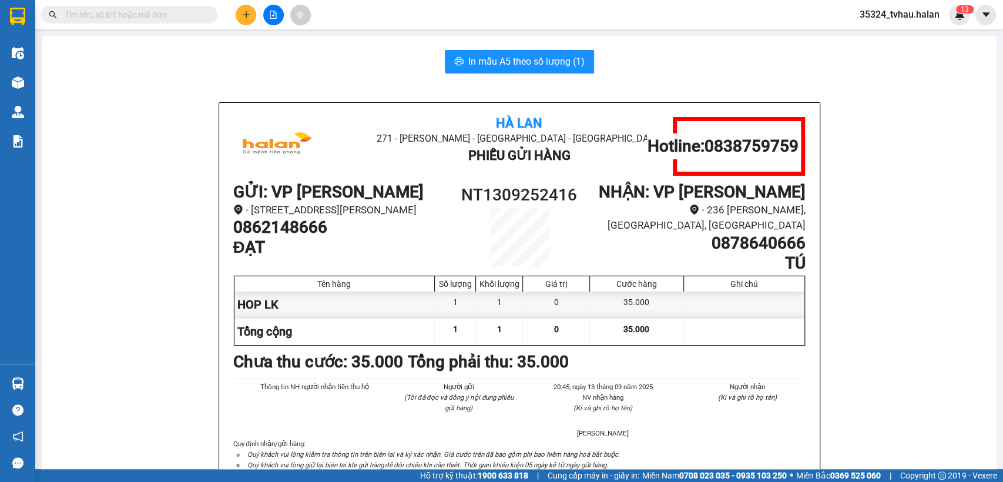
click at [103, 12] on section "Kết quả tìm kiếm ( 32 ) Bộ lọc Mã ĐH Trạng thái Món hàng Thu hộ Tổng cước Chưa …" at bounding box center [501, 241] width 1003 height 482
click at [103, 12] on input "text" at bounding box center [134, 14] width 139 height 13
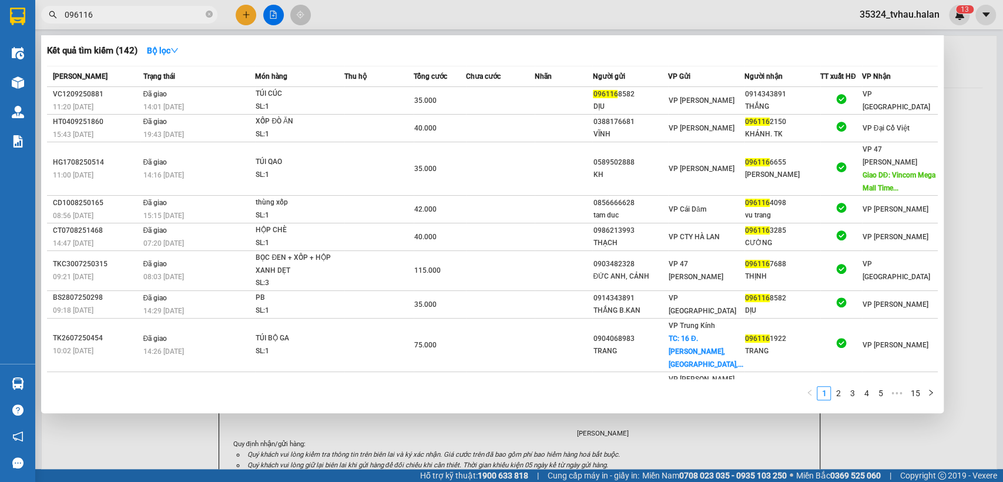
click at [155, 19] on input "096116" at bounding box center [134, 14] width 139 height 13
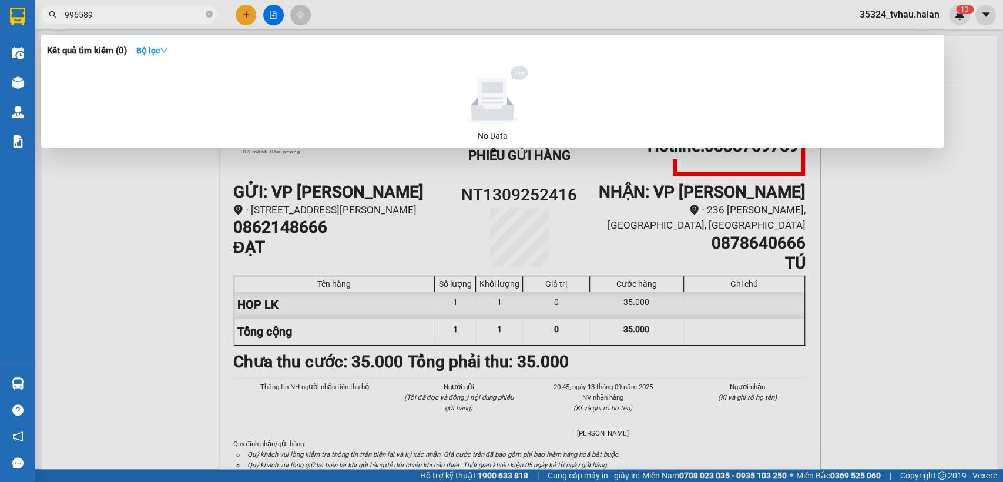
click at [155, 18] on input "995589" at bounding box center [134, 14] width 139 height 13
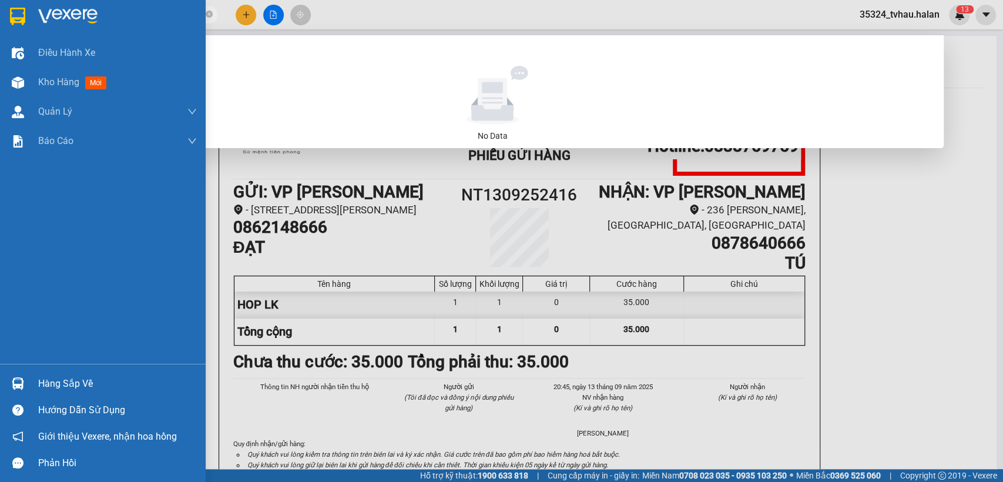
type input "0989995589"
click at [41, 380] on div "Hàng sắp về" at bounding box center [117, 384] width 159 height 18
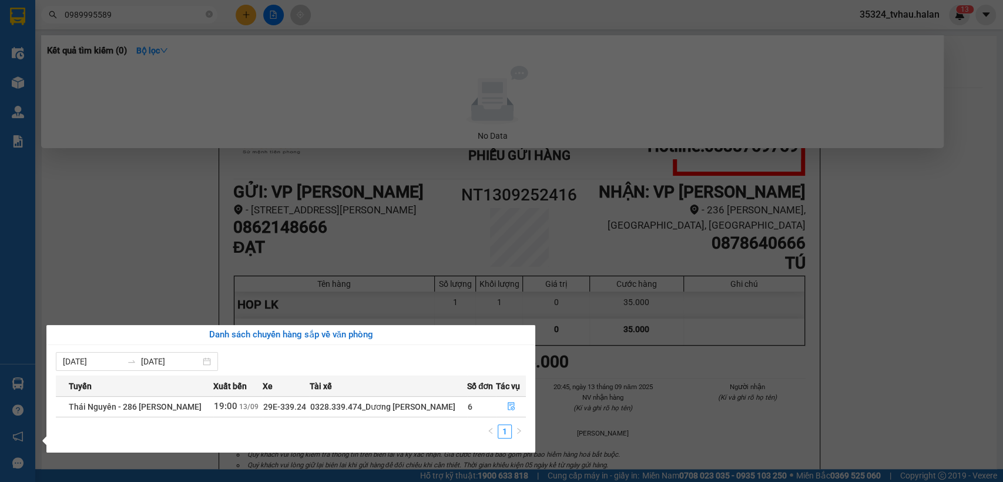
click at [736, 314] on section "Kết quả tìm kiếm ( 0 ) Bộ lọc No Data 0989995589 35324_tvhau.halan 1 3 Điều hàn…" at bounding box center [501, 241] width 1003 height 482
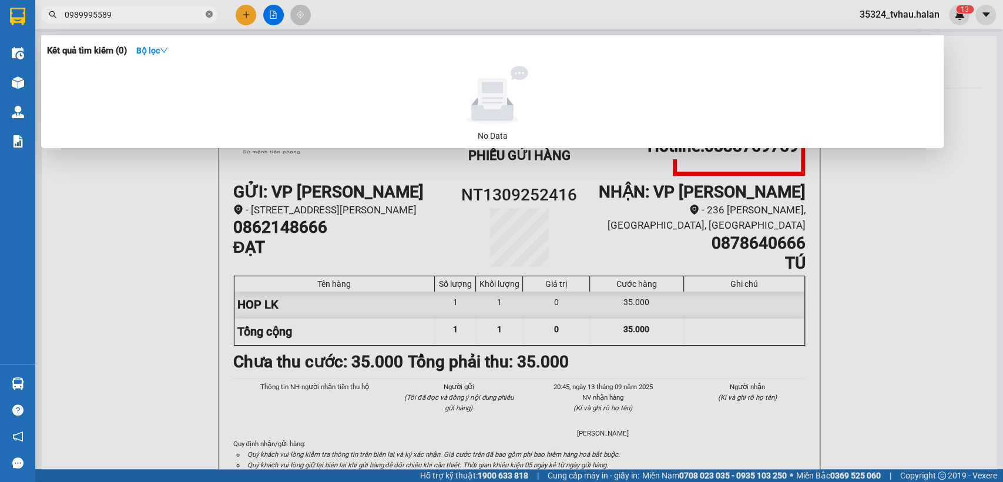
click at [209, 16] on icon "close-circle" at bounding box center [209, 14] width 7 height 7
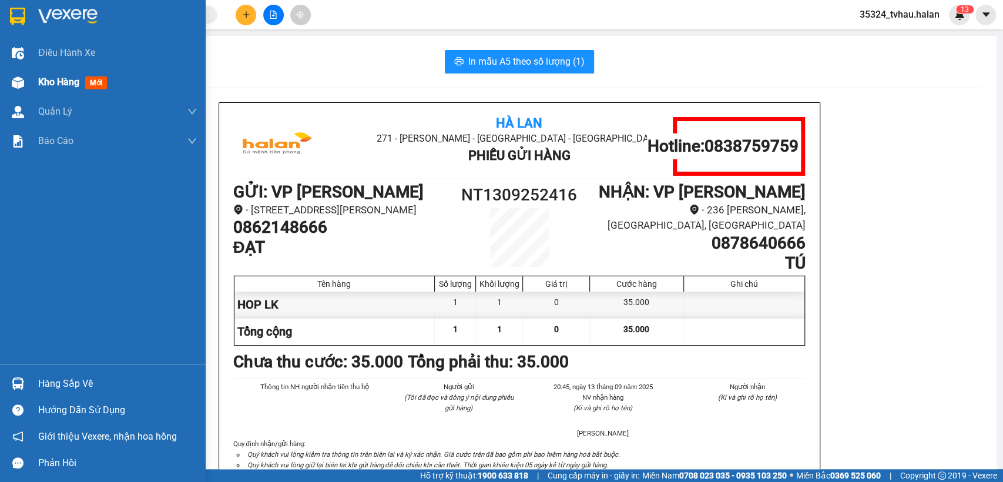
click at [42, 83] on span "Kho hàng" at bounding box center [58, 81] width 41 height 11
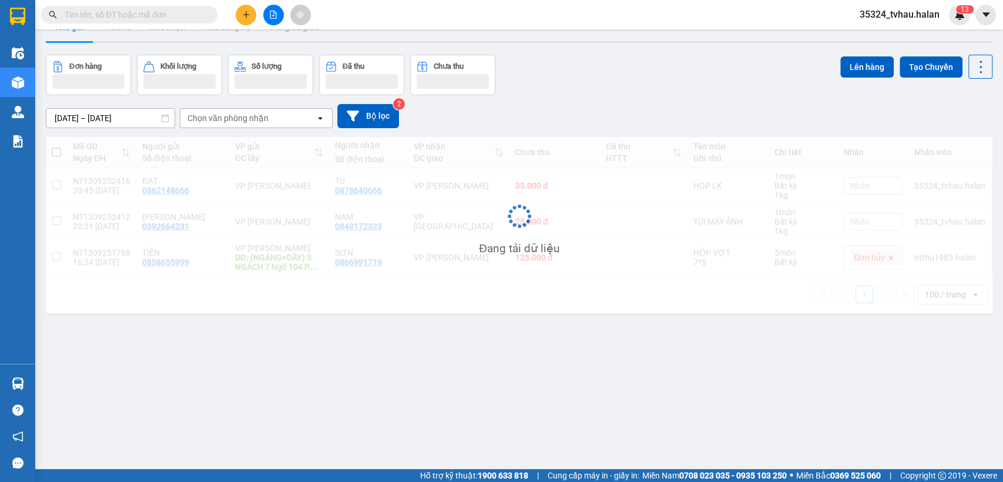
scroll to position [54, 0]
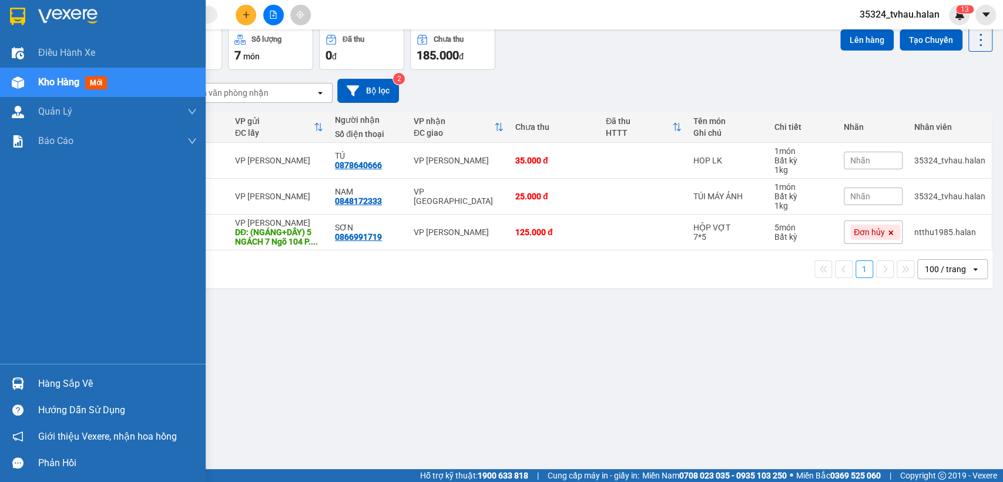
click at [10, 368] on div "Hàng sắp về Hướng dẫn sử dụng Giới thiệu Vexere, nhận hoa hồng Phản hồi" at bounding box center [103, 420] width 206 height 112
click at [46, 385] on div "Hàng sắp về" at bounding box center [117, 384] width 159 height 18
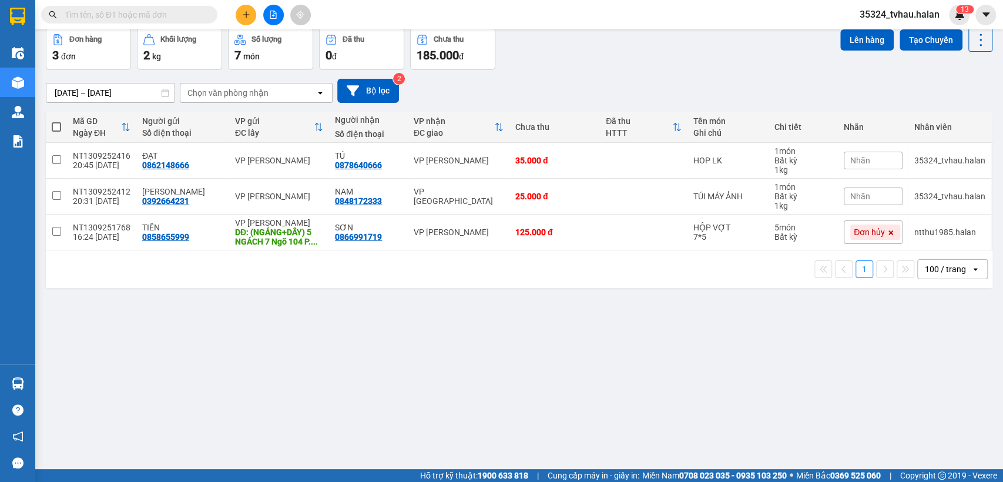
click at [623, 407] on section "Kết quả tìm kiếm ( 0 ) Bộ lọc No Data 35324_tvhau.halan 1 3 Điều hành xe Kho hà…" at bounding box center [501, 241] width 1003 height 482
click at [507, 373] on div "ver 1.8.143 Kho gửi Trên xe Kho nhận Kho công nợ Hàng đã giao Đơn hàng 3 đơn Kh…" at bounding box center [519, 222] width 956 height 482
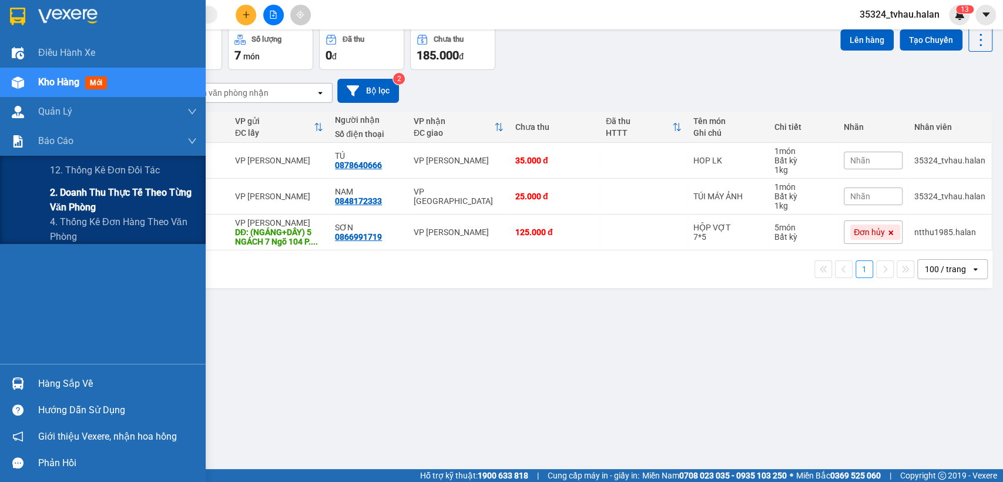
click at [103, 205] on span "2. Doanh thu thực tế theo từng văn phòng" at bounding box center [123, 199] width 147 height 29
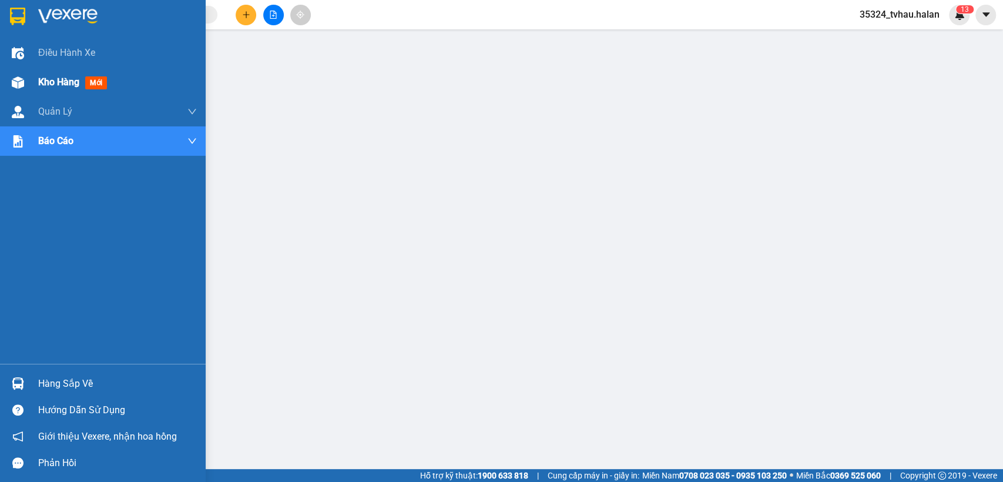
click at [15, 89] on div at bounding box center [18, 82] width 21 height 21
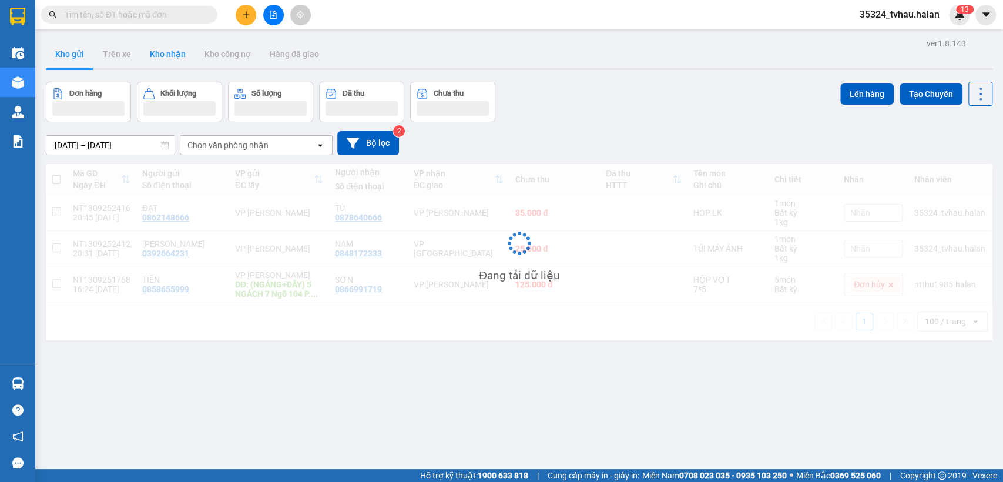
click at [169, 51] on button "Kho nhận" at bounding box center [167, 54] width 55 height 28
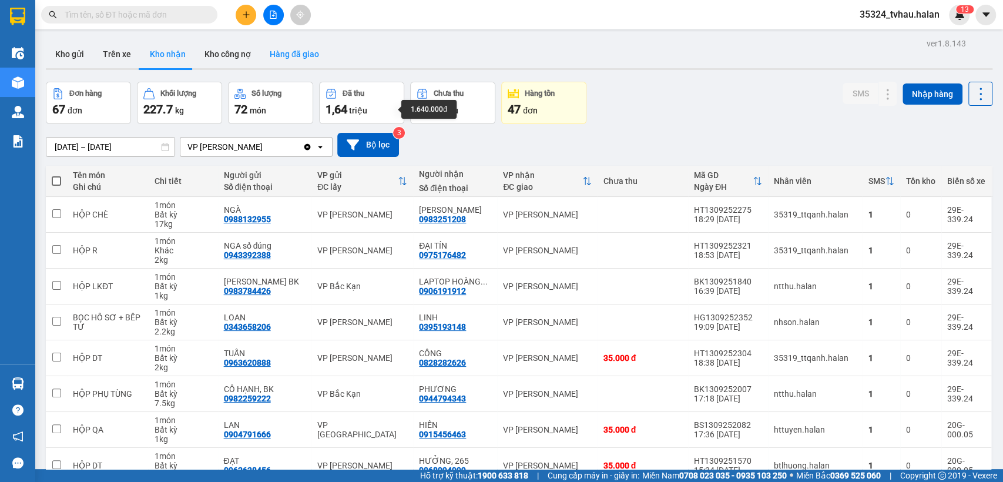
click at [293, 51] on button "Hàng đã giao" at bounding box center [294, 54] width 68 height 28
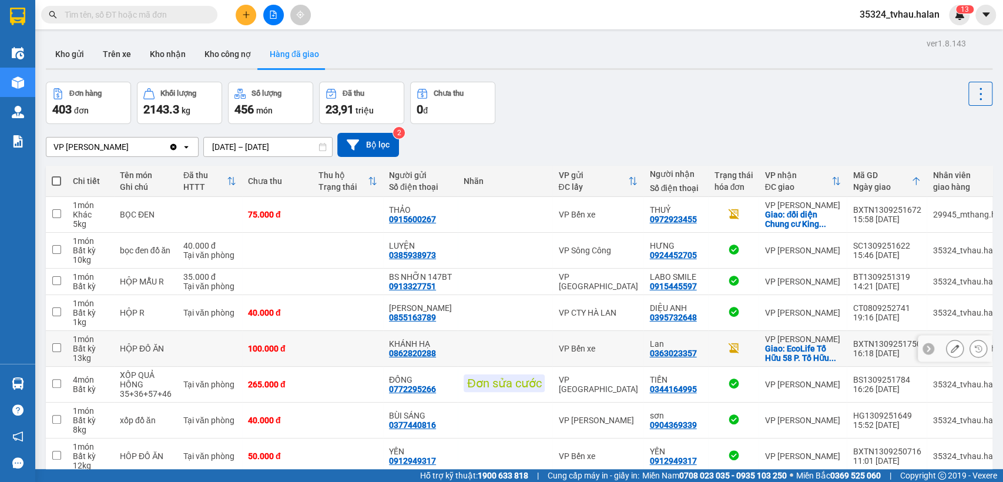
scroll to position [138, 0]
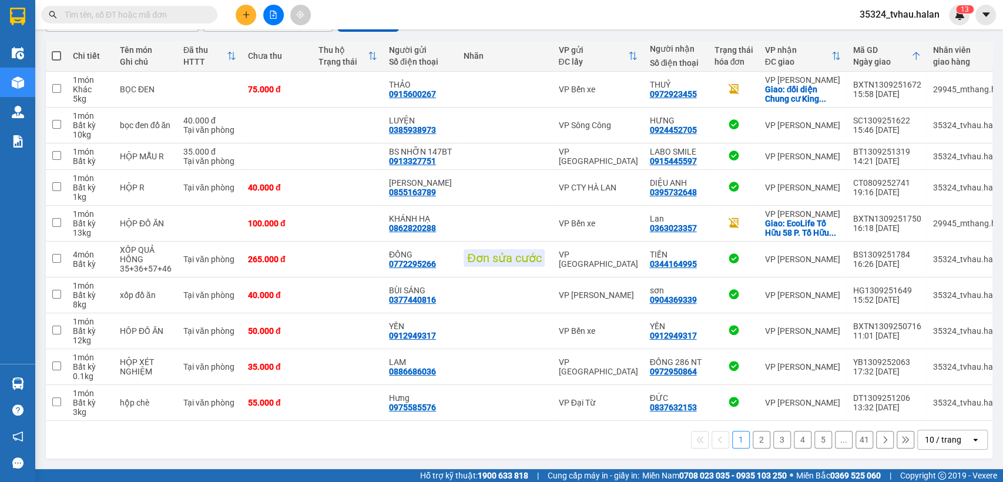
click at [937, 439] on div "10 / trang" at bounding box center [943, 440] width 36 height 12
click at [929, 421] on span "100 / trang" at bounding box center [937, 427] width 42 height 12
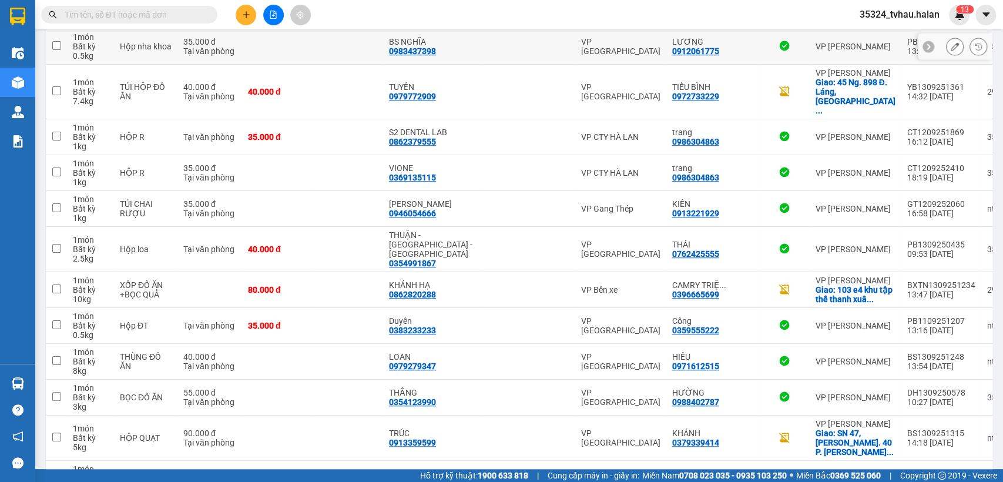
scroll to position [312, 0]
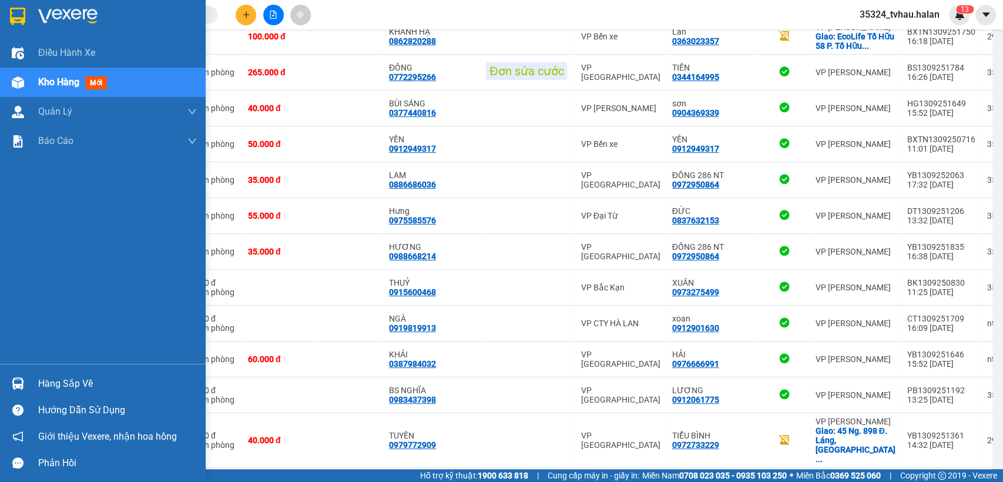
click at [33, 377] on div "Hàng sắp về" at bounding box center [103, 383] width 206 height 26
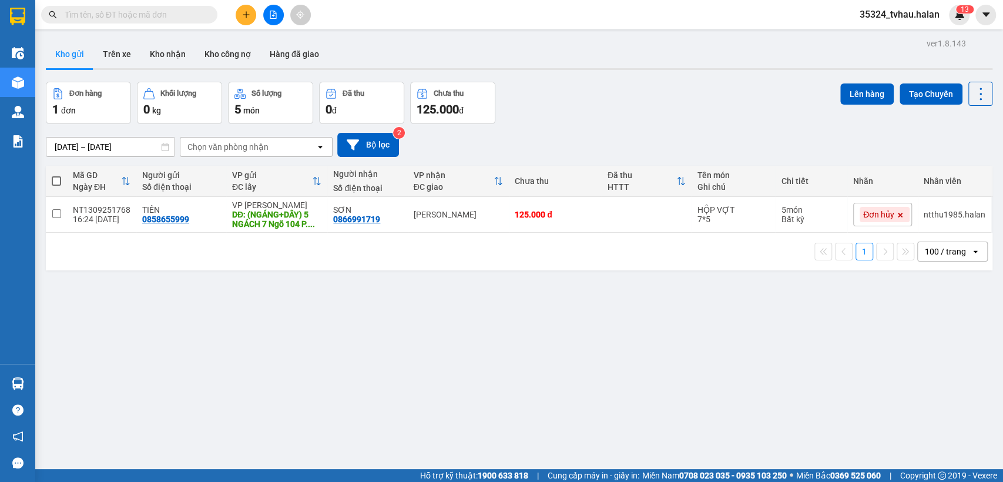
click at [153, 20] on input "text" at bounding box center [134, 14] width 139 height 13
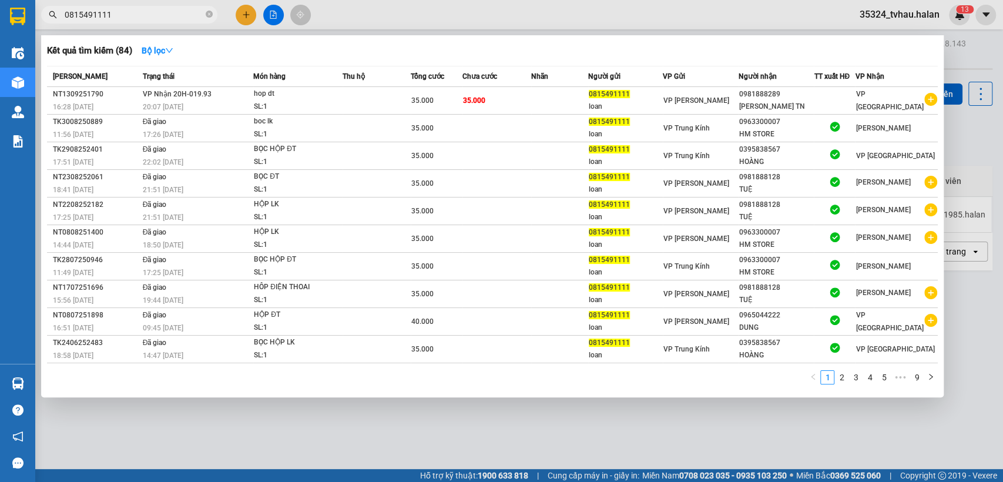
click at [166, 16] on input "0815491111" at bounding box center [134, 14] width 139 height 13
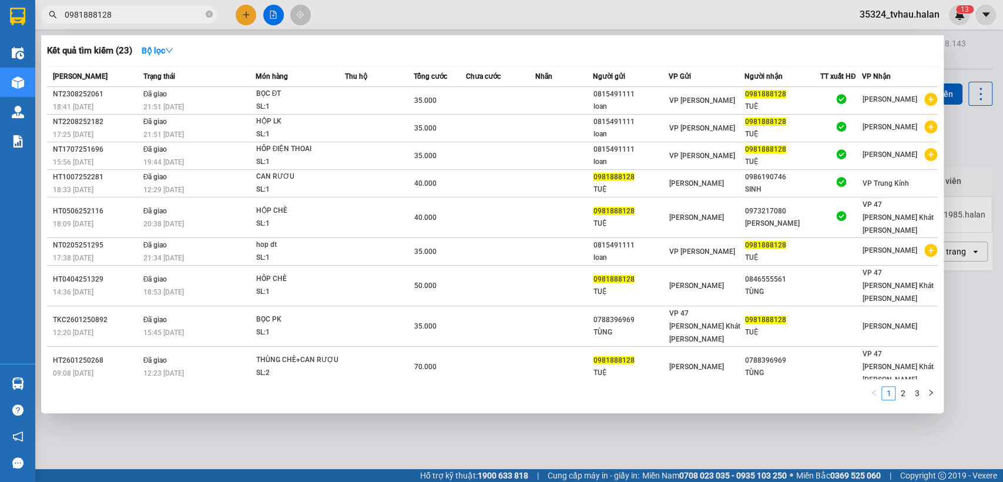
click at [146, 17] on input "0981888128" at bounding box center [134, 14] width 139 height 13
paste input "289"
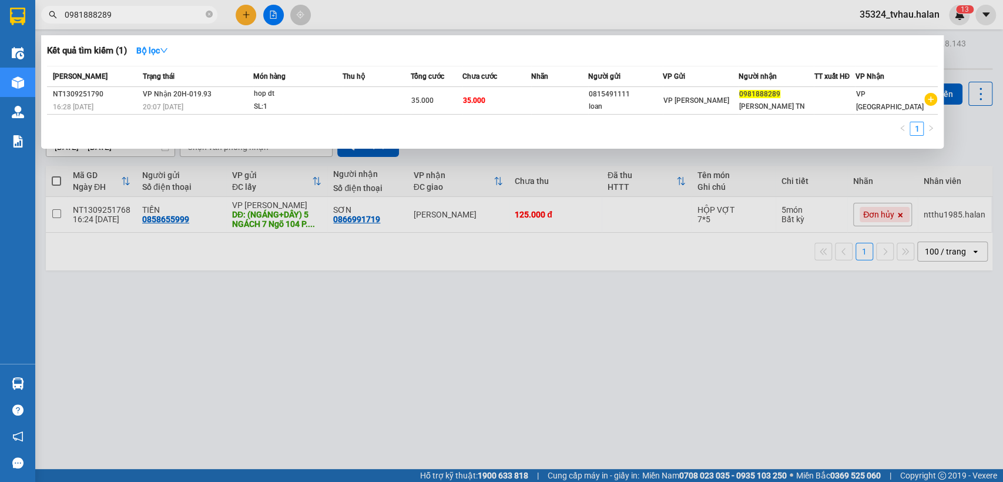
click at [162, 11] on input "0981888289" at bounding box center [134, 14] width 139 height 13
paste input "815491111"
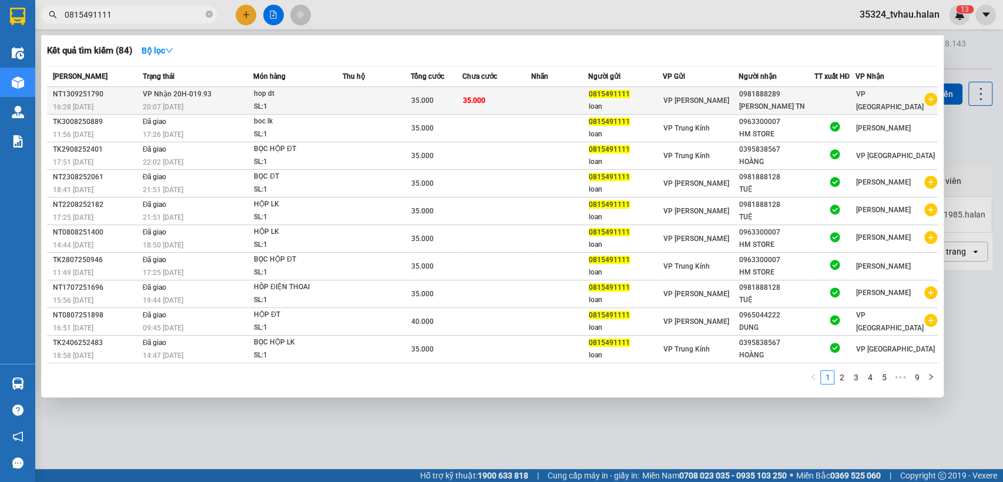
type input "0815491111"
click at [620, 106] on div "loan" at bounding box center [626, 106] width 74 height 12
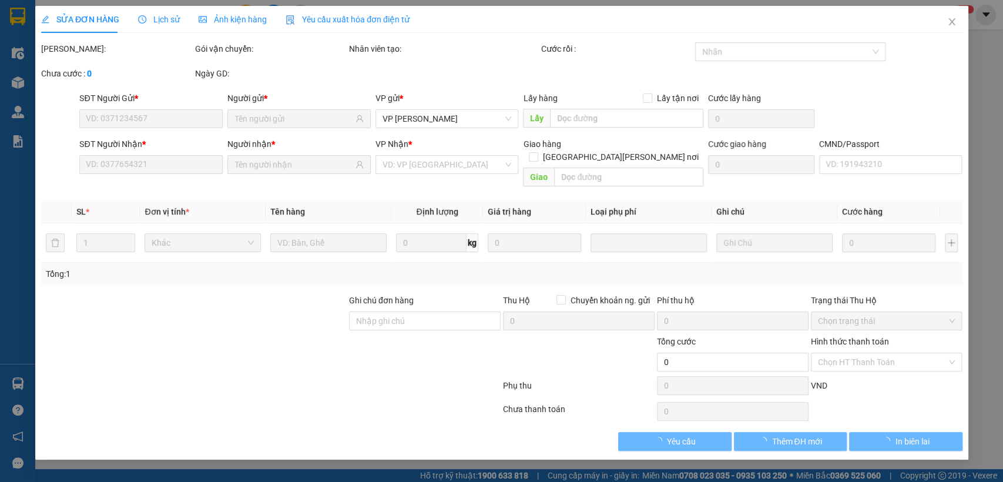
type input "0815491111"
type input "0981888289"
type input "35.000"
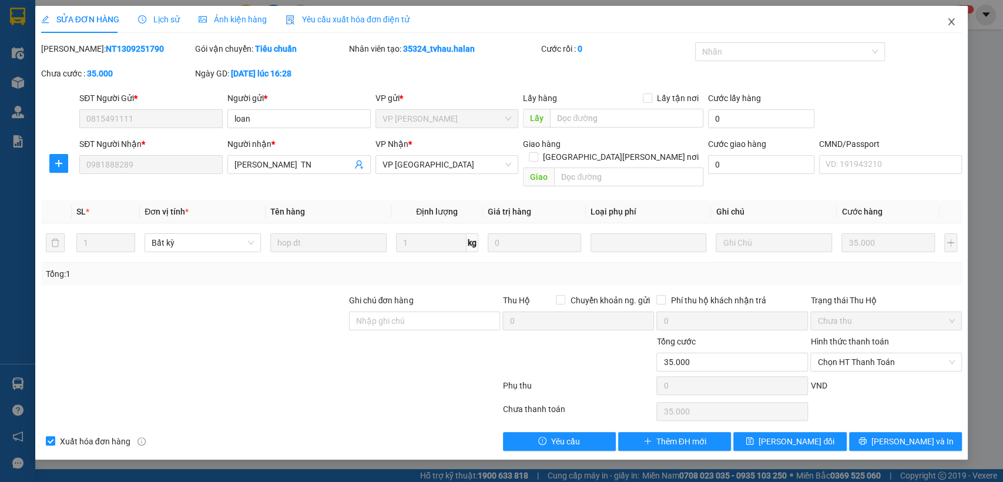
drag, startPoint x: 958, startPoint y: 22, endPoint x: 112, endPoint y: 22, distance: 846.1
click at [957, 22] on span "Close" at bounding box center [951, 22] width 33 height 33
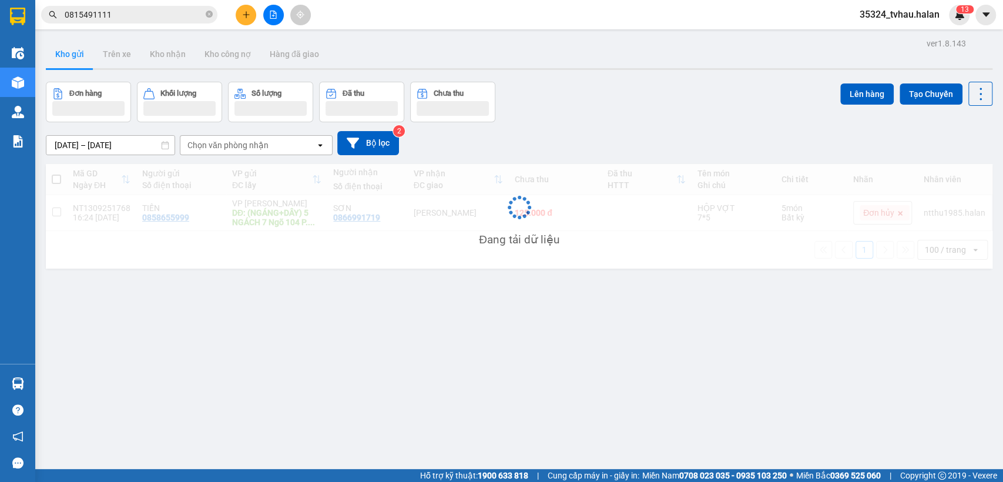
click at [174, 20] on input "0815491111" at bounding box center [134, 14] width 139 height 13
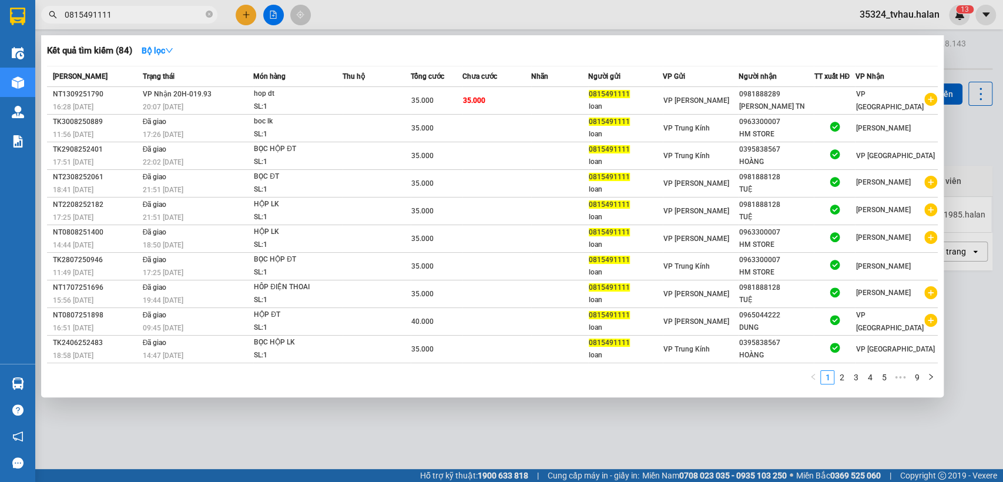
click at [248, 13] on div at bounding box center [501, 241] width 1003 height 482
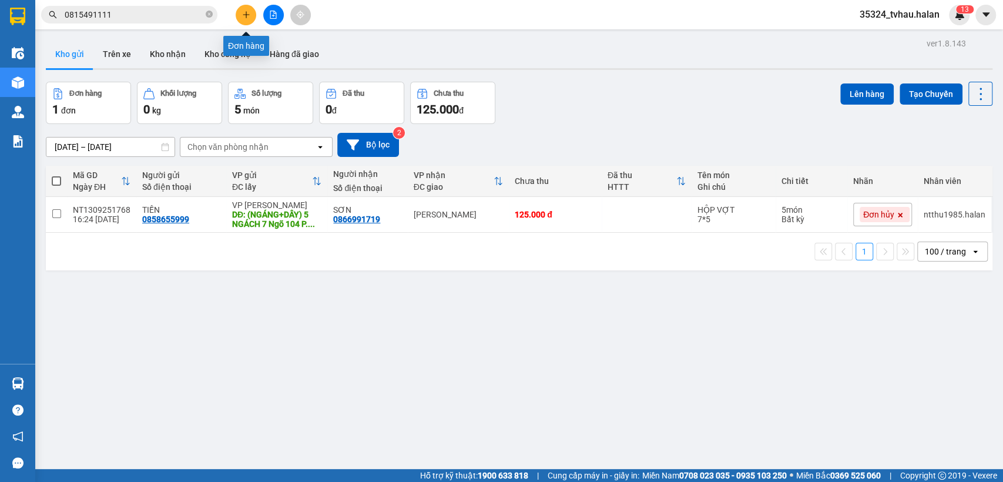
click at [248, 13] on icon "plus" at bounding box center [246, 15] width 8 height 8
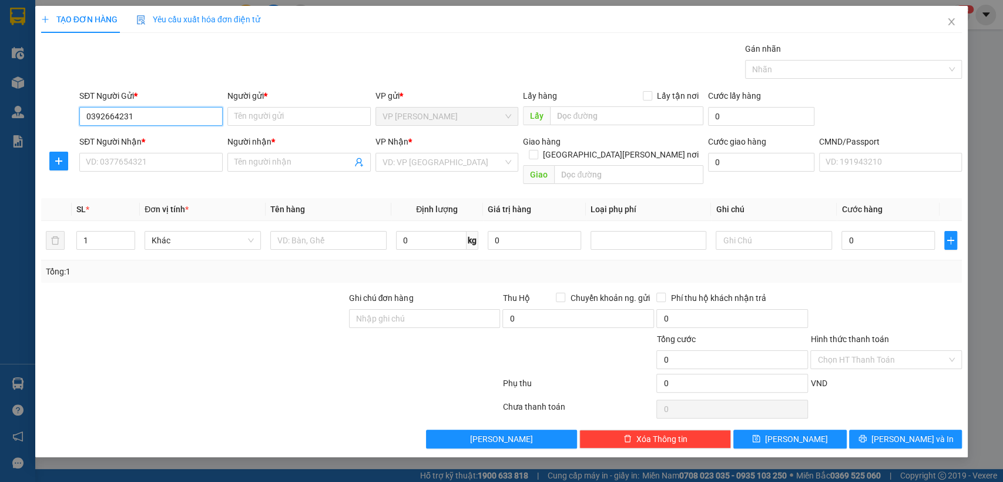
type input "0392664231"
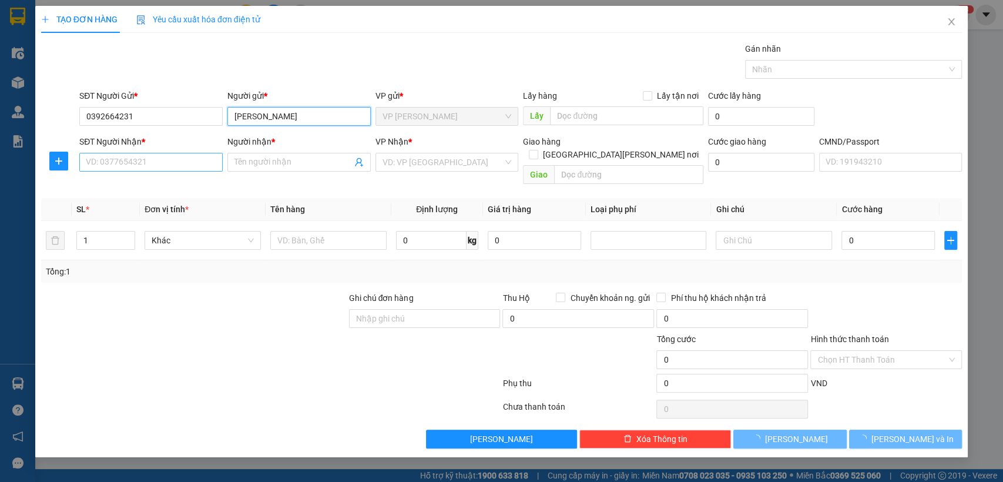
type input "MINH HIỀN"
click at [147, 152] on div "SĐT Người Nhận *" at bounding box center [150, 144] width 143 height 18
click at [146, 156] on input "SĐT Người Nhận *" at bounding box center [150, 162] width 143 height 19
type input "0848172333"
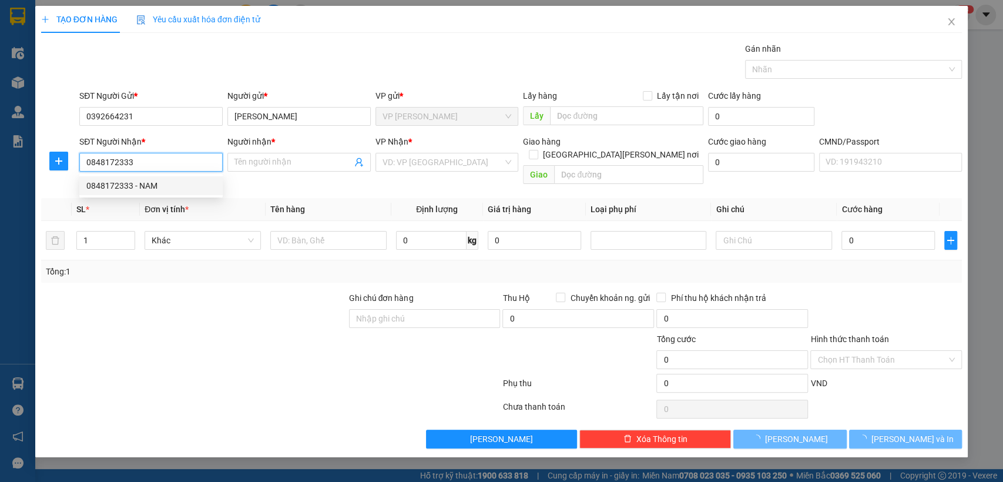
click at [148, 194] on div "0848172333 - NAM" at bounding box center [150, 185] width 143 height 19
type input "NAM"
type input "0848172333"
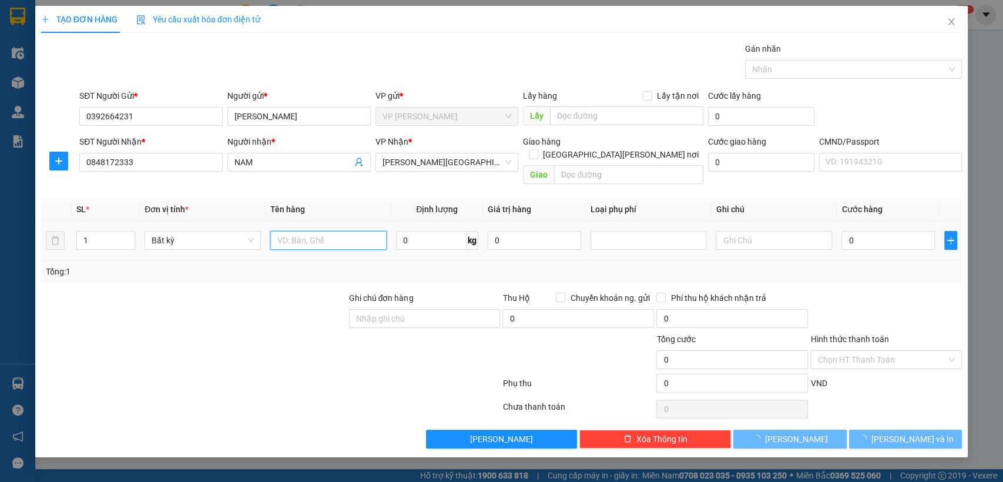
click at [334, 231] on input "text" at bounding box center [328, 240] width 116 height 19
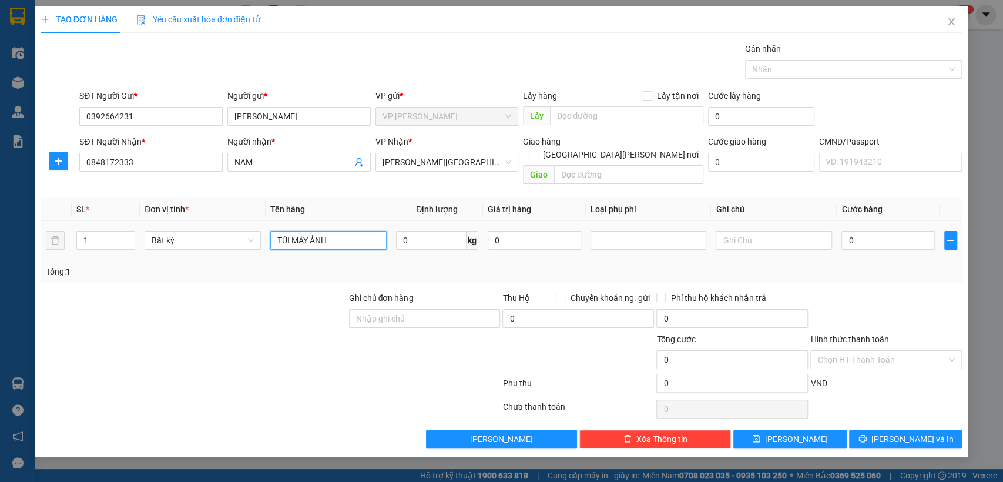
type input "TÚI MÁY ẢNH"
type input "1"
type input "25.000"
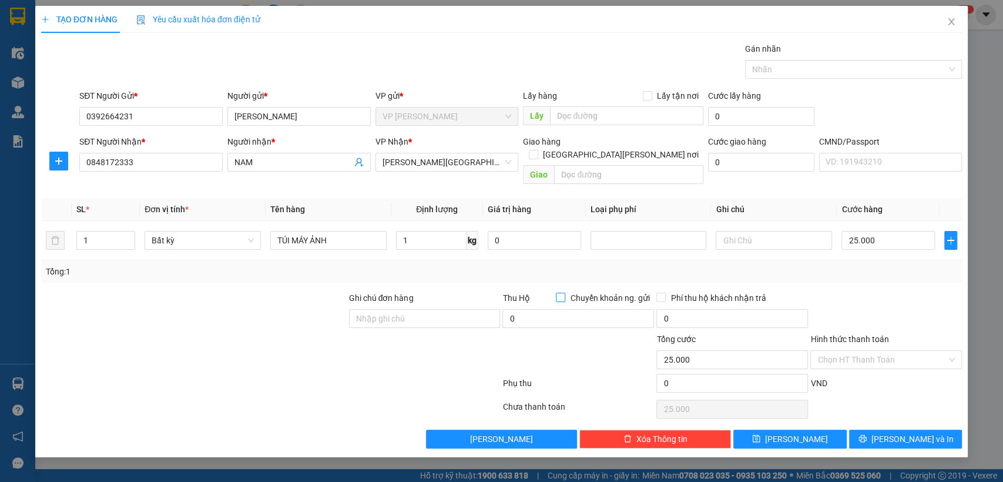
click at [556, 293] on input "Chuyển khoản ng. gửi" at bounding box center [560, 297] width 8 height 8
checkbox input "true"
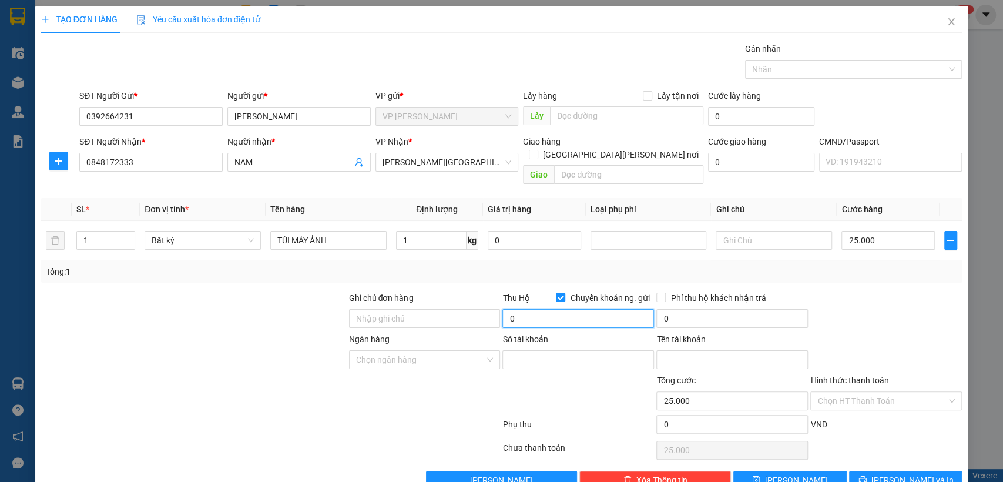
click at [542, 309] on input "0" at bounding box center [578, 318] width 152 height 19
type input "6.600.000"
type input "60.000"
click at [453, 291] on div "Ghi chú đơn hàng" at bounding box center [425, 300] width 152 height 18
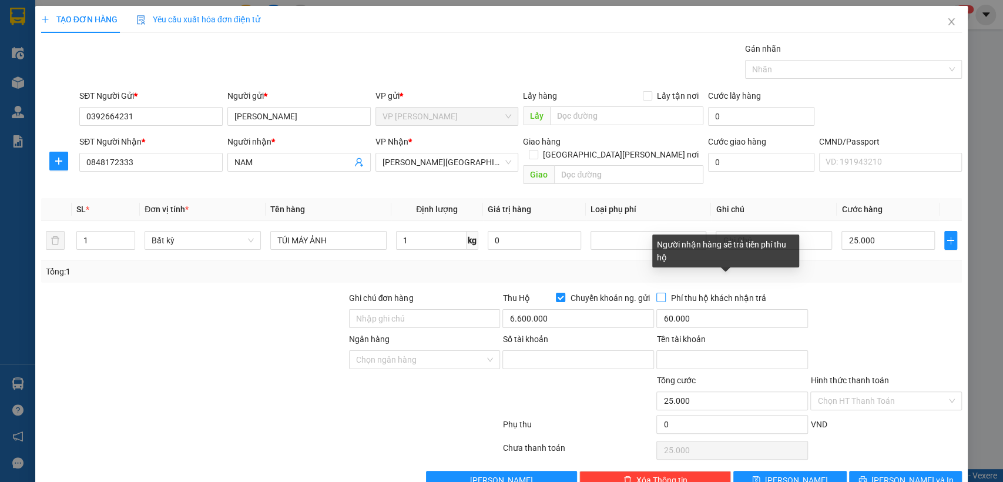
click at [657, 293] on input "Phí thu hộ khách nhận trả" at bounding box center [660, 297] width 8 height 8
checkbox input "true"
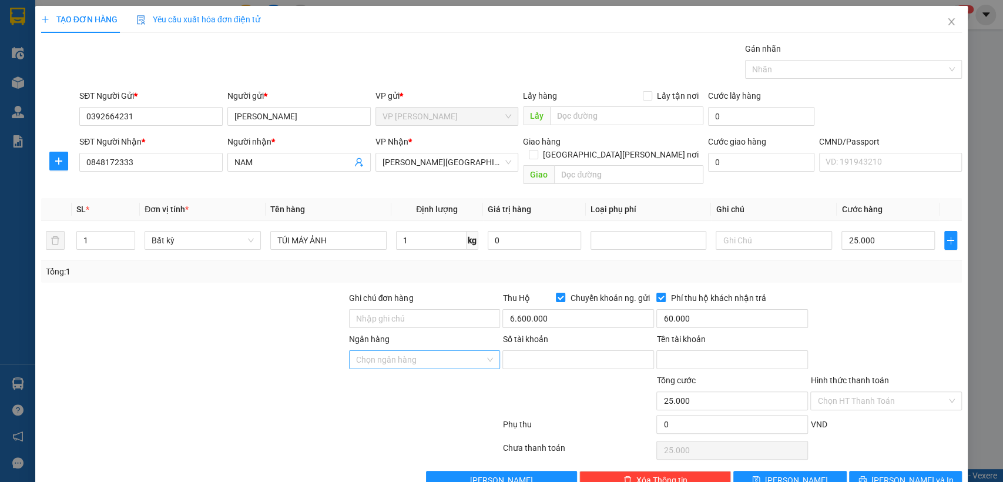
click at [453, 351] on input "Ngân hàng" at bounding box center [420, 360] width 129 height 18
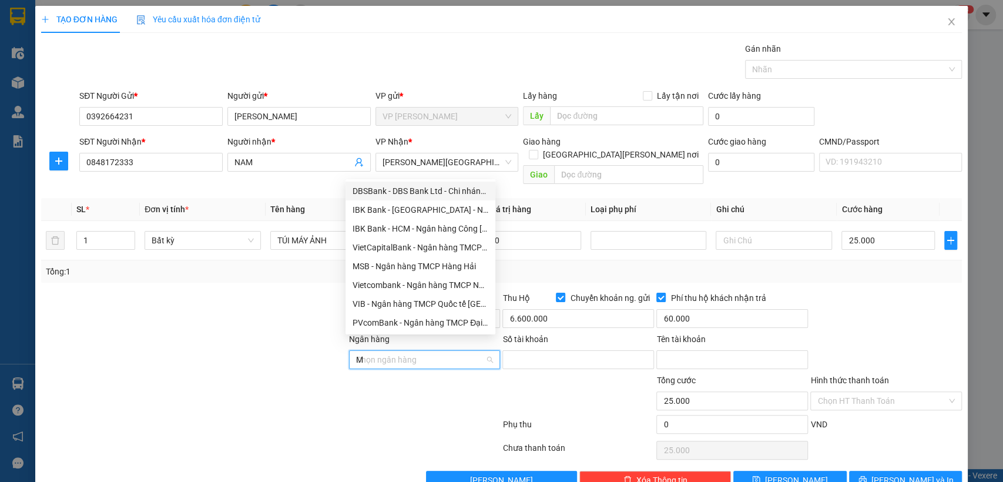
type input "MB"
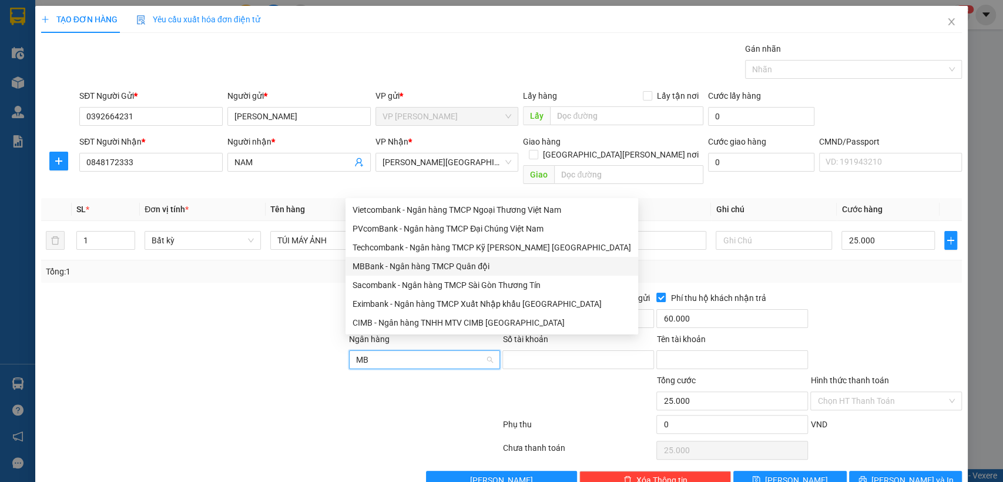
drag, startPoint x: 439, startPoint y: 269, endPoint x: 447, endPoint y: 271, distance: 7.4
click at [440, 269] on div "MBBank - Ngân hàng TMCP Quân đội" at bounding box center [492, 266] width 279 height 13
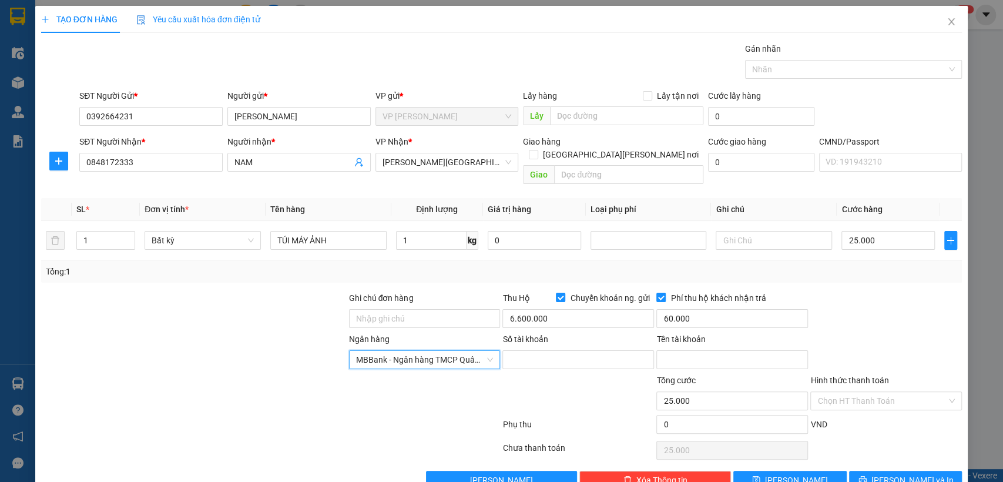
click at [527, 334] on label "Số tài khoản" at bounding box center [524, 338] width 45 height 9
click at [527, 350] on input "Số tài khoản" at bounding box center [578, 359] width 152 height 19
click at [532, 350] on input "Số tài khoản" at bounding box center [578, 359] width 152 height 19
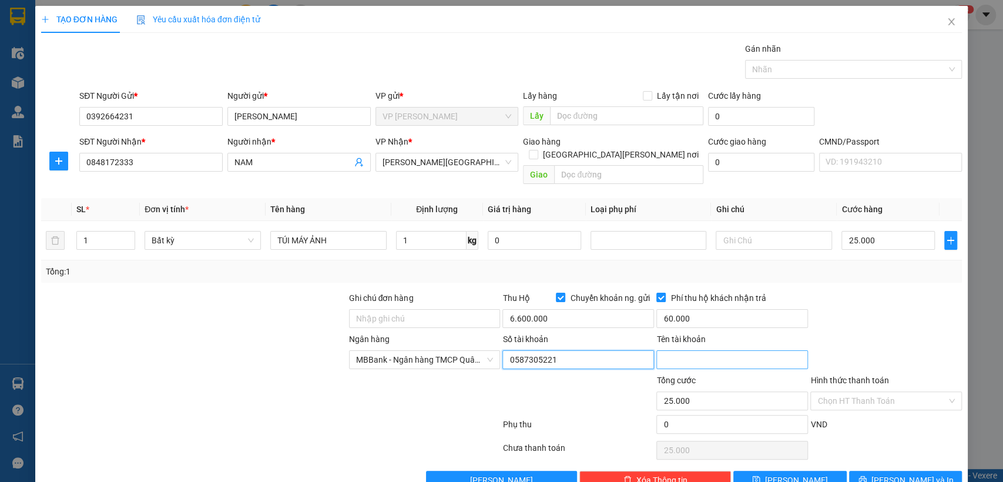
type input "0587305221"
click at [714, 350] on input "Tên tài khoản" at bounding box center [732, 359] width 152 height 19
type input "DO THI MINH HIEN"
click at [857, 298] on div at bounding box center [886, 311] width 154 height 41
click at [890, 474] on span "[PERSON_NAME] và In" at bounding box center [912, 480] width 82 height 13
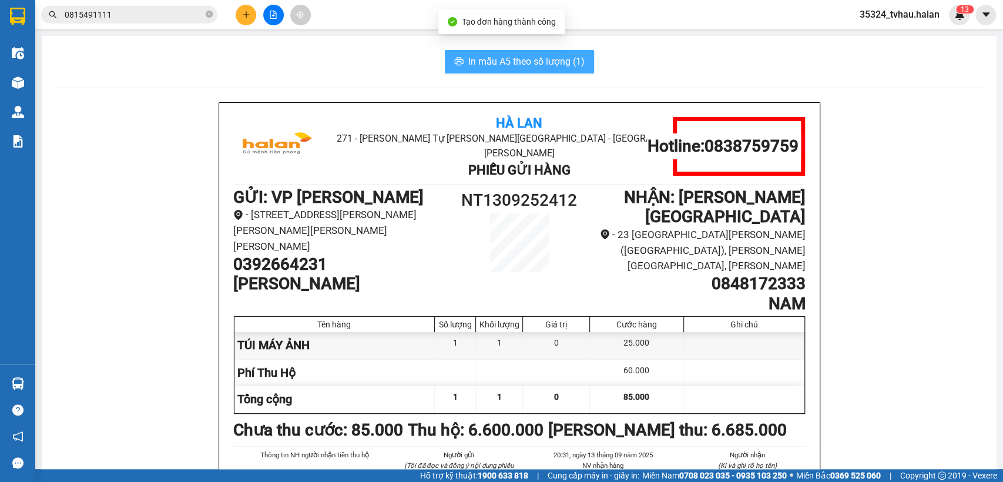
click at [516, 55] on span "In mẫu A5 theo số lượng (1)" at bounding box center [526, 61] width 116 height 15
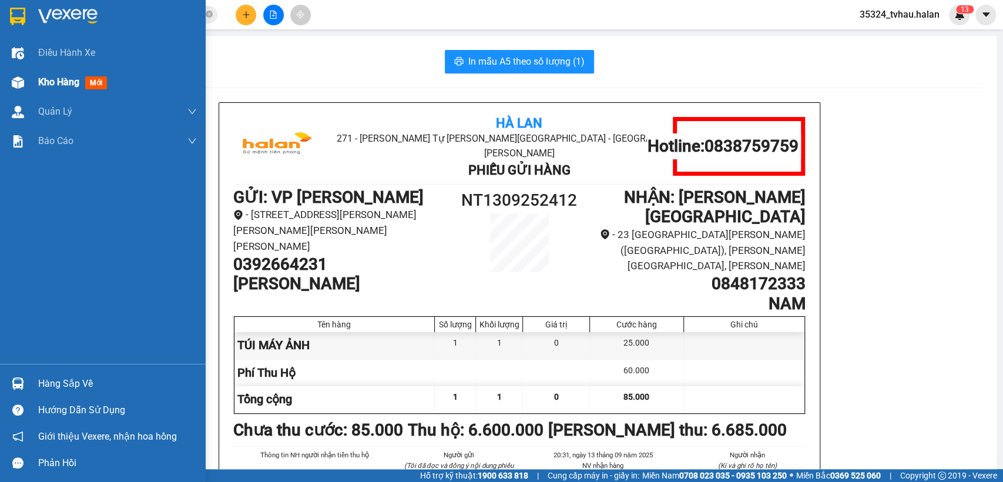
click at [1, 68] on div "Kho hàng mới" at bounding box center [103, 82] width 206 height 29
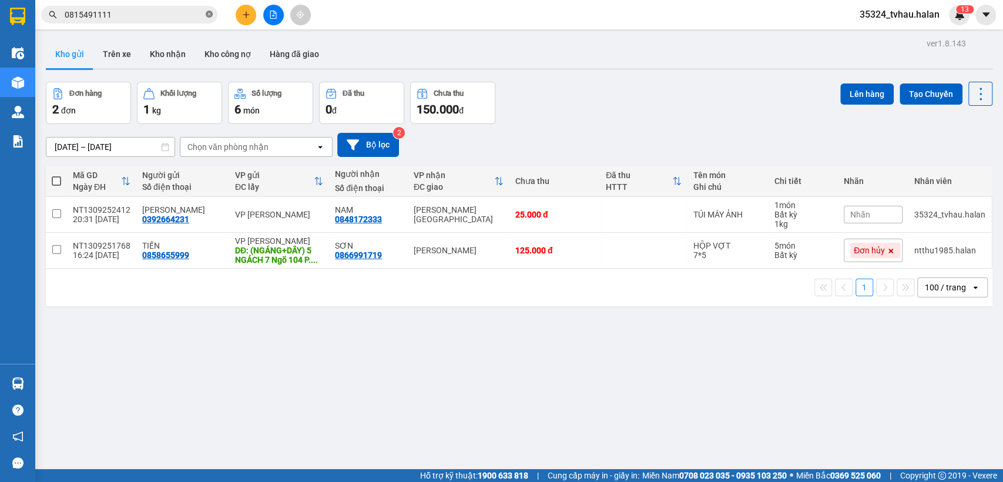
click at [210, 14] on icon "close-circle" at bounding box center [209, 14] width 7 height 7
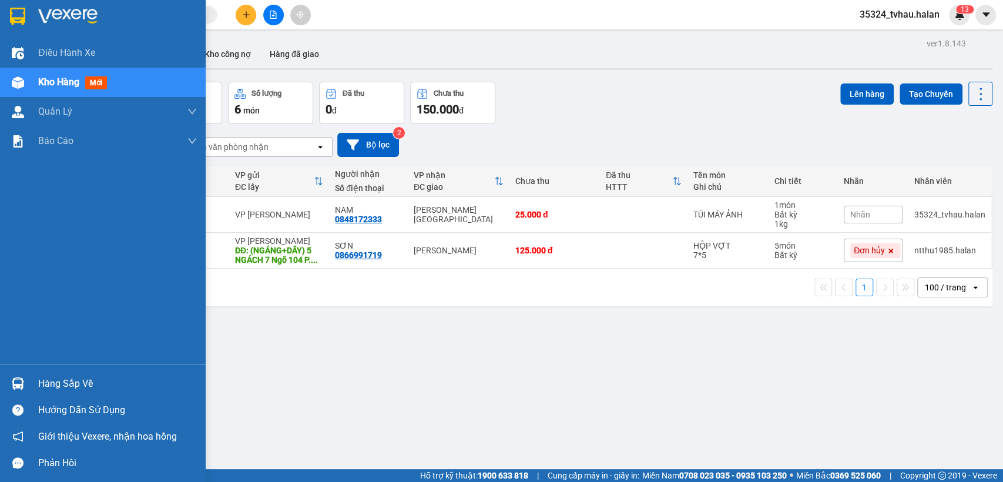
click at [65, 364] on div "Hàng sắp về Hướng dẫn sử dụng Giới thiệu Vexere, nhận hoa hồng Phản hồi" at bounding box center [103, 420] width 206 height 112
click at [79, 375] on div "Hàng sắp về" at bounding box center [117, 384] width 159 height 18
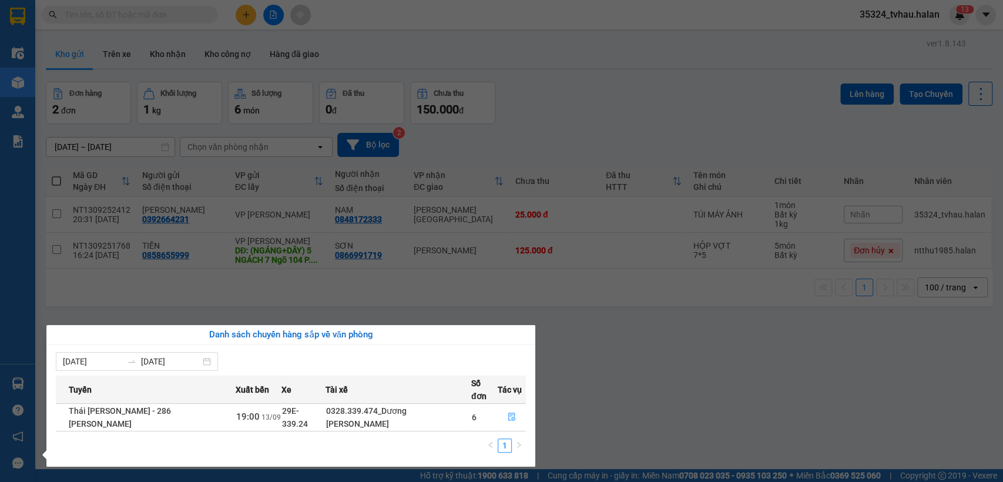
click at [593, 357] on section "Kết quả tìm kiếm ( 84 ) Bộ lọc Mã ĐH Trạng thái Món hàng Thu hộ Tổng cước Chưa …" at bounding box center [501, 241] width 1003 height 482
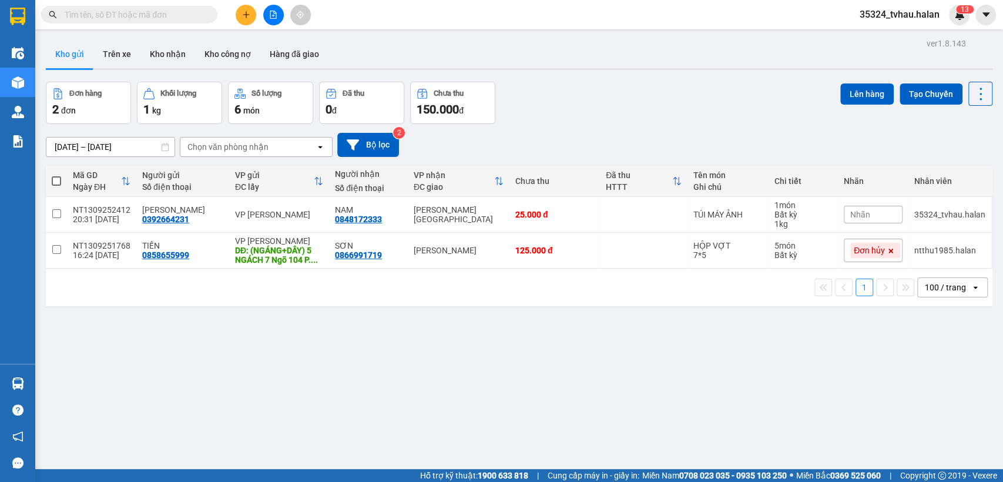
click at [139, 14] on input "text" at bounding box center [134, 14] width 139 height 13
drag, startPoint x: 972, startPoint y: 93, endPoint x: 970, endPoint y: 100, distance: 6.7
click at [972, 94] on icon at bounding box center [980, 94] width 16 height 16
click at [952, 163] on span "Làm mới" at bounding box center [953, 168] width 32 height 12
click at [977, 93] on icon at bounding box center [980, 94] width 16 height 16
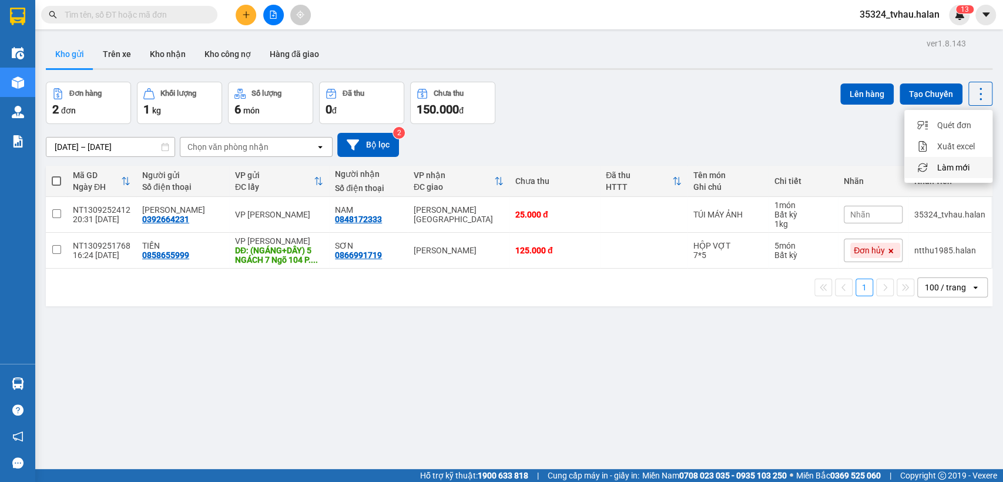
click at [954, 166] on span "Làm mới" at bounding box center [953, 168] width 32 height 12
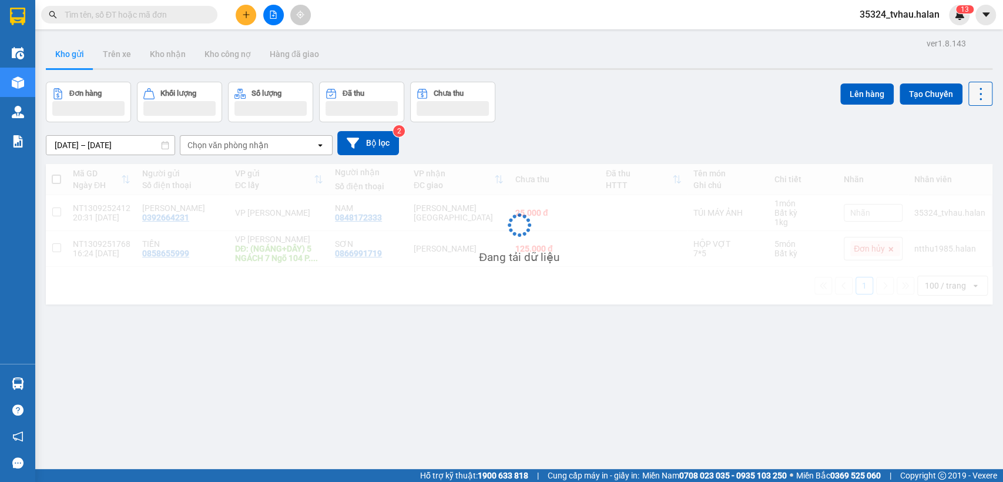
click at [972, 85] on button at bounding box center [980, 94] width 24 height 24
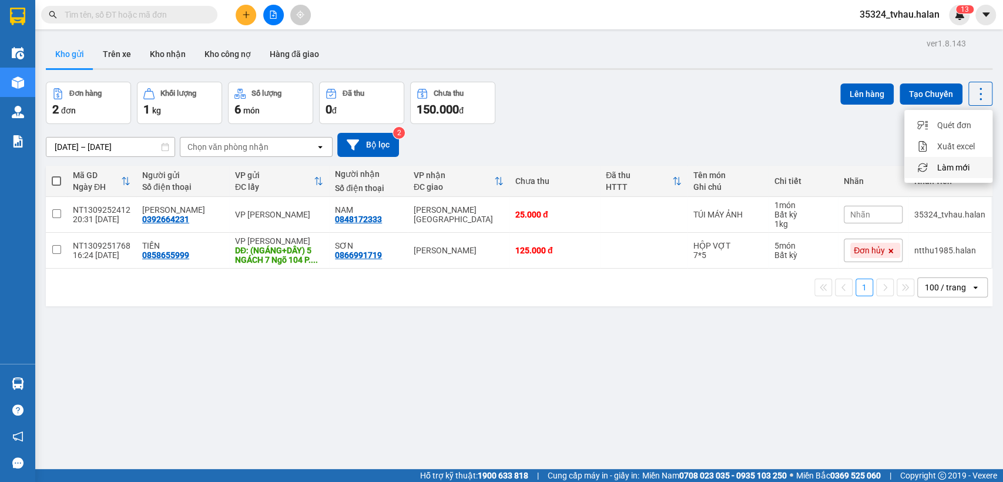
click at [954, 166] on span "Làm mới" at bounding box center [953, 168] width 32 height 12
click at [978, 93] on icon at bounding box center [980, 94] width 16 height 16
click at [950, 171] on span "Làm mới" at bounding box center [953, 168] width 32 height 12
click at [163, 12] on input "text" at bounding box center [134, 14] width 139 height 13
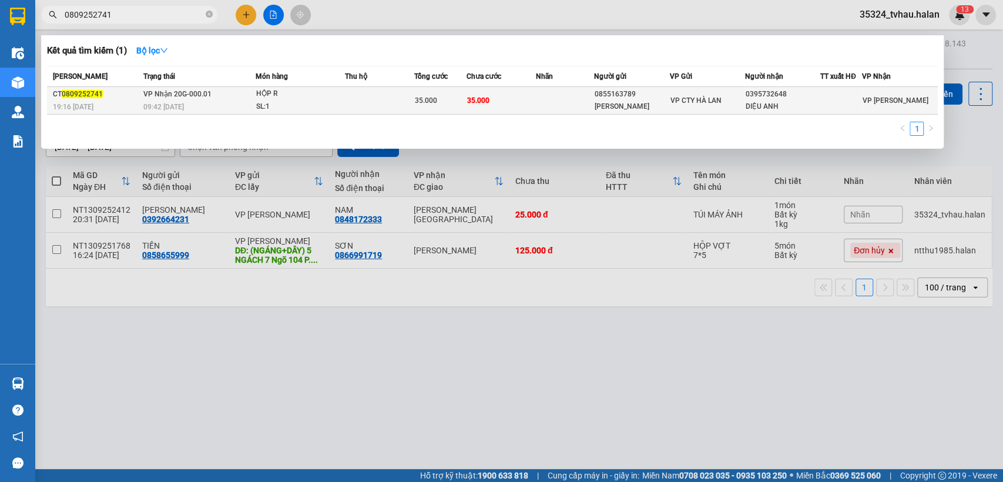
type input "0809252741"
click at [632, 96] on div "0855163789" at bounding box center [632, 94] width 75 height 12
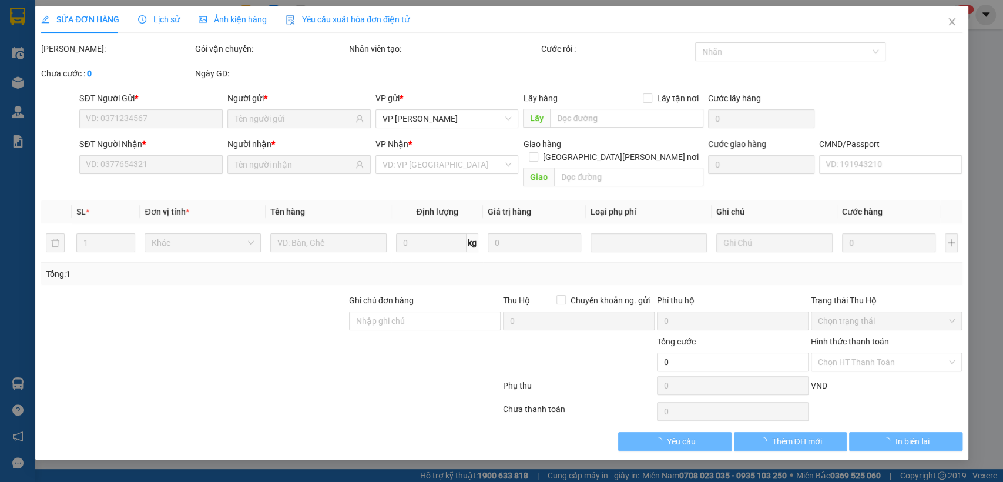
type input "0855163789"
type input "MINH ANH"
type input "0395732648"
type input "DIỆU ANH"
type input "35.000"
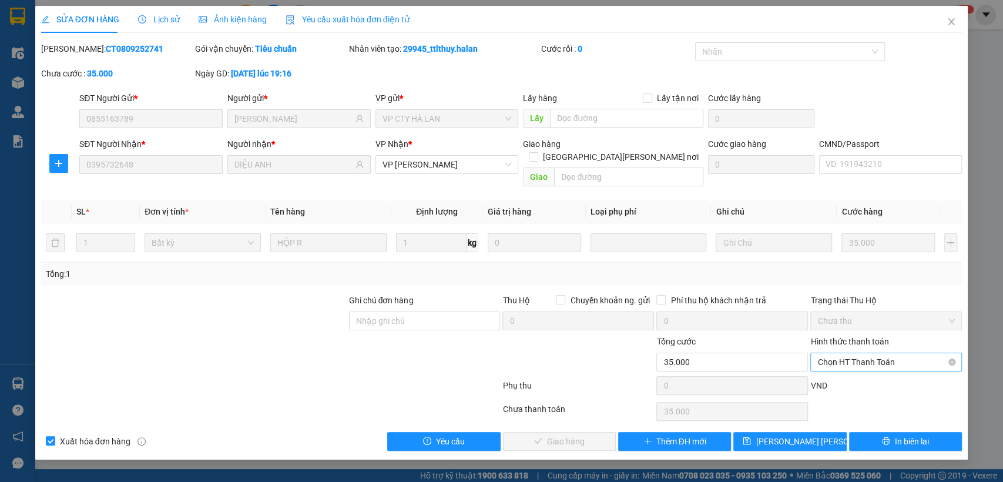
click at [841, 353] on span "Chọn HT Thanh Toán" at bounding box center [885, 362] width 137 height 18
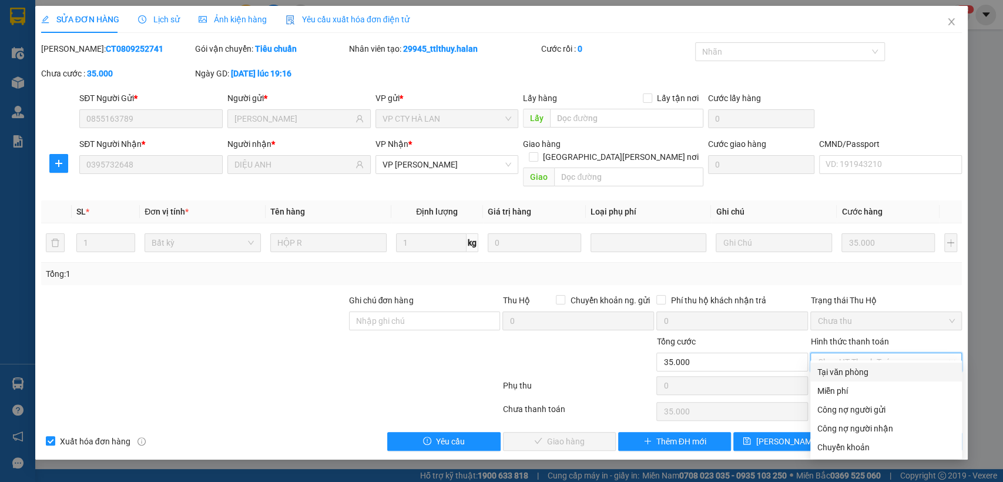
drag, startPoint x: 844, startPoint y: 371, endPoint x: 625, endPoint y: 403, distance: 221.0
click at [843, 371] on div "Tại văn phòng" at bounding box center [885, 371] width 137 height 13
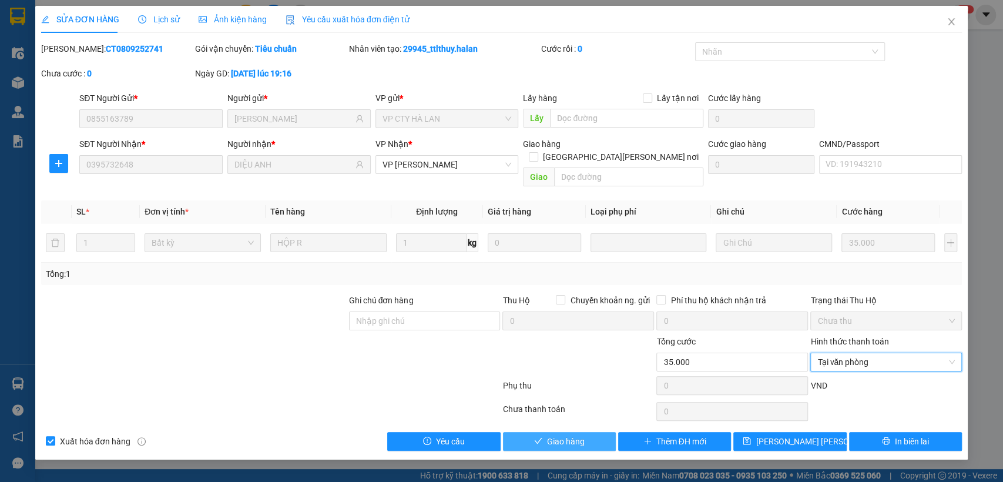
click at [521, 432] on button "Giao hàng" at bounding box center [559, 441] width 113 height 19
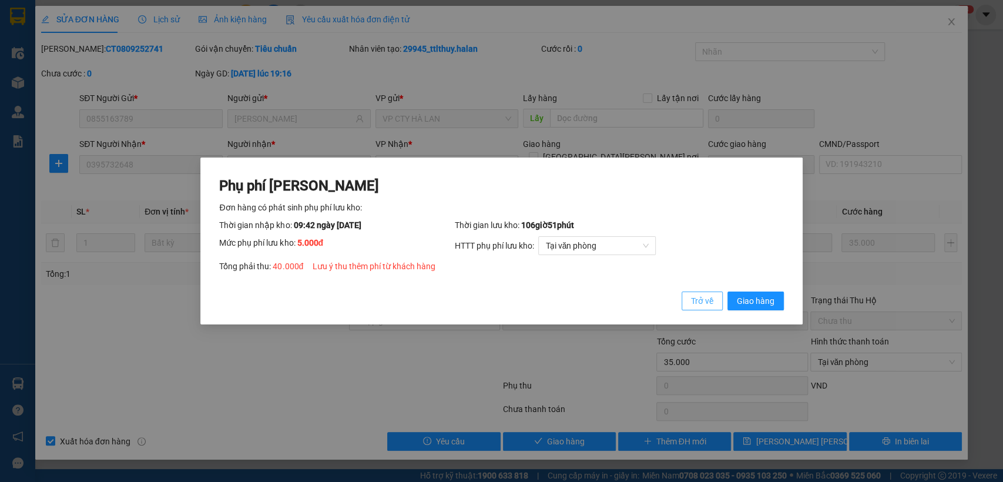
click at [697, 301] on span "Trở về" at bounding box center [702, 300] width 22 height 13
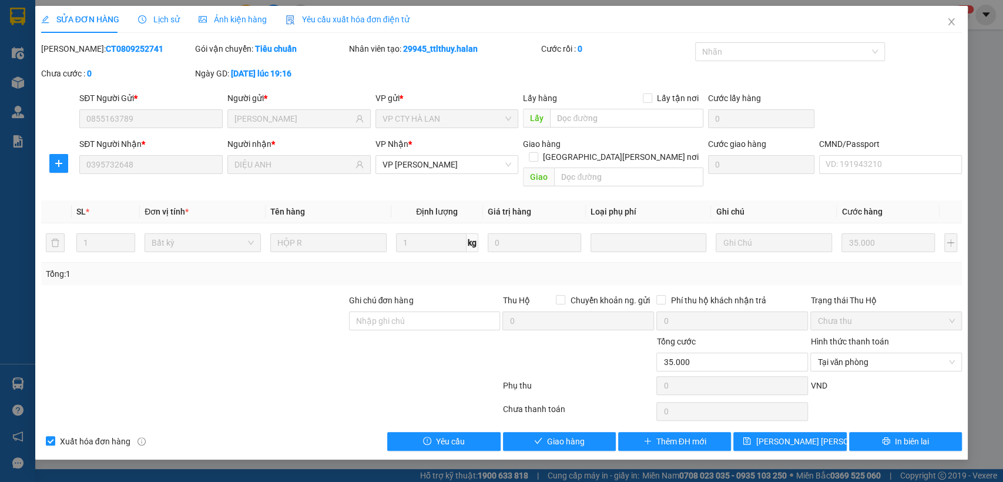
drag, startPoint x: 184, startPoint y: 27, endPoint x: 167, endPoint y: 22, distance: 17.3
click at [183, 25] on div "SỬA ĐƠN HÀNG Lịch sử Ảnh kiện hàng Yêu cầu xuất hóa đơn điện tử" at bounding box center [225, 19] width 368 height 27
click at [166, 22] on span "Lịch sử" at bounding box center [159, 19] width 42 height 9
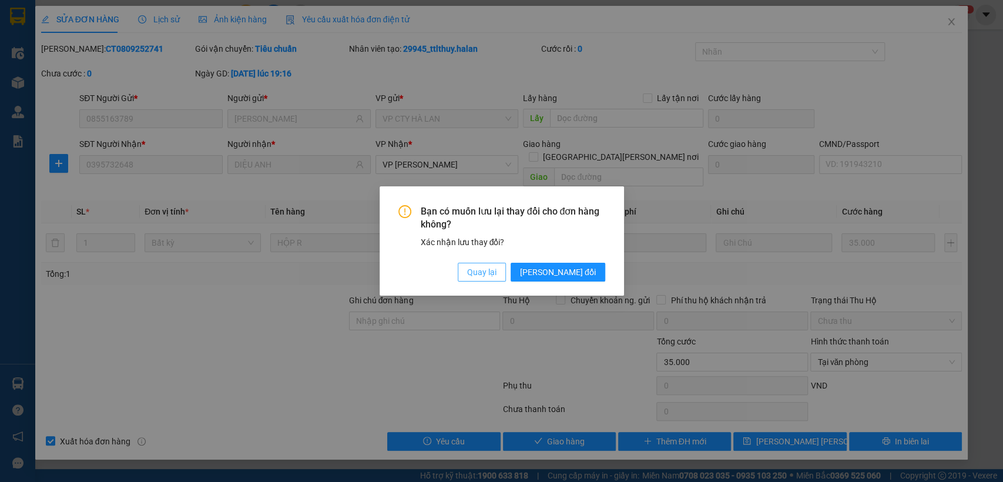
click at [506, 264] on button "Quay lại" at bounding box center [482, 272] width 48 height 19
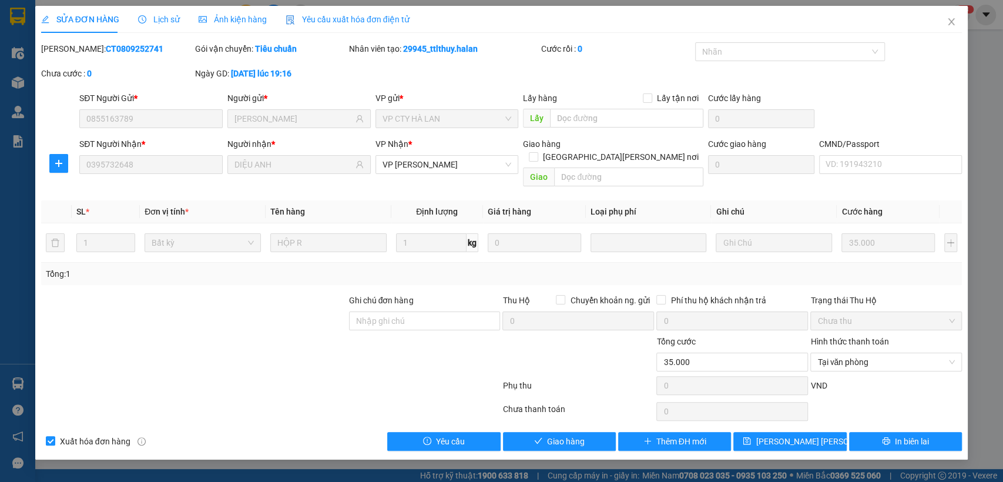
click at [170, 28] on div "Lịch sử" at bounding box center [159, 19] width 42 height 27
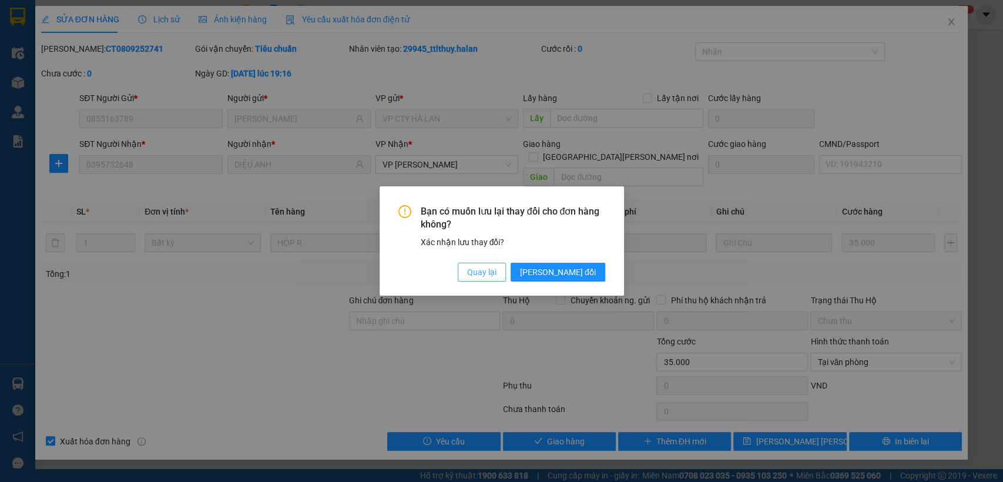
click at [506, 272] on button "Quay lại" at bounding box center [482, 272] width 48 height 19
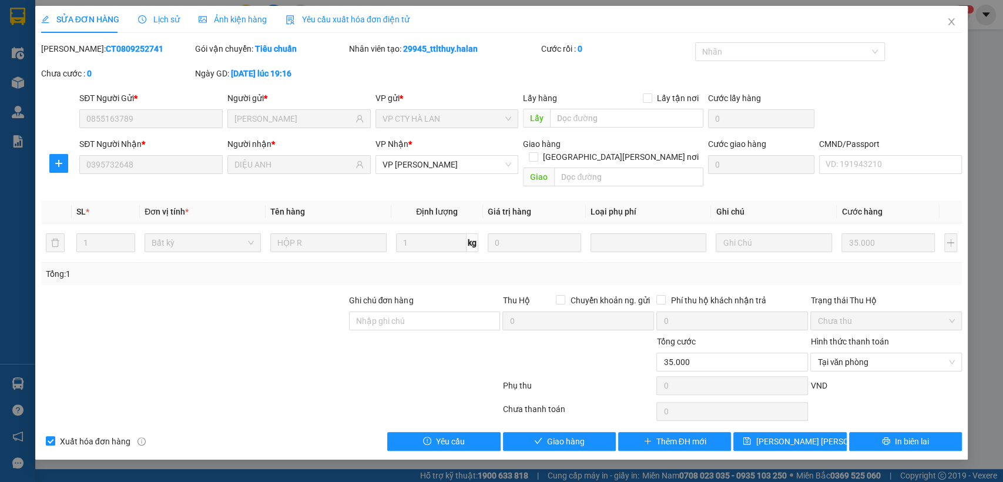
drag, startPoint x: 873, startPoint y: 327, endPoint x: 868, endPoint y: 336, distance: 10.3
click at [871, 337] on label "Hình thức thanh toán" at bounding box center [849, 341] width 78 height 9
click at [871, 353] on input "Hình thức thanh toán" at bounding box center [881, 362] width 129 height 18
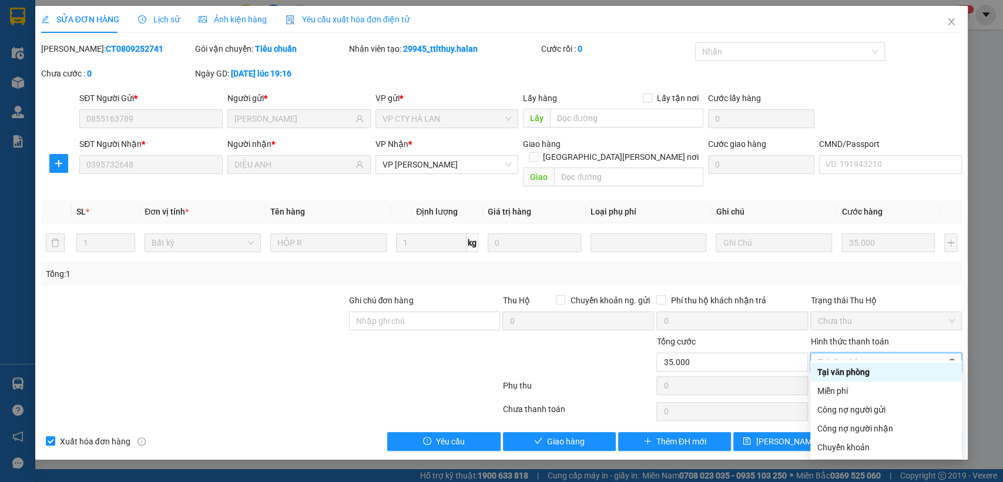
type input "35.000"
click at [132, 11] on div "SỬA ĐƠN HÀNG Lịch sử Ảnh kiện hàng Yêu cầu xuất hóa đơn điện tử" at bounding box center [225, 19] width 368 height 27
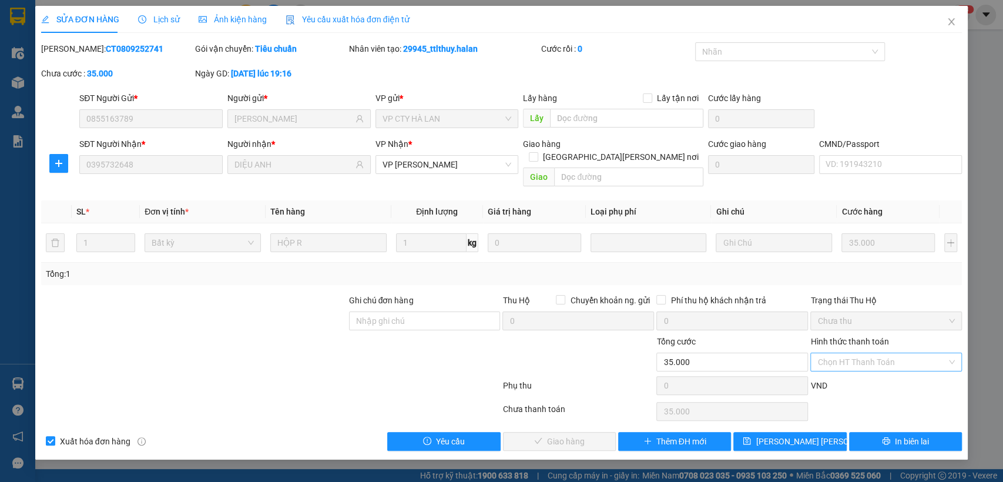
click at [144, 16] on icon "clock-circle" at bounding box center [142, 19] width 8 height 8
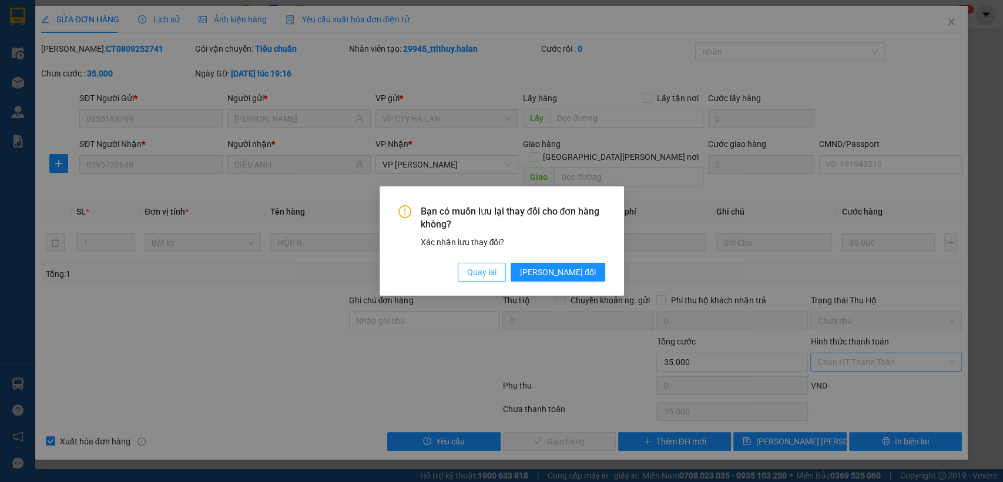
click at [496, 267] on span "Quay lại" at bounding box center [481, 272] width 29 height 13
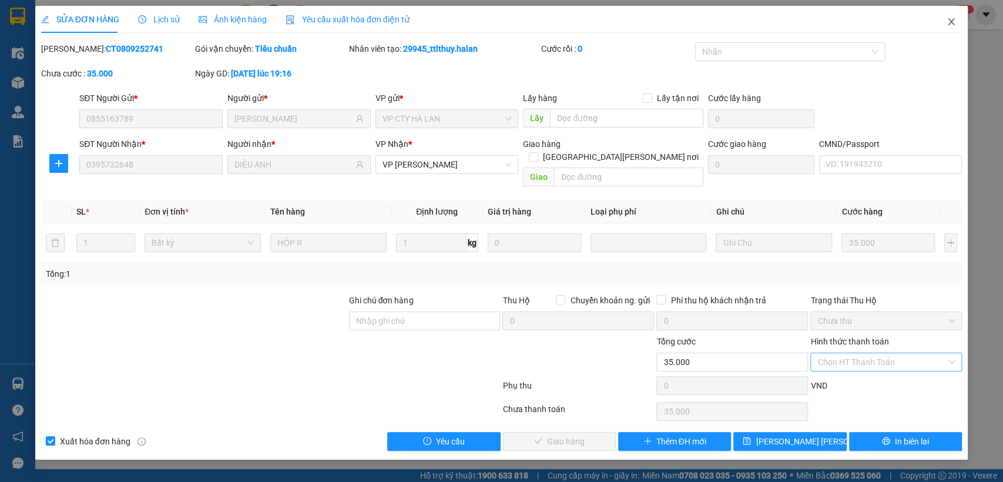
click at [955, 21] on icon "close" at bounding box center [951, 21] width 9 height 9
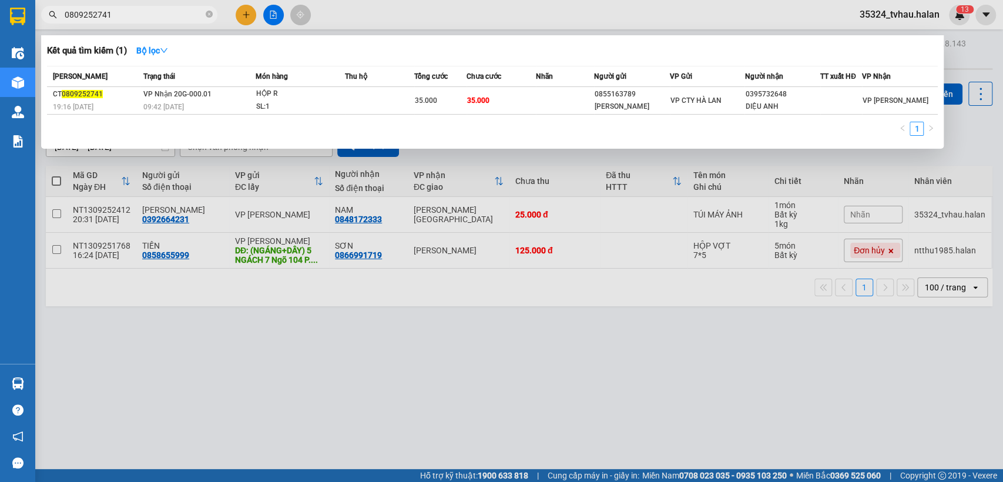
click at [146, 18] on input "0809252741" at bounding box center [134, 14] width 139 height 13
type input "0809252741"
click at [211, 47] on div "Kết quả tìm kiếm ( 1 ) Bộ lọc" at bounding box center [492, 50] width 891 height 19
click at [553, 79] on span "Nhãn" at bounding box center [544, 76] width 17 height 8
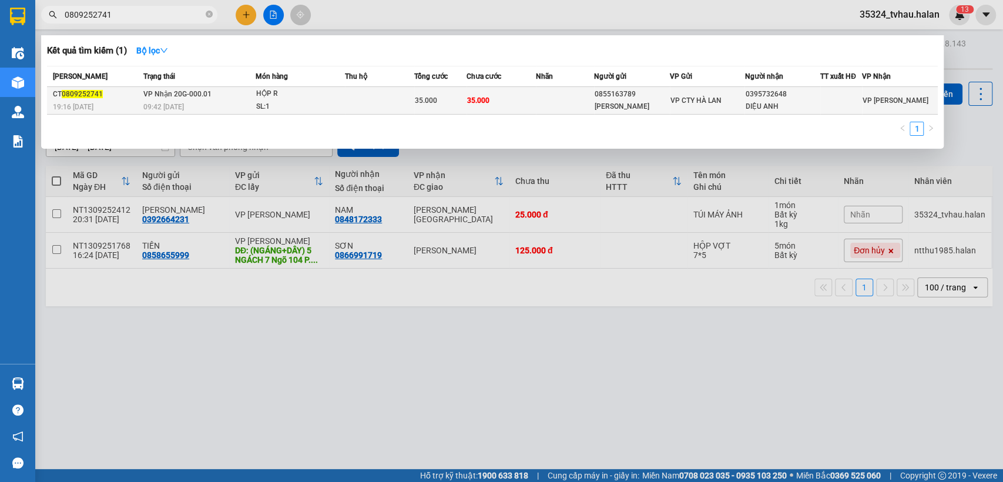
click at [557, 93] on td at bounding box center [565, 101] width 58 height 28
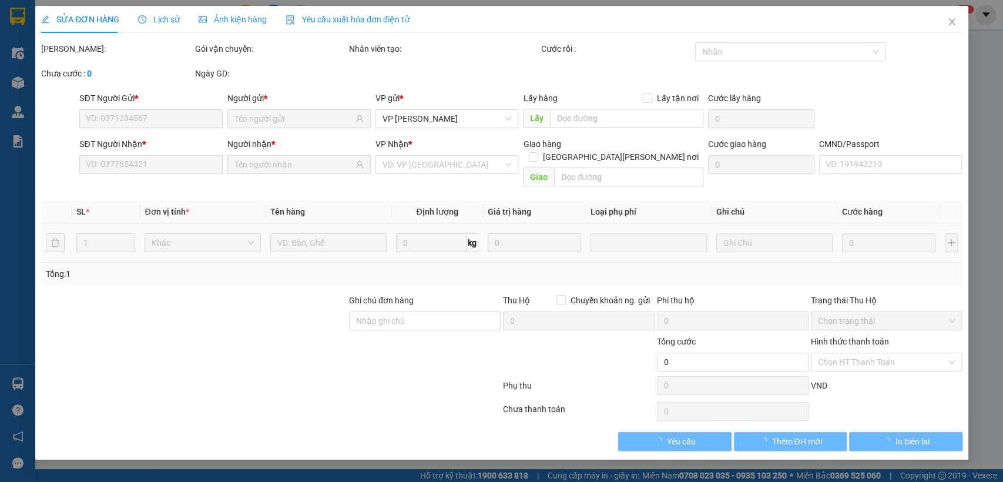
type input "0855163789"
type input "MINH ANH"
type input "0395732648"
type input "DIỆU ANH"
type input "35.000"
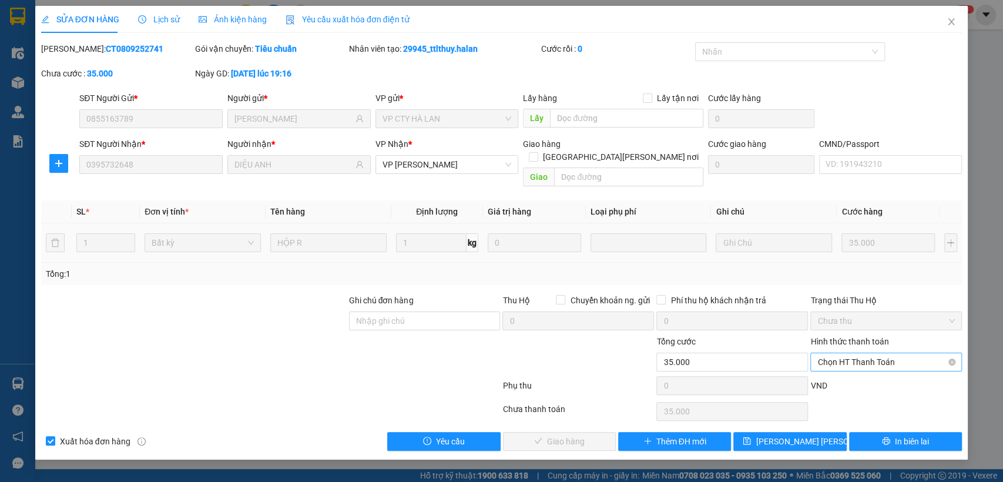
click at [863, 353] on span "Chọn HT Thanh Toán" at bounding box center [885, 362] width 137 height 18
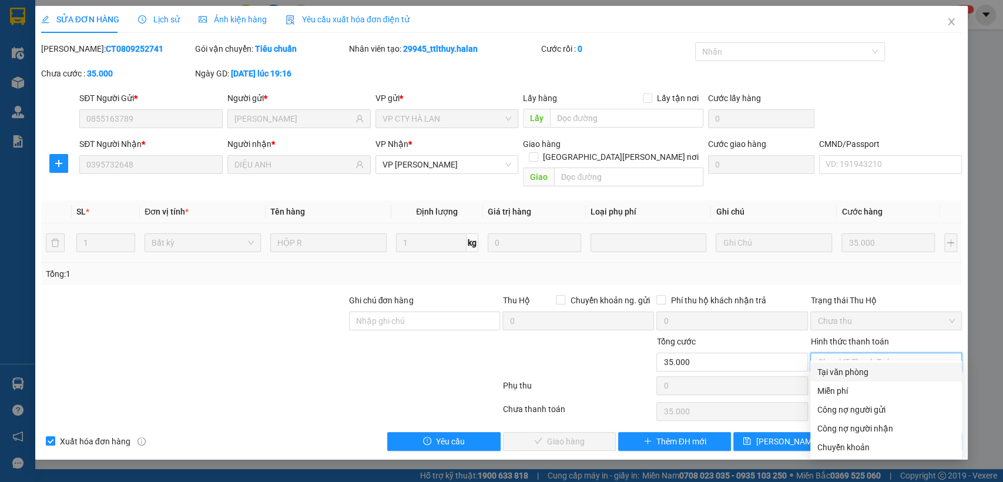
click at [842, 371] on div "Tại văn phòng" at bounding box center [885, 371] width 137 height 13
type input "0"
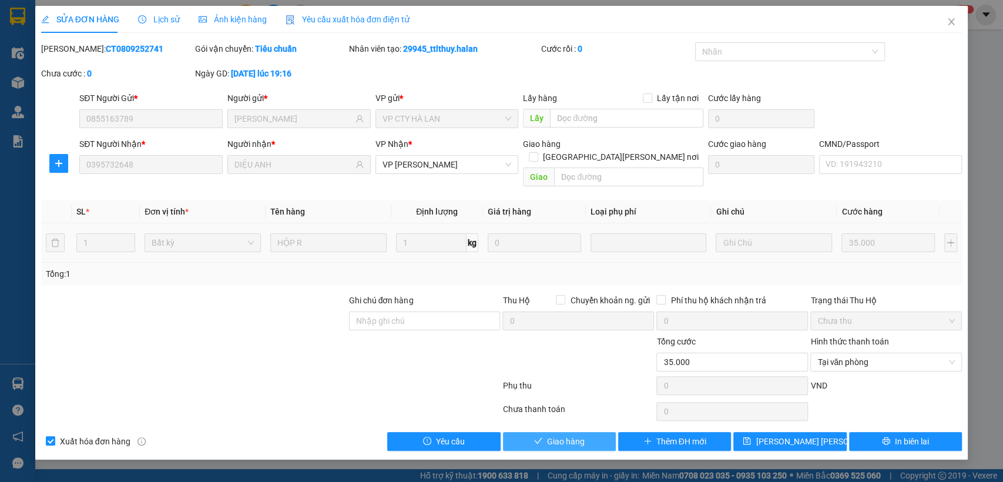
click at [578, 435] on span "Giao hàng" at bounding box center [566, 441] width 38 height 13
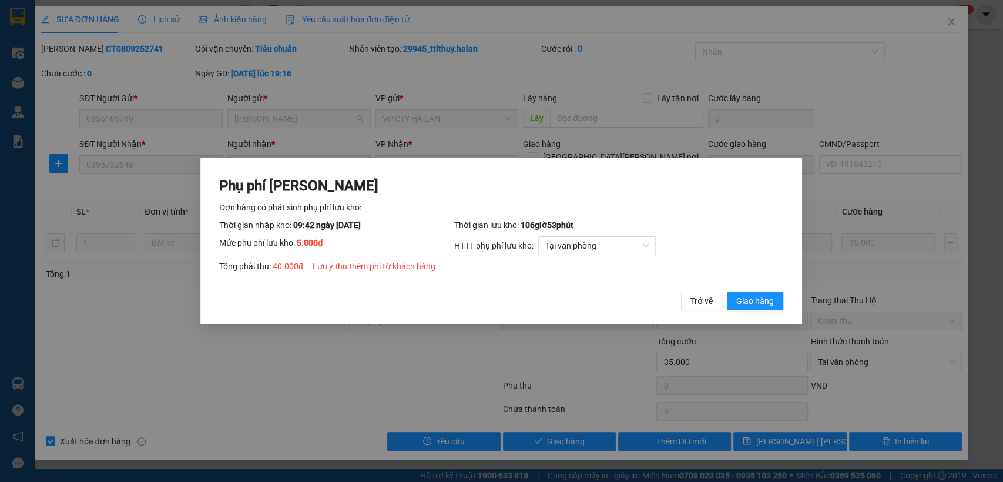
click at [727, 291] on button "Giao hàng" at bounding box center [755, 300] width 56 height 19
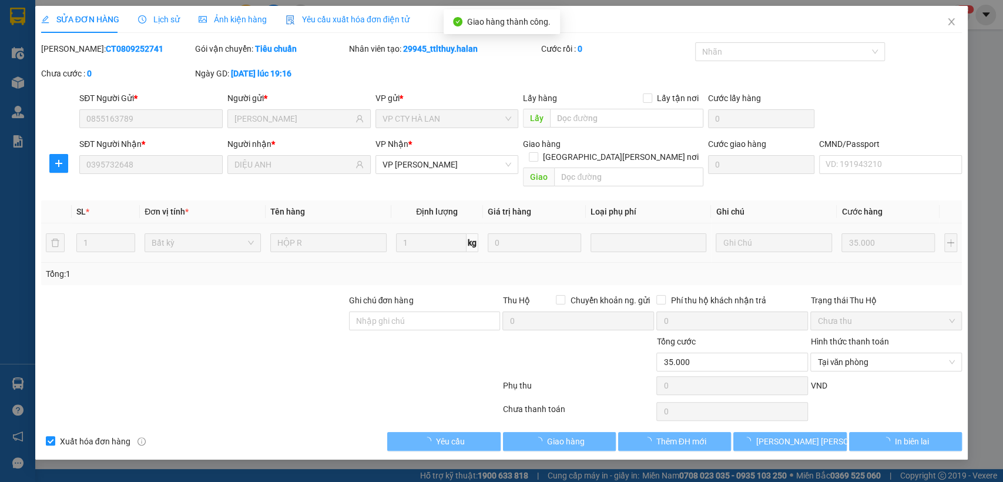
type input "40.000"
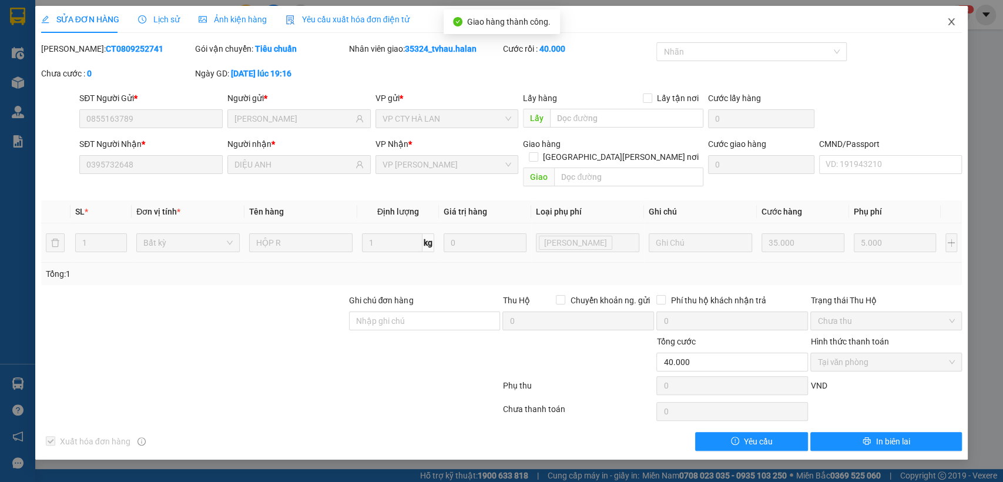
click at [954, 20] on icon "close" at bounding box center [951, 21] width 9 height 9
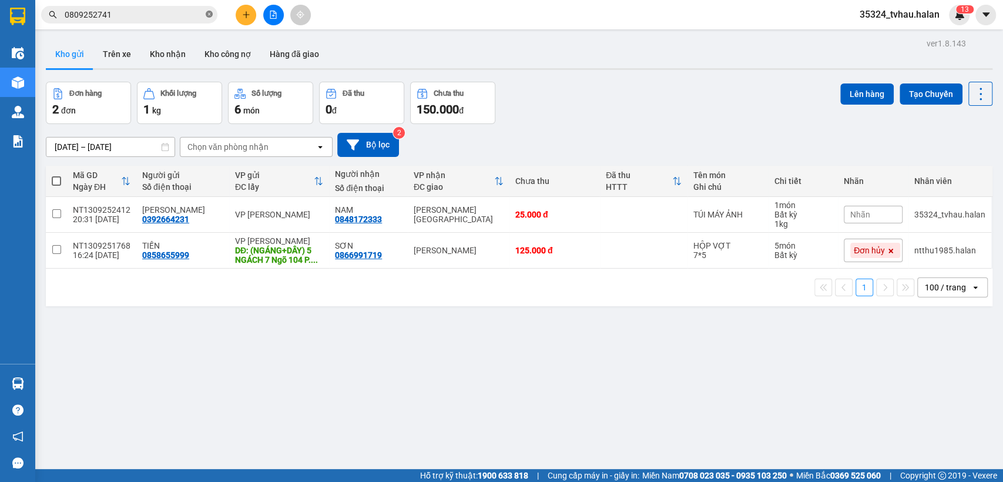
click at [208, 11] on icon "close-circle" at bounding box center [209, 14] width 7 height 7
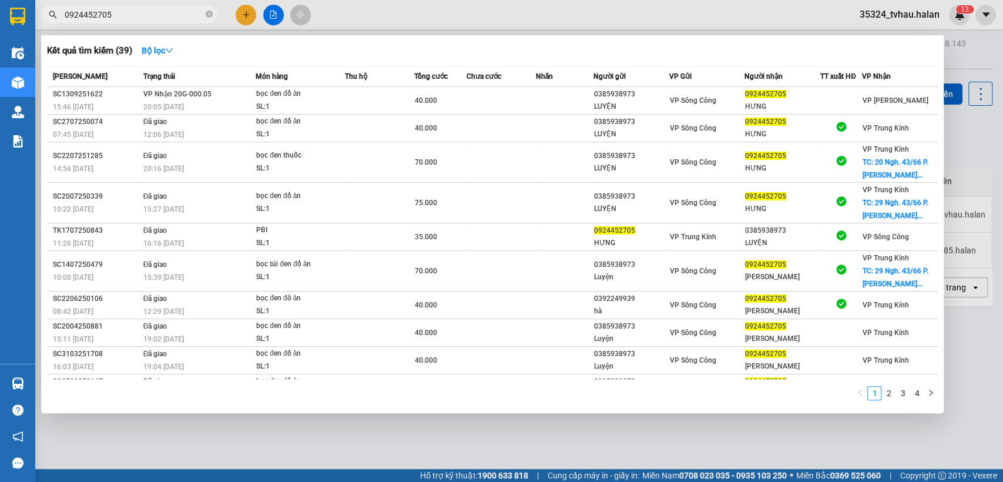
click at [172, 20] on input "0924452705" at bounding box center [134, 14] width 139 height 13
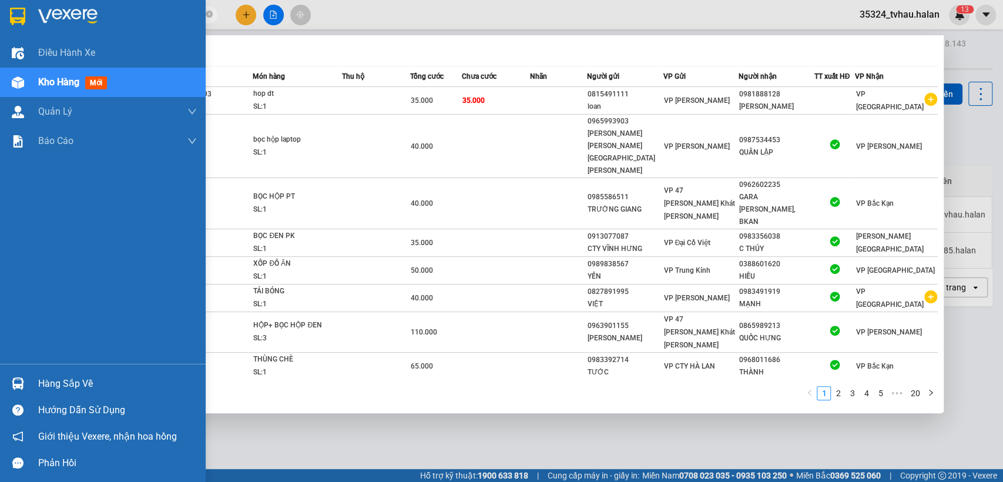
click at [22, 385] on img at bounding box center [18, 383] width 12 height 12
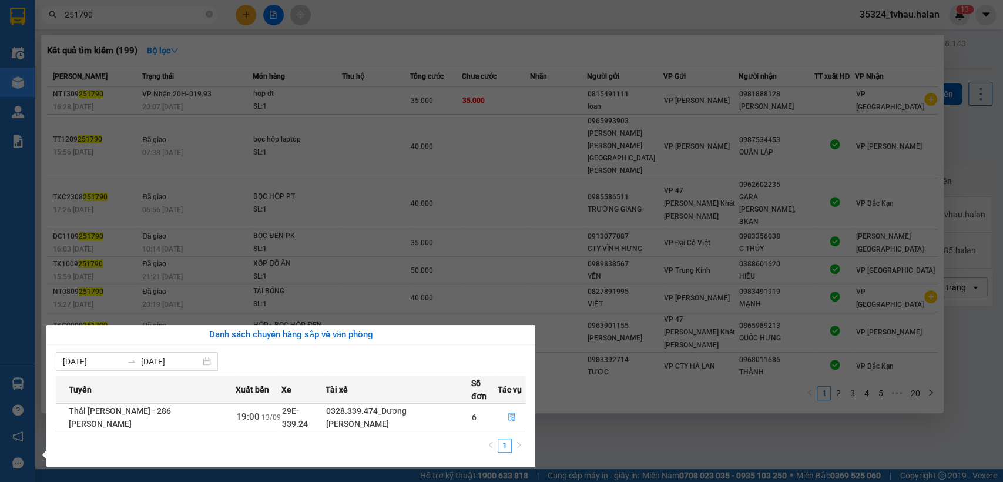
click at [691, 421] on section "Kết quả tìm kiếm ( 199 ) Bộ lọc Mã ĐH Trạng thái Món hàng Thu hộ Tổng cước Chưa…" at bounding box center [501, 241] width 1003 height 482
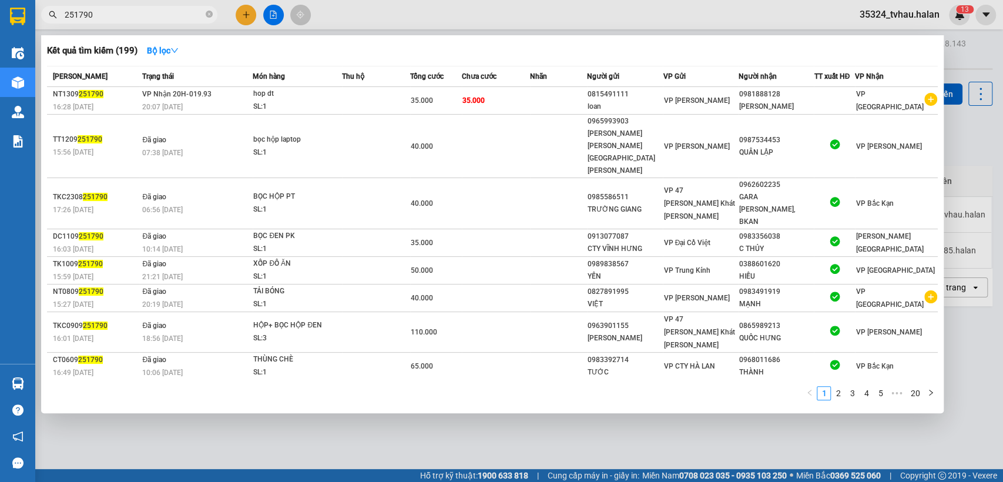
drag, startPoint x: 691, startPoint y: 421, endPoint x: 435, endPoint y: 477, distance: 261.5
click at [687, 421] on div at bounding box center [501, 241] width 1003 height 482
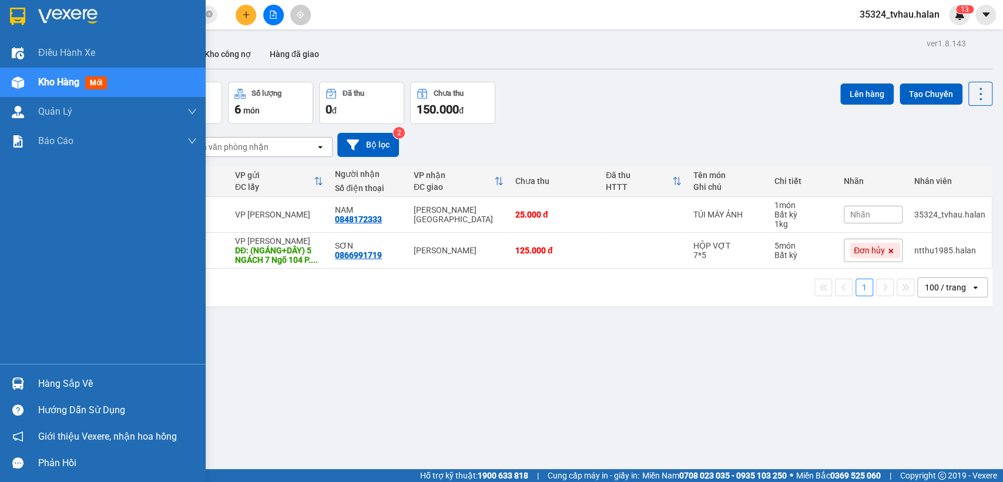
click at [93, 366] on div "Hàng sắp về Hướng dẫn sử dụng Giới thiệu Vexere, nhận hoa hồng Phản hồi" at bounding box center [103, 420] width 206 height 112
click at [89, 379] on div "Hàng sắp về" at bounding box center [117, 384] width 159 height 18
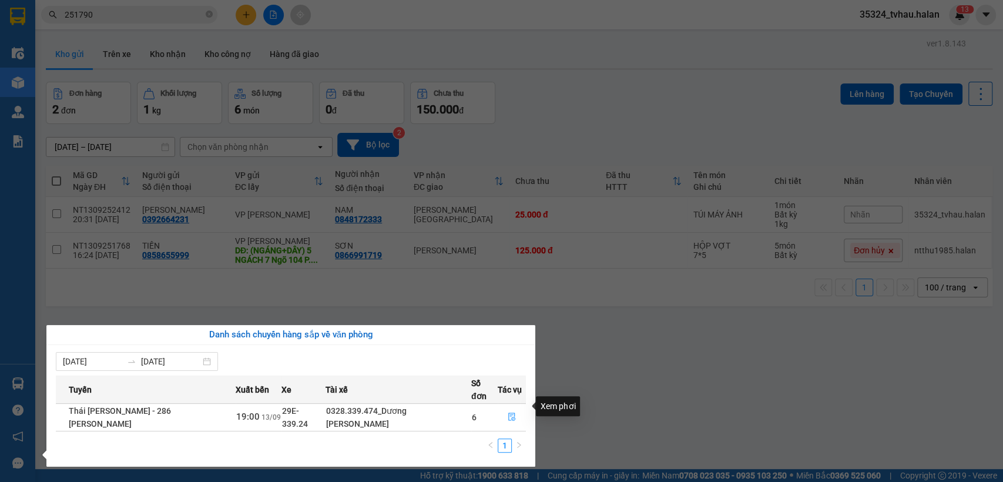
click at [783, 400] on section "Kết quả tìm kiếm ( 199 ) Bộ lọc Mã ĐH Trạng thái Món hàng Thu hộ Tổng cước Chưa…" at bounding box center [501, 241] width 1003 height 482
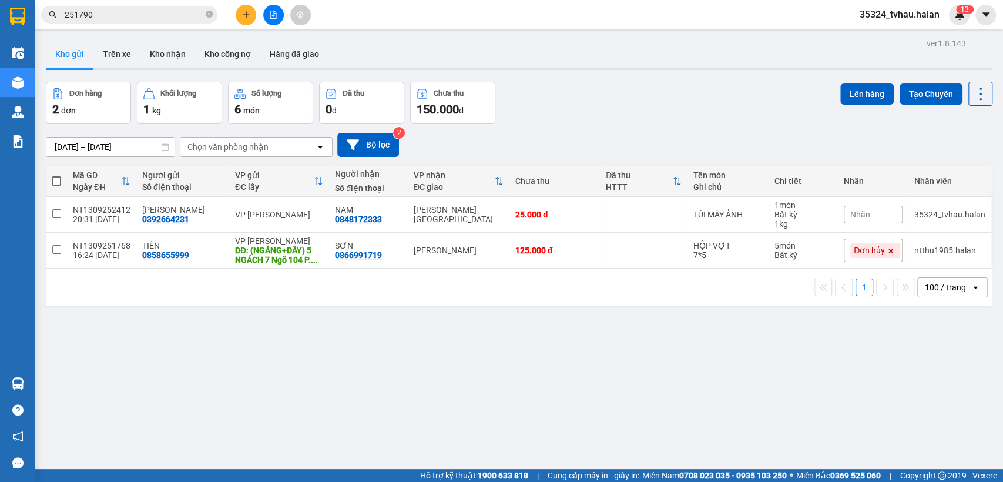
click at [144, 20] on input "251790" at bounding box center [134, 14] width 139 height 13
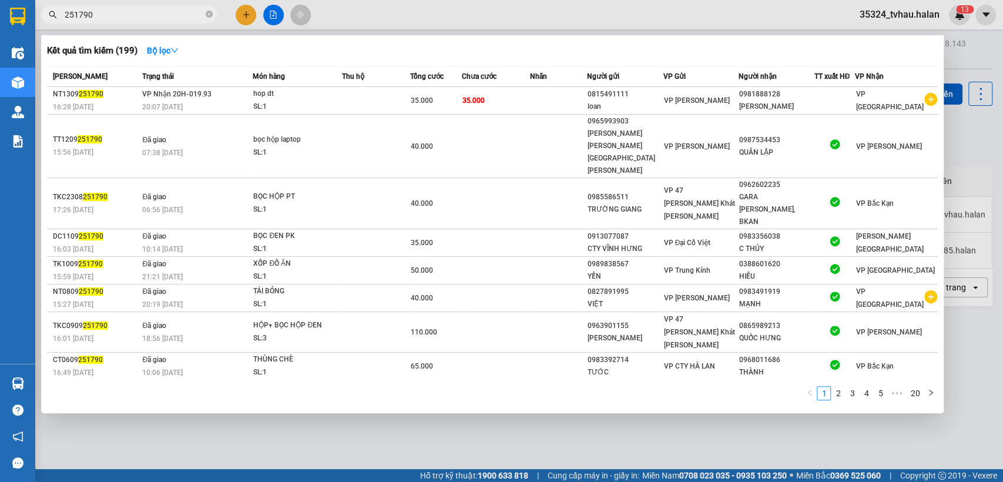
click at [144, 20] on input "251790" at bounding box center [134, 14] width 139 height 13
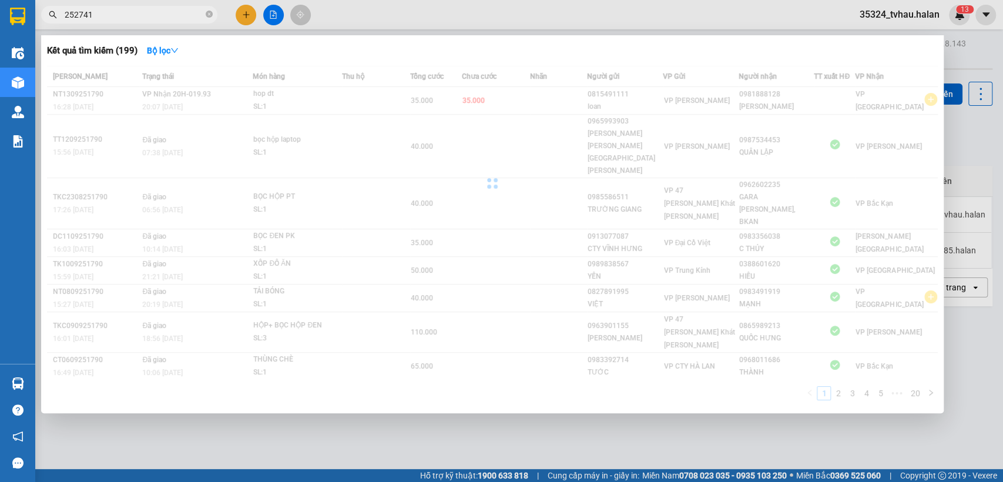
click at [144, 20] on input "252741" at bounding box center [134, 14] width 139 height 13
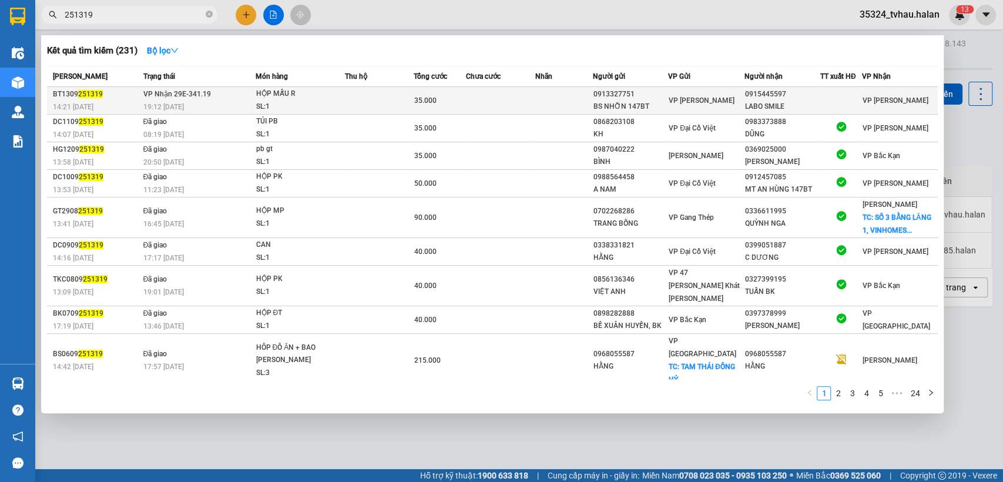
type input "251319"
click at [673, 103] on span "VP [GEOGRAPHIC_DATA]" at bounding box center [702, 100] width 66 height 8
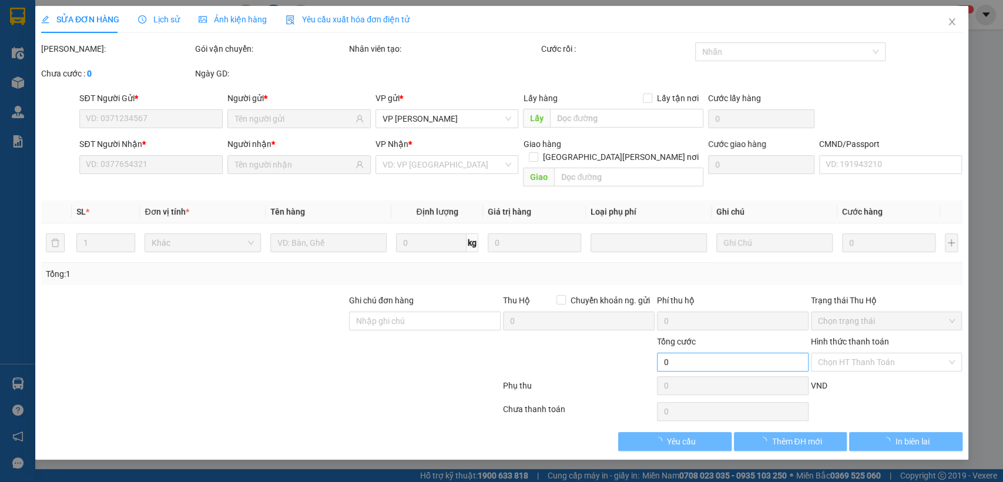
type input "0913327751"
type input "BS NHỠN 147BT"
type input "0915445597"
type input "LABO SMILE"
type input "35.000"
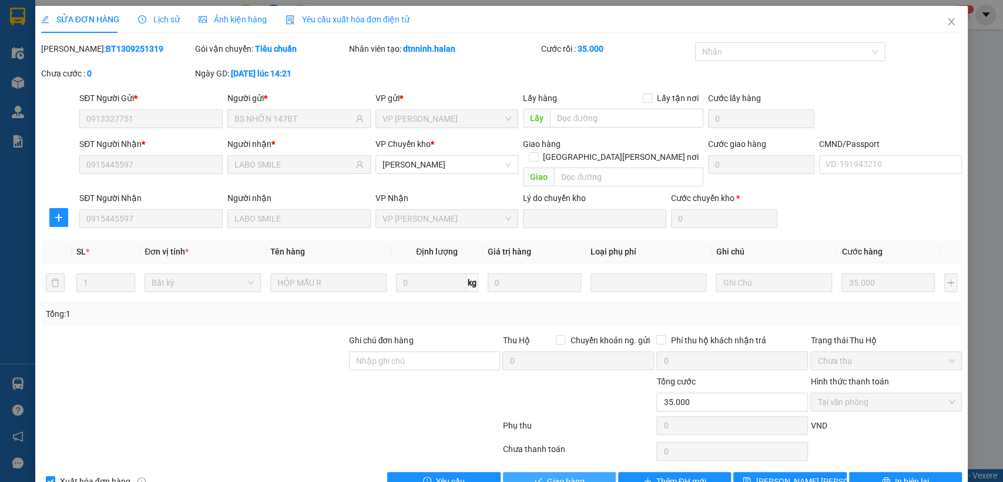
click at [562, 472] on button "Giao hàng" at bounding box center [559, 481] width 113 height 19
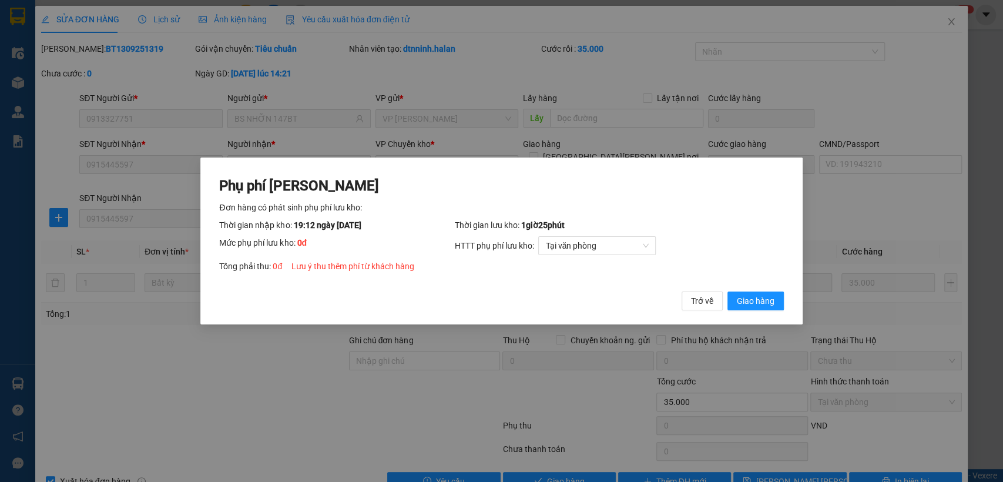
click at [727, 291] on button "Giao hàng" at bounding box center [755, 300] width 56 height 19
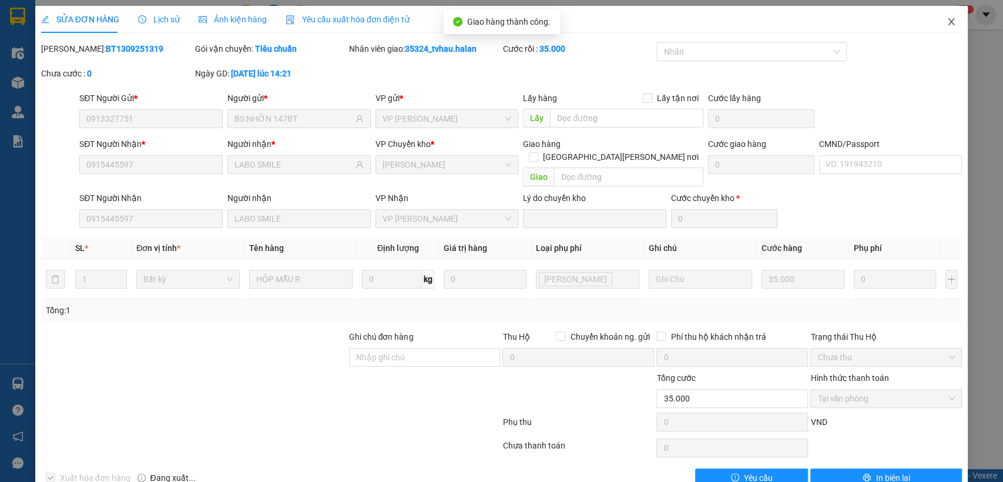
drag, startPoint x: 950, startPoint y: 25, endPoint x: 206, endPoint y: 20, distance: 743.3
click at [949, 23] on span "Close" at bounding box center [951, 22] width 33 height 33
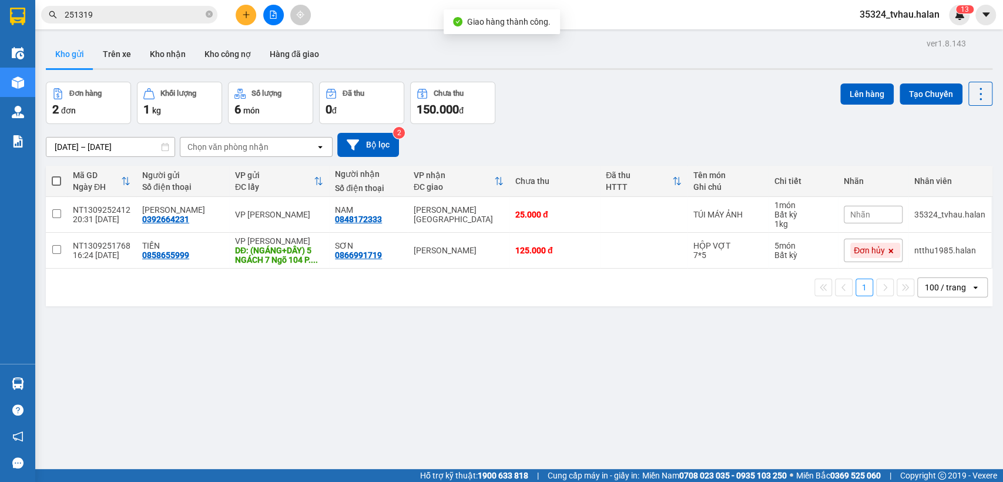
click at [166, 18] on input "251319" at bounding box center [134, 14] width 139 height 13
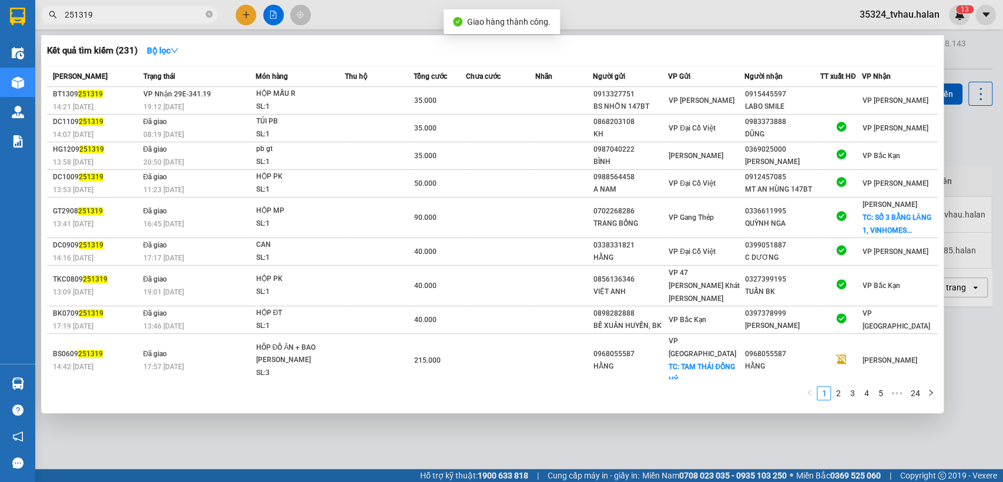
click at [166, 18] on input "251319" at bounding box center [134, 14] width 139 height 13
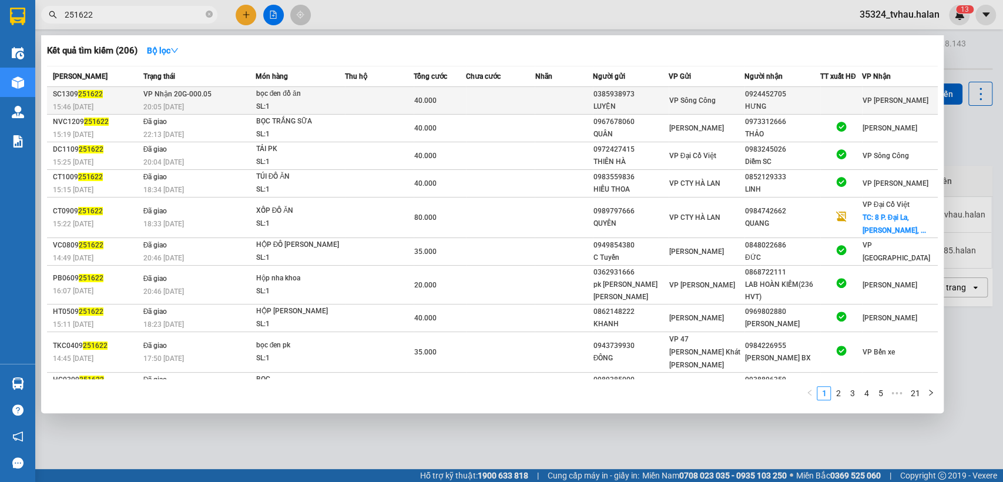
type input "251622"
click at [625, 87] on td "0385938973 LUYỆN" at bounding box center [631, 101] width 76 height 28
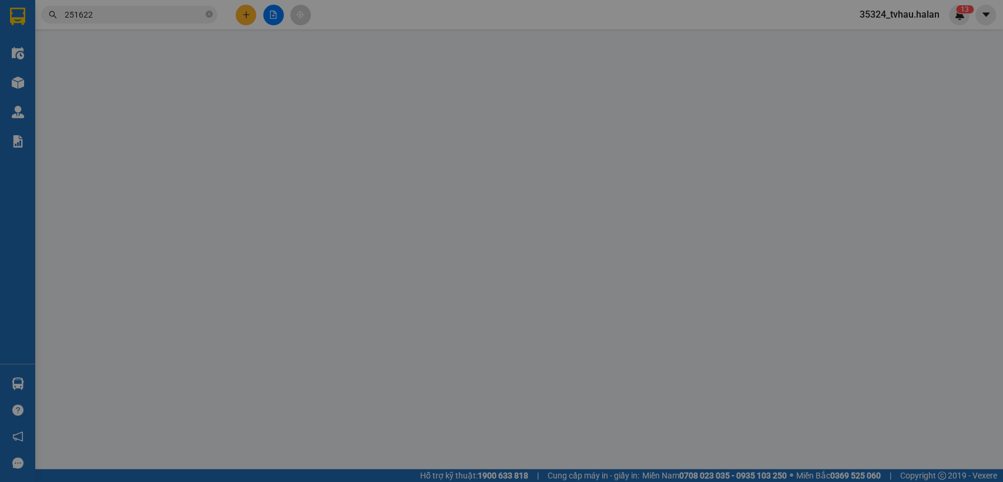
type input "0385938973"
type input "LUYỆN"
type input "0924452705"
type input "HƯNG"
type input "40.000"
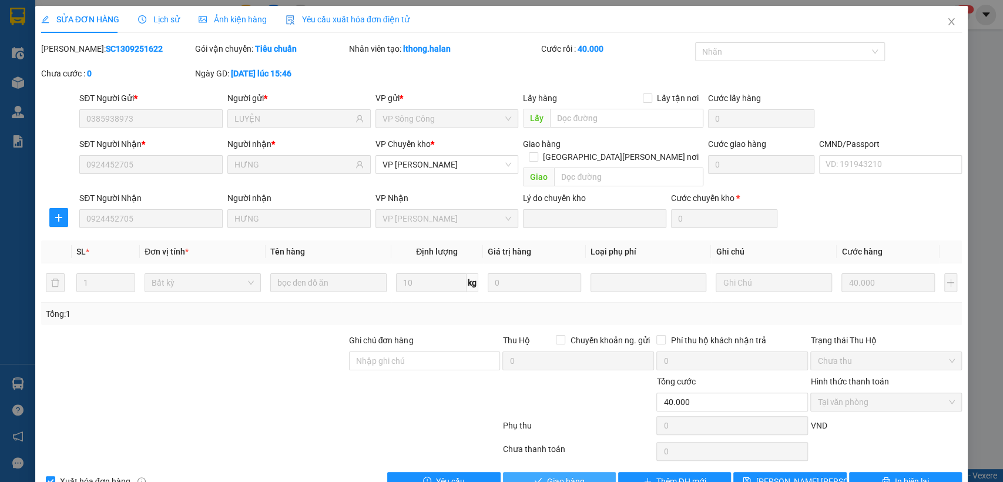
click at [573, 475] on span "Giao hàng" at bounding box center [566, 481] width 38 height 13
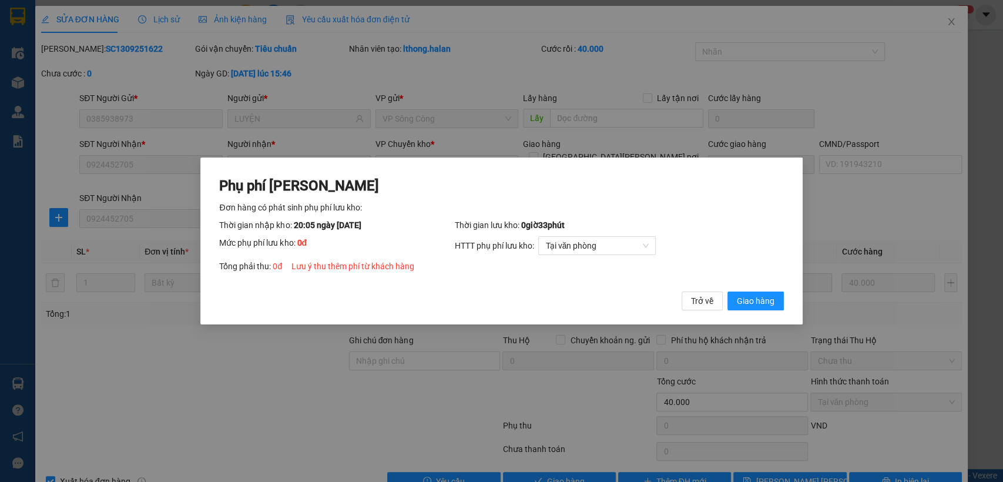
drag, startPoint x: 766, startPoint y: 300, endPoint x: 907, endPoint y: 35, distance: 300.7
click at [766, 300] on span "Giao hàng" at bounding box center [756, 300] width 38 height 13
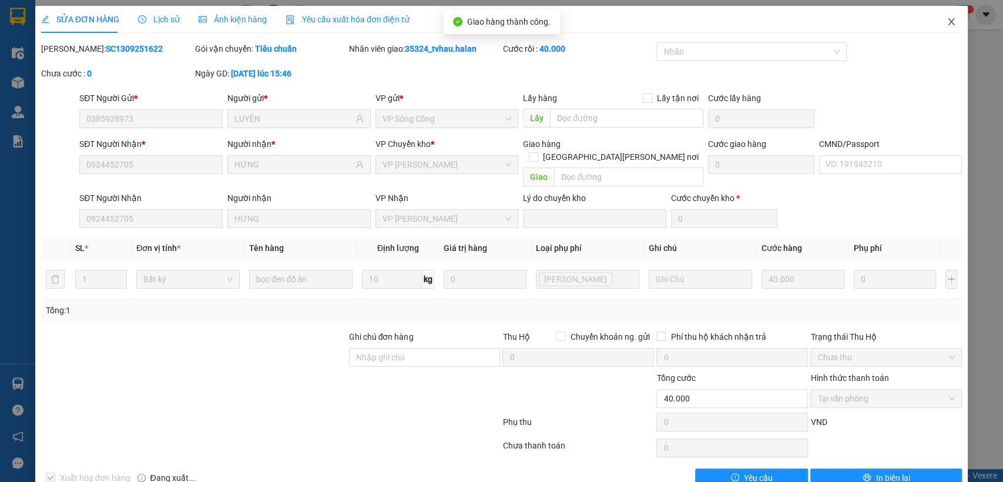
click at [935, 22] on span "Close" at bounding box center [951, 22] width 33 height 33
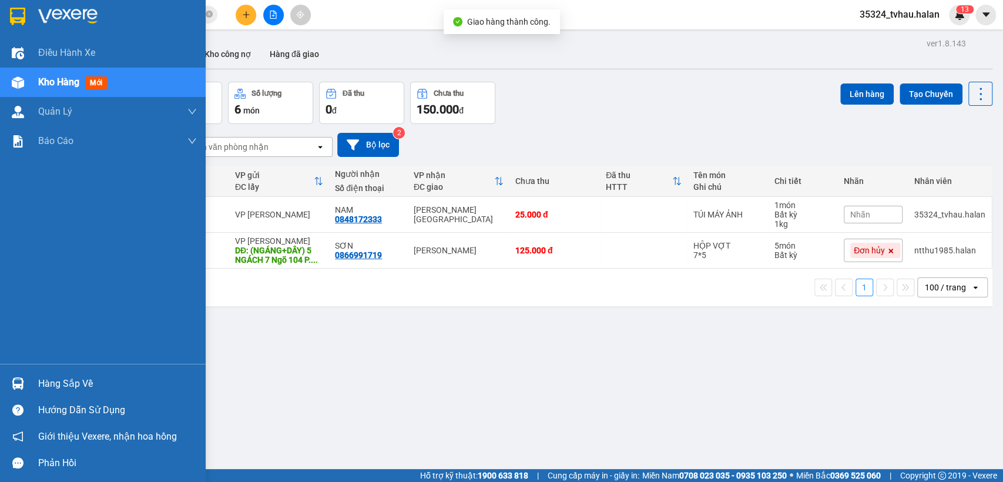
click at [72, 393] on div "Hàng sắp về" at bounding box center [103, 383] width 206 height 26
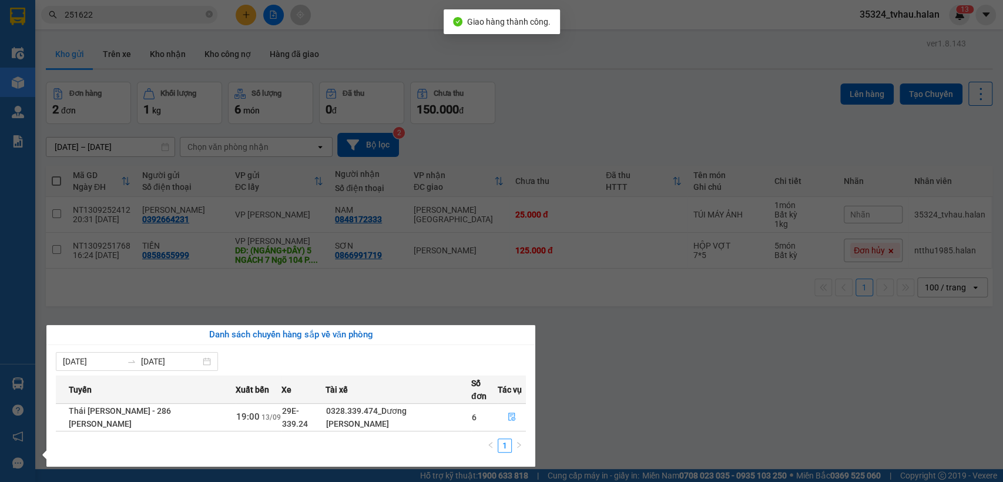
click at [672, 377] on section "Kết quả tìm kiếm ( 206 ) Bộ lọc Mã ĐH Trạng thái Món hàng Thu hộ Tổng cước Chưa…" at bounding box center [501, 241] width 1003 height 482
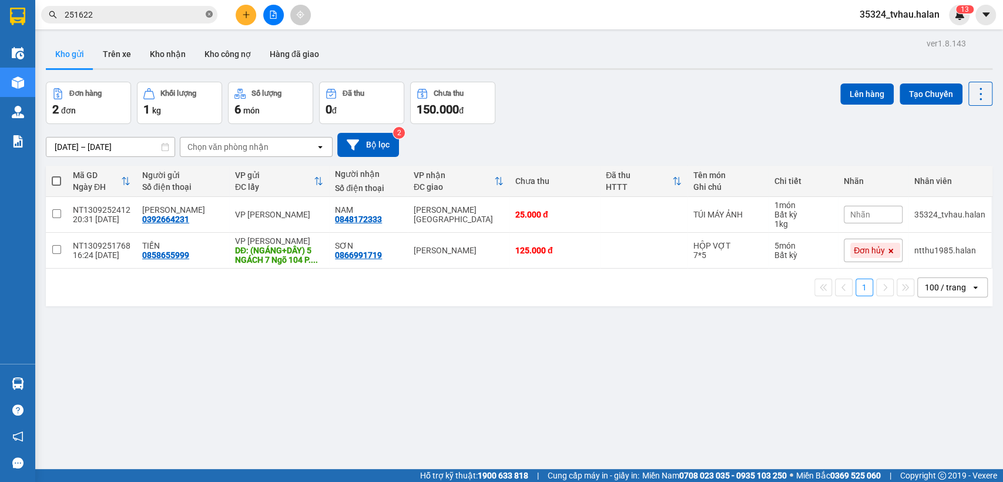
drag, startPoint x: 207, startPoint y: 15, endPoint x: 188, endPoint y: 4, distance: 22.7
click at [207, 15] on icon "close-circle" at bounding box center [209, 14] width 7 height 7
